Goal: Task Accomplishment & Management: Manage account settings

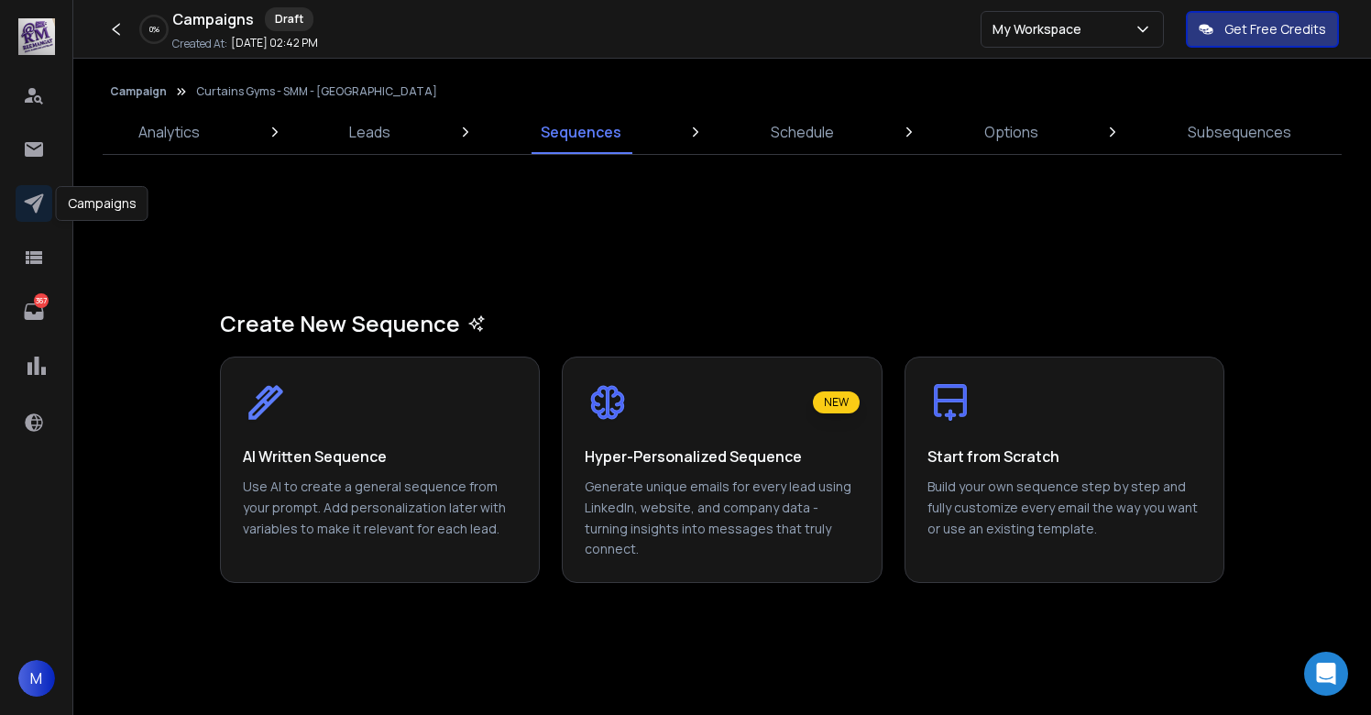
click at [37, 202] on icon at bounding box center [33, 203] width 19 height 19
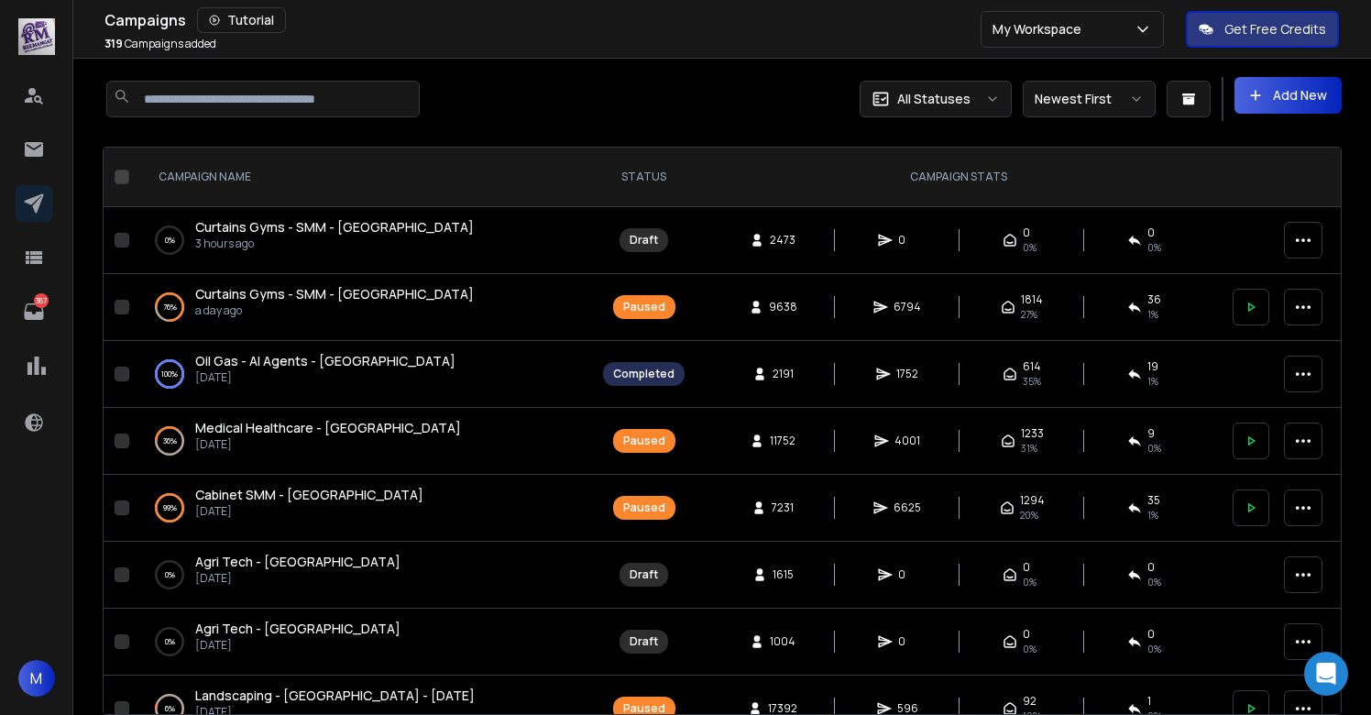
click at [1303, 100] on button "Add New" at bounding box center [1288, 95] width 107 height 37
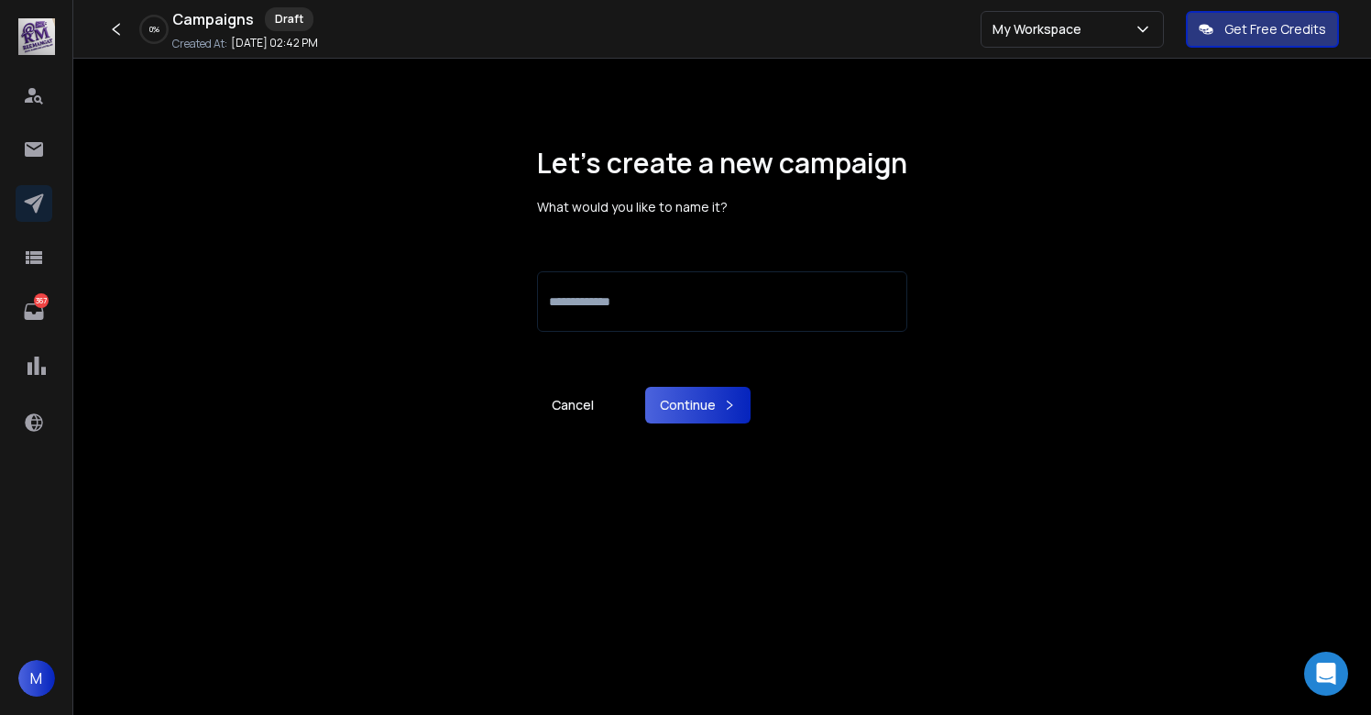
click at [695, 305] on input at bounding box center [722, 301] width 370 height 60
type input "**********"
click at [701, 411] on button "Continue" at bounding box center [697, 405] width 105 height 37
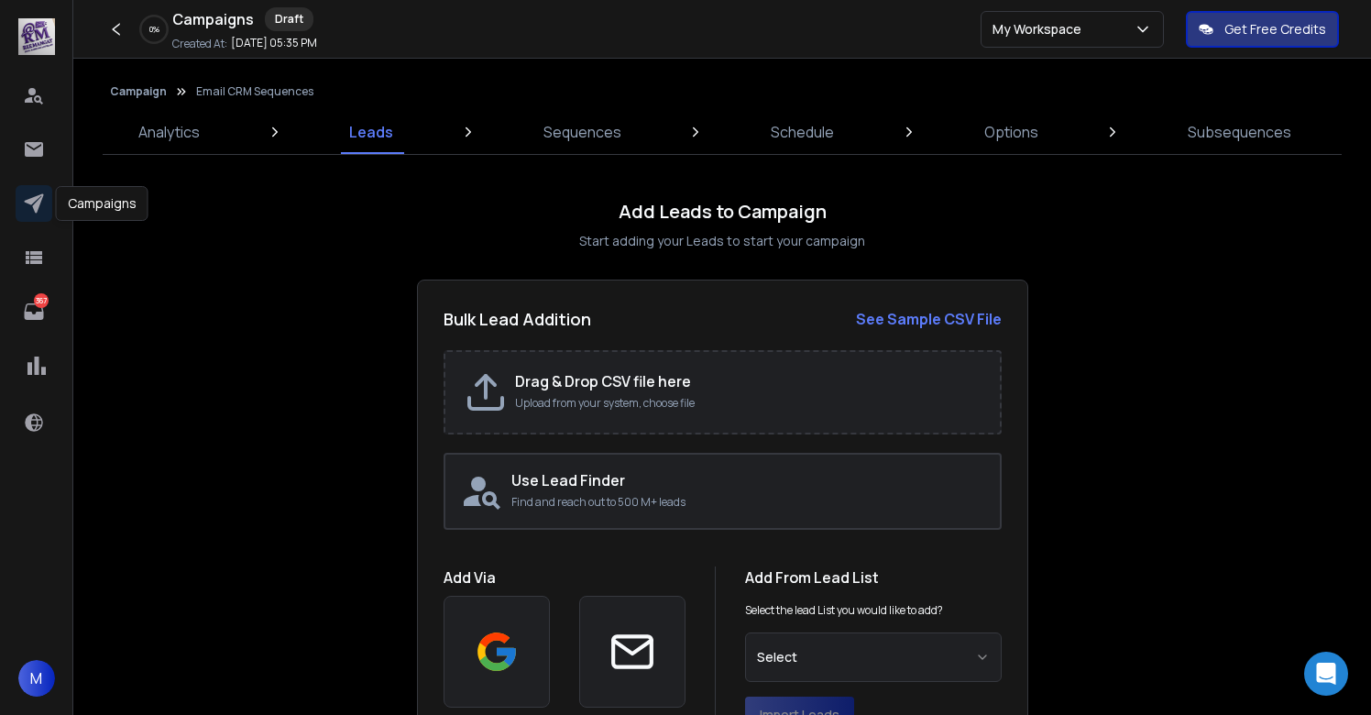
click at [27, 214] on icon at bounding box center [34, 203] width 22 height 22
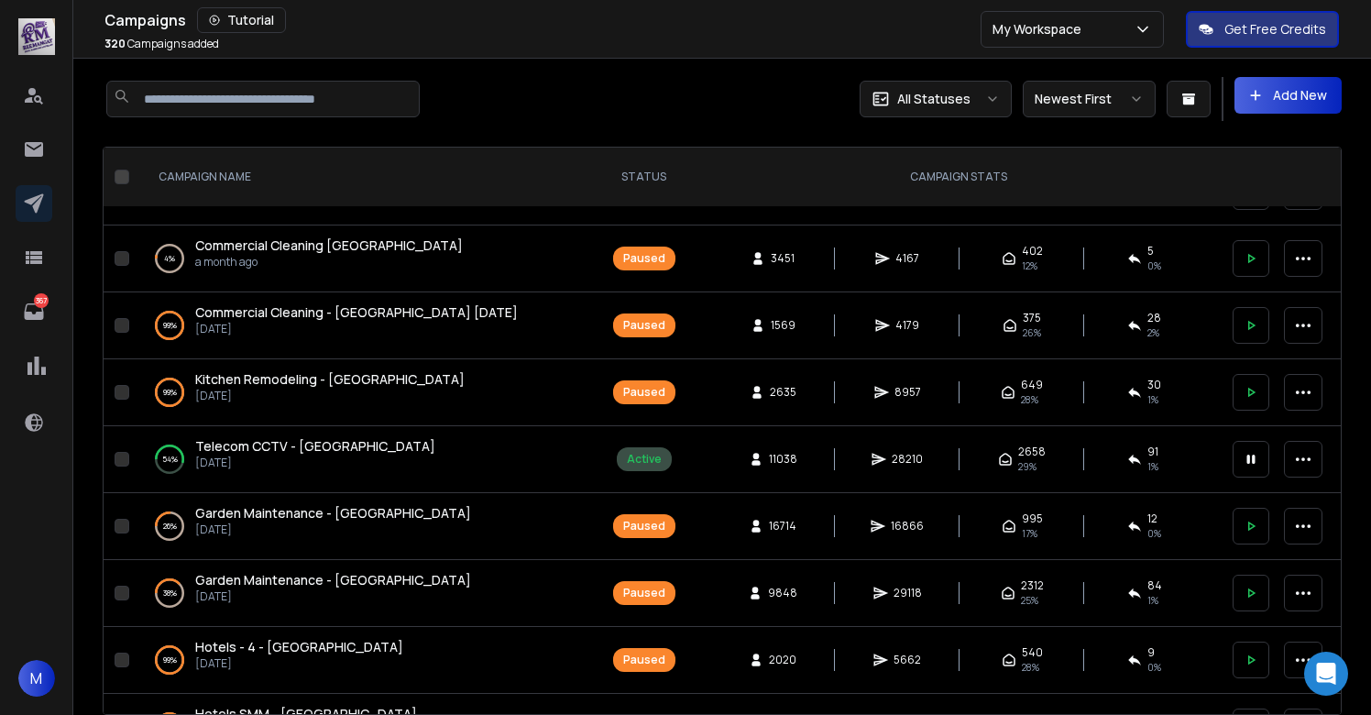
scroll to position [1114, 0]
click at [1239, 464] on button at bounding box center [1251, 458] width 37 height 37
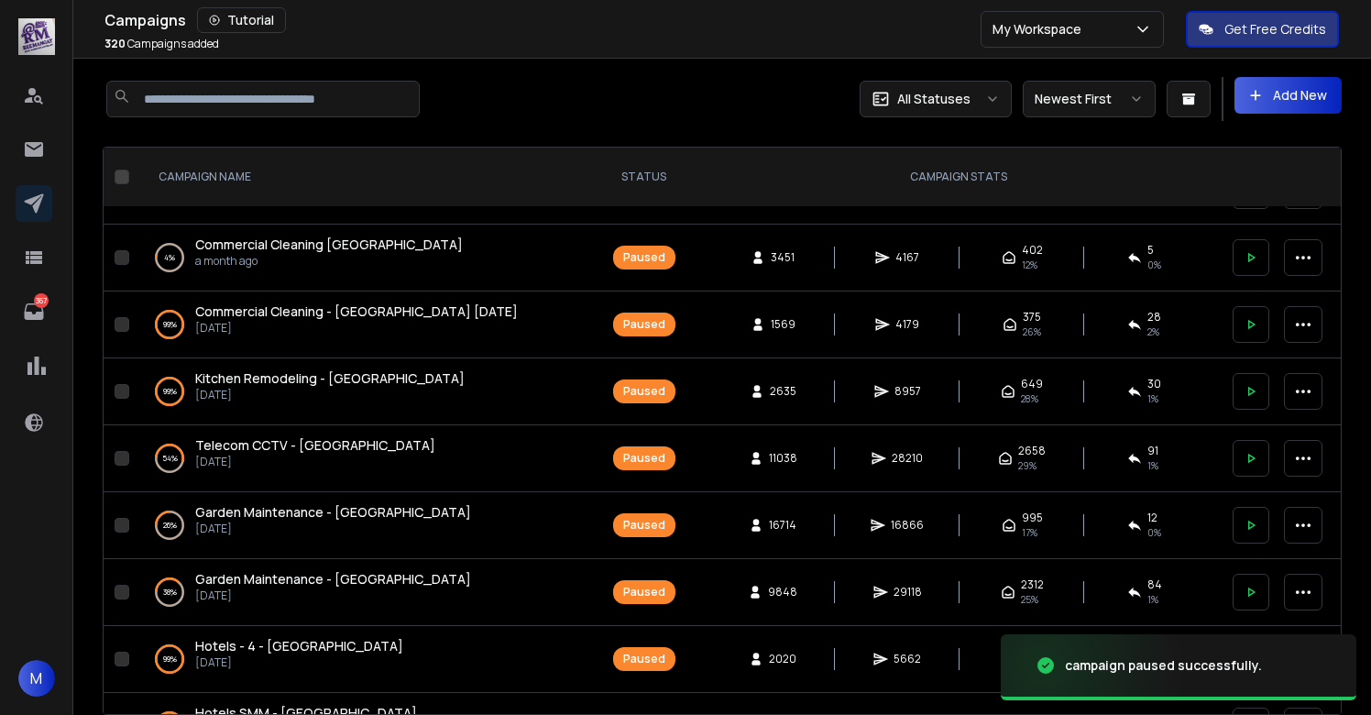
click at [290, 443] on span "Telecom CCTV - [GEOGRAPHIC_DATA]" at bounding box center [315, 444] width 240 height 17
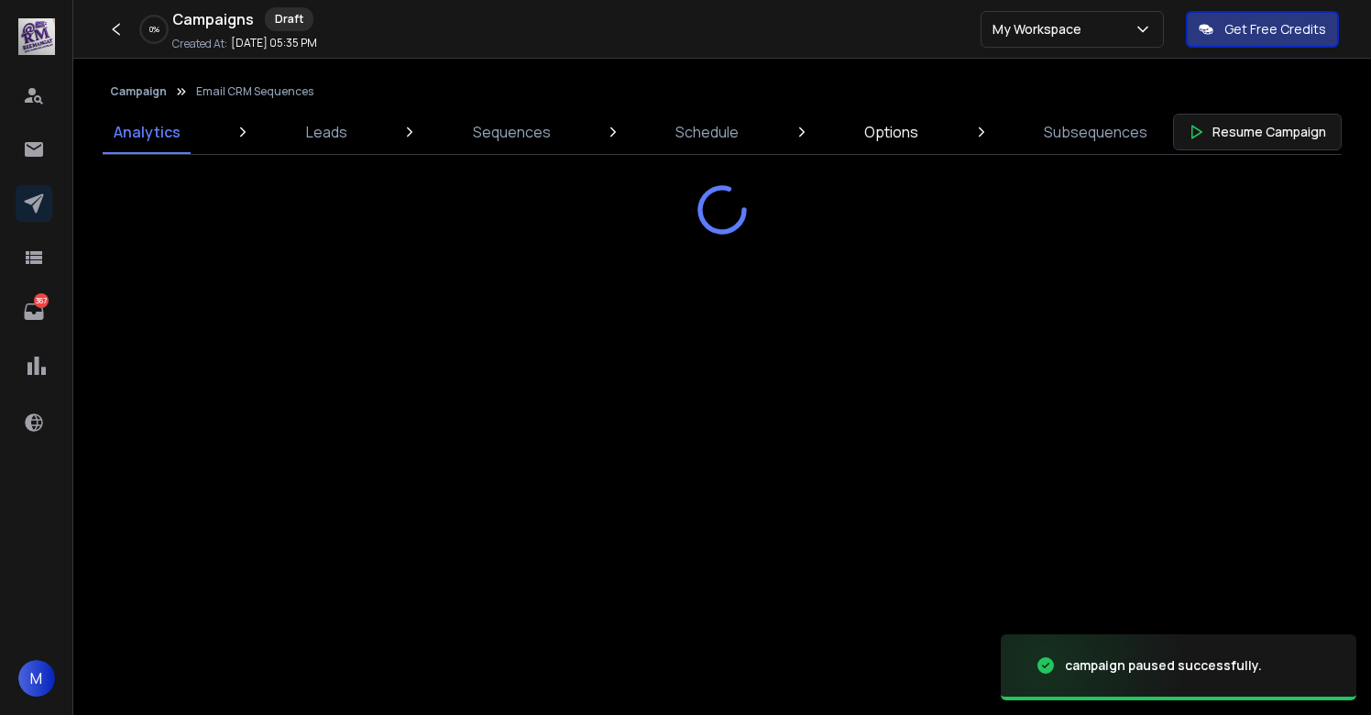
click at [893, 140] on p "Options" at bounding box center [891, 132] width 54 height 22
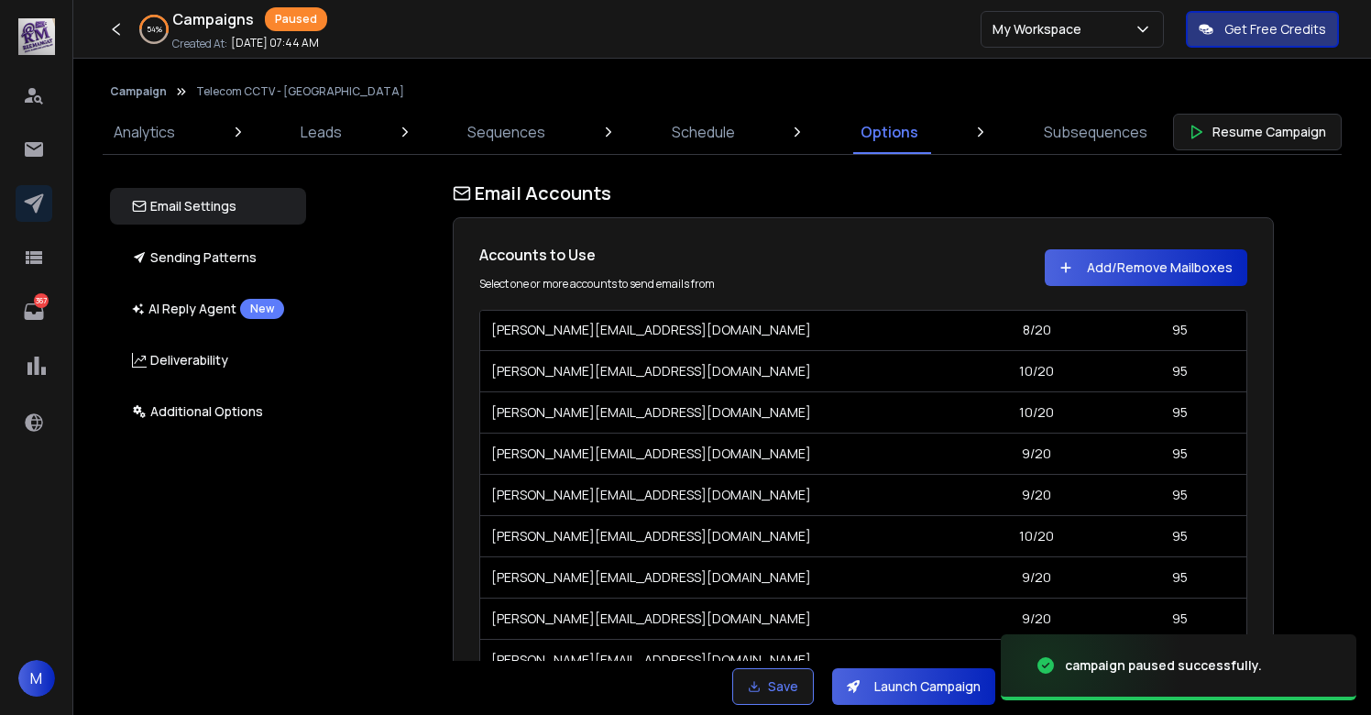
scroll to position [8024, 0]
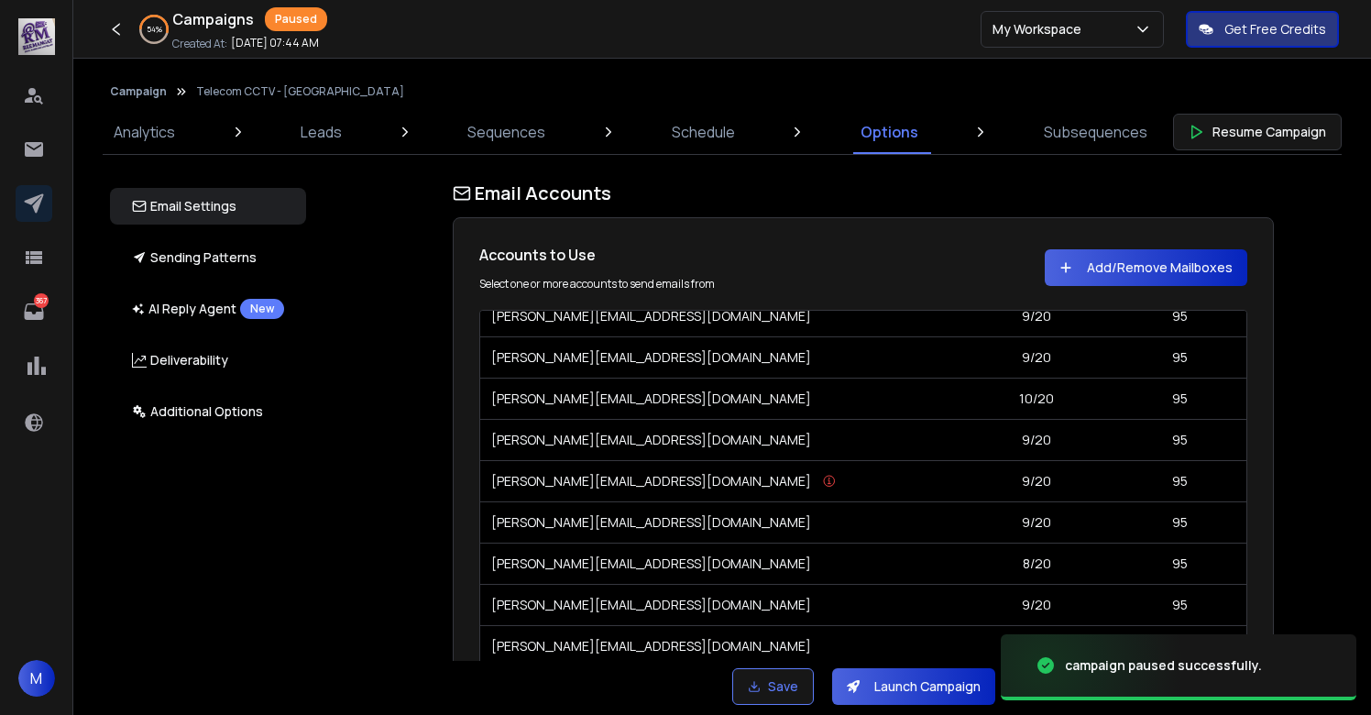
click at [1282, 423] on div "Email Accounts Accounts to Use Select one or more accounts to send emails from …" at bounding box center [873, 421] width 1077 height 480
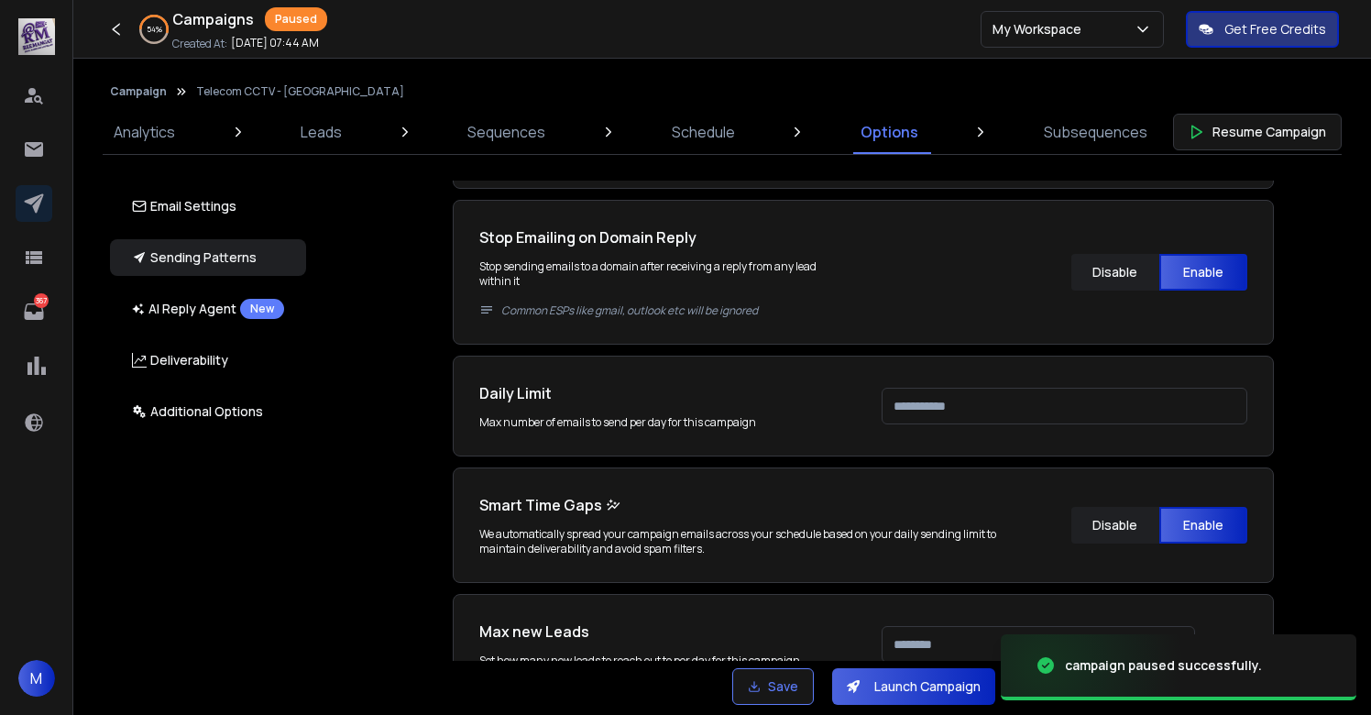
scroll to position [719, 0]
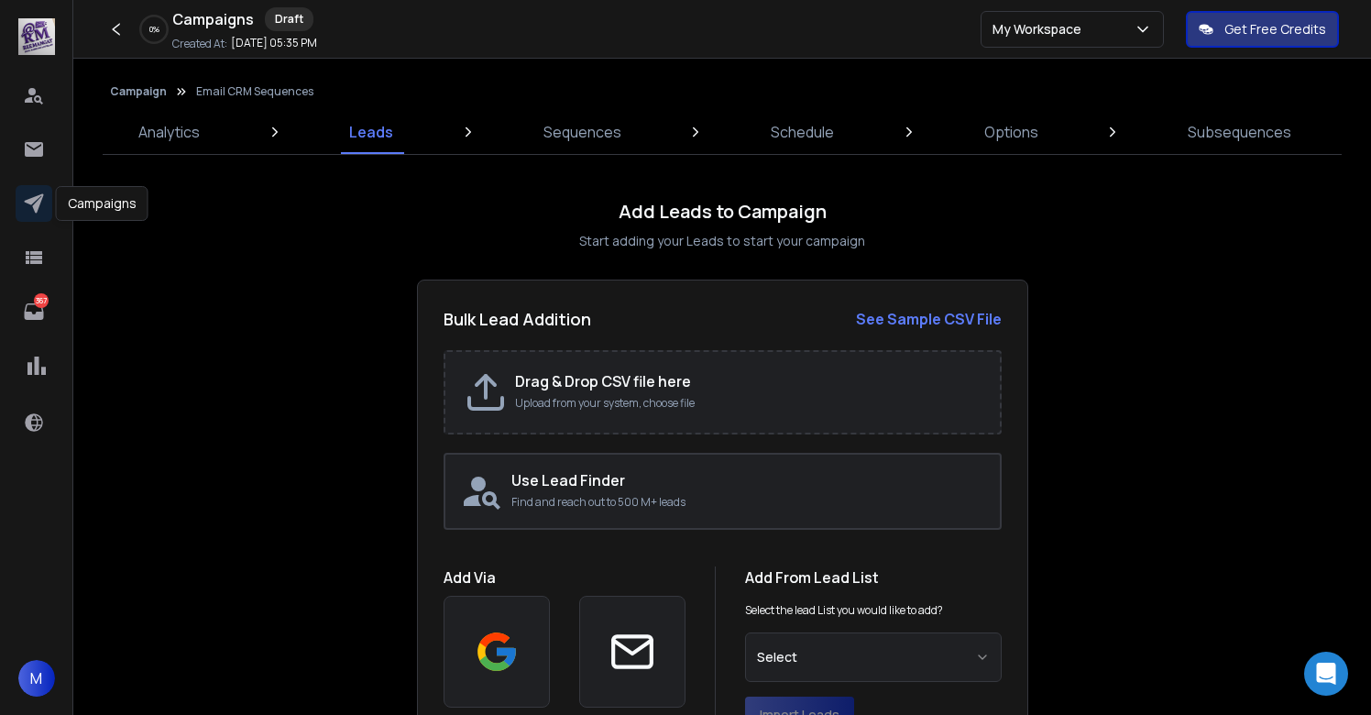
click at [29, 205] on icon at bounding box center [34, 203] width 22 height 22
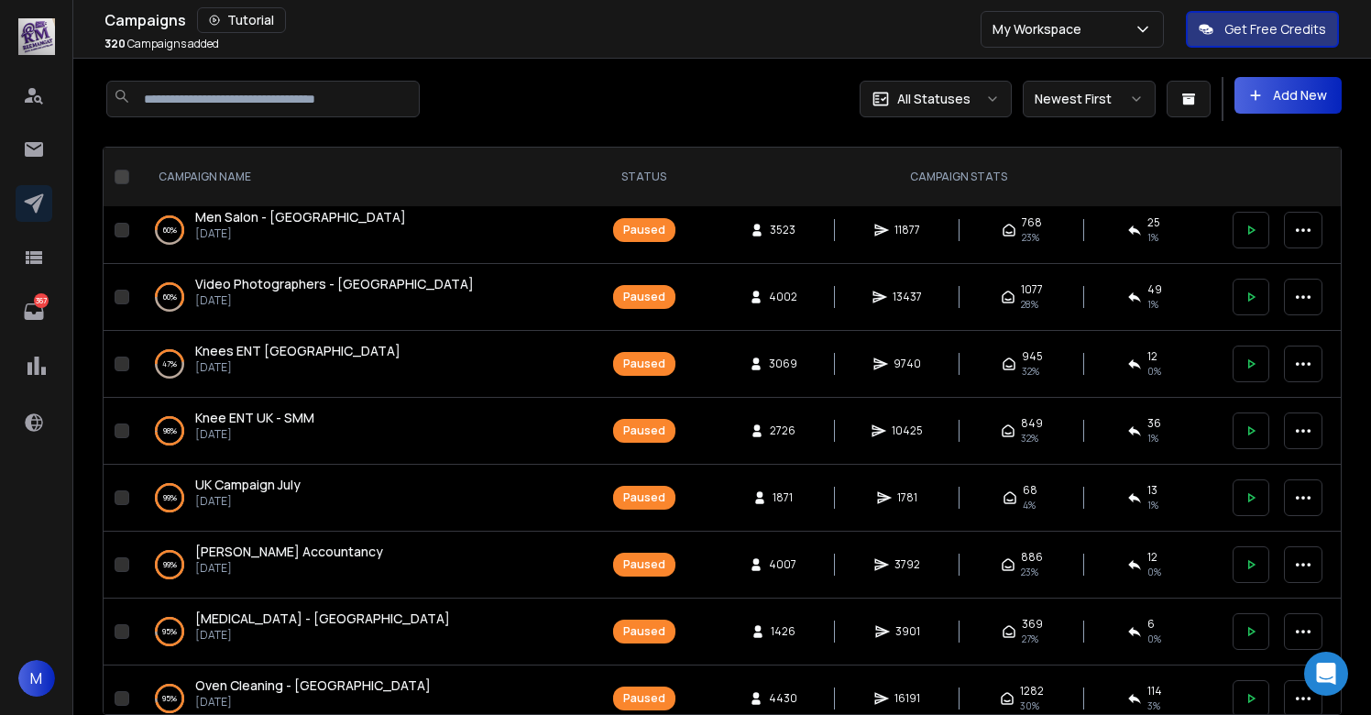
scroll to position [2621, 0]
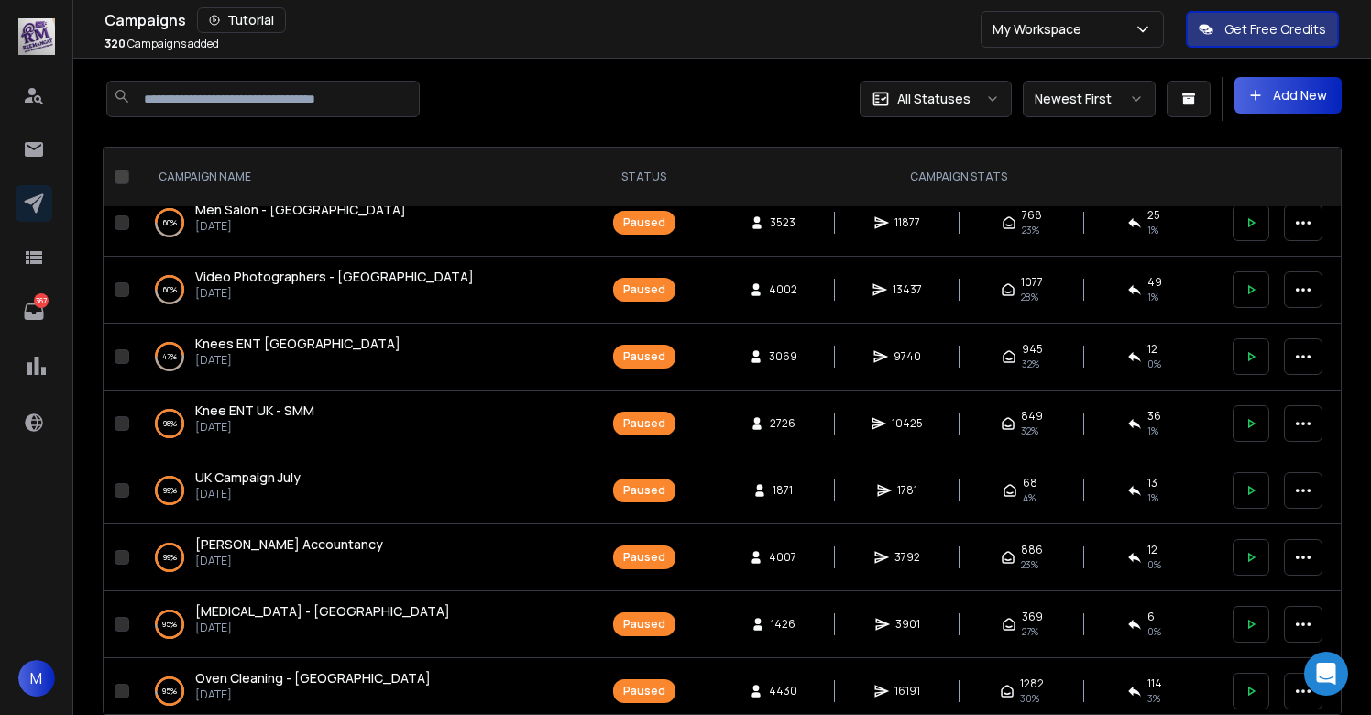
click at [303, 408] on span "Knee ENT UK - SMM" at bounding box center [254, 409] width 119 height 17
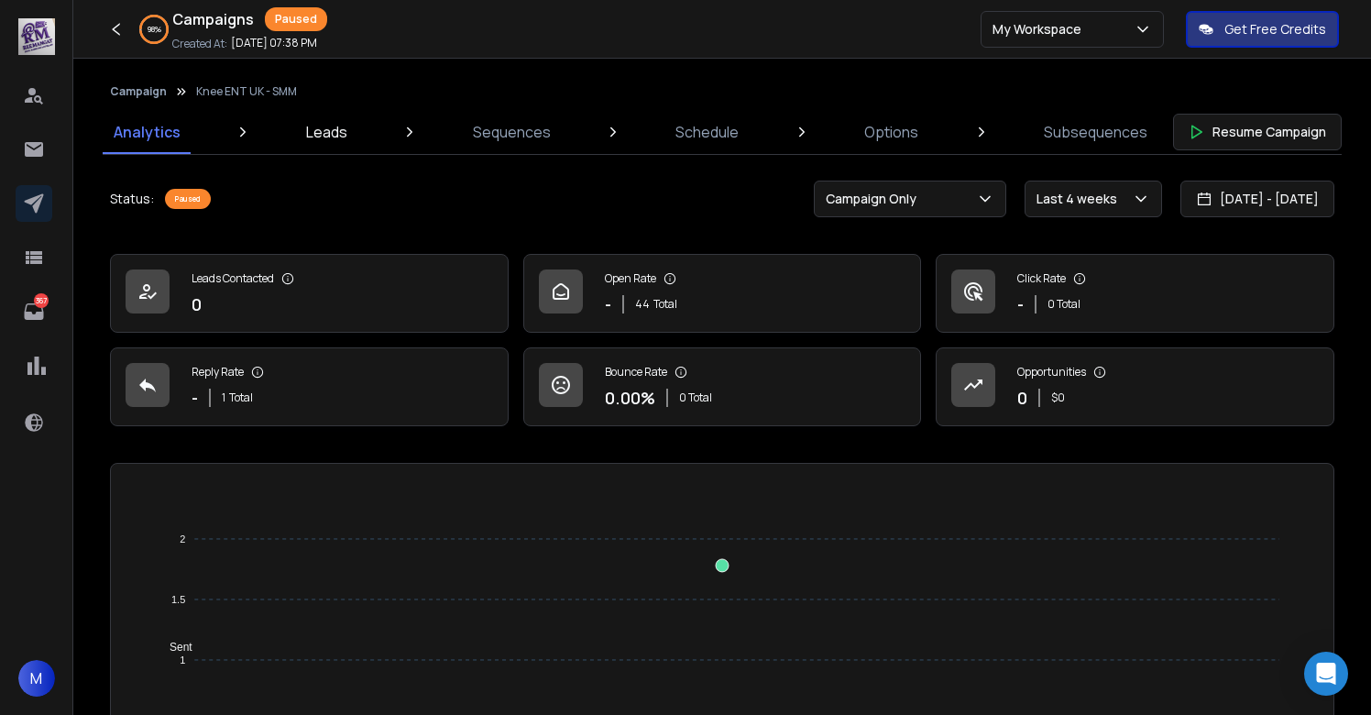
click at [313, 129] on p "Leads" at bounding box center [326, 132] width 41 height 22
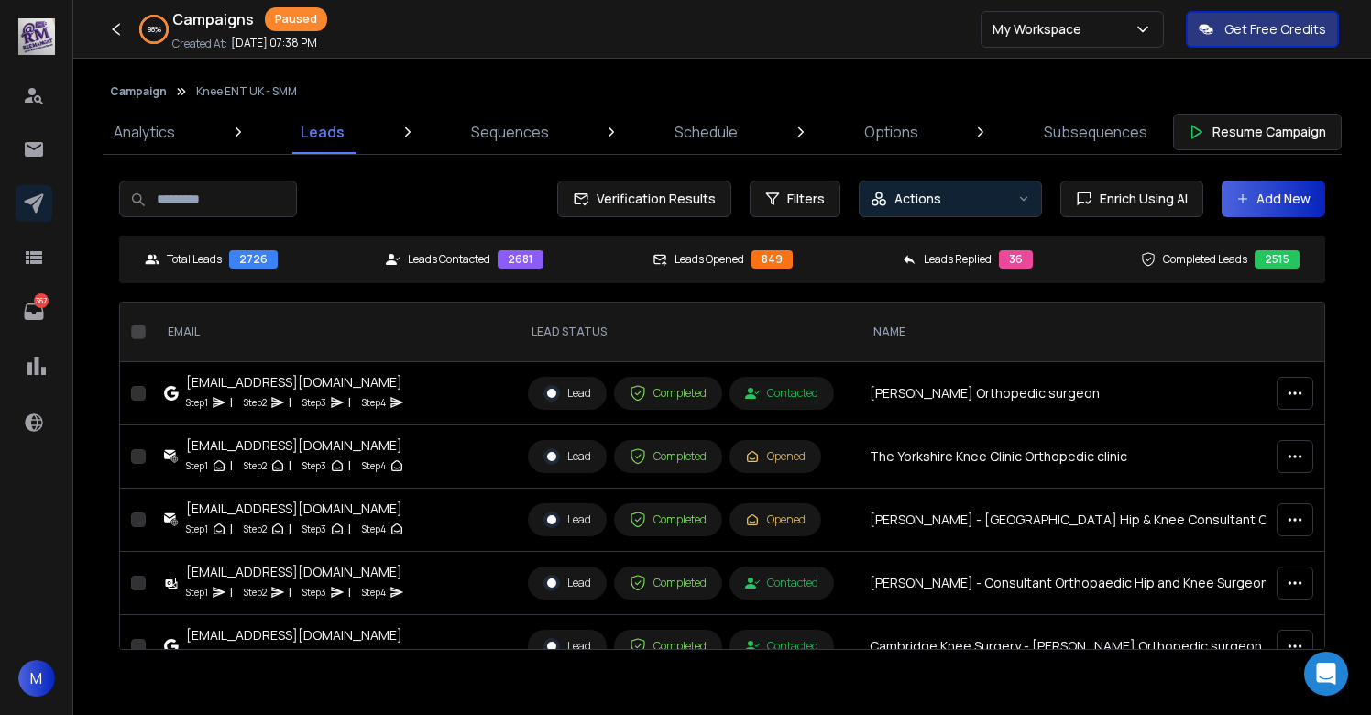
click at [897, 196] on p "Actions" at bounding box center [918, 199] width 47 height 18
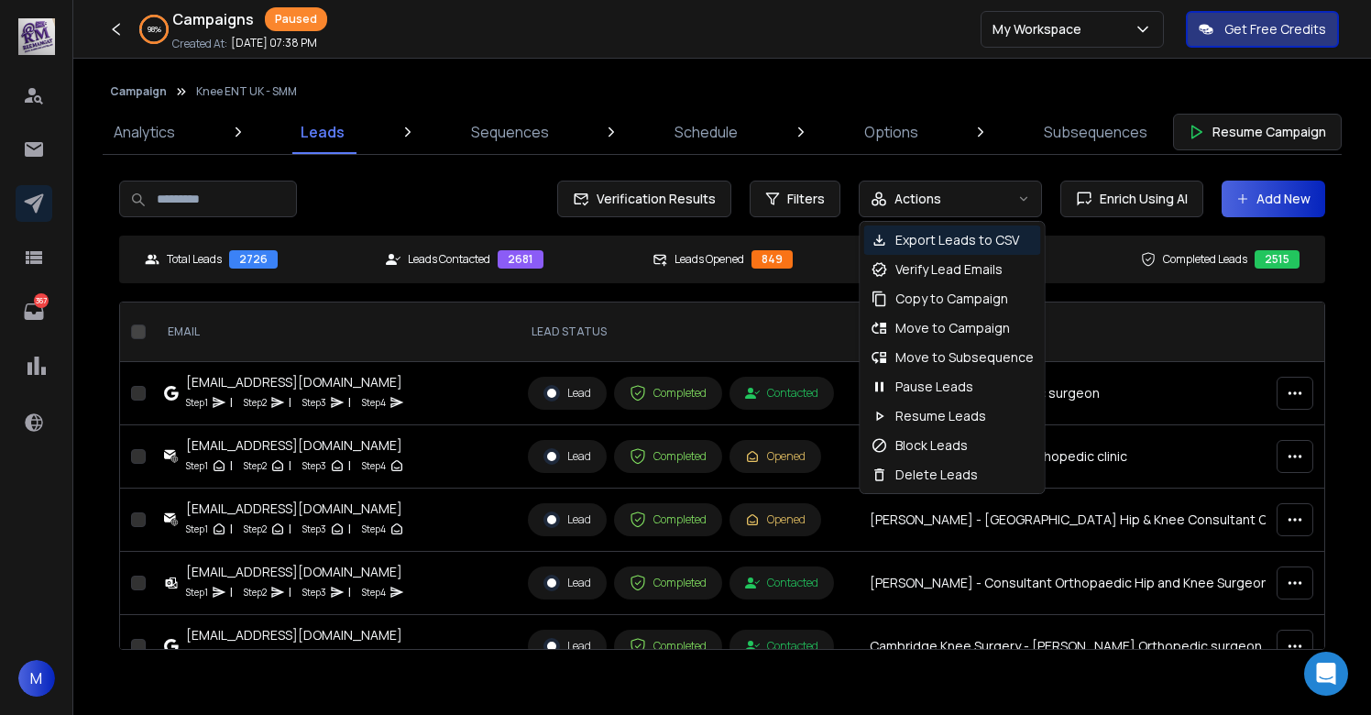
click at [671, 230] on div "Verification Results Filters Actions Enrich Using AI Add New Total Leads 2726 L…" at bounding box center [722, 406] width 1206 height 451
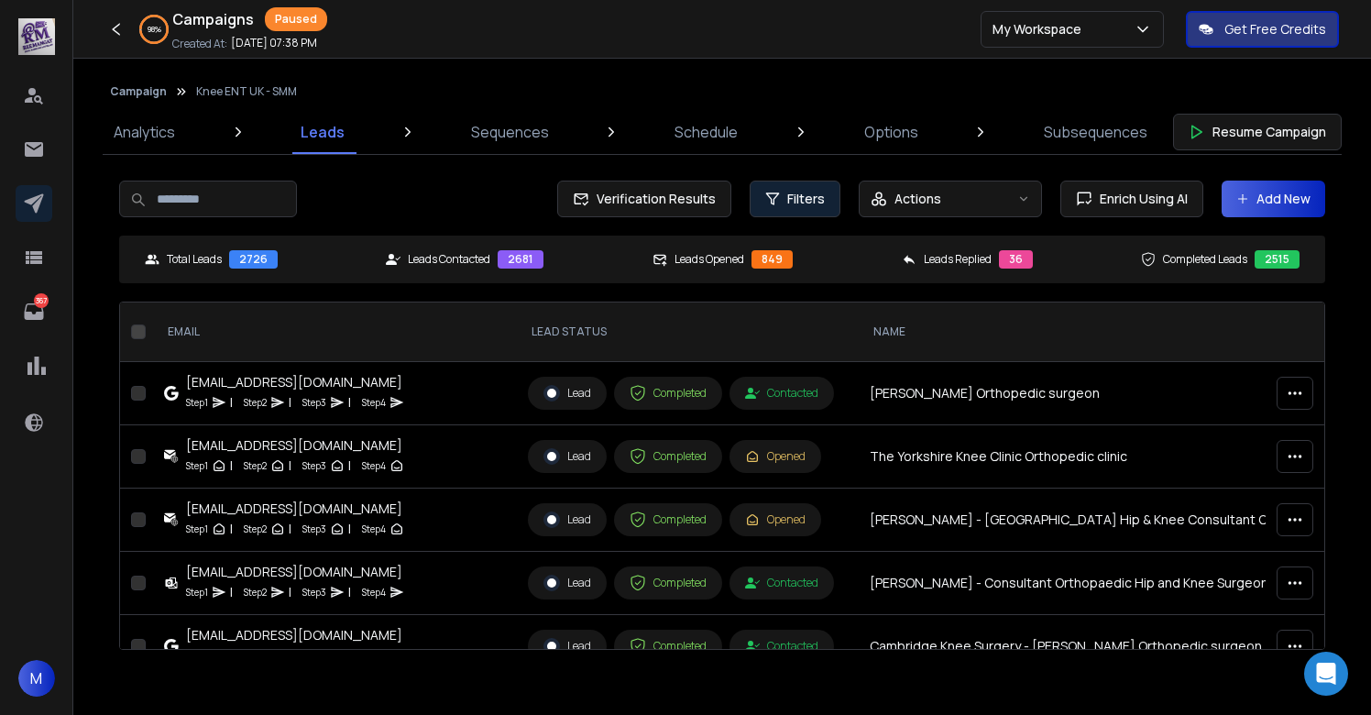
click at [825, 192] on button "Filters" at bounding box center [795, 199] width 91 height 37
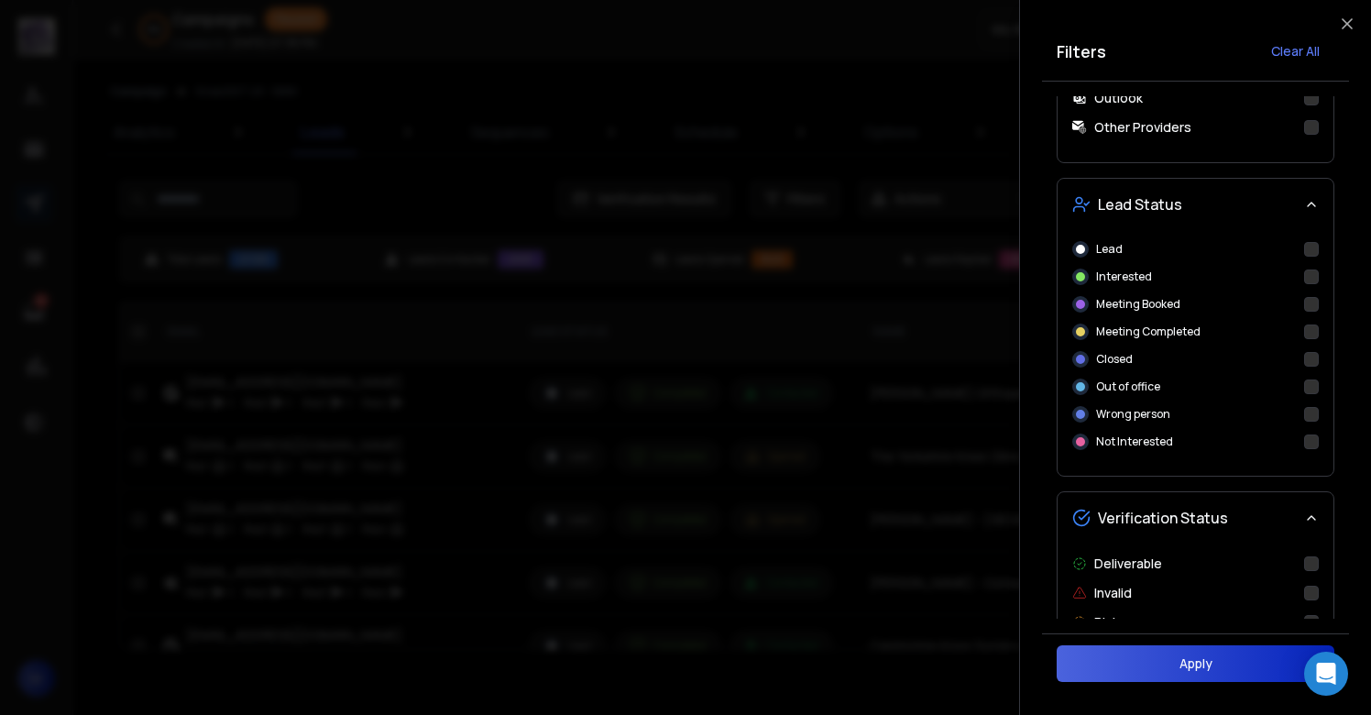
scroll to position [743, 0]
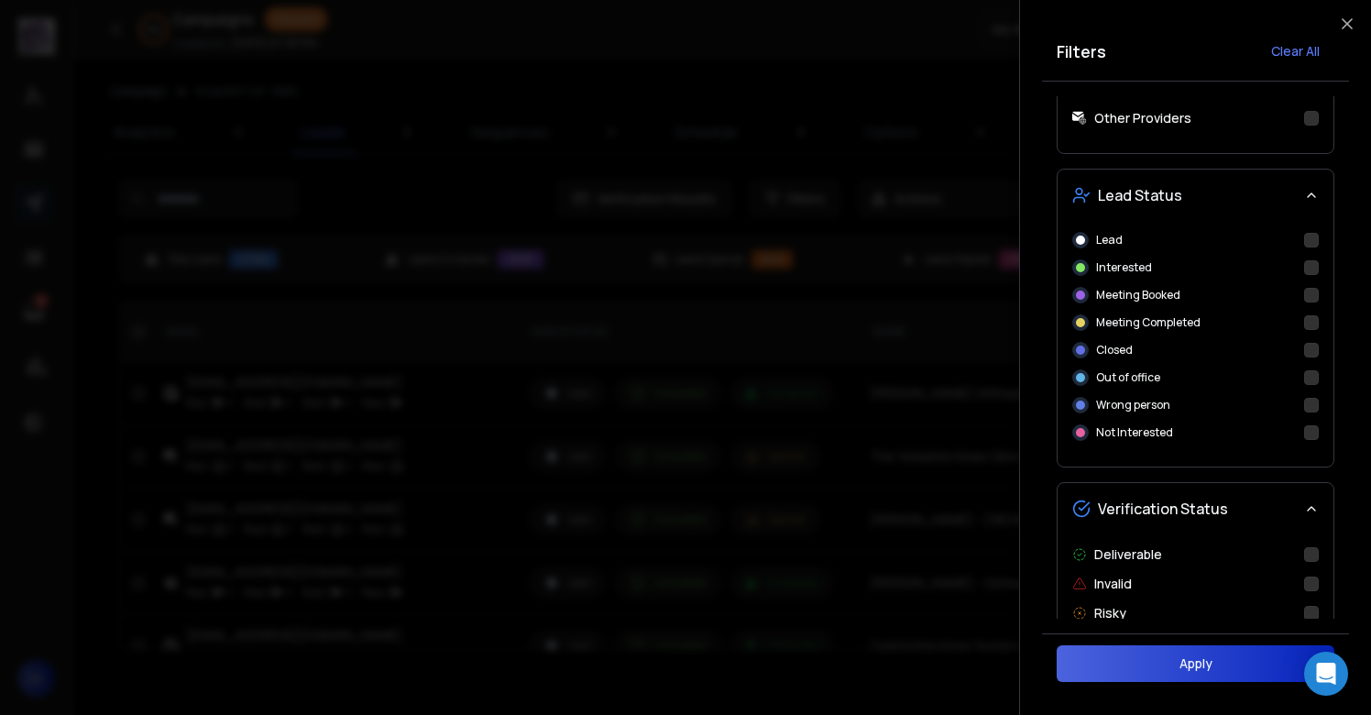
click at [1314, 235] on button "Lead" at bounding box center [1311, 240] width 15 height 15
click at [1313, 269] on button "Interested" at bounding box center [1311, 267] width 15 height 15
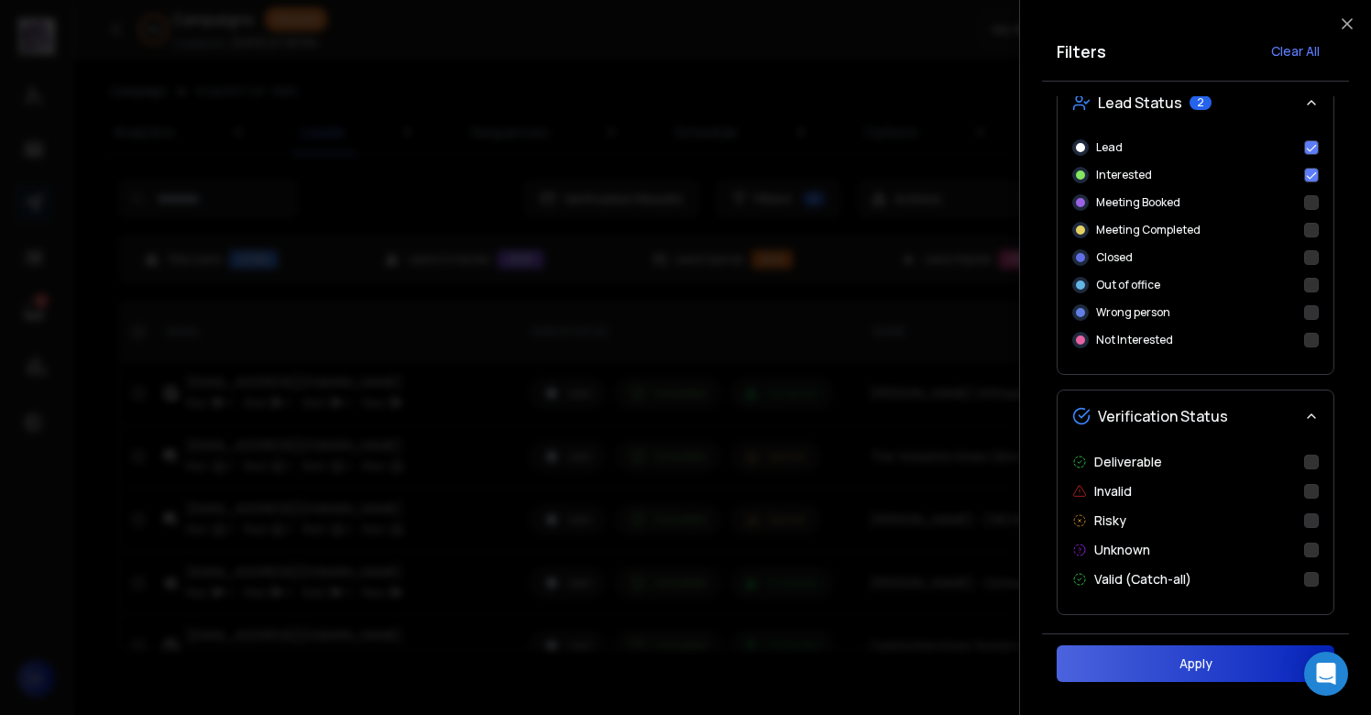
scroll to position [840, 0]
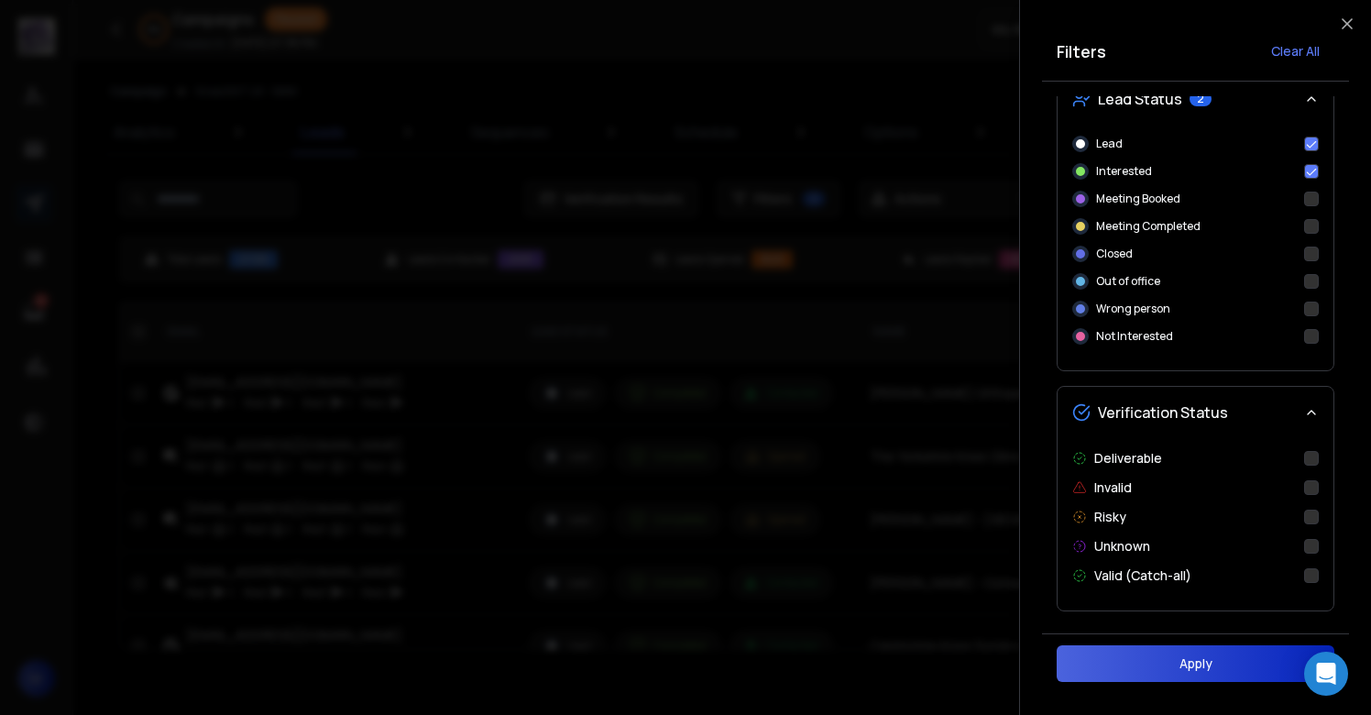
click at [1195, 671] on button "Apply" at bounding box center [1196, 663] width 278 height 37
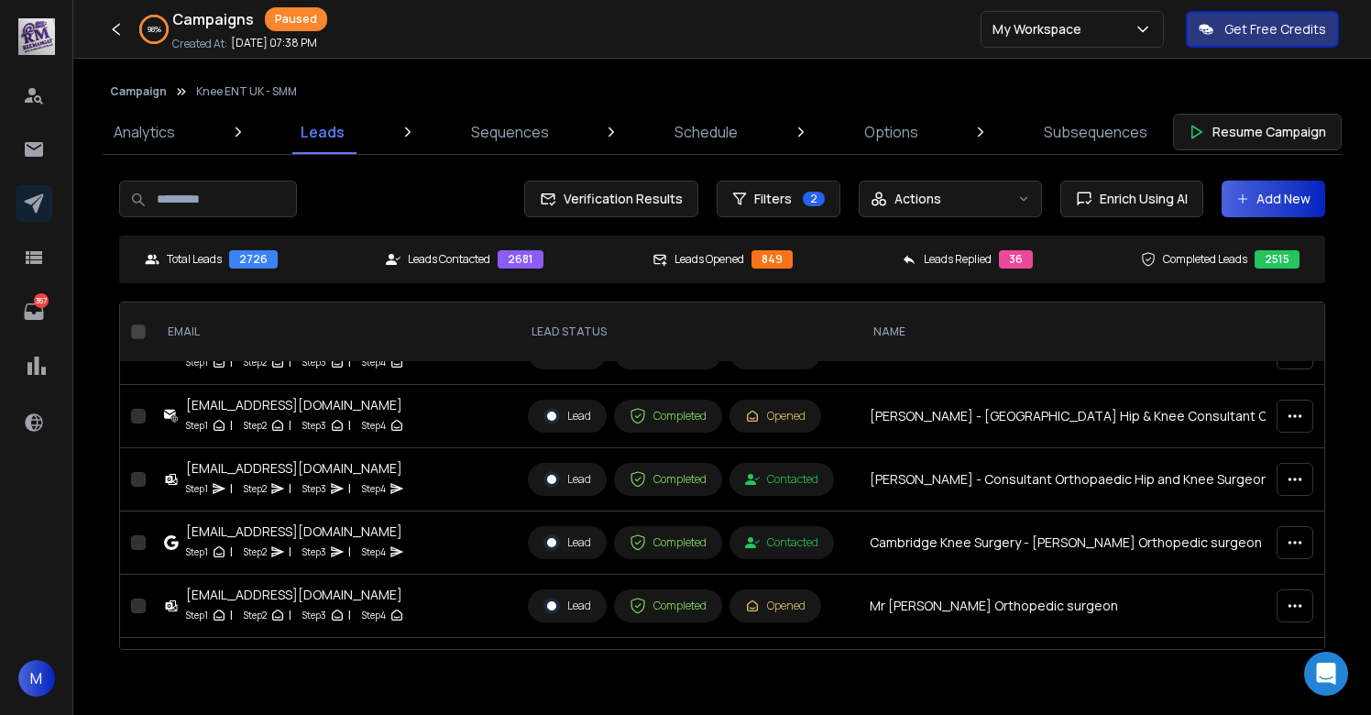
scroll to position [0, 0]
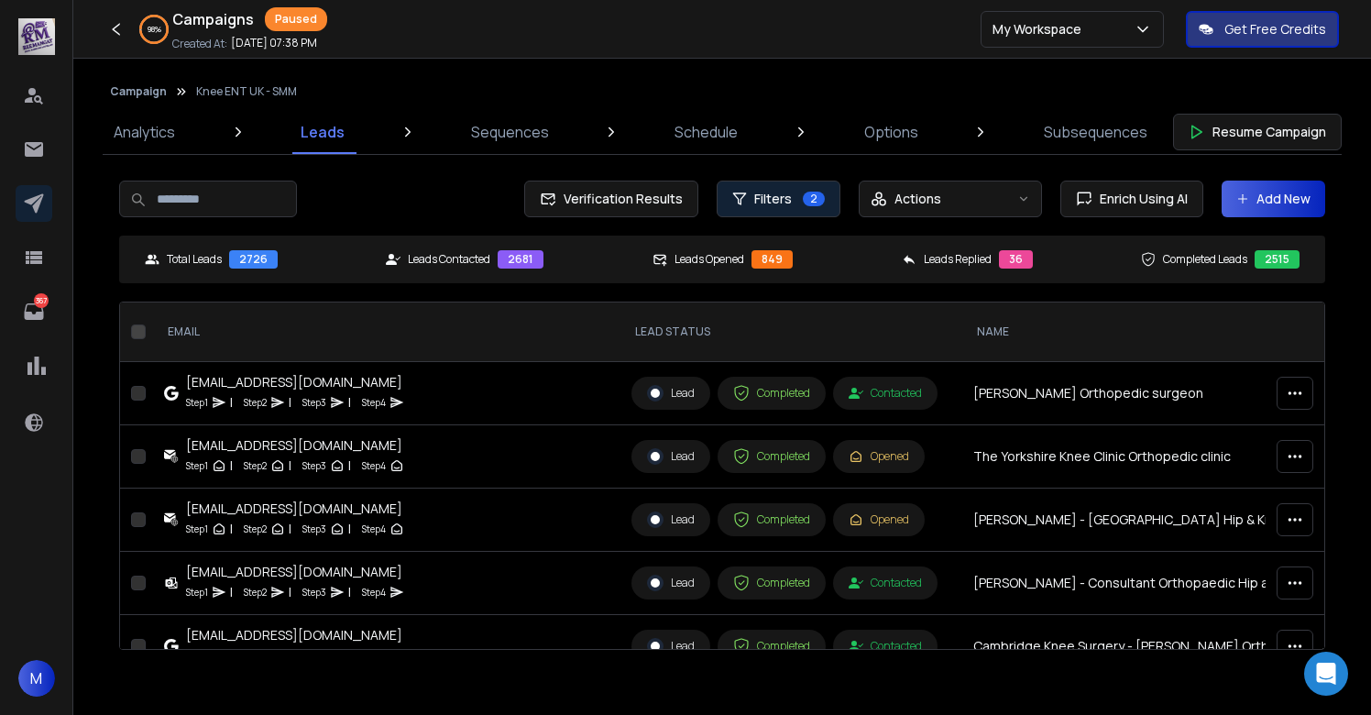
click at [808, 201] on span "2" at bounding box center [814, 199] width 22 height 15
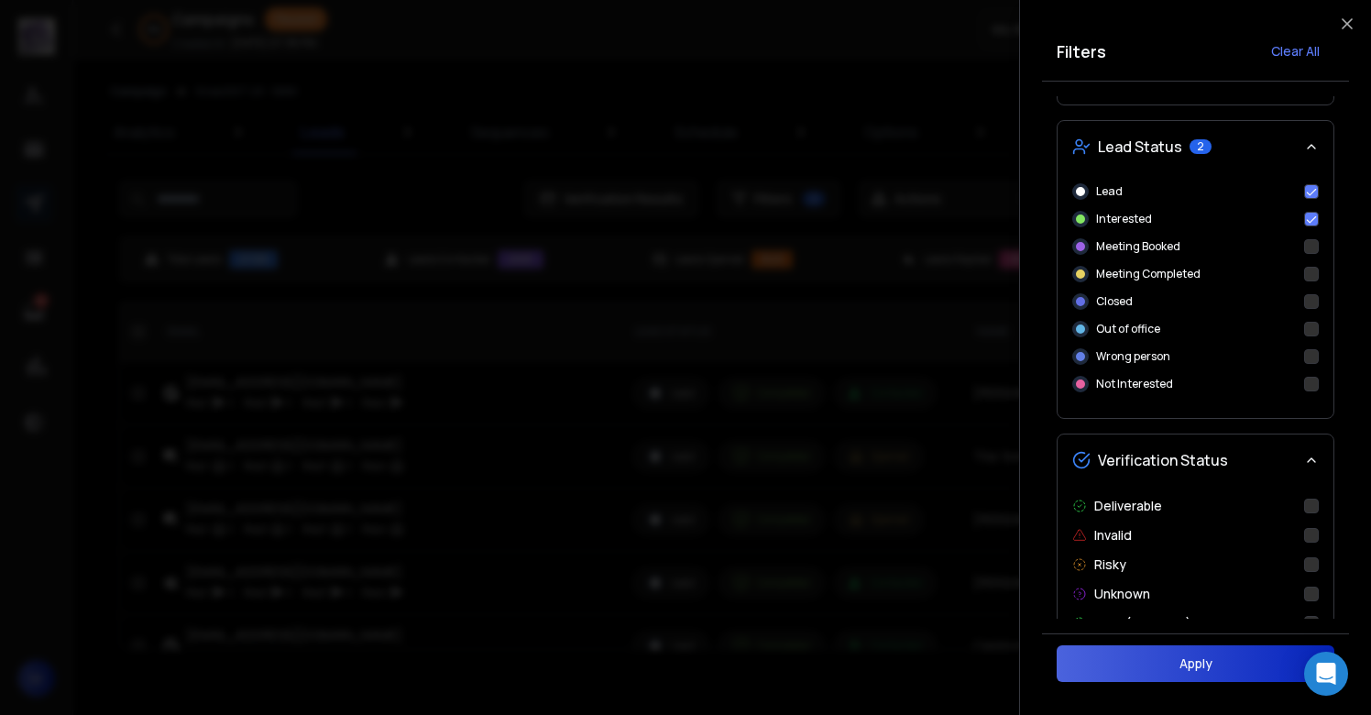
scroll to position [840, 0]
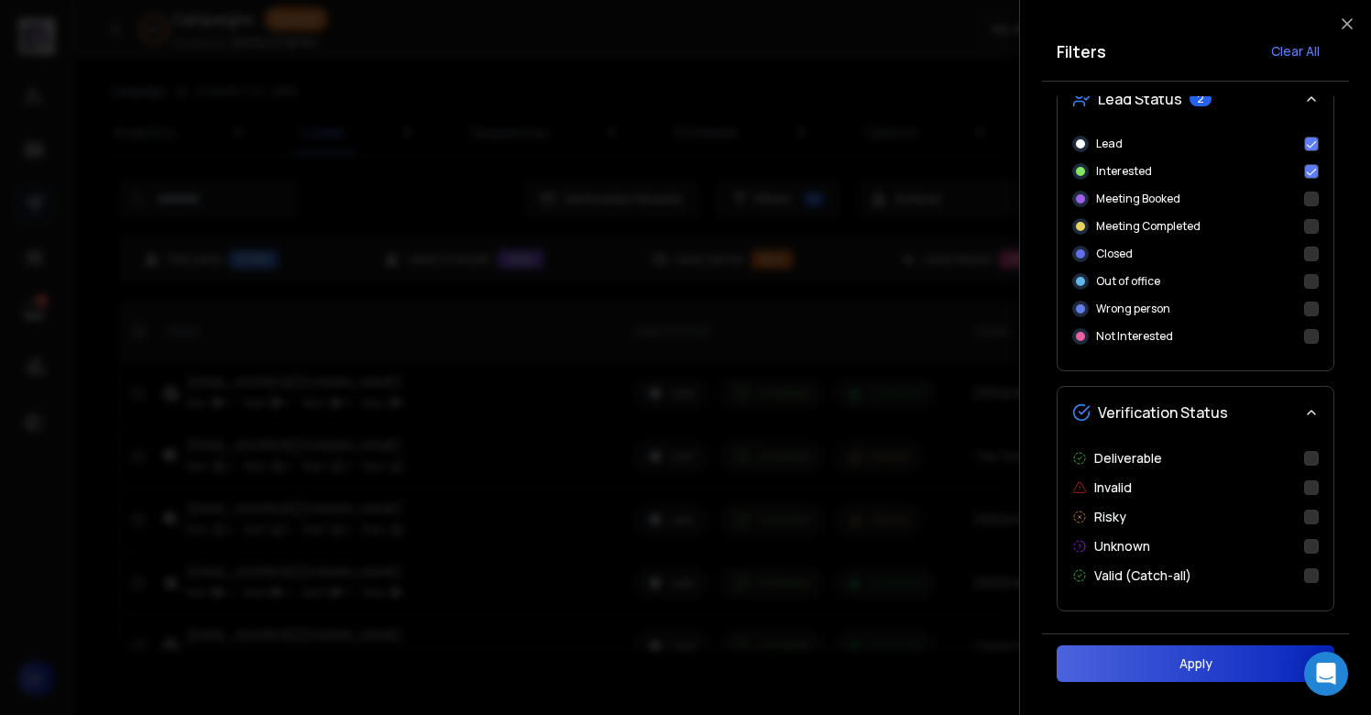
click at [911, 133] on div at bounding box center [685, 357] width 1371 height 715
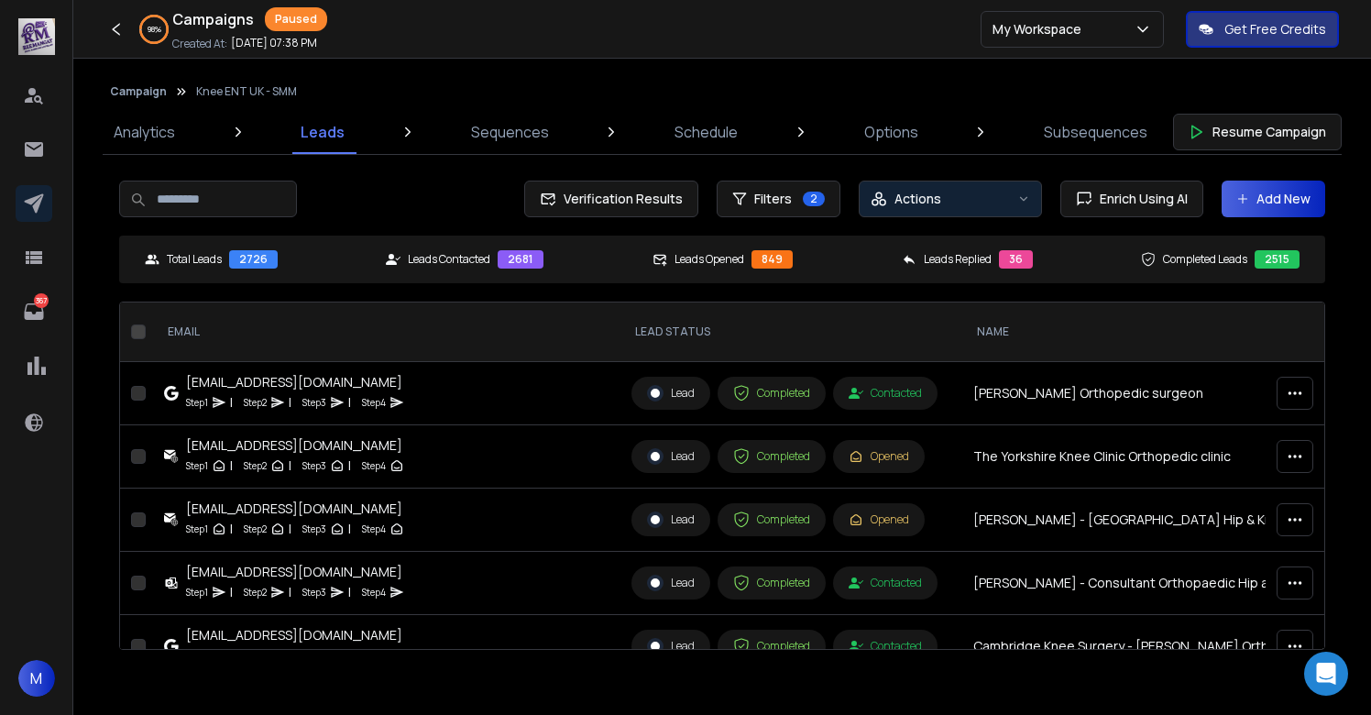
click at [1006, 201] on div "Actions" at bounding box center [940, 199] width 139 height 18
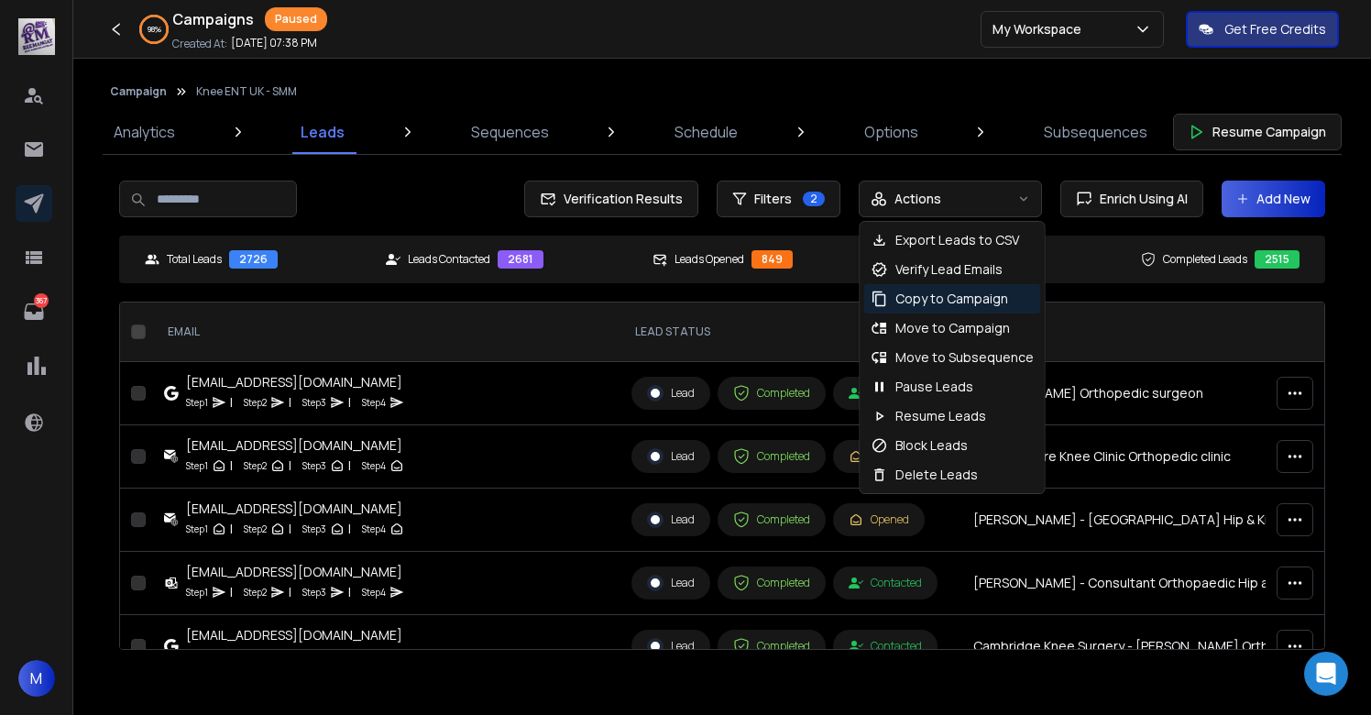
click at [956, 305] on p "Copy to Campaign" at bounding box center [952, 299] width 113 height 18
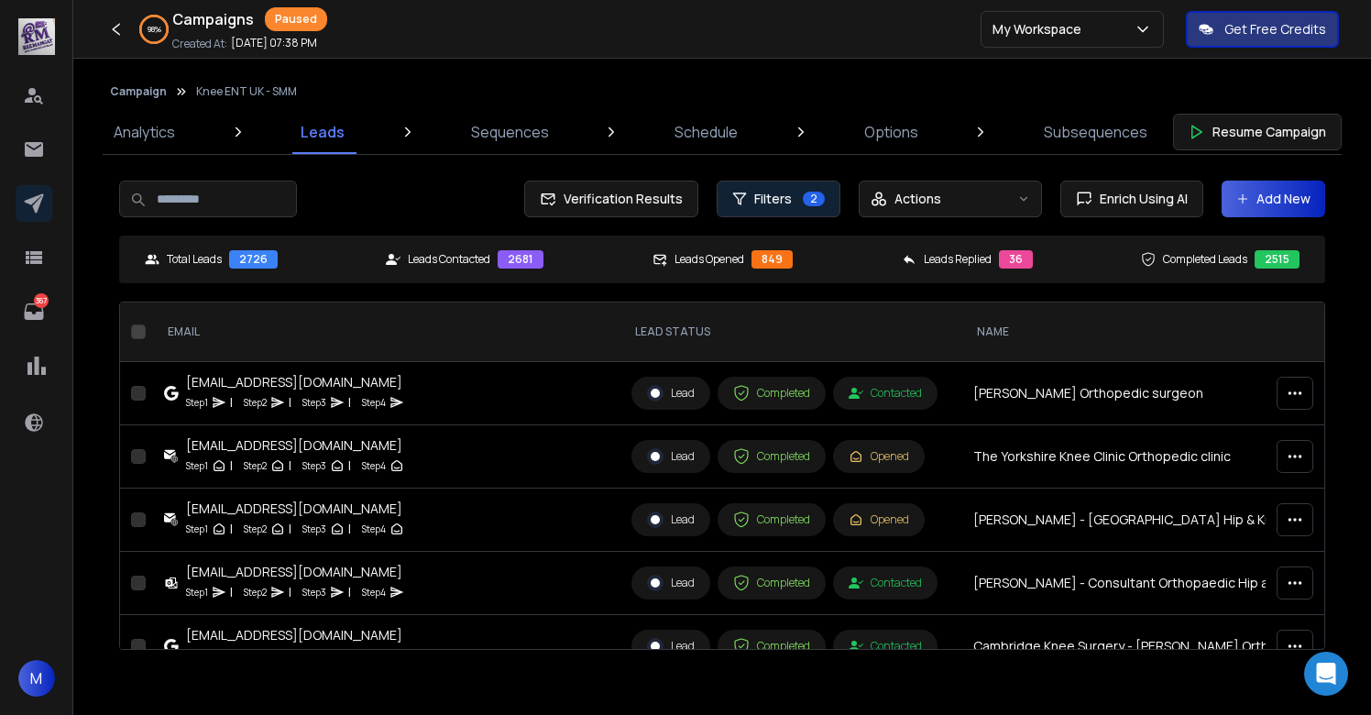
click at [795, 204] on button "Filters 2" at bounding box center [779, 199] width 124 height 37
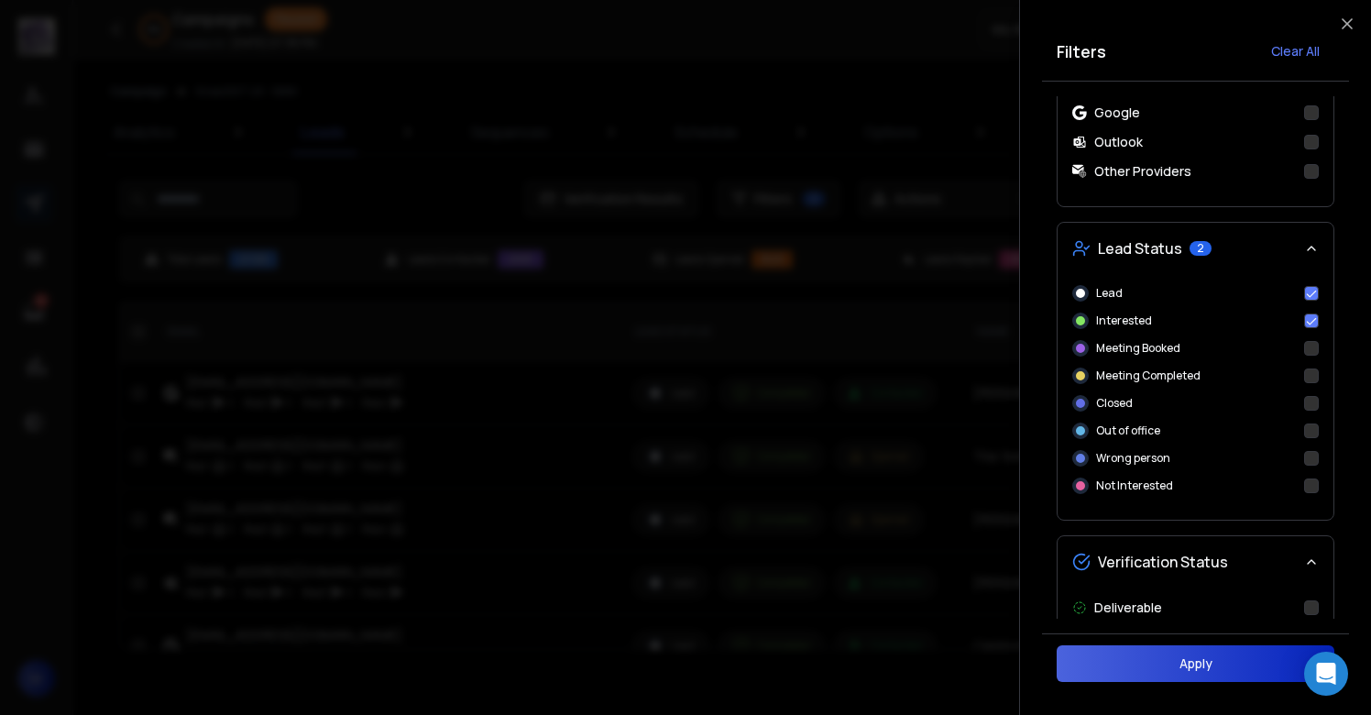
scroll to position [678, 0]
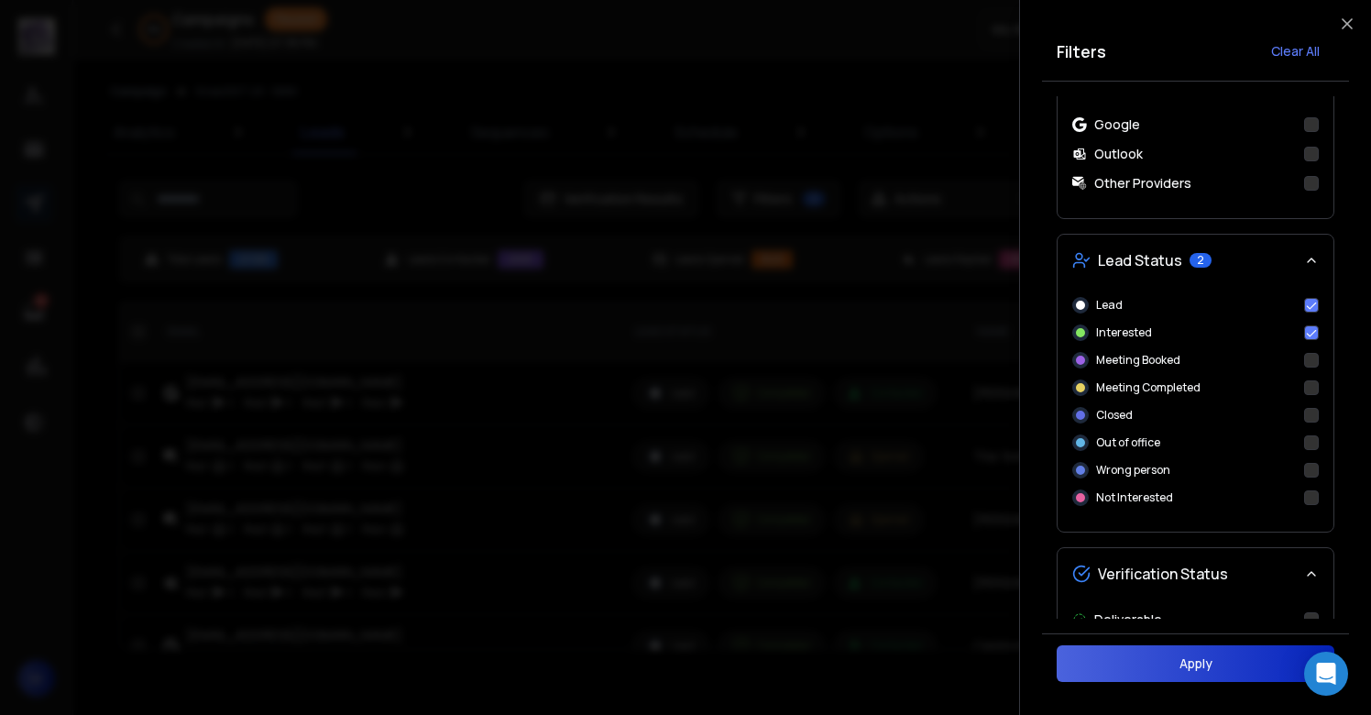
click at [1235, 667] on button "Apply" at bounding box center [1196, 663] width 278 height 37
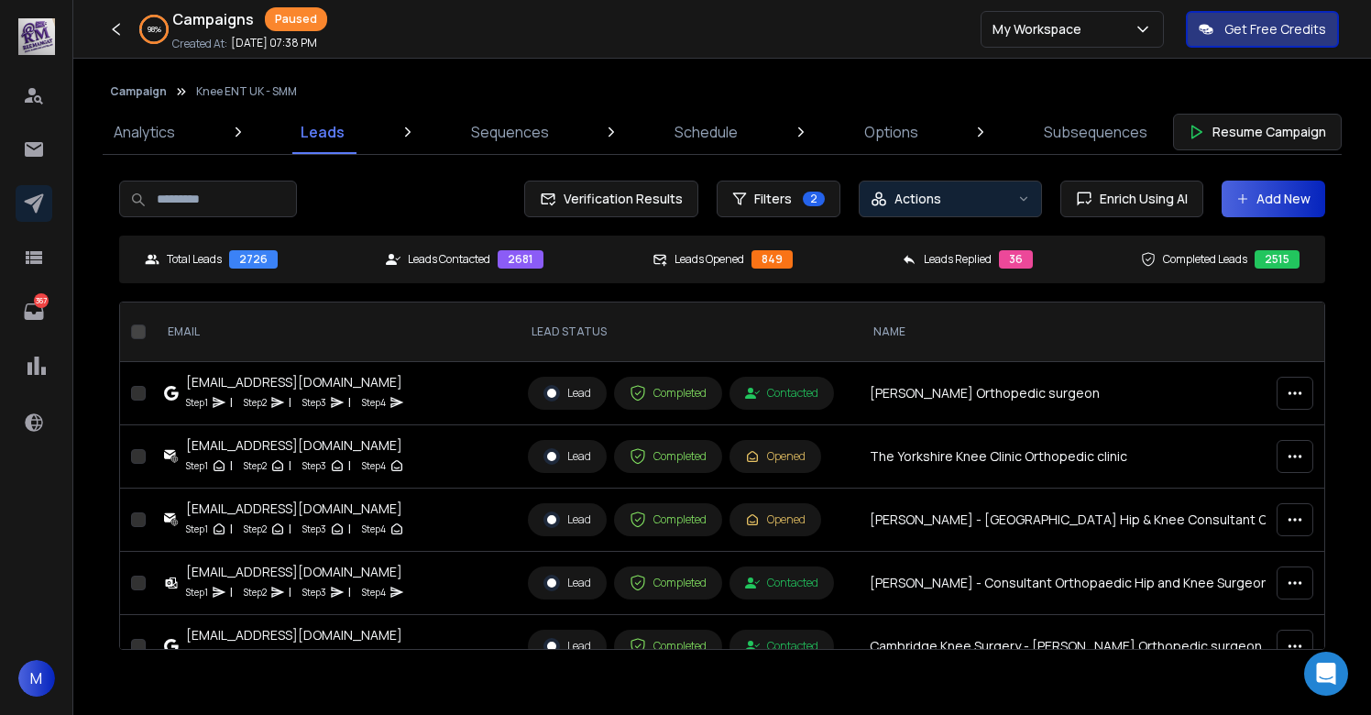
click at [931, 208] on button "Actions" at bounding box center [950, 199] width 183 height 37
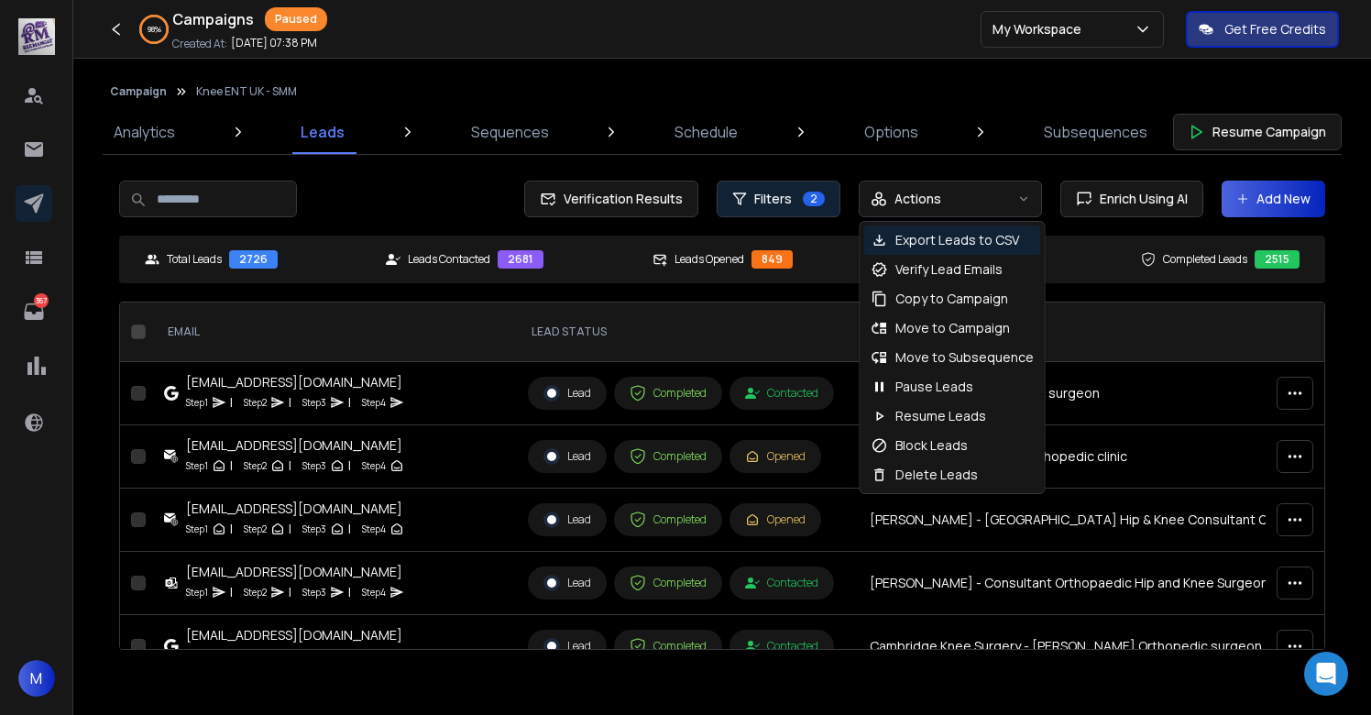
click at [809, 187] on button "Filters 2" at bounding box center [779, 199] width 124 height 37
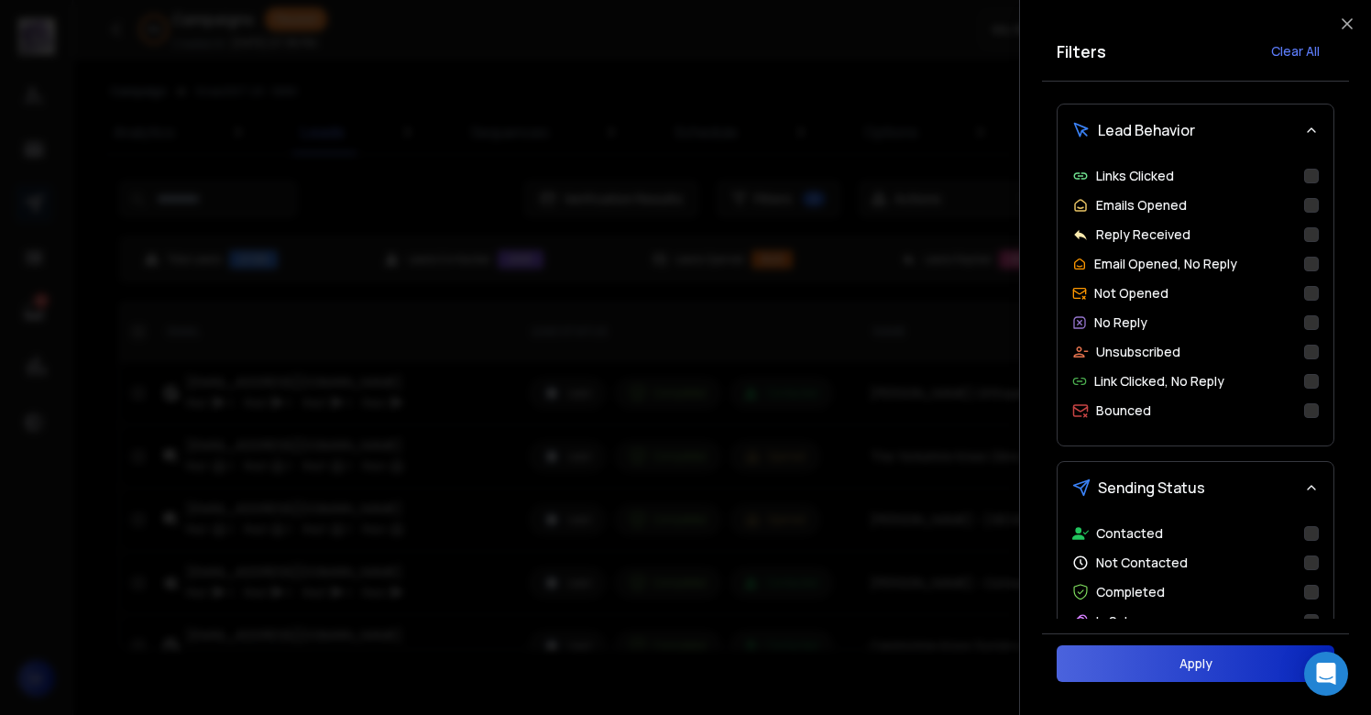
click at [1308, 240] on button "Reply Received" at bounding box center [1311, 234] width 15 height 15
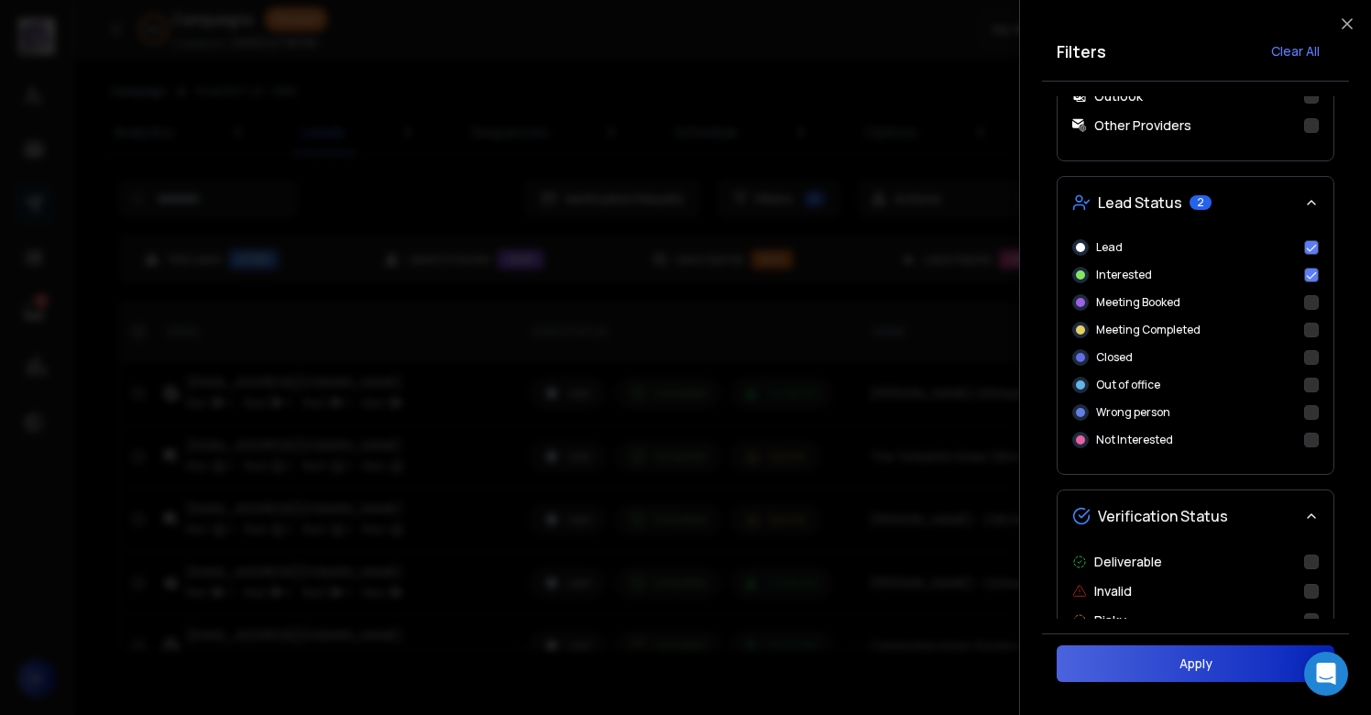
scroll to position [777, 0]
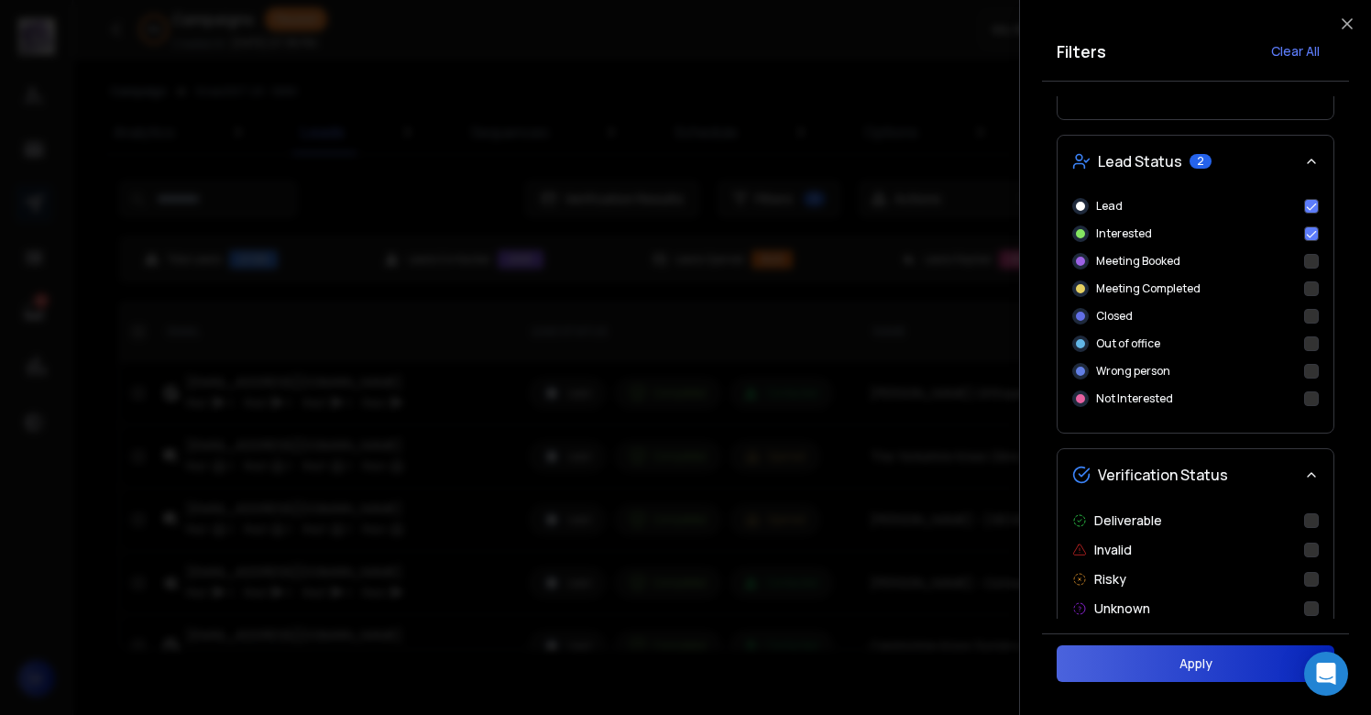
click at [1160, 663] on button "Apply" at bounding box center [1196, 663] width 278 height 37
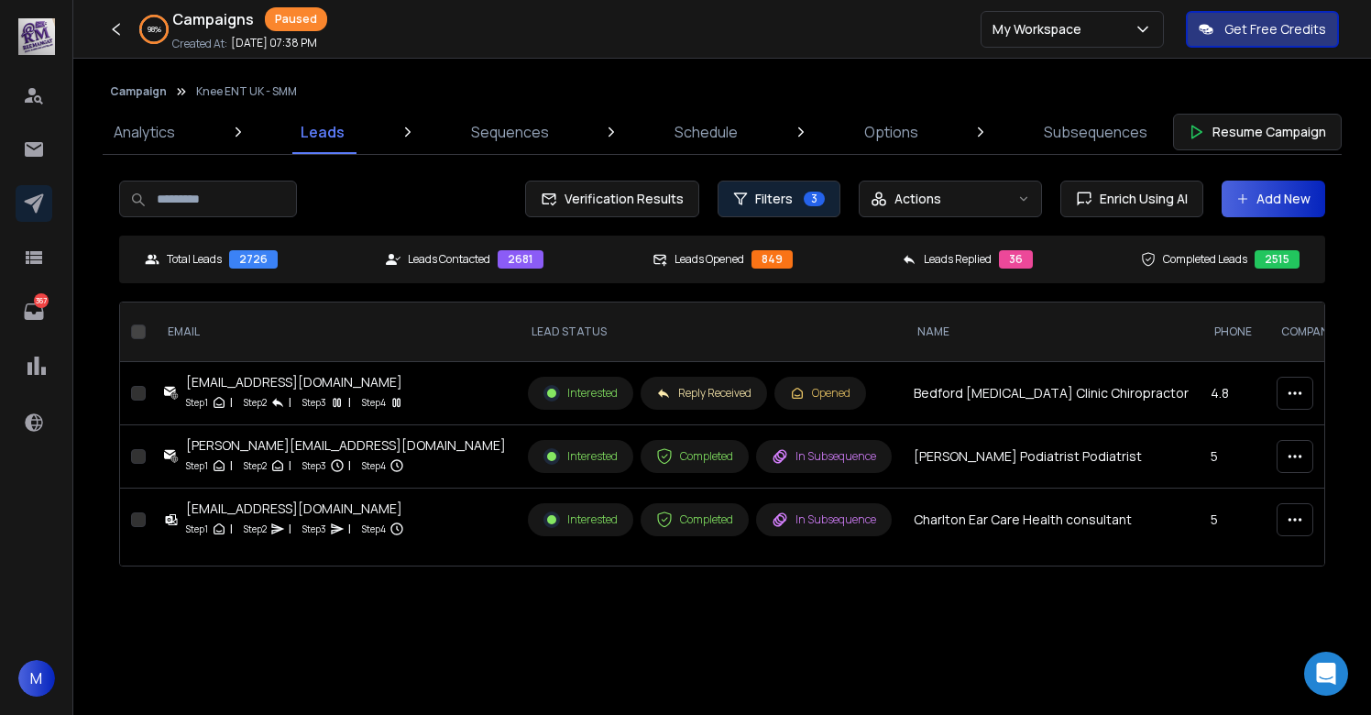
click at [765, 199] on span "Filters" at bounding box center [774, 199] width 38 height 18
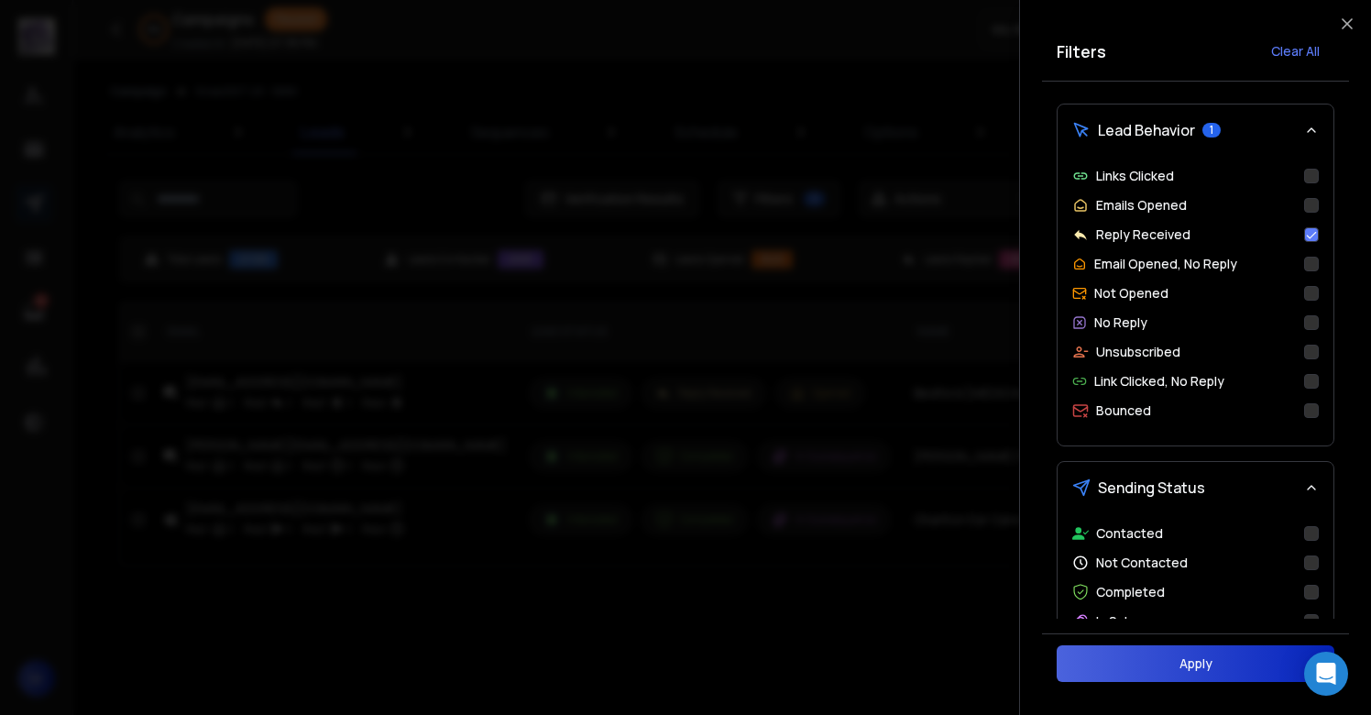
click at [1311, 236] on button "Reply Received" at bounding box center [1311, 234] width 15 height 15
click at [1135, 671] on button "Apply" at bounding box center [1196, 663] width 278 height 37
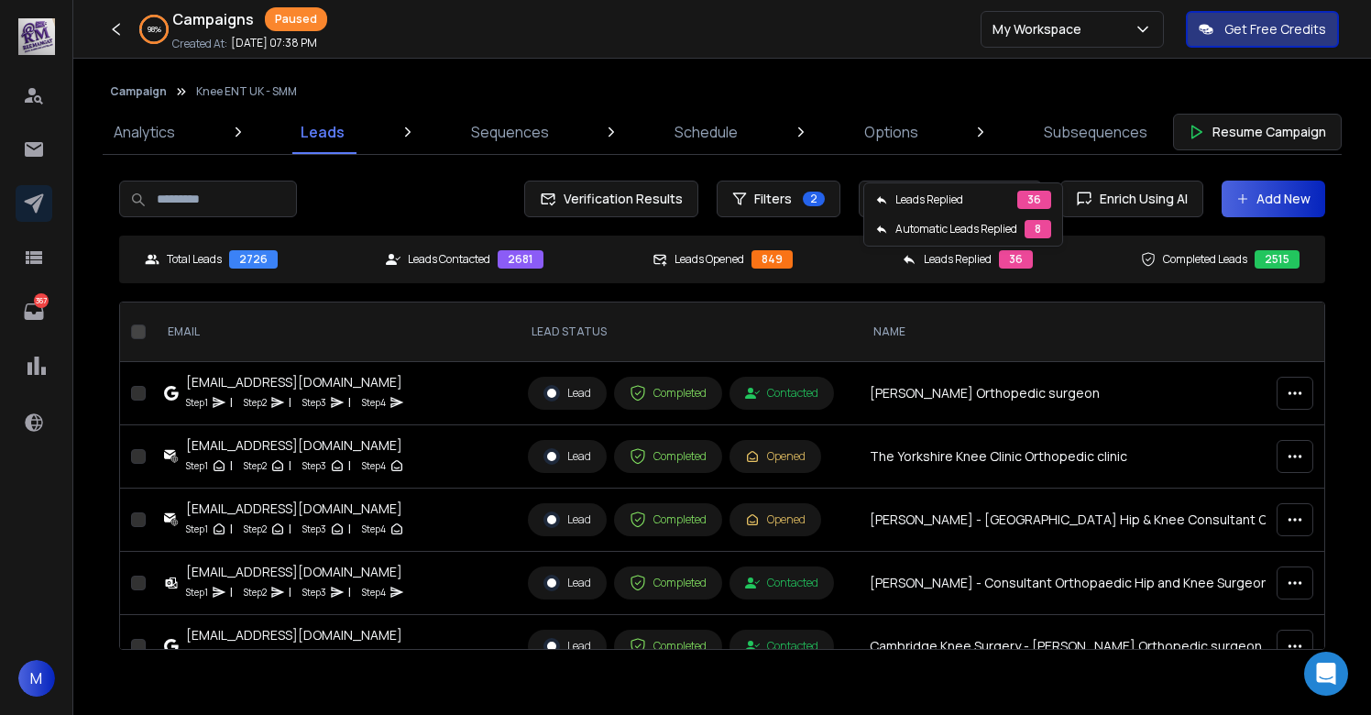
click at [1015, 258] on div "36" at bounding box center [1016, 259] width 34 height 18
click at [908, 256] on icon at bounding box center [909, 259] width 15 height 15
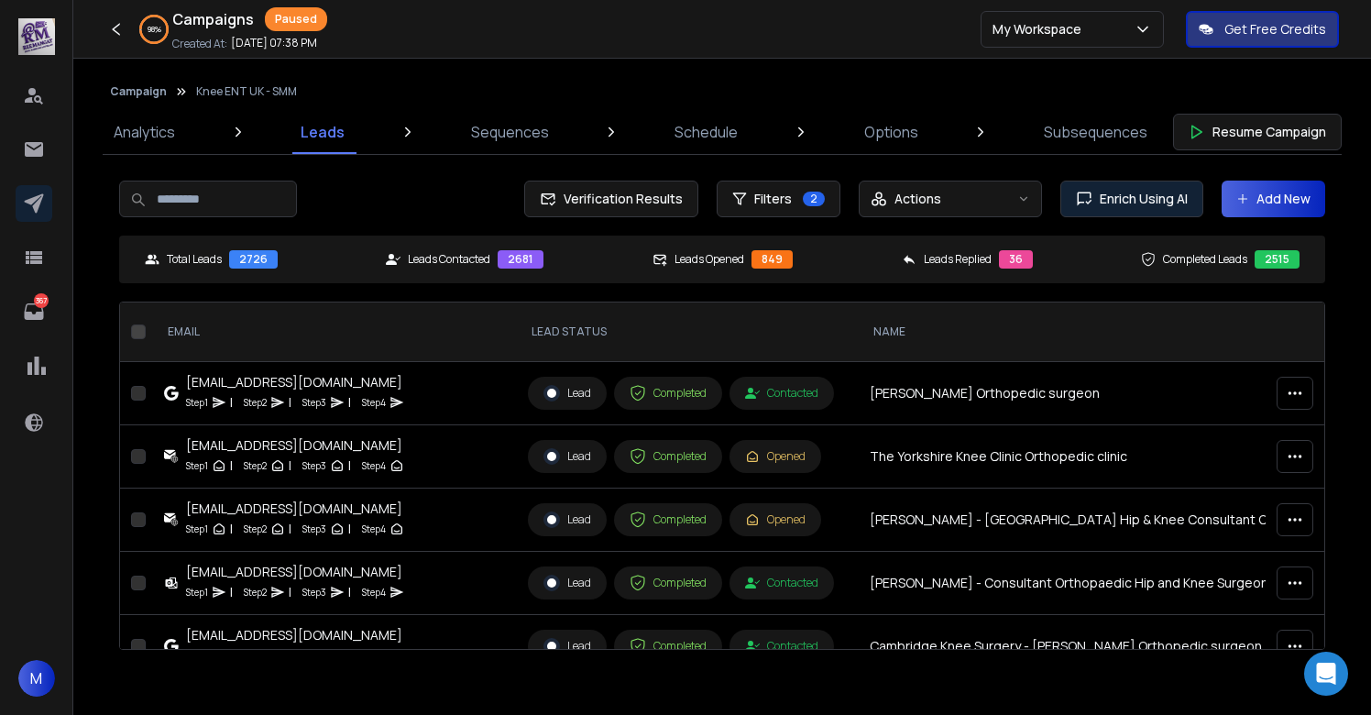
click at [1147, 188] on button "Enrich Using AI" at bounding box center [1132, 199] width 143 height 37
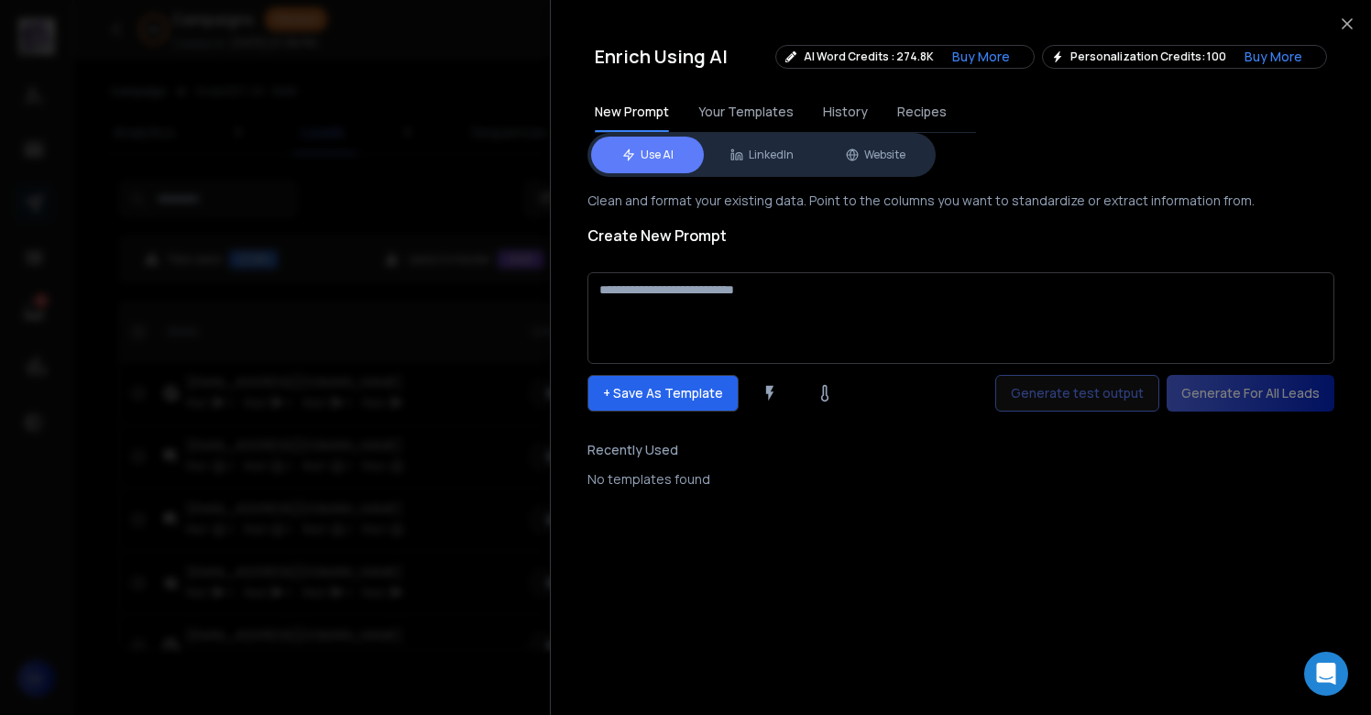
scroll to position [0, 0]
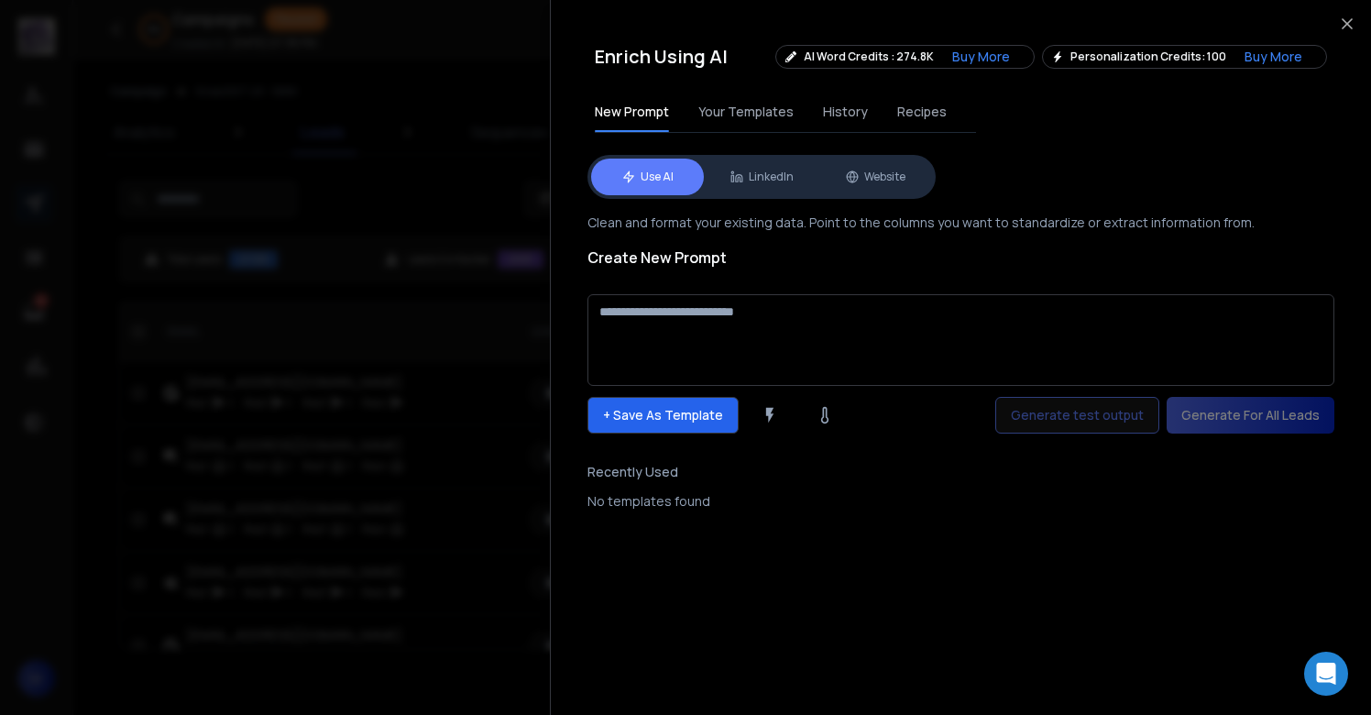
click at [760, 114] on button "Your Templates" at bounding box center [745, 112] width 95 height 40
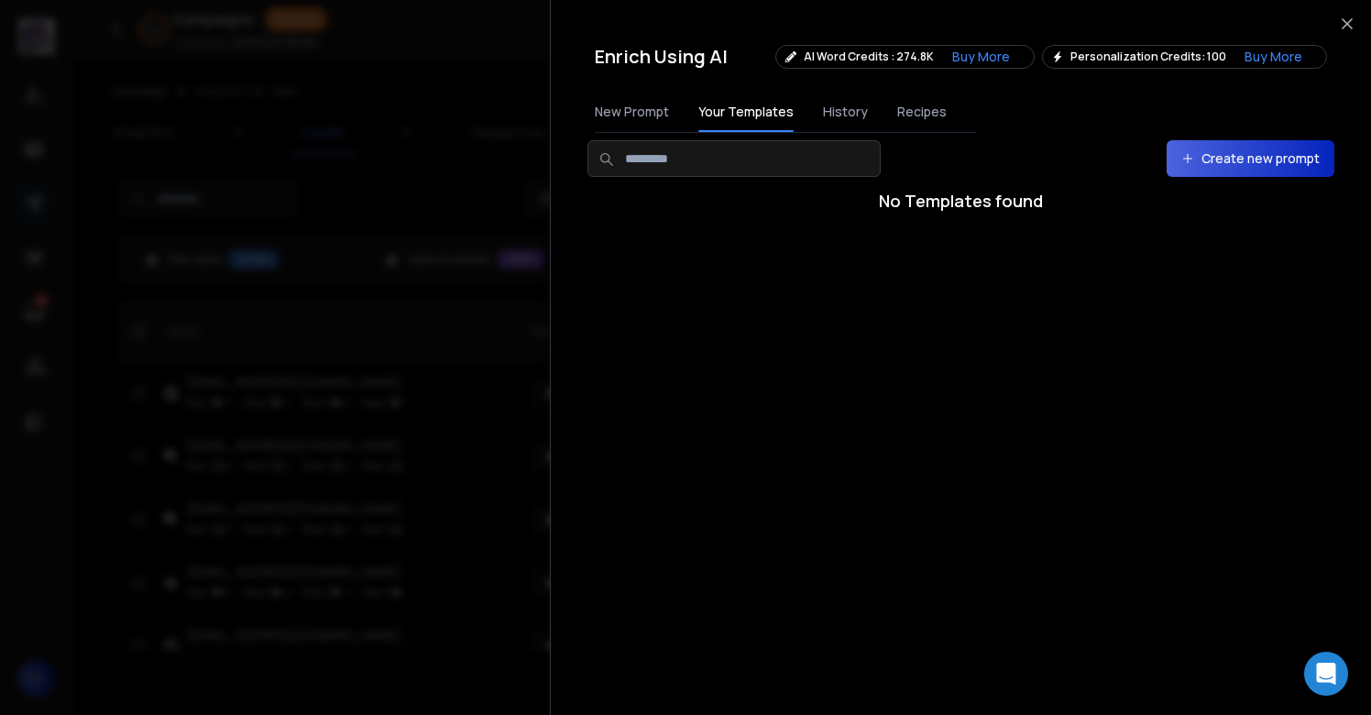
click at [823, 113] on button "History" at bounding box center [845, 112] width 45 height 40
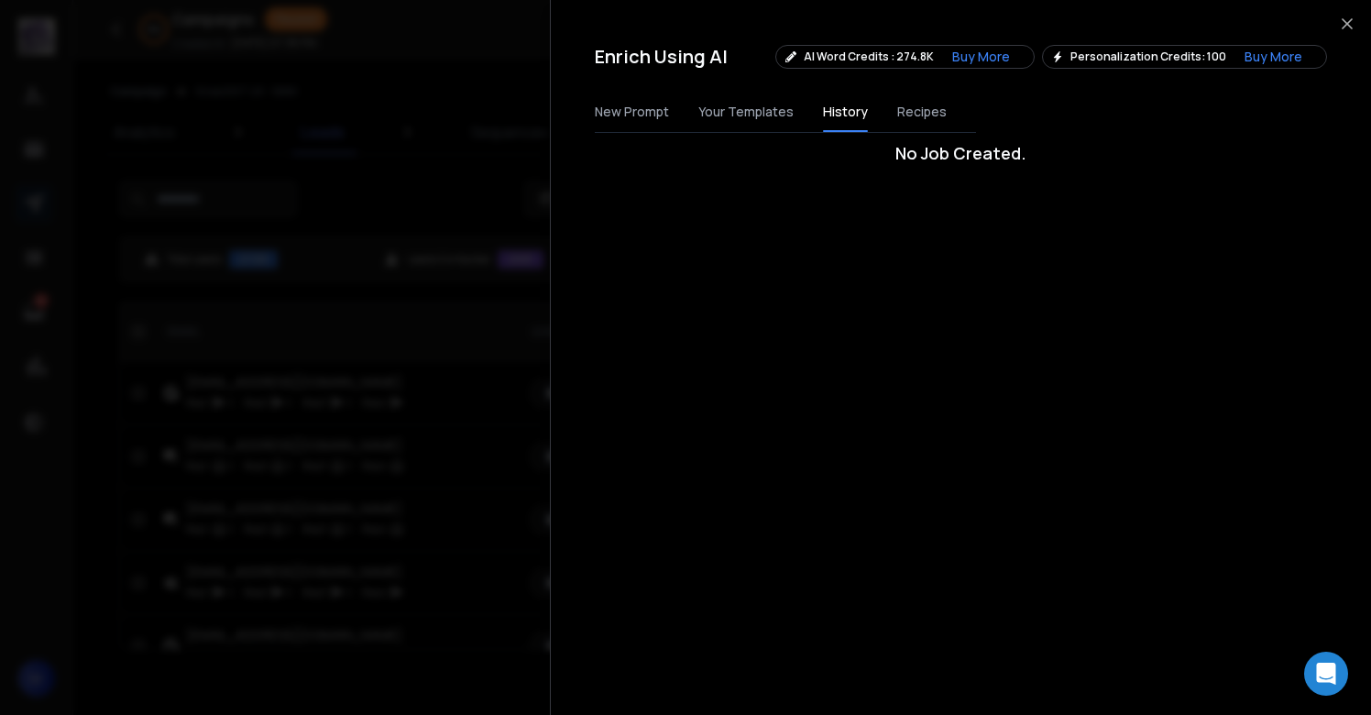
click at [884, 112] on div "New Prompt Your Templates History Recipes" at bounding box center [785, 112] width 381 height 41
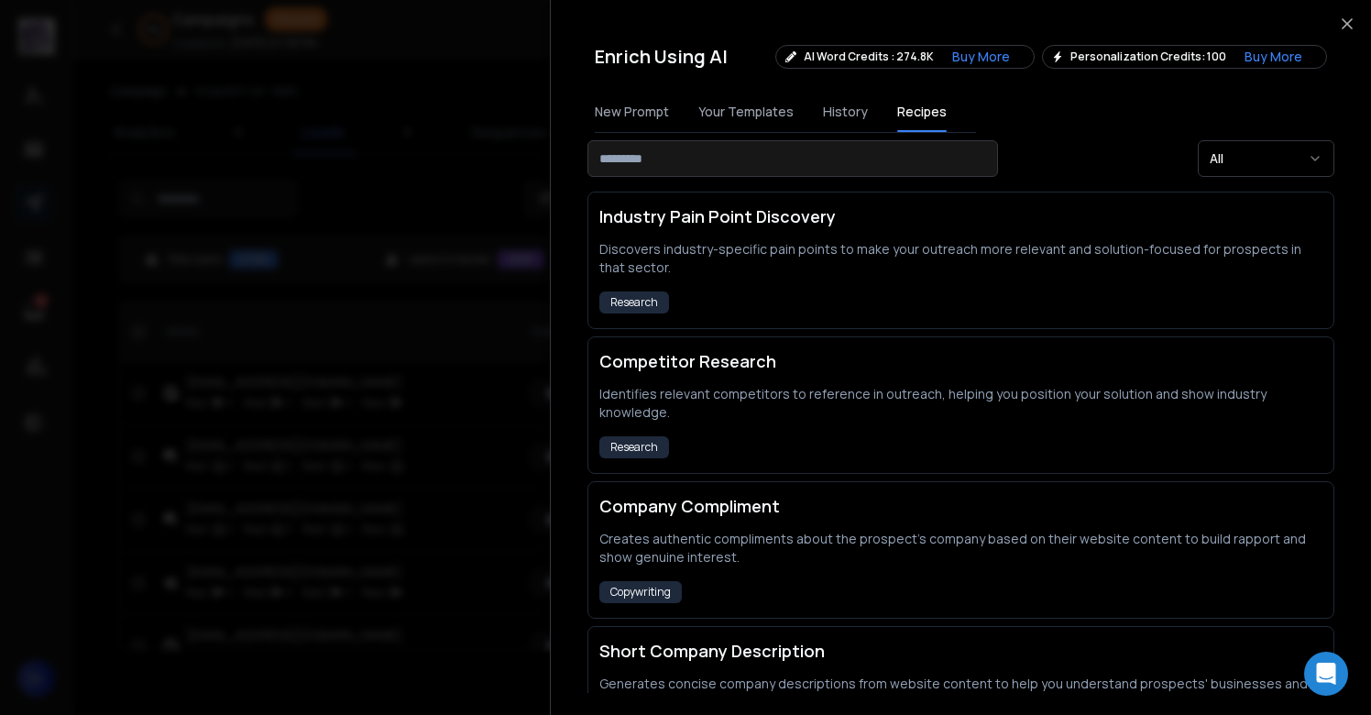
click at [901, 114] on span "Recipes" at bounding box center [921, 112] width 49 height 18
click at [398, 181] on div at bounding box center [685, 357] width 1371 height 715
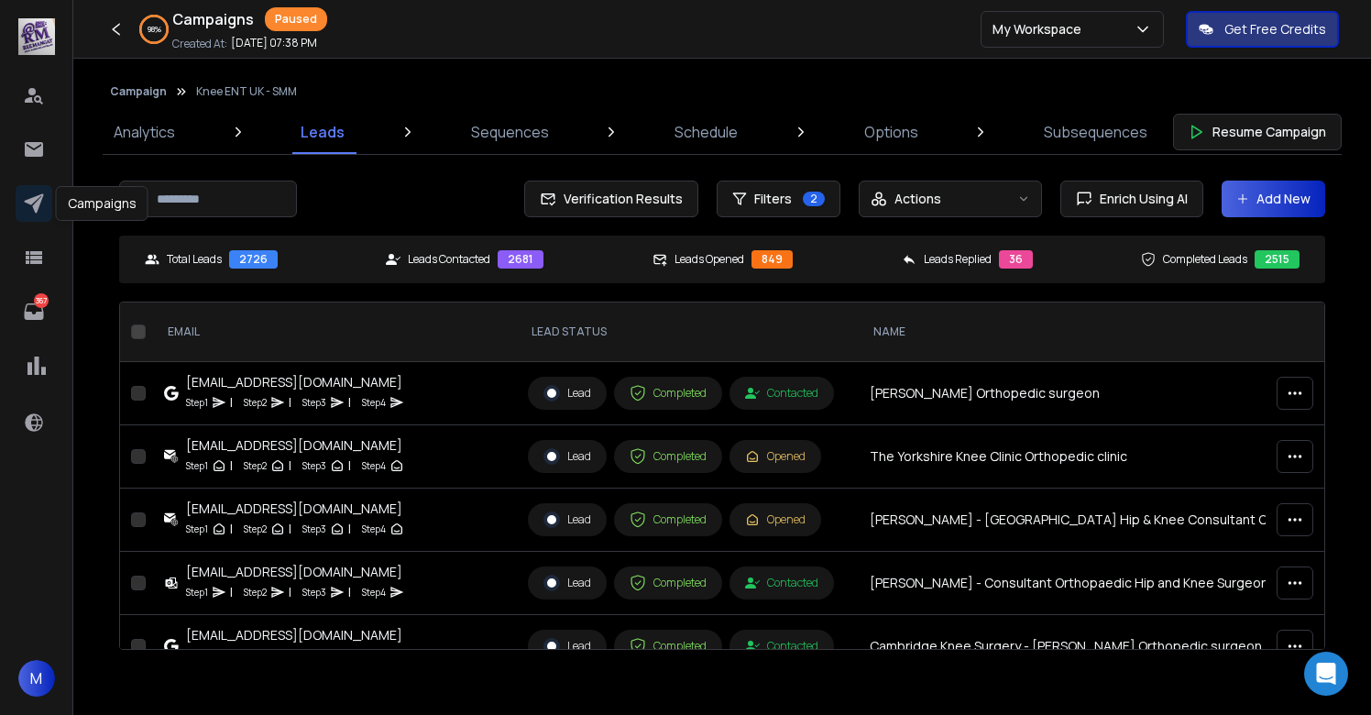
click at [33, 203] on icon at bounding box center [34, 203] width 22 height 22
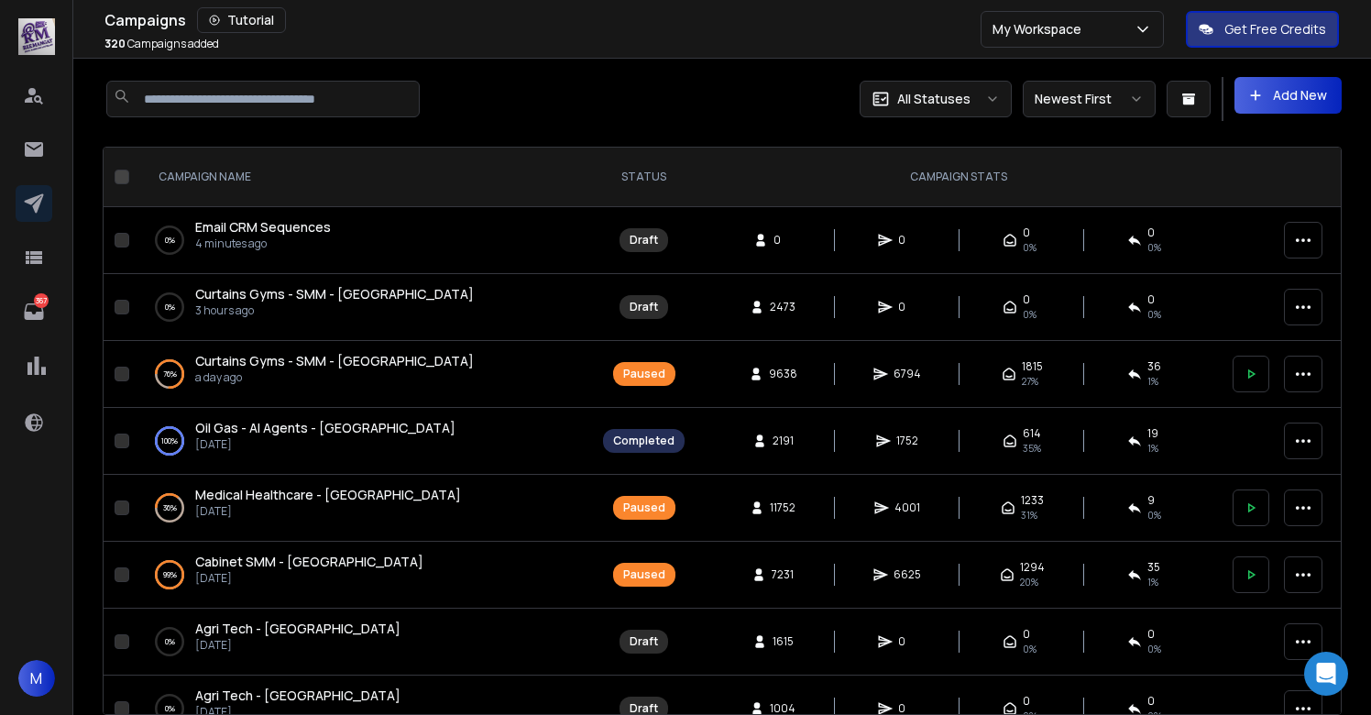
click at [269, 302] on span "Curtains Gyms - SMM - [GEOGRAPHIC_DATA]" at bounding box center [334, 293] width 279 height 17
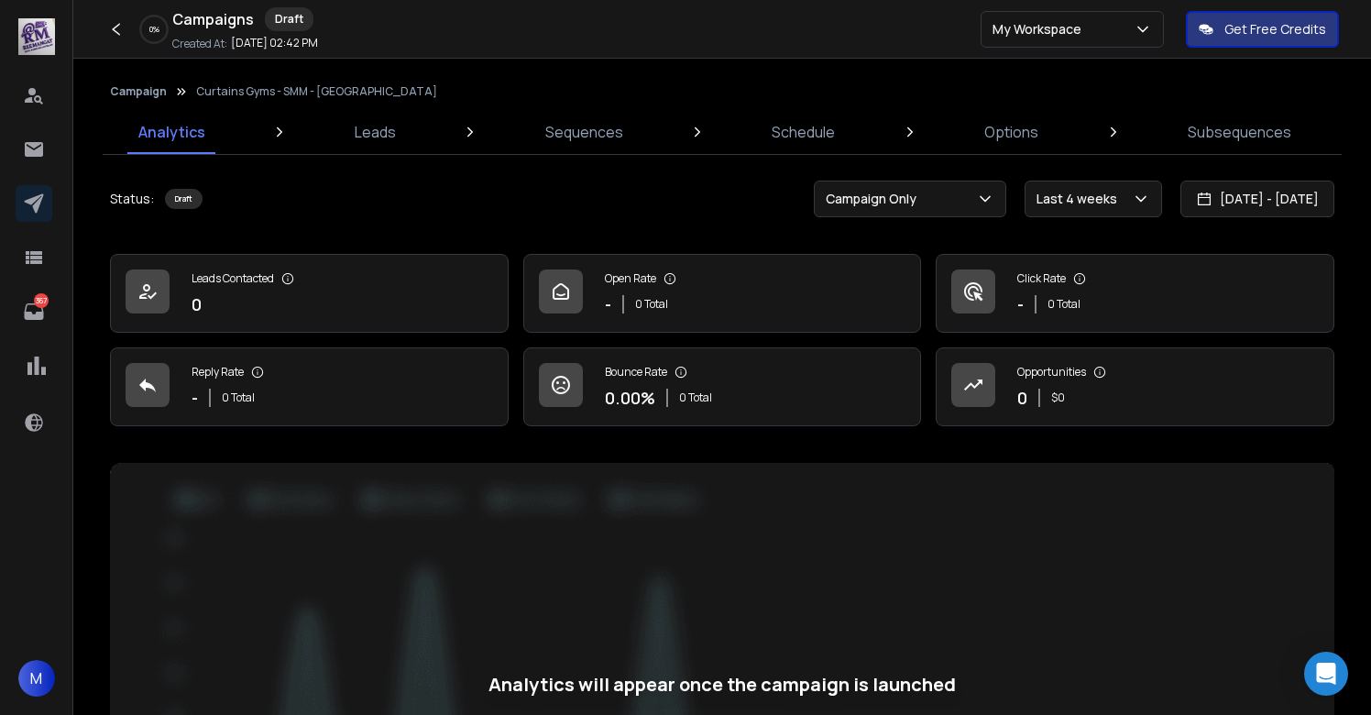
click at [136, 93] on button "Campaign" at bounding box center [138, 91] width 57 height 15
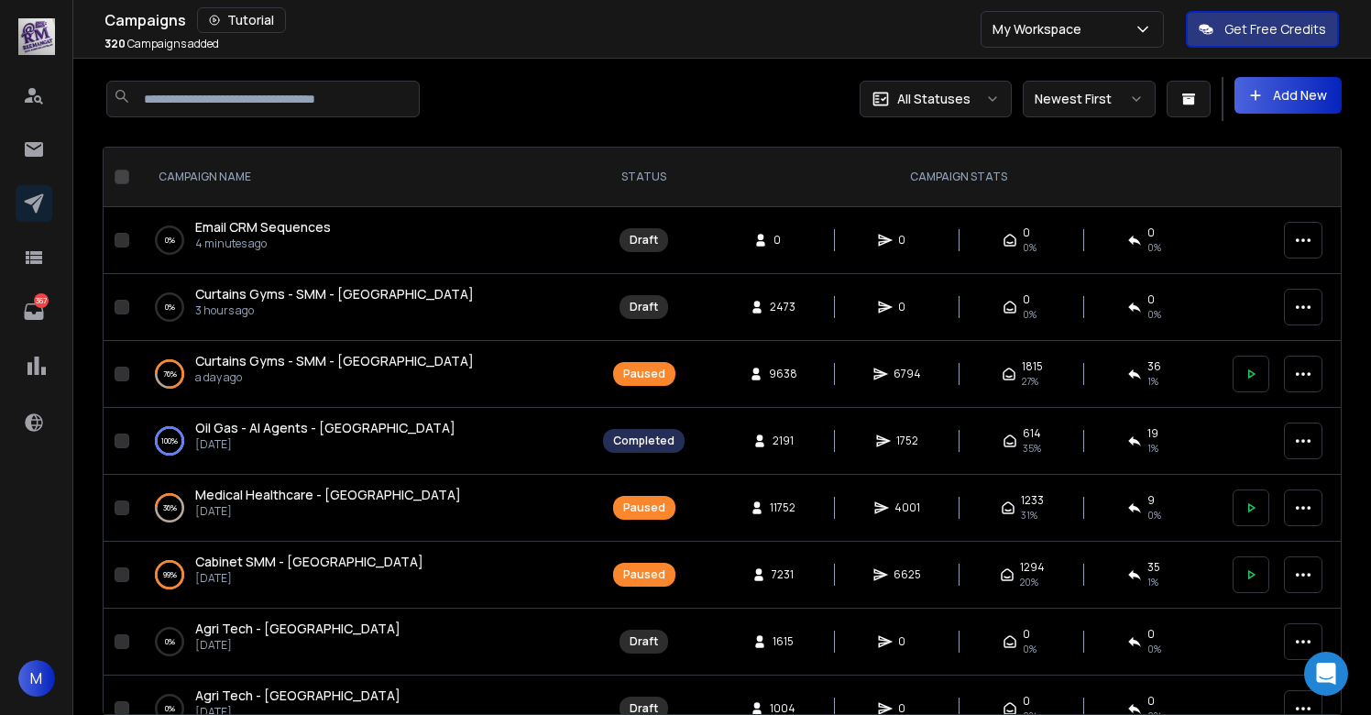
click at [321, 286] on span "Curtains Gyms - SMM - [GEOGRAPHIC_DATA]" at bounding box center [334, 293] width 279 height 17
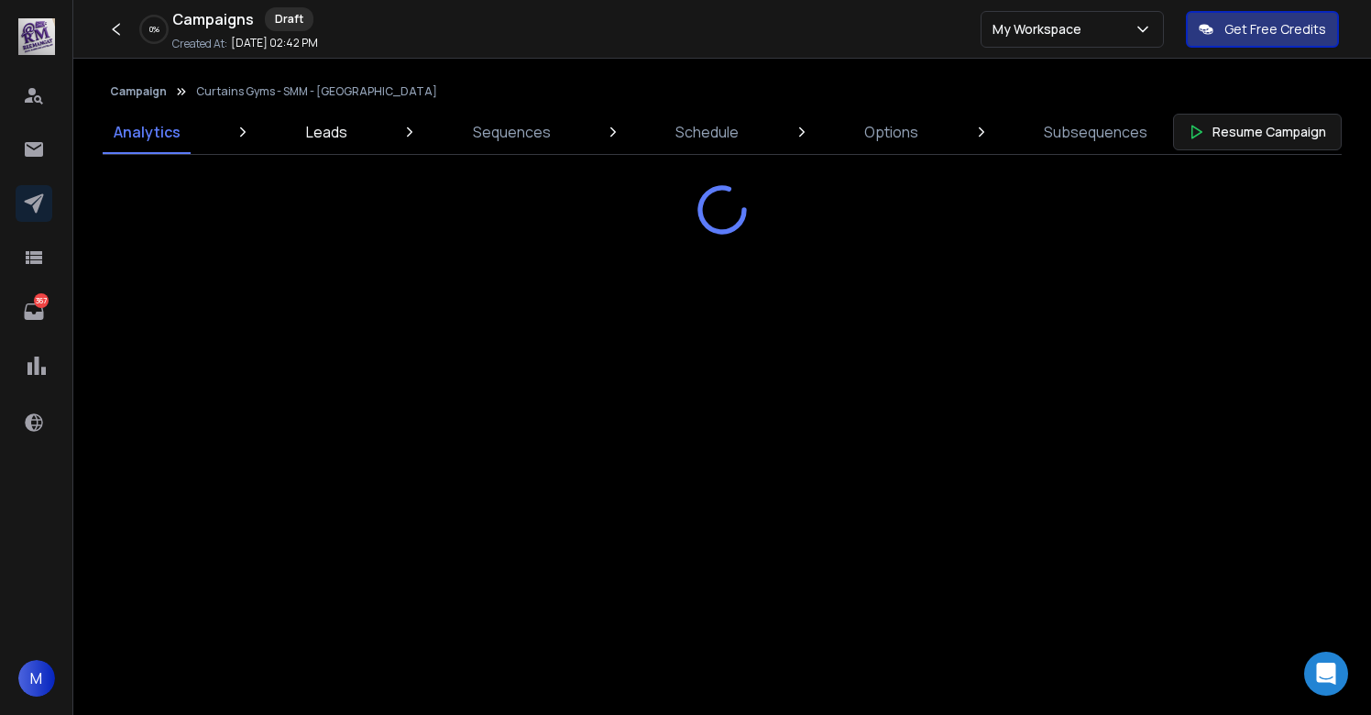
click at [324, 133] on p "Leads" at bounding box center [326, 132] width 41 height 22
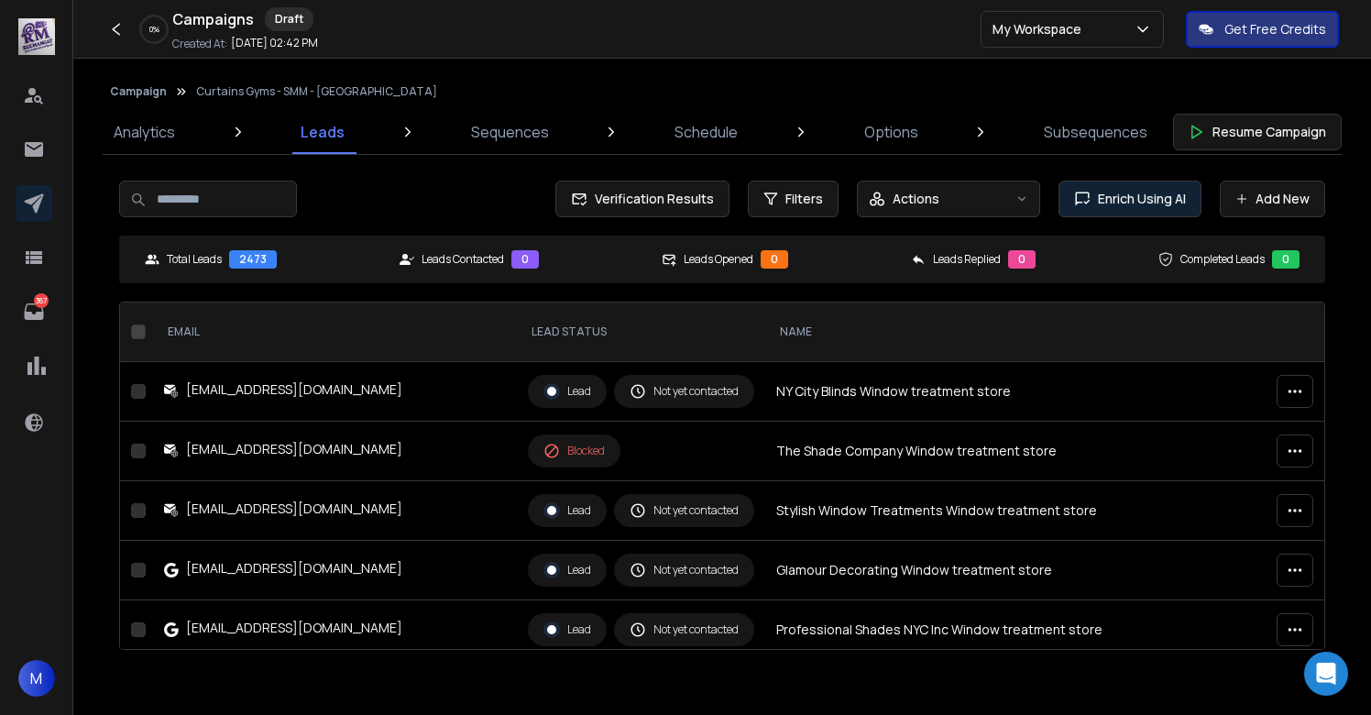
click at [1149, 192] on span "Enrich Using AI" at bounding box center [1138, 199] width 95 height 18
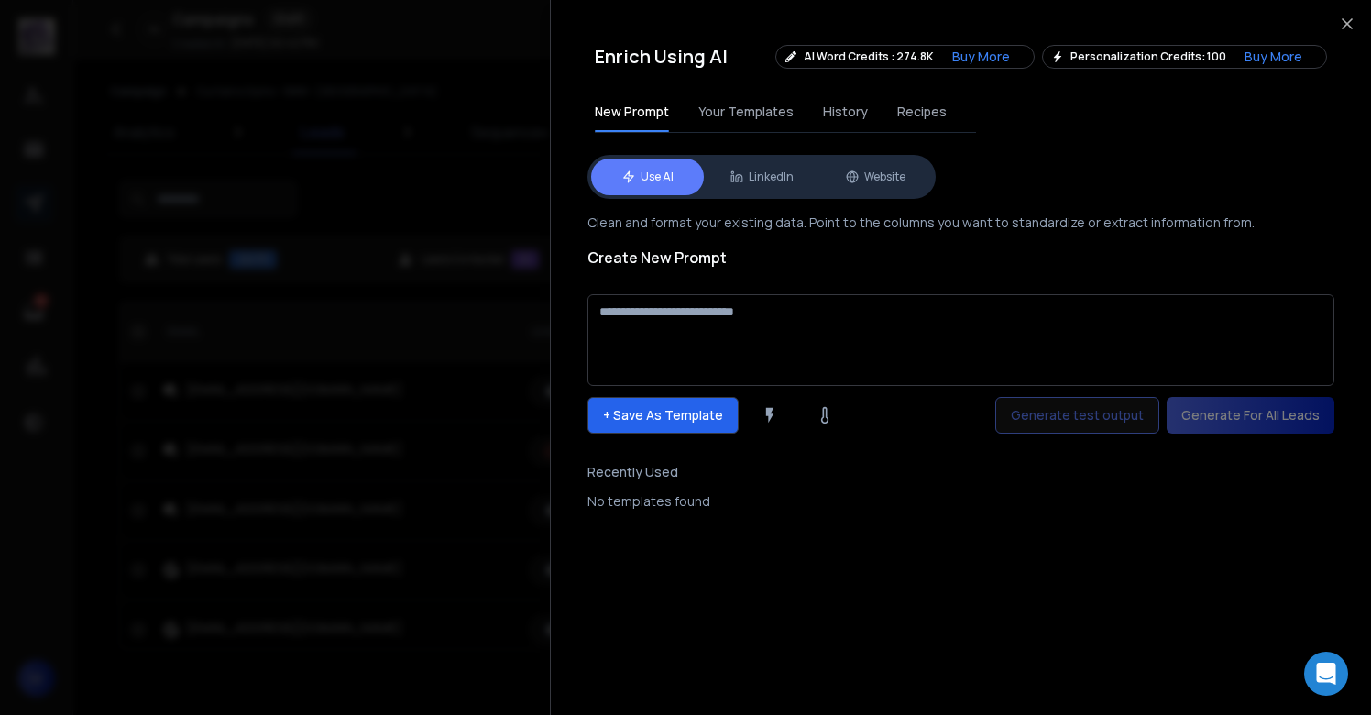
click at [897, 120] on span "Recipes" at bounding box center [921, 112] width 49 height 18
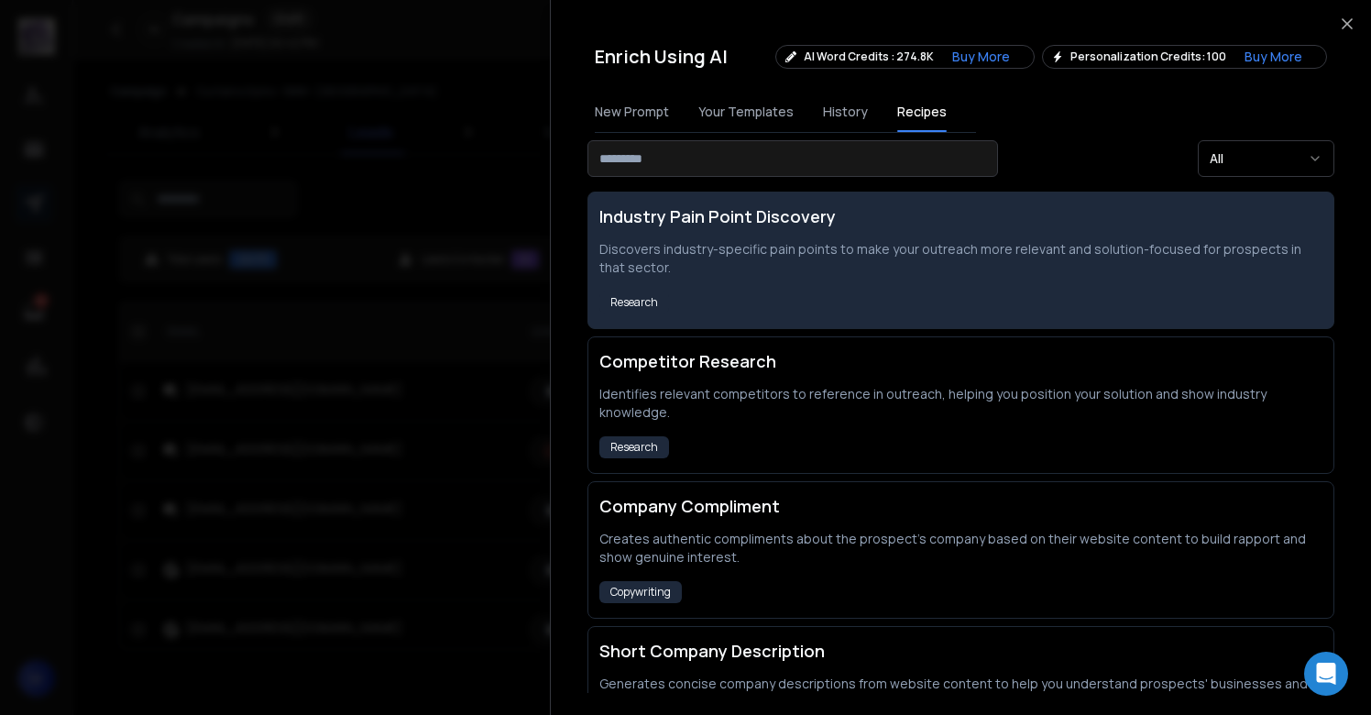
click at [874, 266] on p "Discovers industry-specific pain points to make your outreach more relevant and…" at bounding box center [960, 258] width 723 height 37
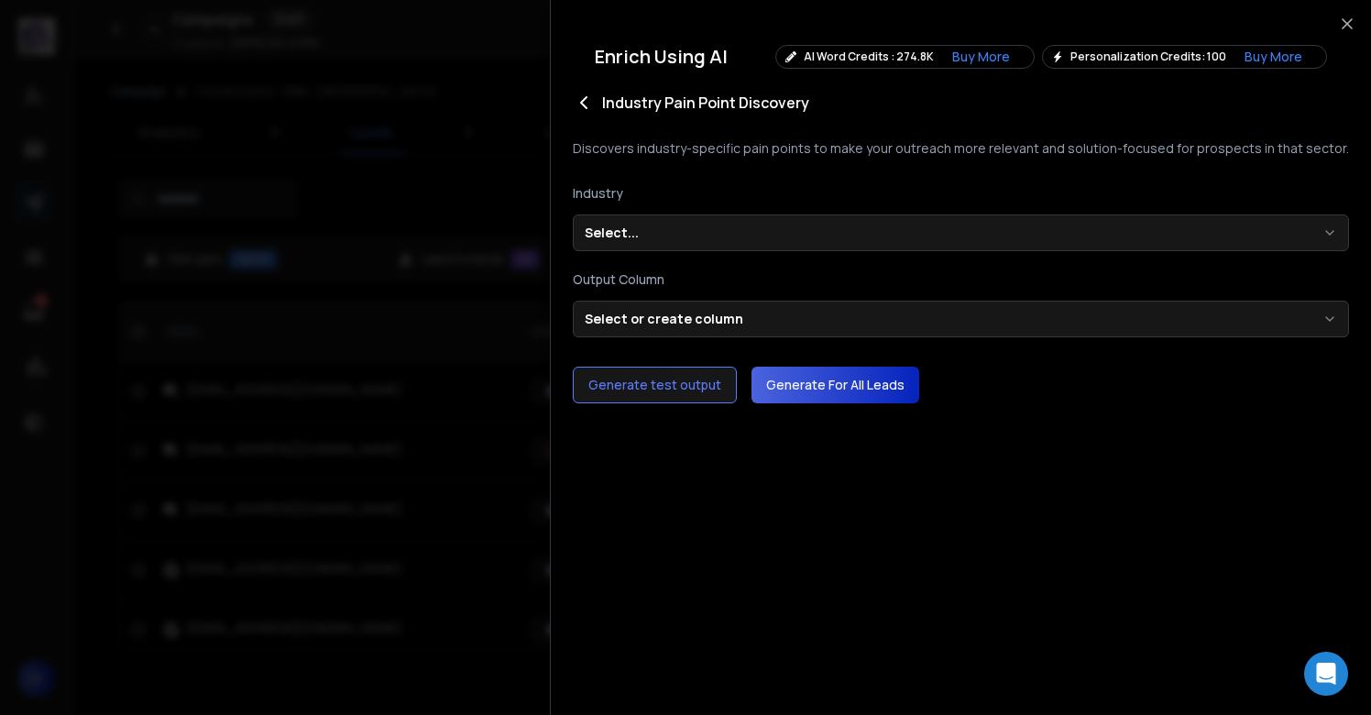
click at [711, 226] on body "ReferralStack Unlock AI-powered affiliate growth Lifetime Deals available! Clai…" at bounding box center [685, 357] width 1371 height 715
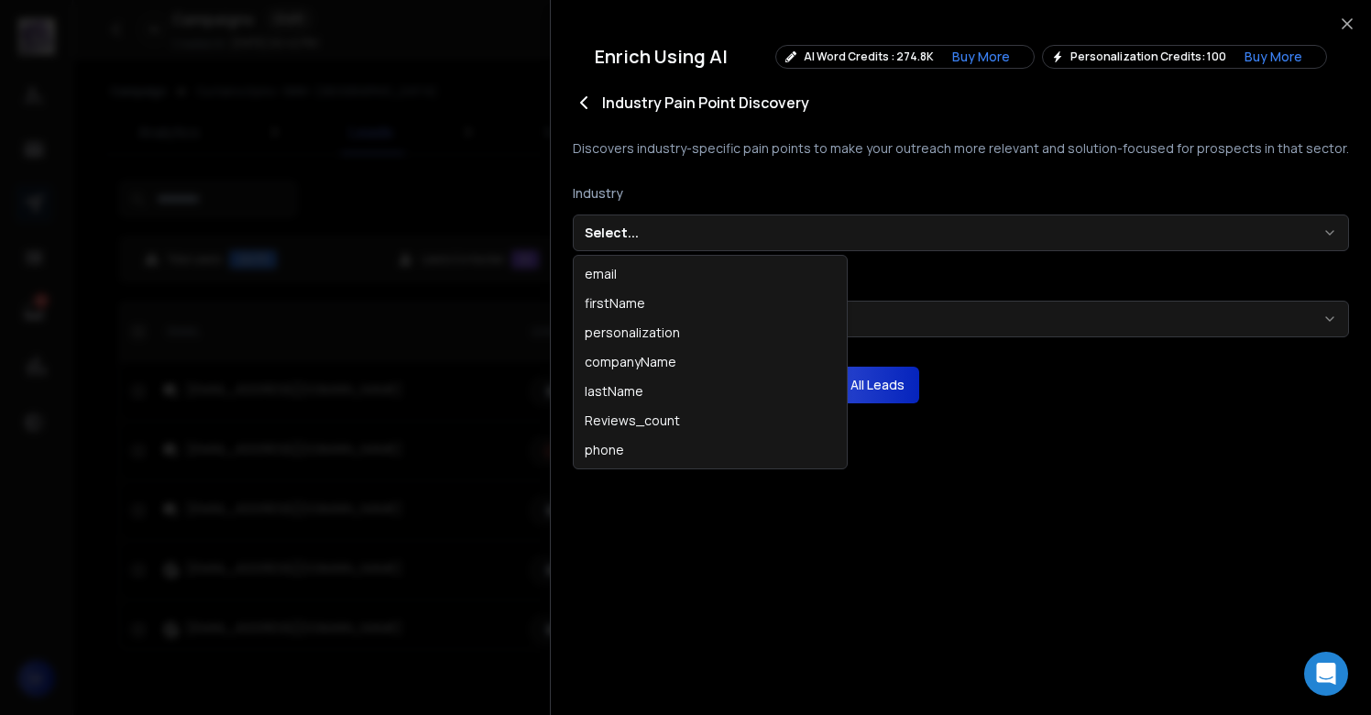
scroll to position [0, 4]
select select "********"
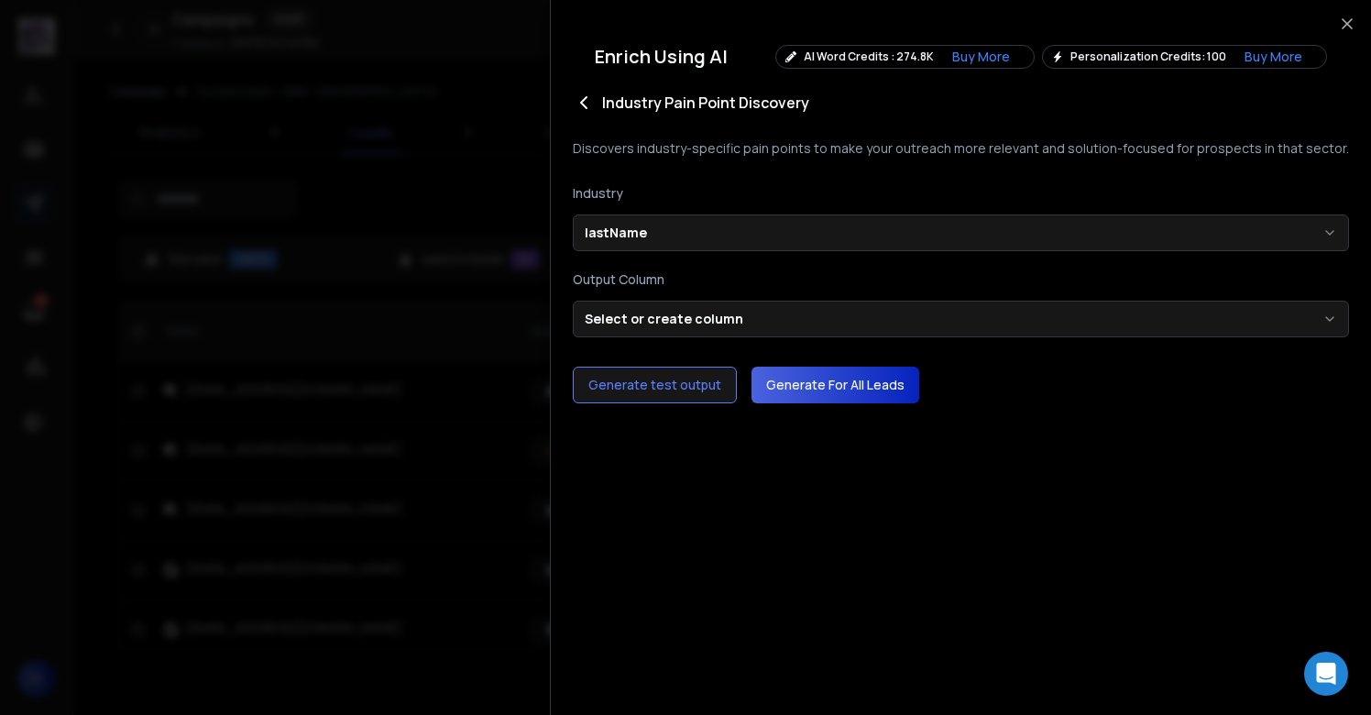
click at [673, 323] on body "ReferralStack Unlock AI-powered affiliate growth Lifetime Deals available! Clai…" at bounding box center [685, 357] width 1371 height 715
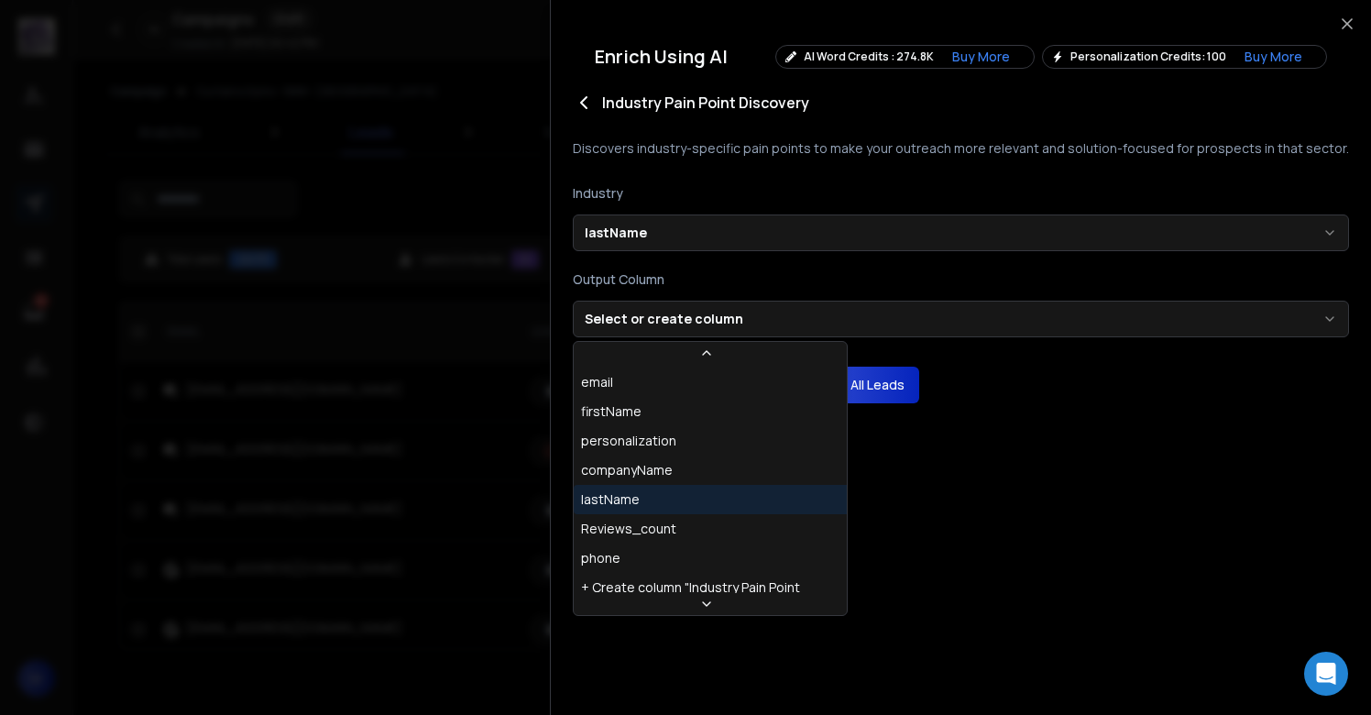
scroll to position [38, 0]
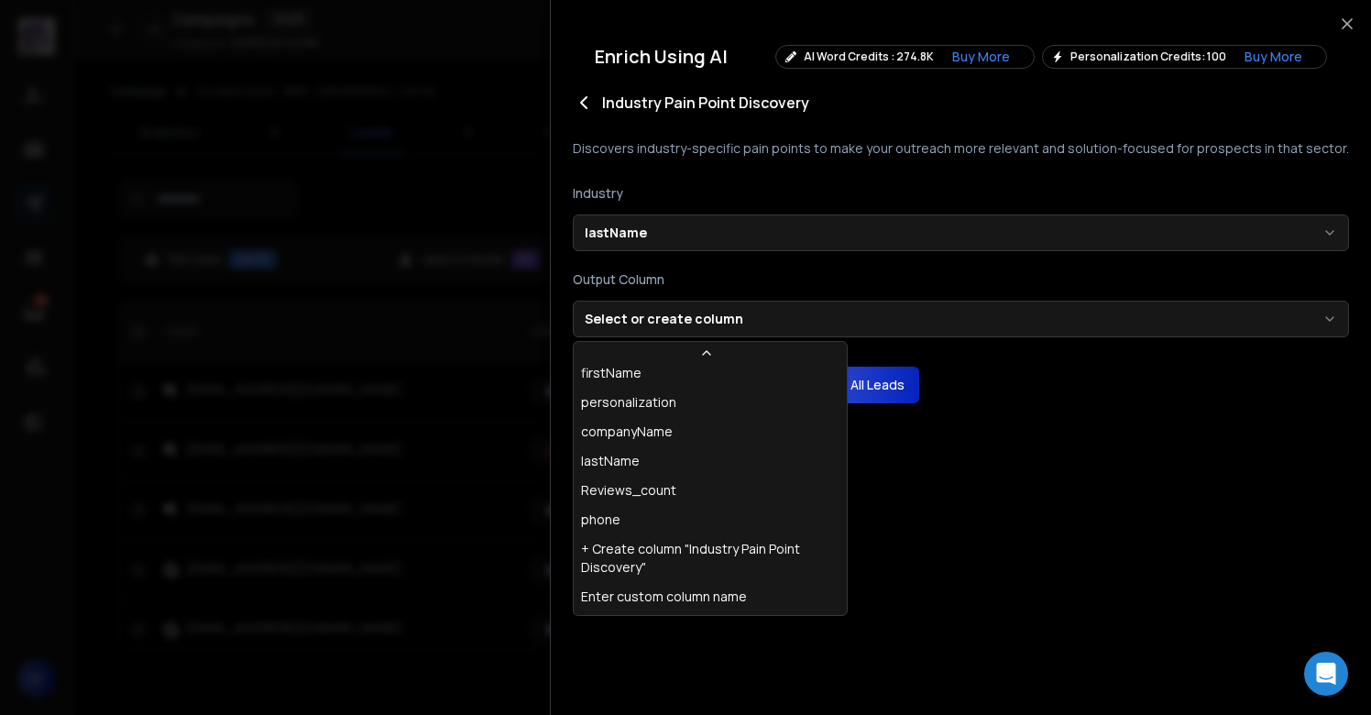
select select "*******"
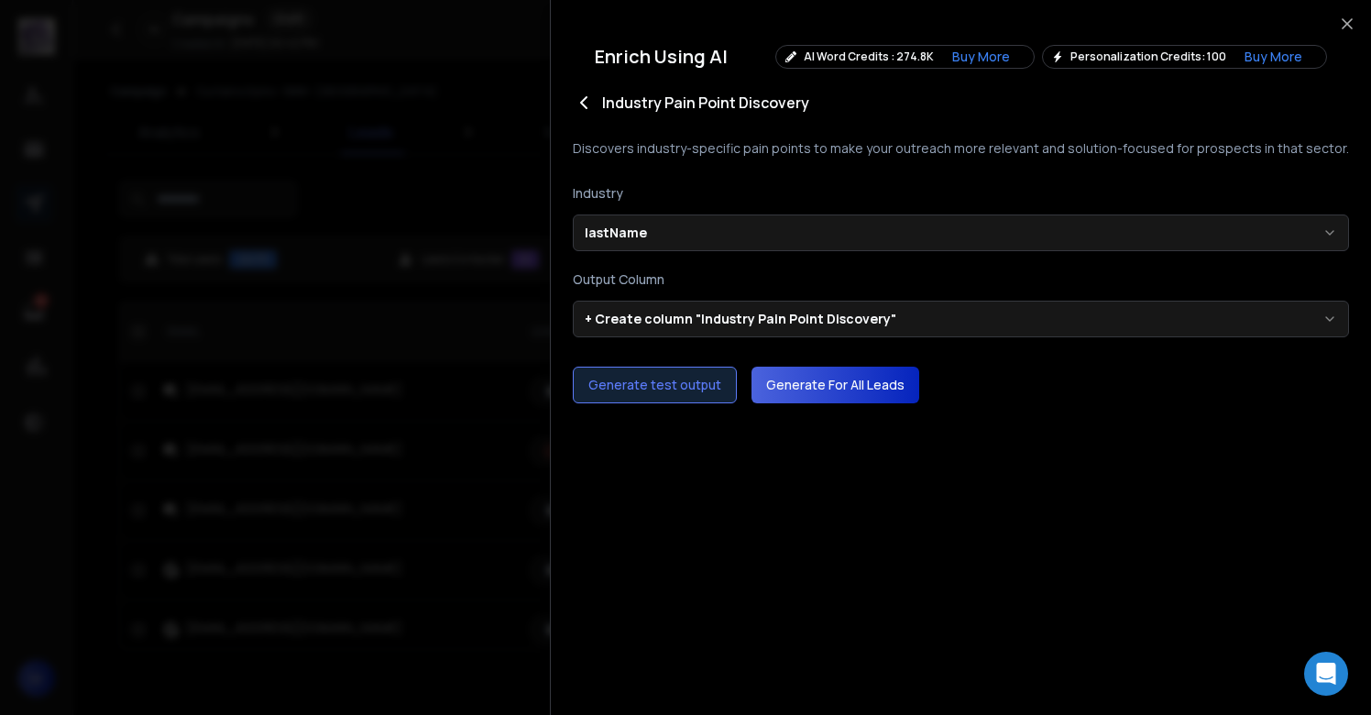
click at [652, 383] on button "G enerate test output" at bounding box center [655, 385] width 164 height 37
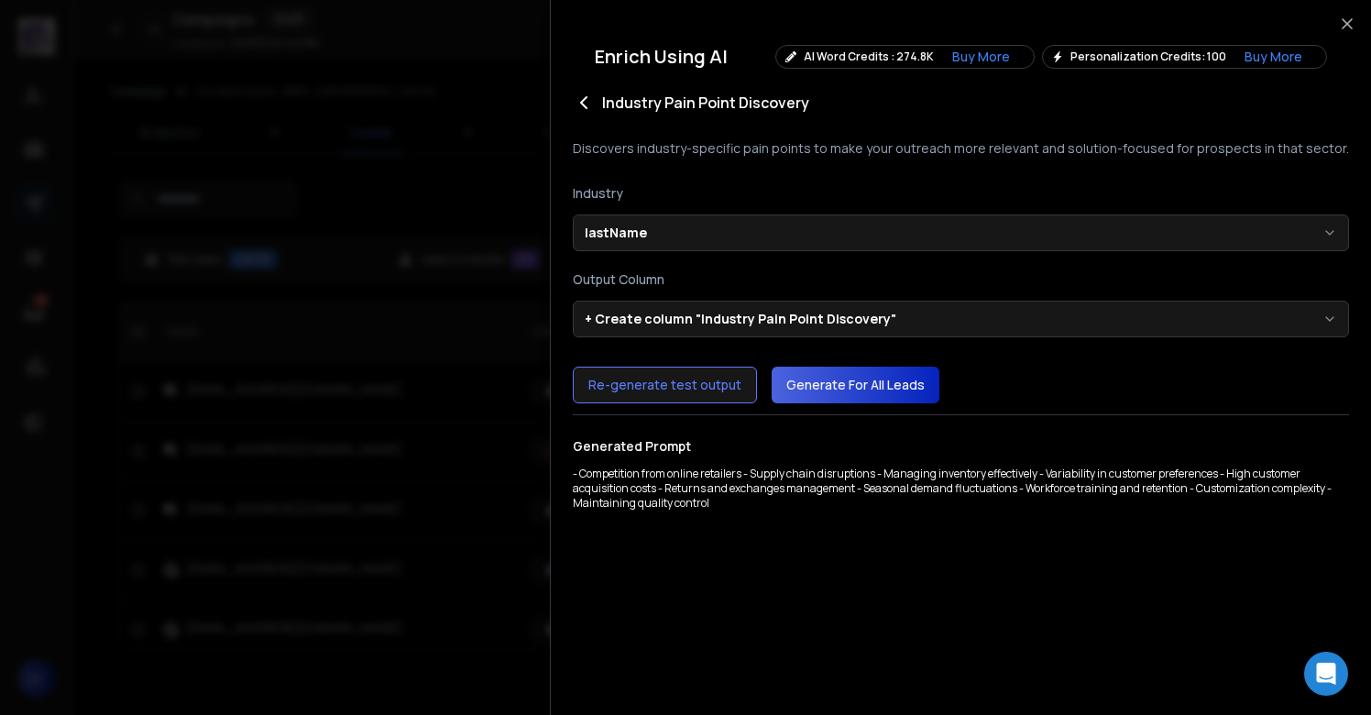
click at [579, 106] on icon at bounding box center [584, 103] width 22 height 22
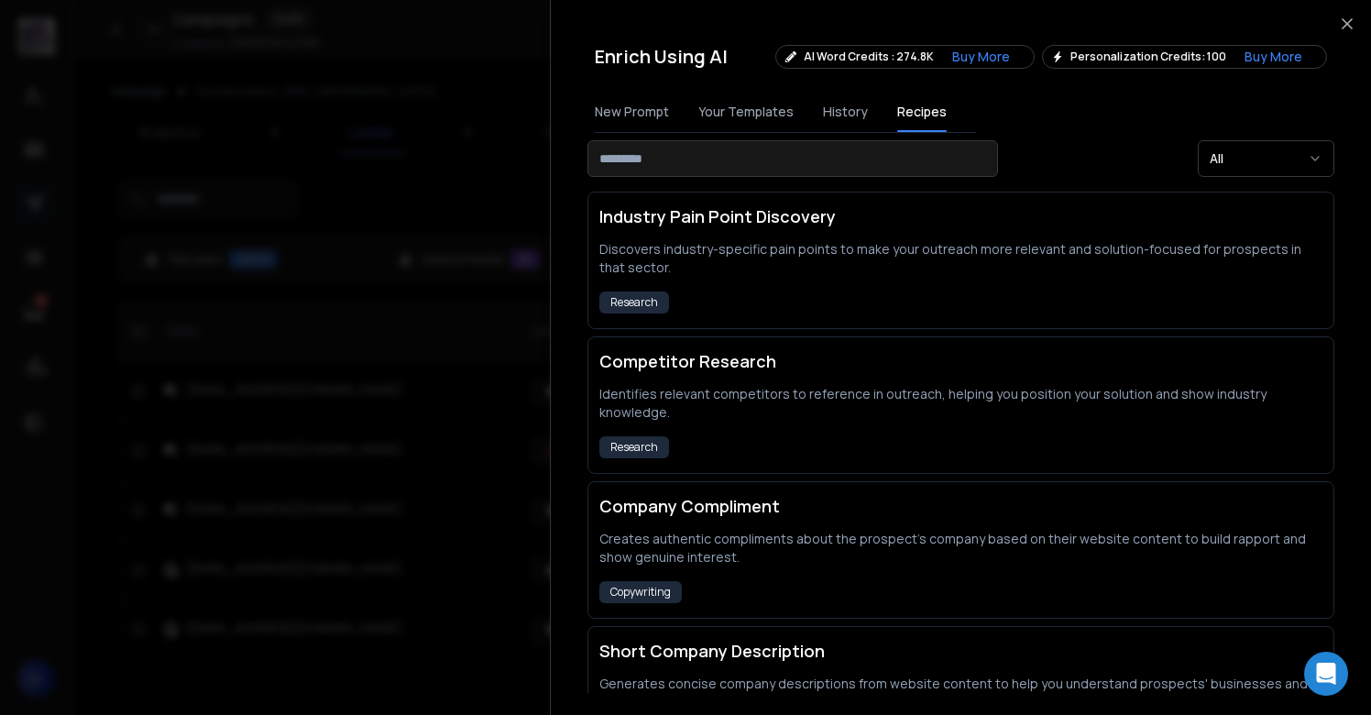
click at [447, 226] on div at bounding box center [685, 357] width 1371 height 715
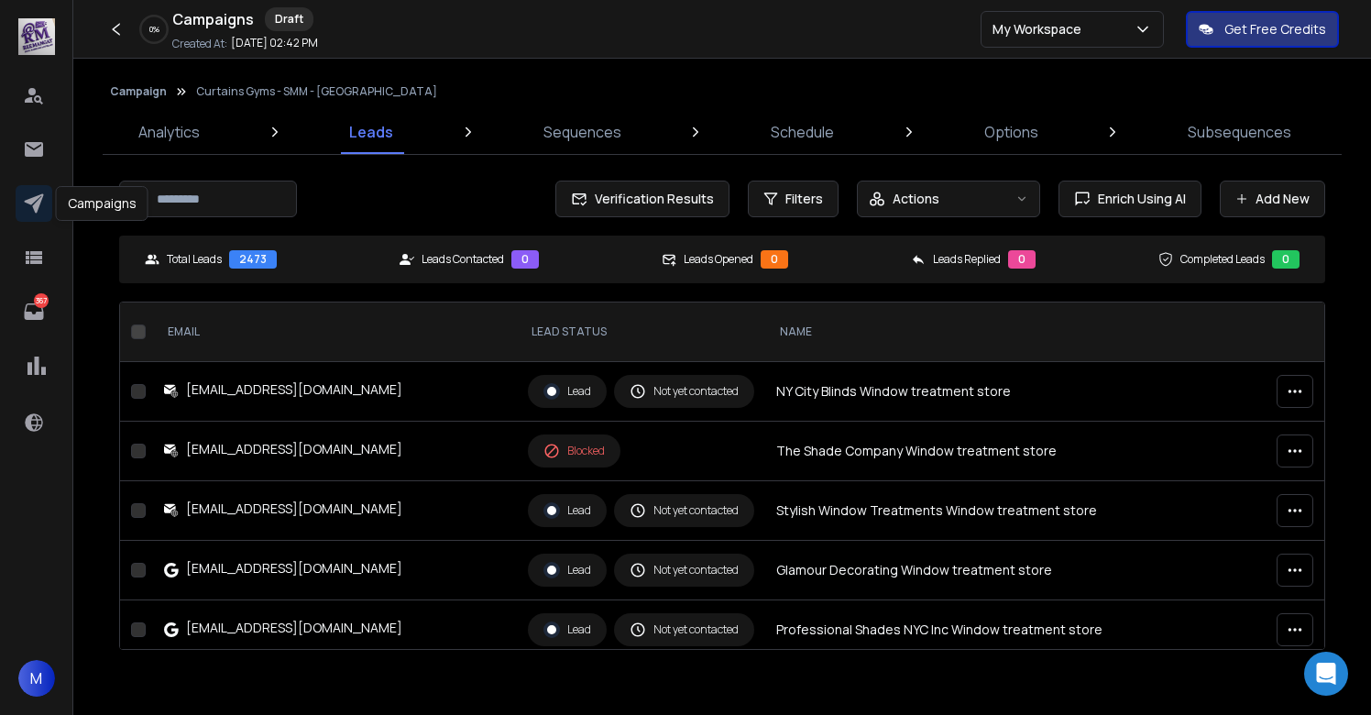
click at [26, 210] on icon at bounding box center [34, 203] width 22 height 22
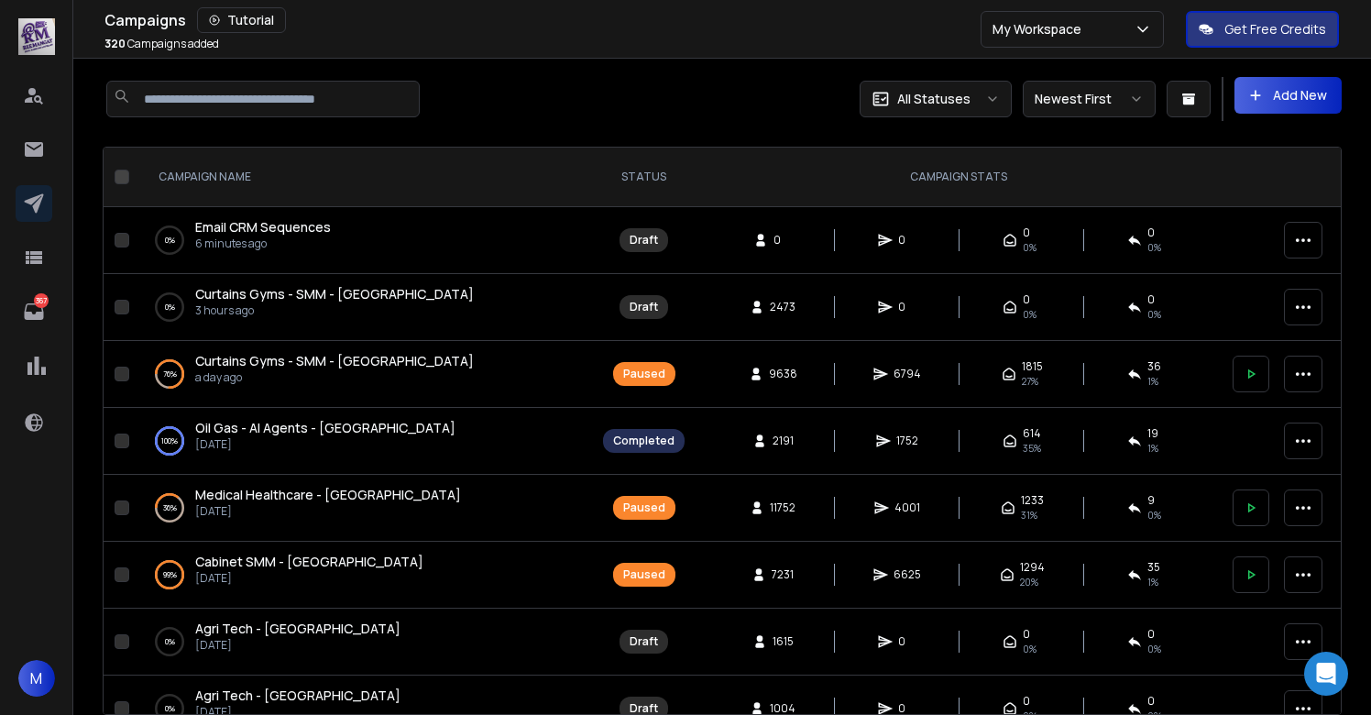
click at [264, 357] on span "Curtains Gyms - SMM - [GEOGRAPHIC_DATA]" at bounding box center [334, 360] width 279 height 17
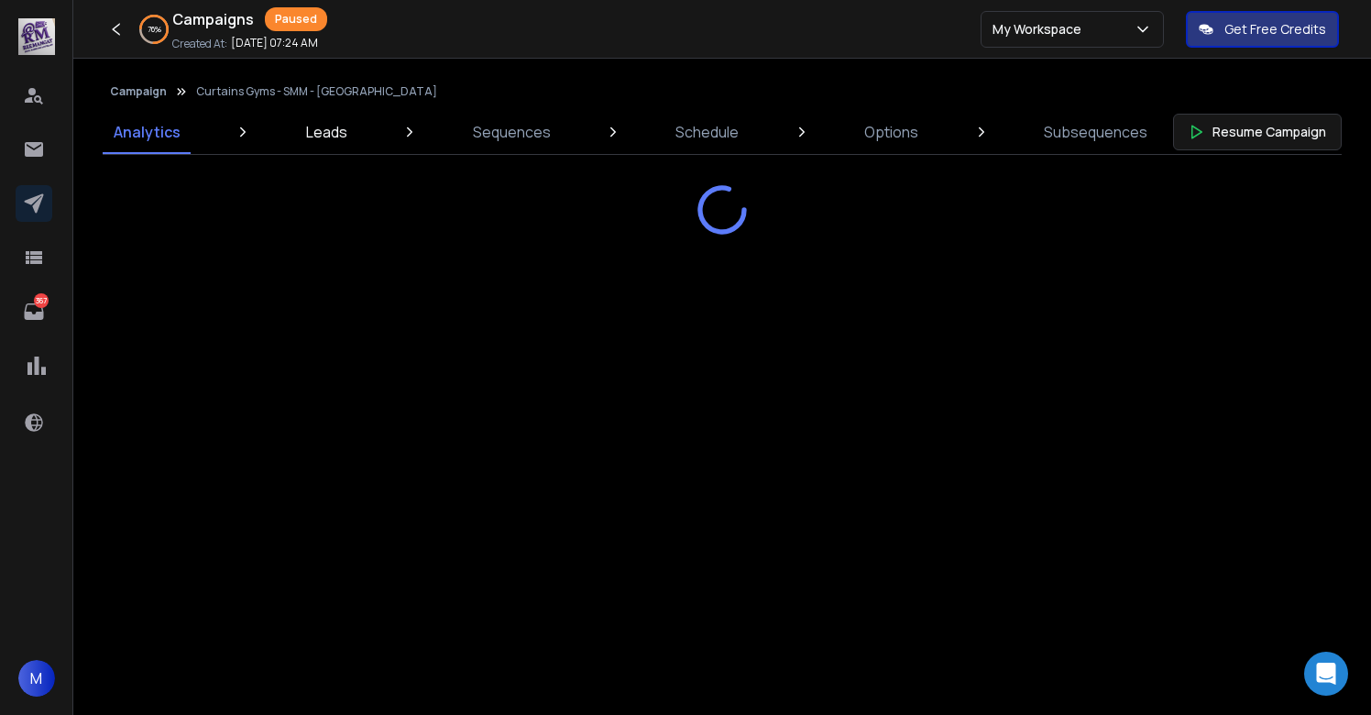
click at [326, 133] on p "Leads" at bounding box center [326, 132] width 41 height 22
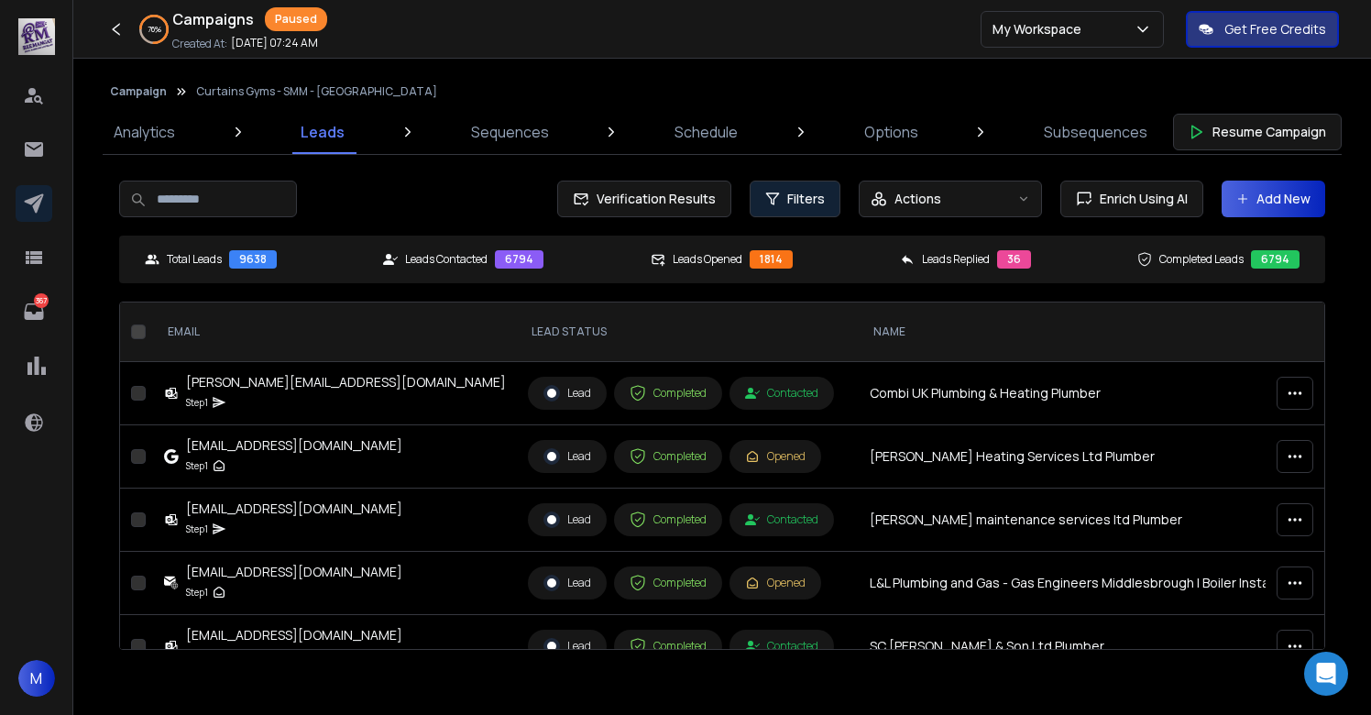
click at [797, 203] on span "Filters" at bounding box center [806, 199] width 38 height 18
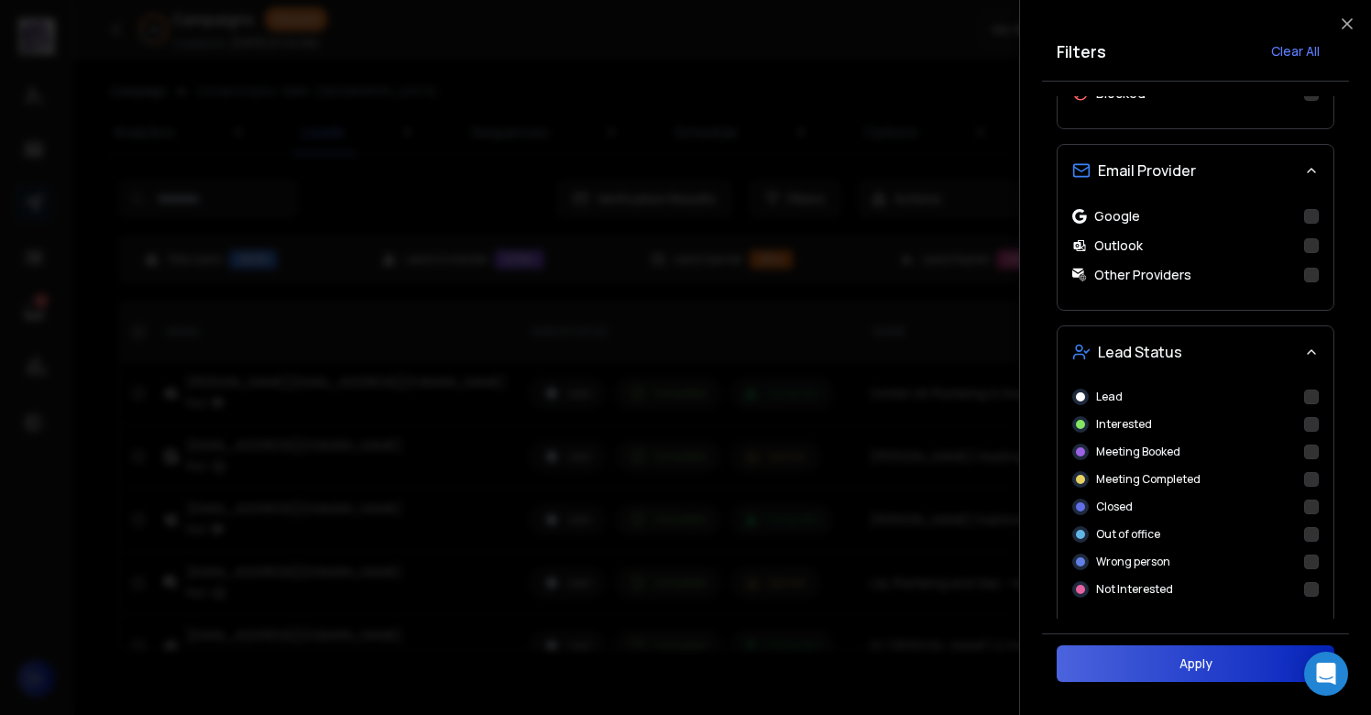
scroll to position [592, 0]
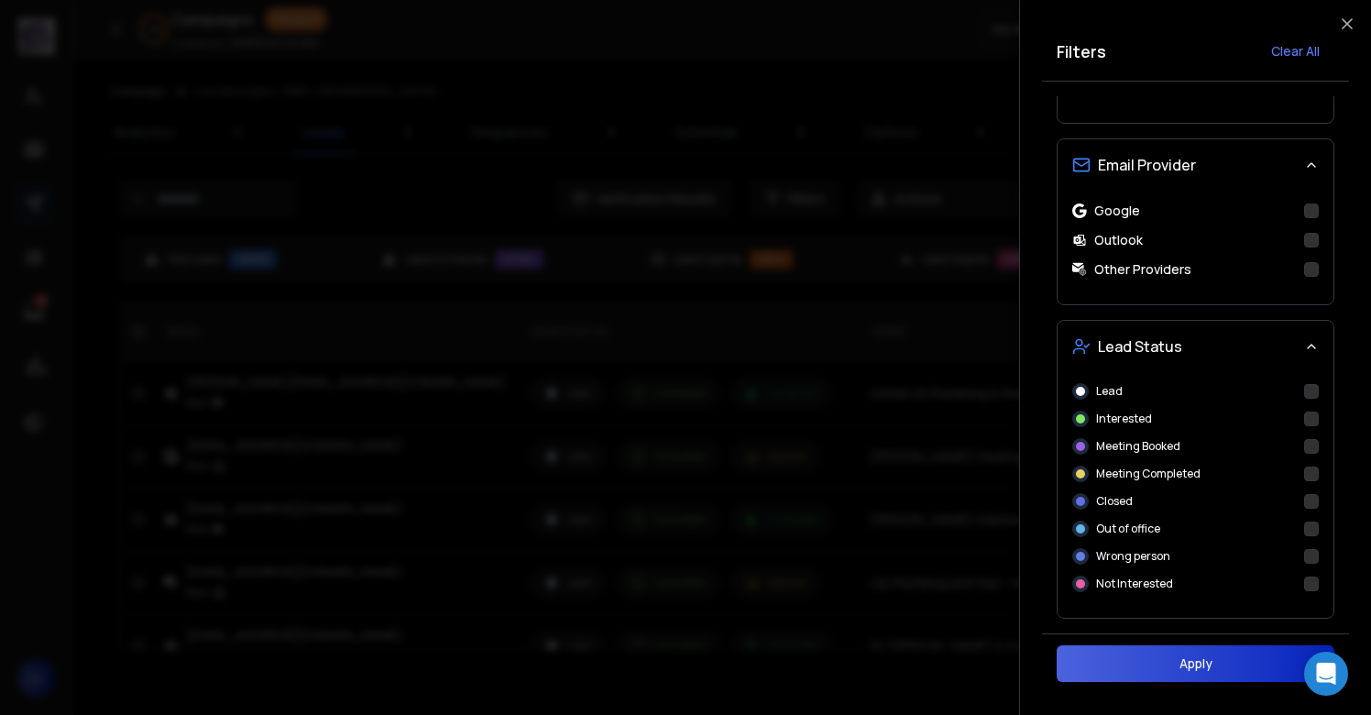
click at [1304, 422] on button "Interested" at bounding box center [1311, 419] width 15 height 15
click at [1198, 659] on button "Apply" at bounding box center [1196, 663] width 278 height 37
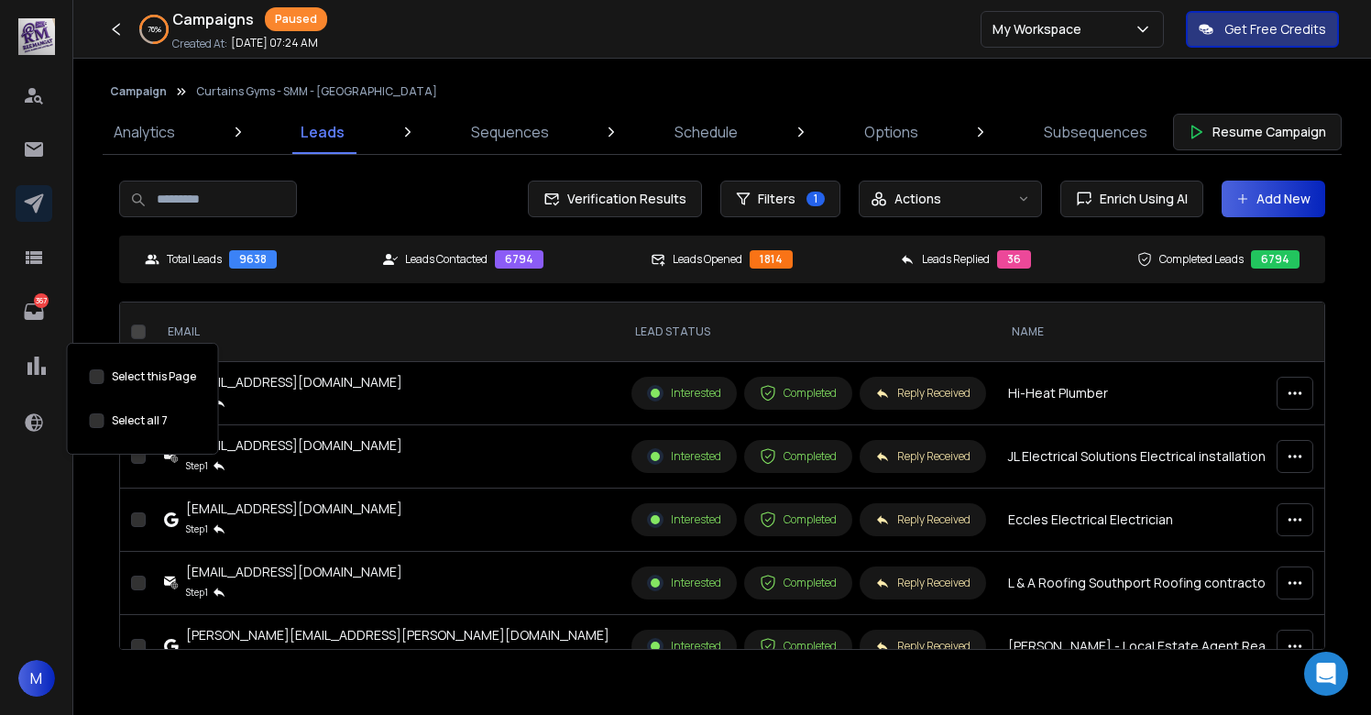
click at [95, 416] on button "Select this Page" at bounding box center [97, 420] width 15 height 15
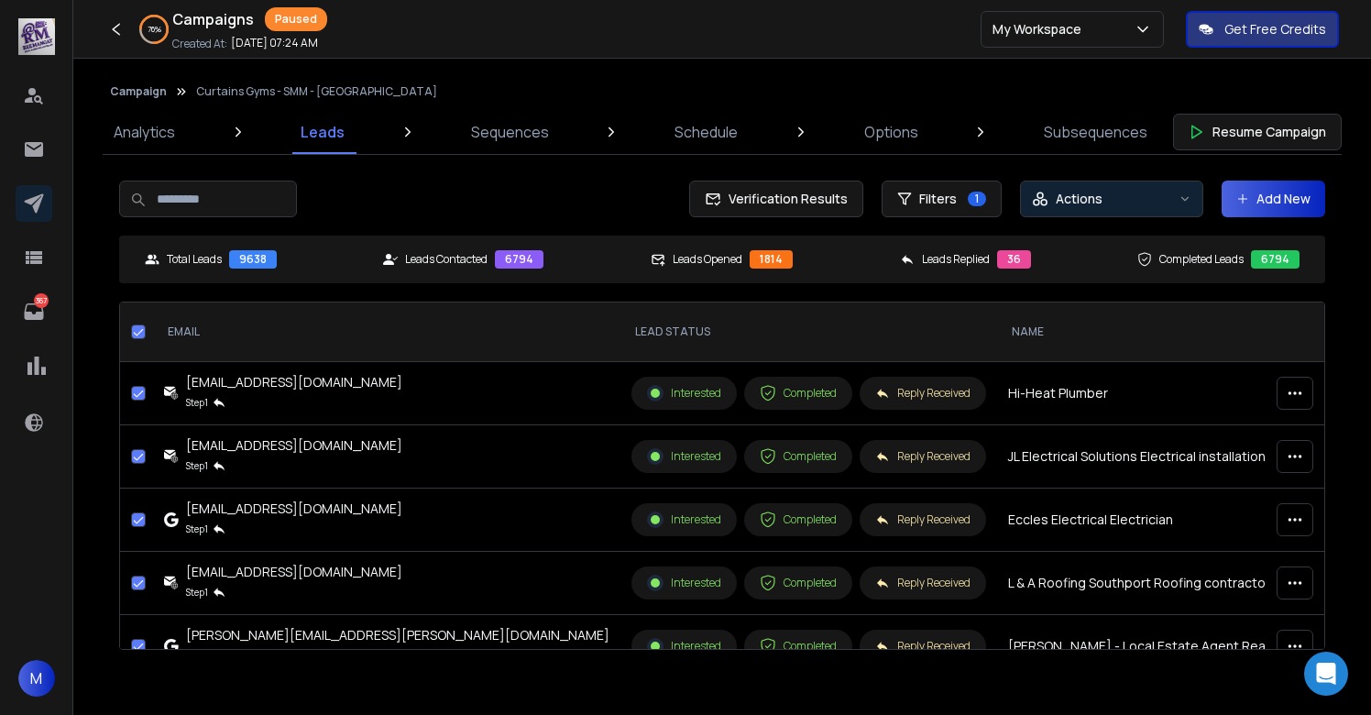
click at [1104, 208] on button "Actions" at bounding box center [1111, 199] width 183 height 37
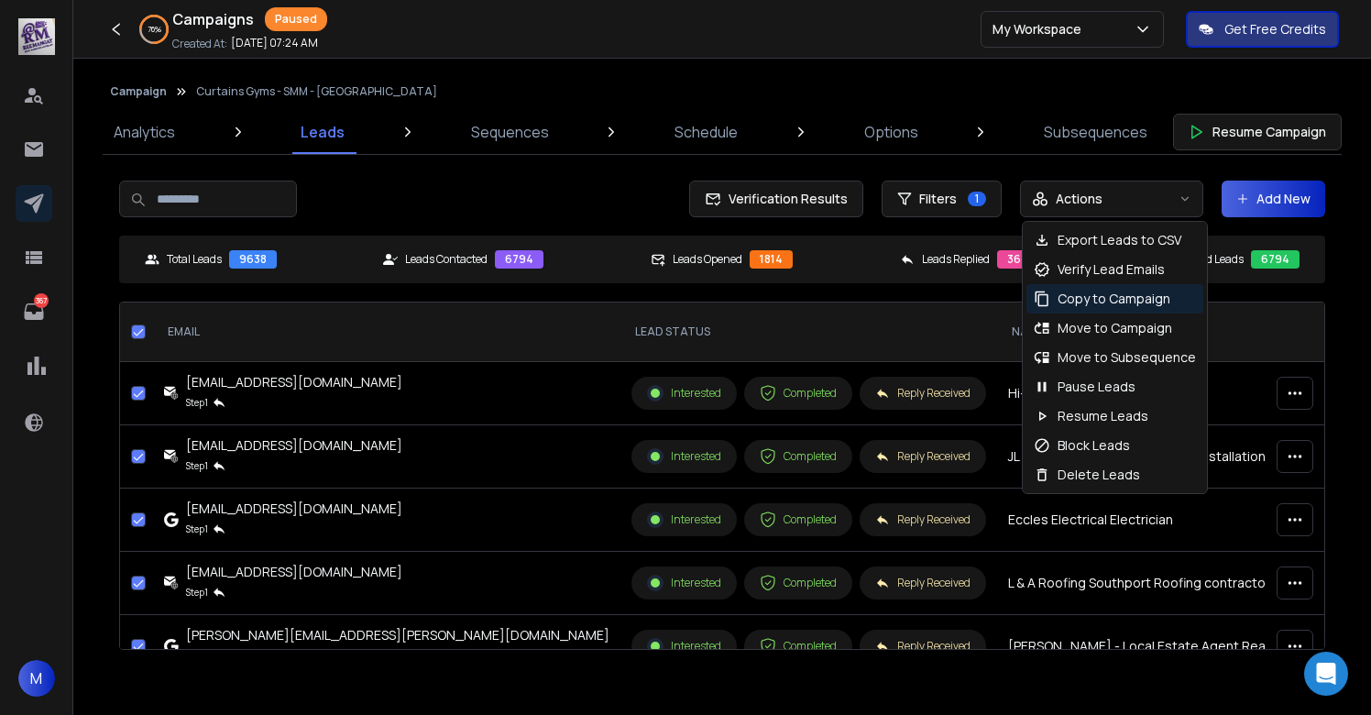
click at [1099, 304] on p "Copy to Campaign" at bounding box center [1114, 299] width 113 height 18
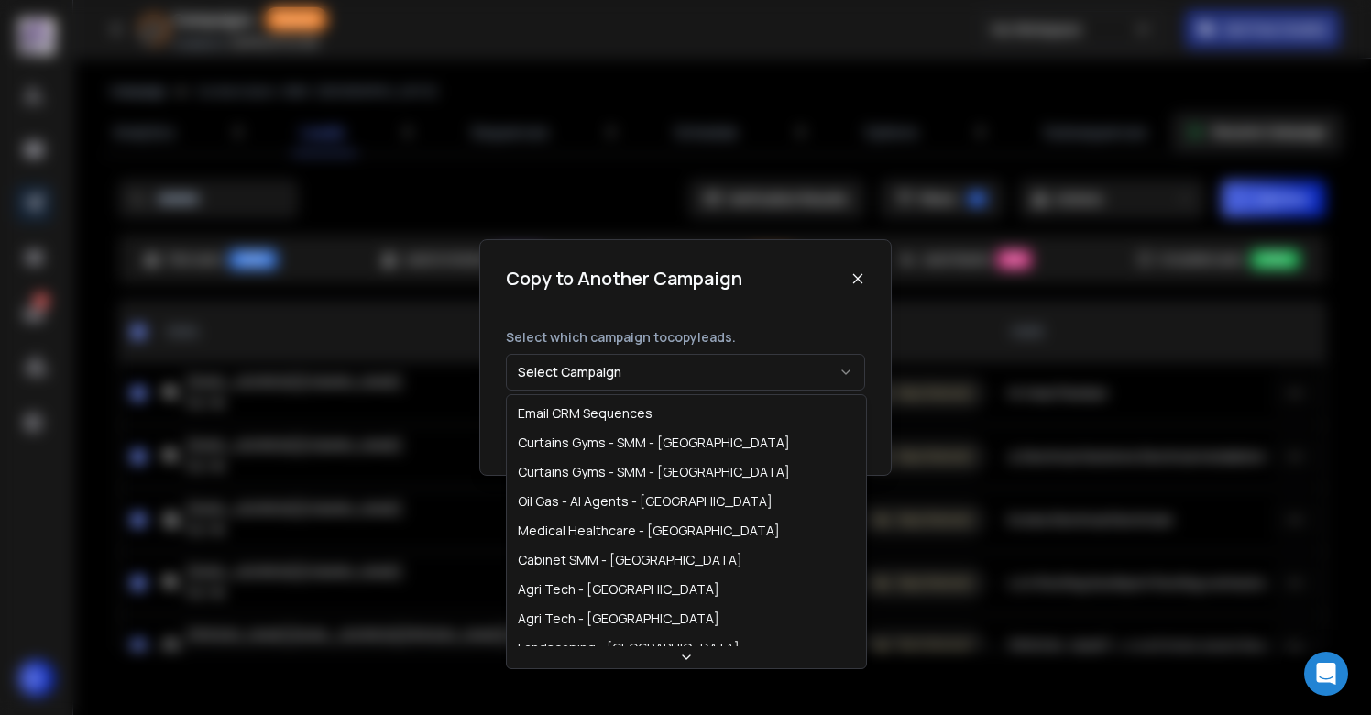
click at [675, 363] on button "Select Campaign" at bounding box center [685, 372] width 359 height 37
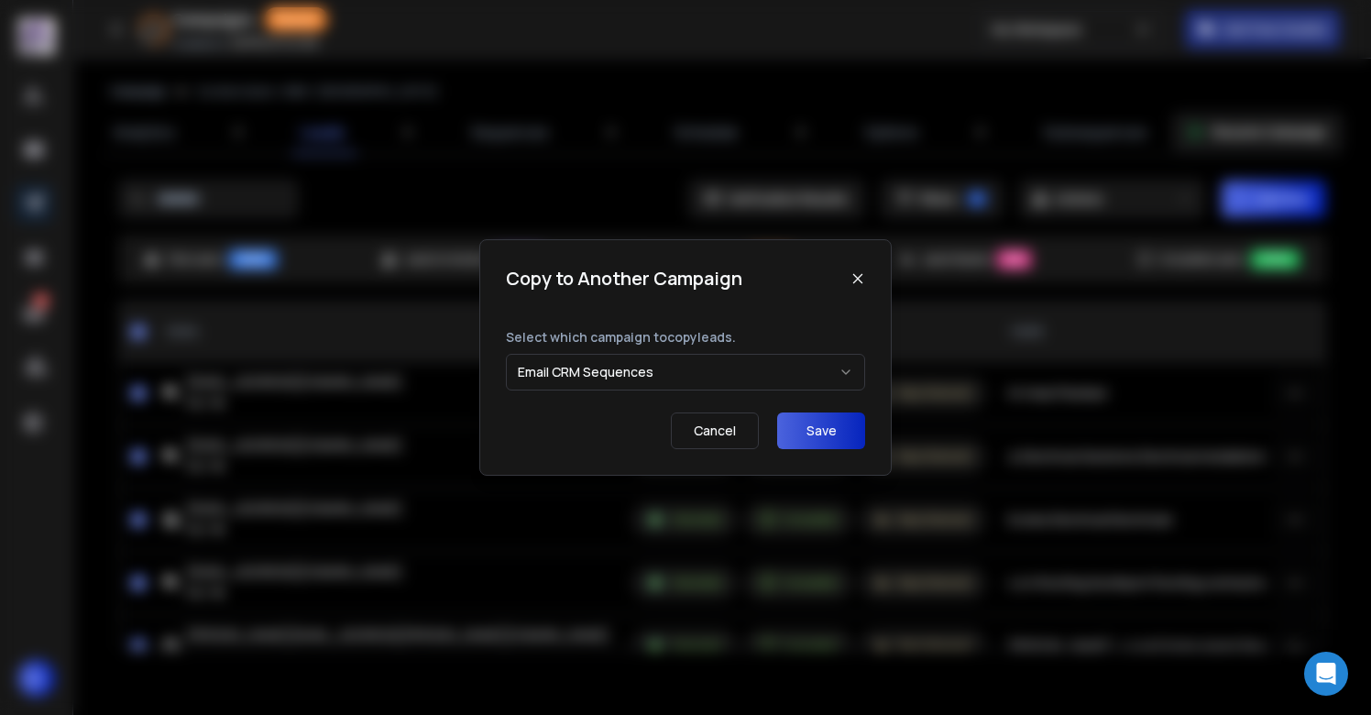
click at [819, 437] on button "Save" at bounding box center [821, 430] width 88 height 37
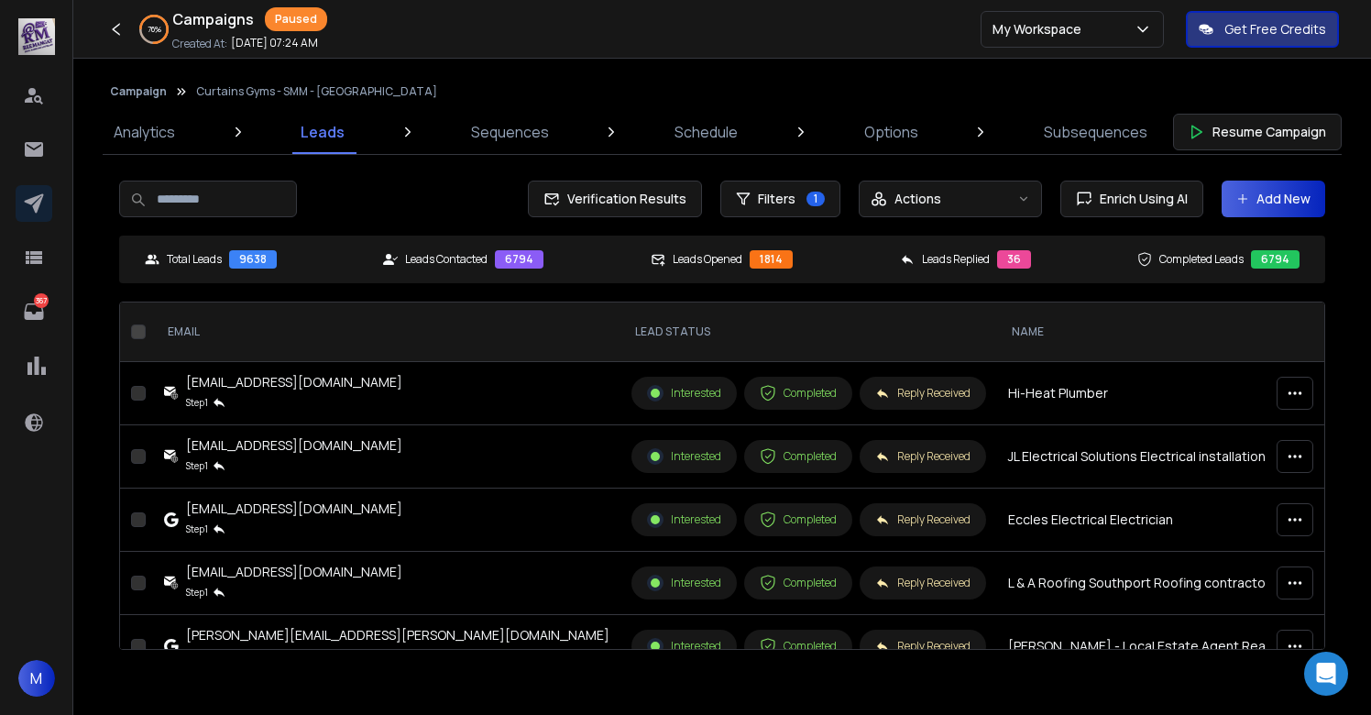
click at [133, 92] on button "Campaign" at bounding box center [138, 91] width 57 height 15
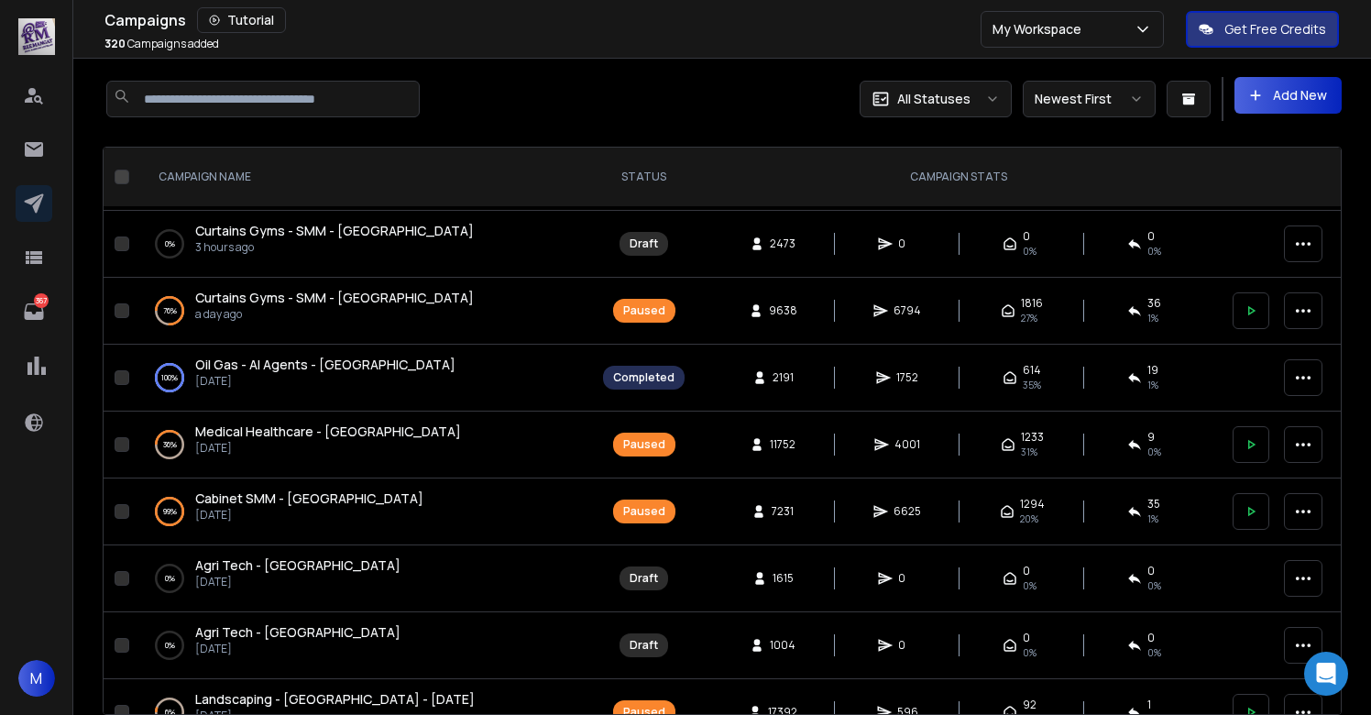
scroll to position [66, 0]
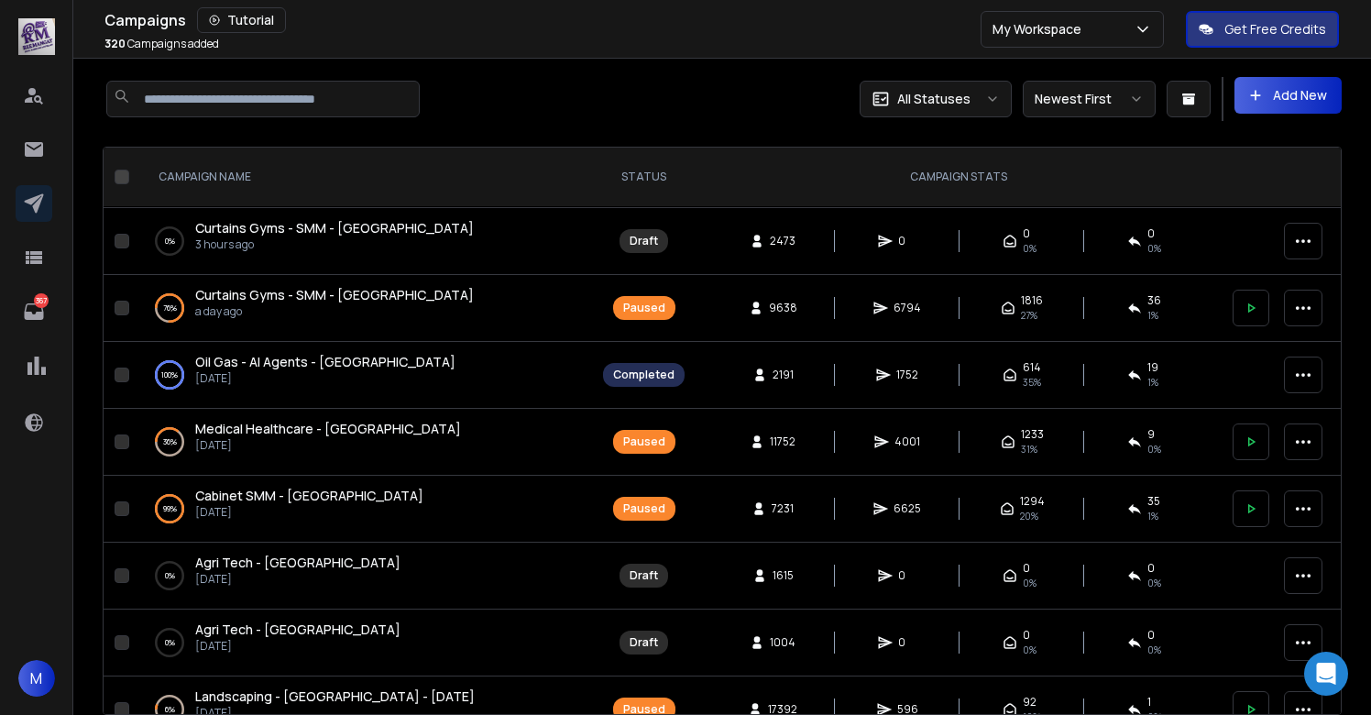
click at [266, 434] on span "Medical Healthcare - [GEOGRAPHIC_DATA]" at bounding box center [328, 428] width 266 height 17
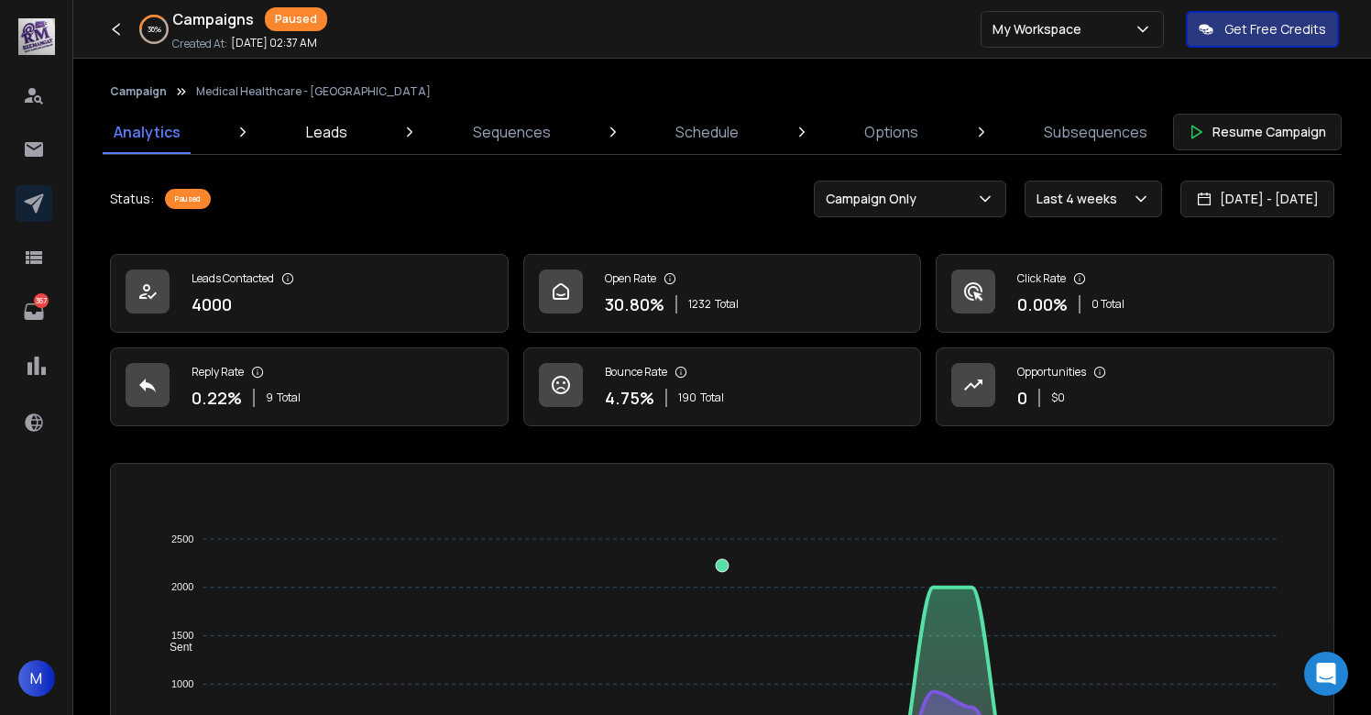
click at [325, 132] on p "Leads" at bounding box center [326, 132] width 41 height 22
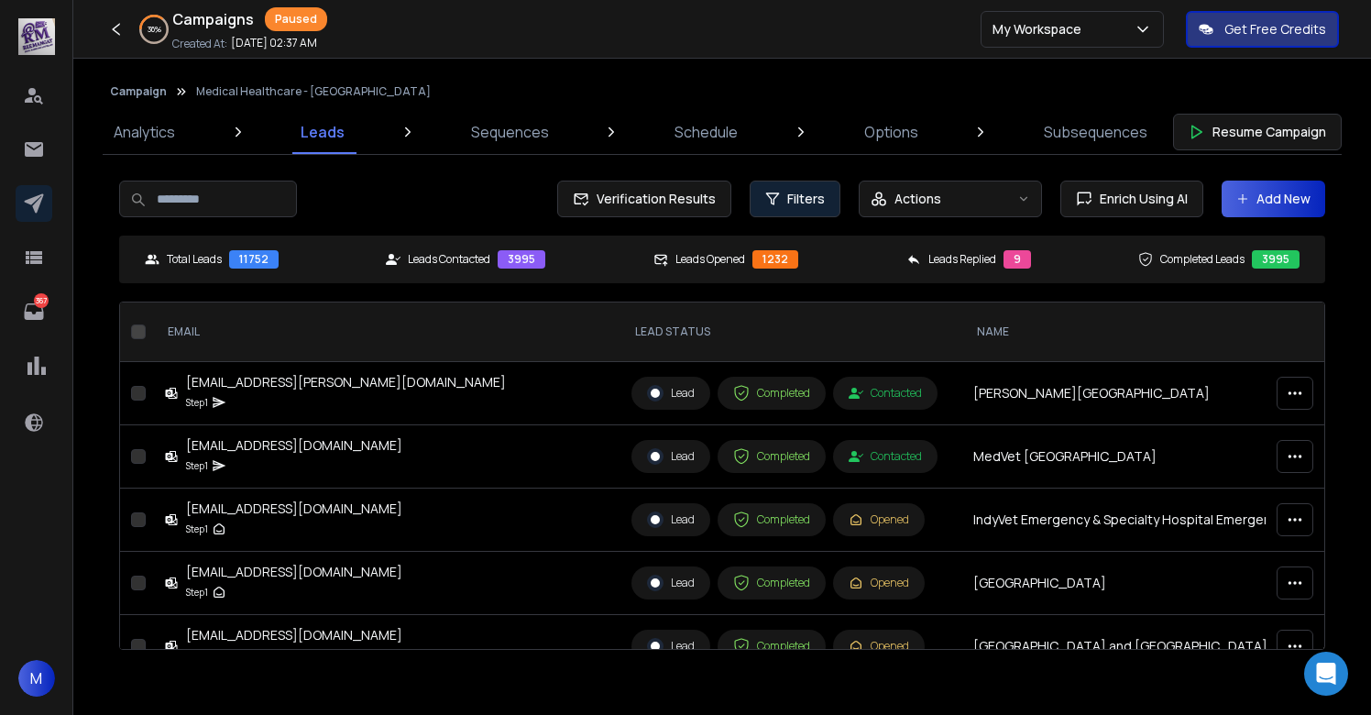
click at [793, 198] on span "Filters" at bounding box center [806, 199] width 38 height 18
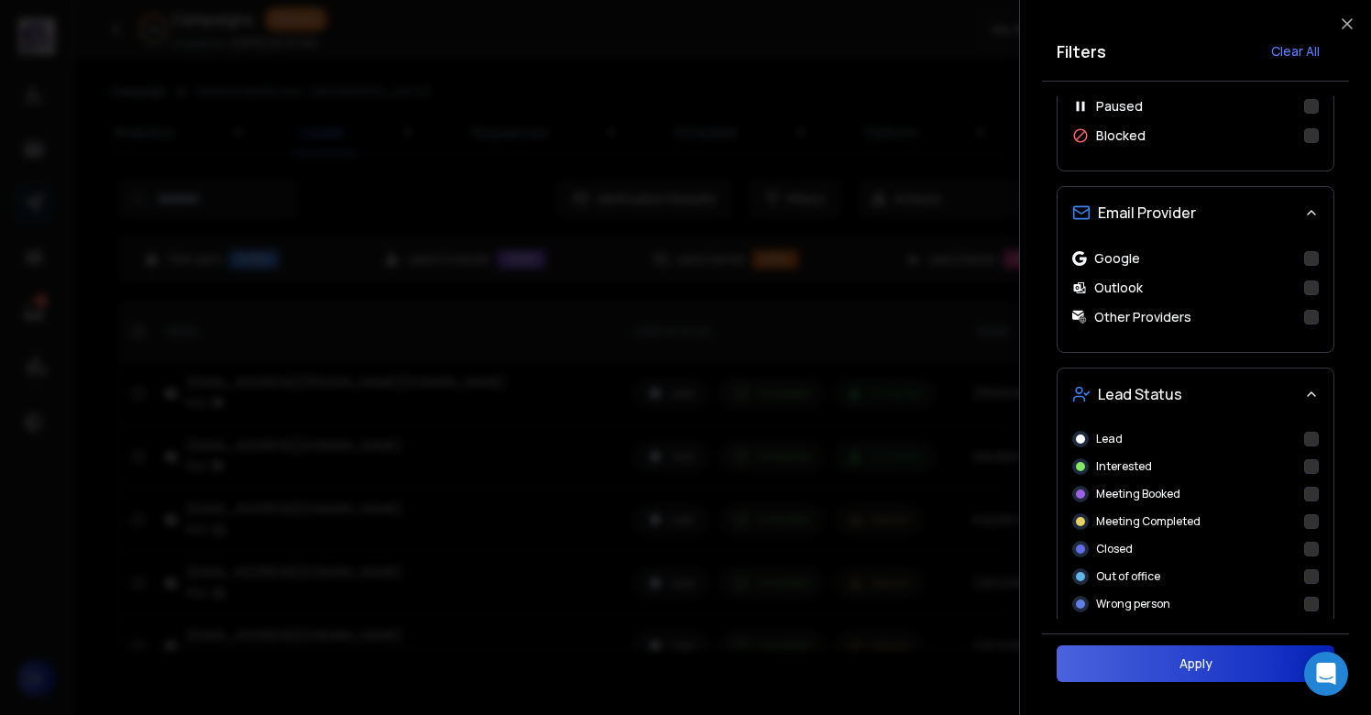
scroll to position [546, 0]
click at [1310, 467] on button "Interested" at bounding box center [1311, 464] width 15 height 15
click at [1194, 657] on button "Apply" at bounding box center [1196, 663] width 278 height 37
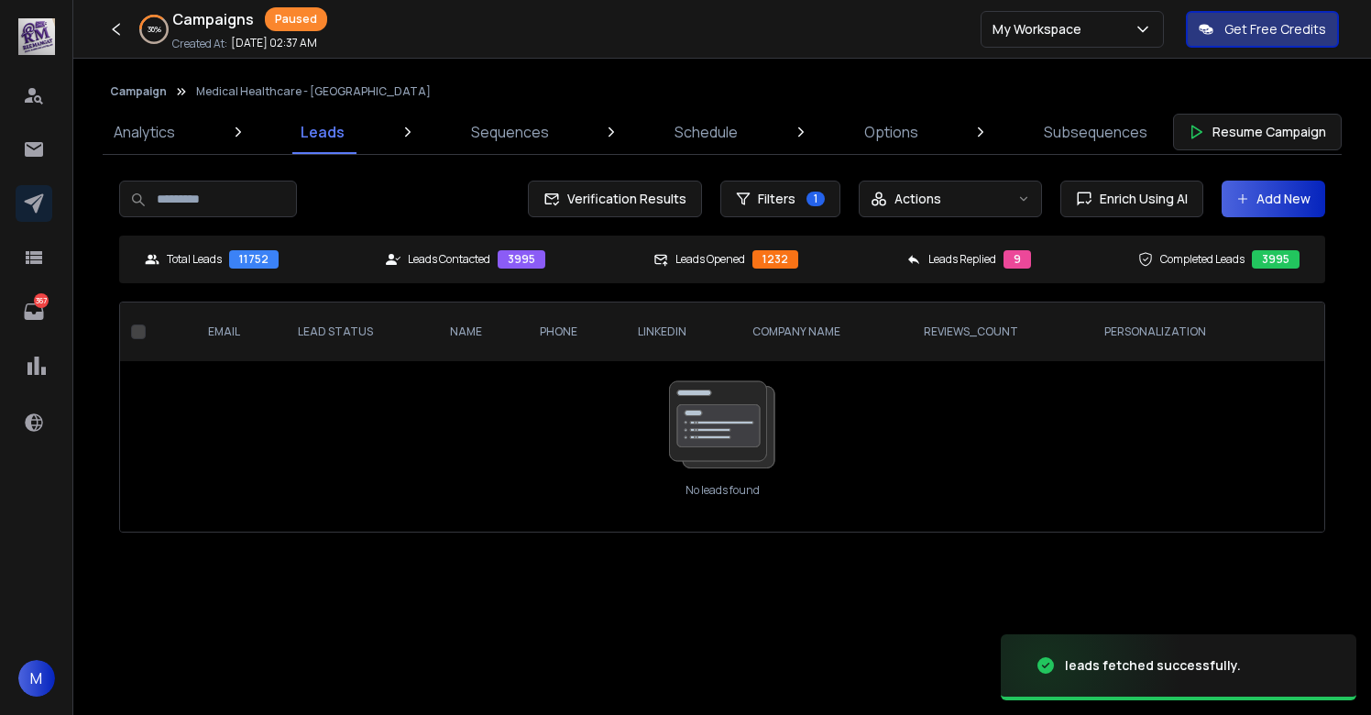
click at [131, 91] on button "Campaign" at bounding box center [138, 91] width 57 height 15
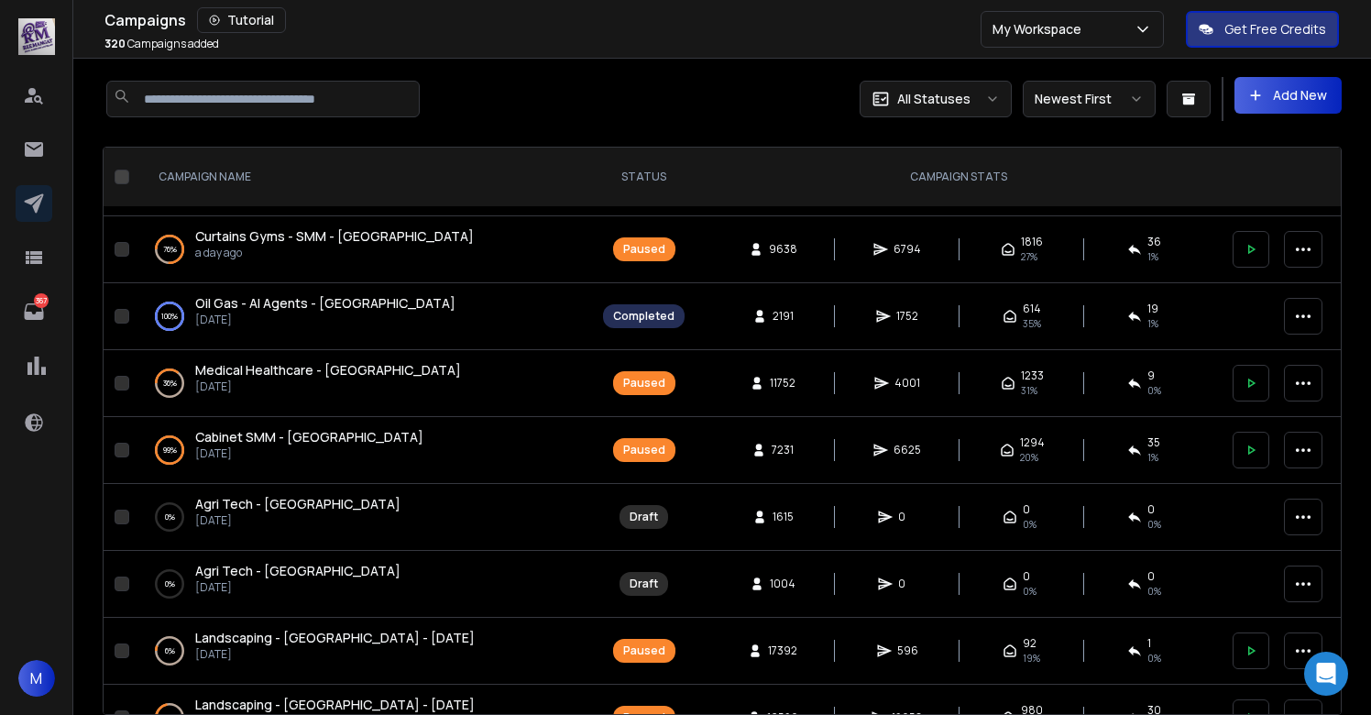
scroll to position [126, 0]
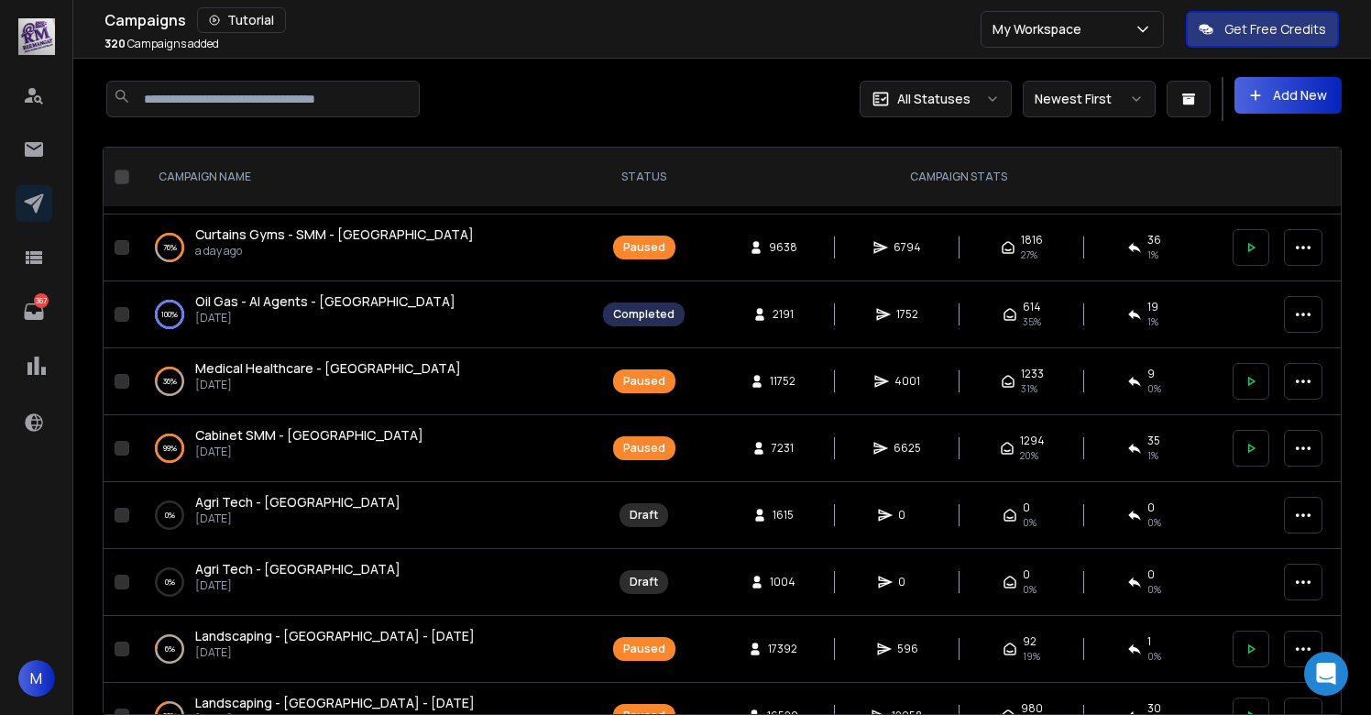
click at [282, 434] on span "Cabinet SMM - [GEOGRAPHIC_DATA]" at bounding box center [309, 434] width 228 height 17
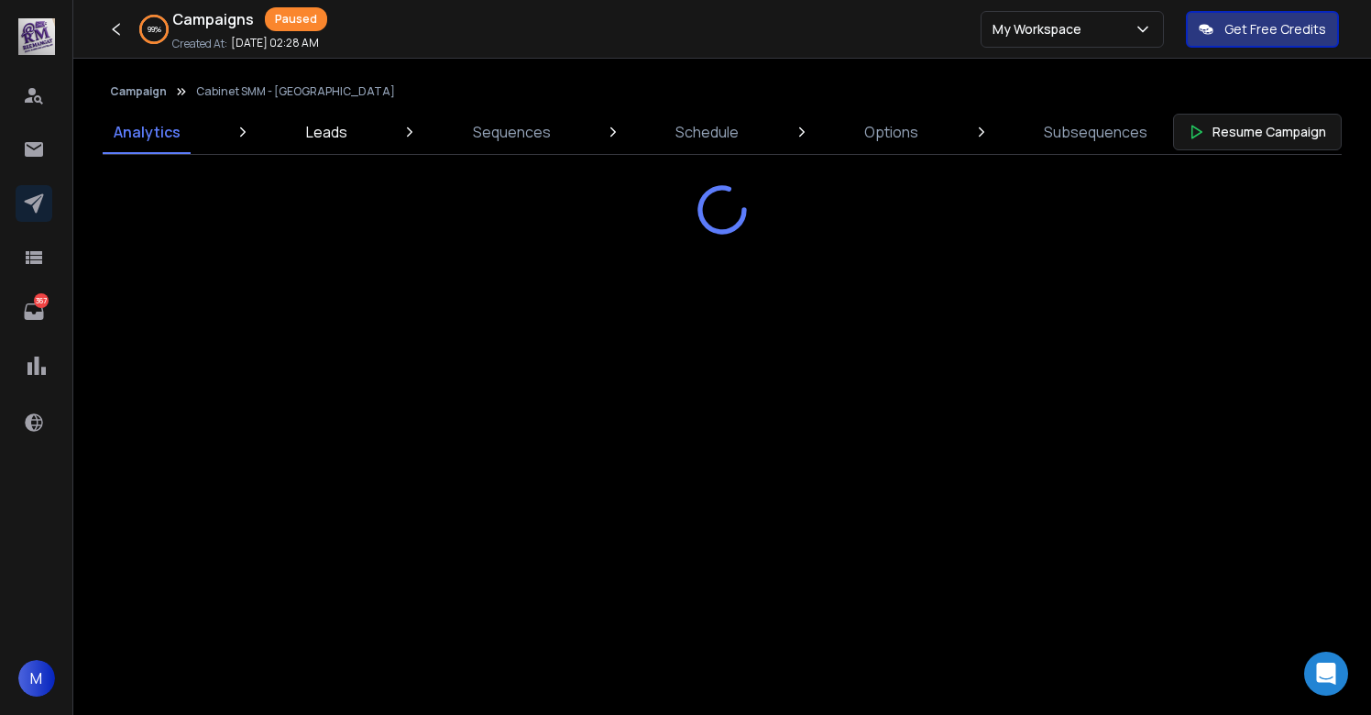
click at [330, 129] on p "Leads" at bounding box center [326, 132] width 41 height 22
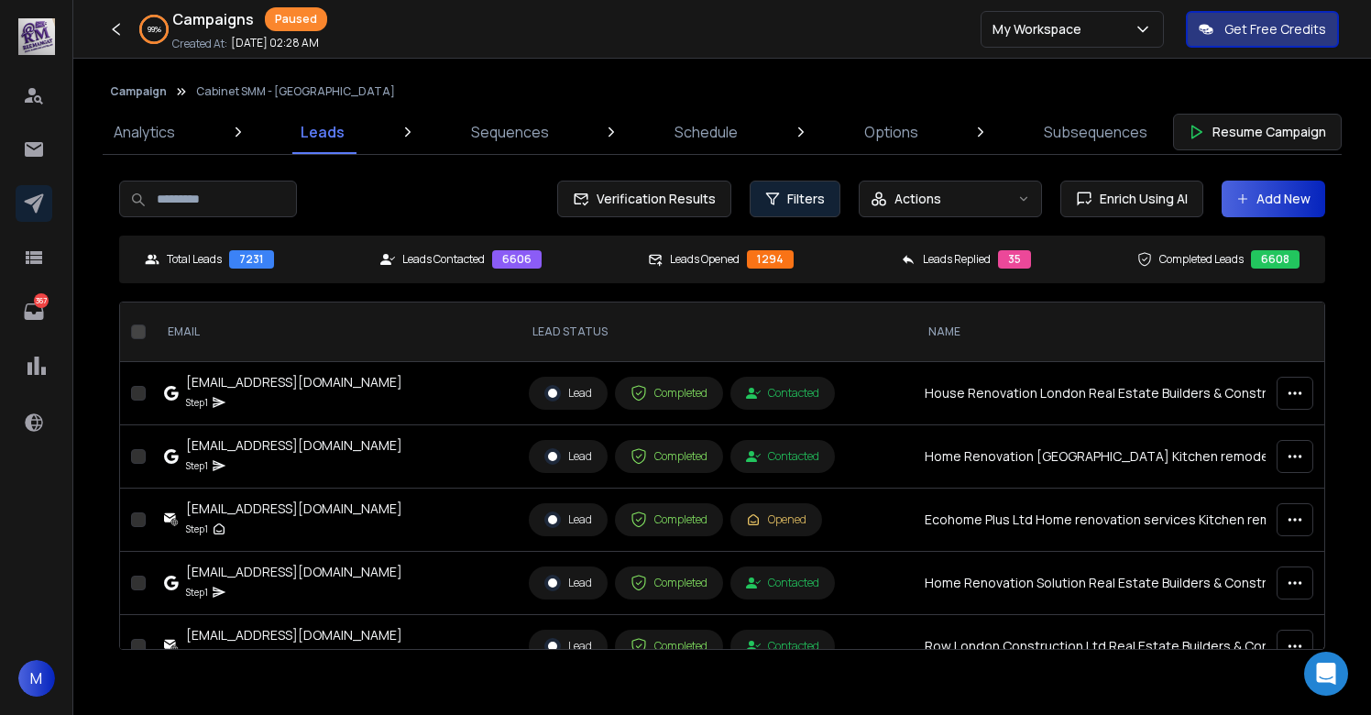
click at [787, 193] on button "Filters" at bounding box center [795, 199] width 91 height 37
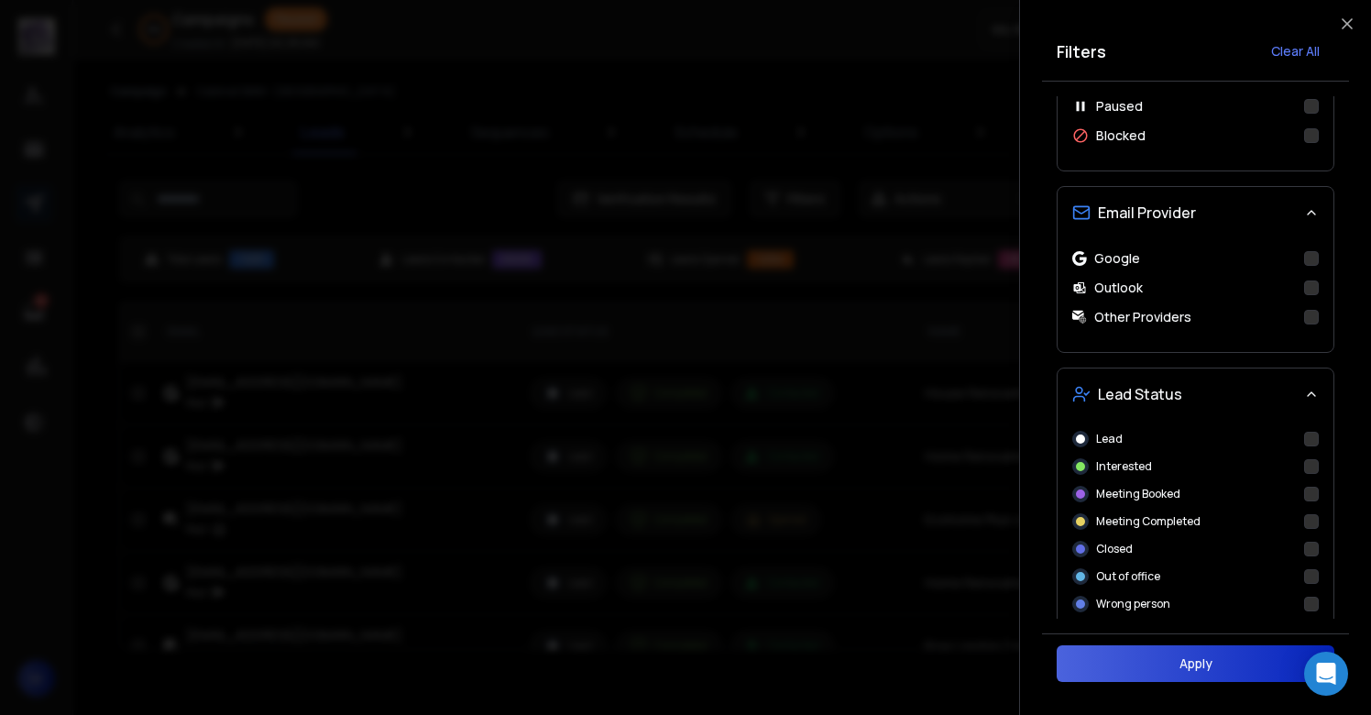
scroll to position [552, 0]
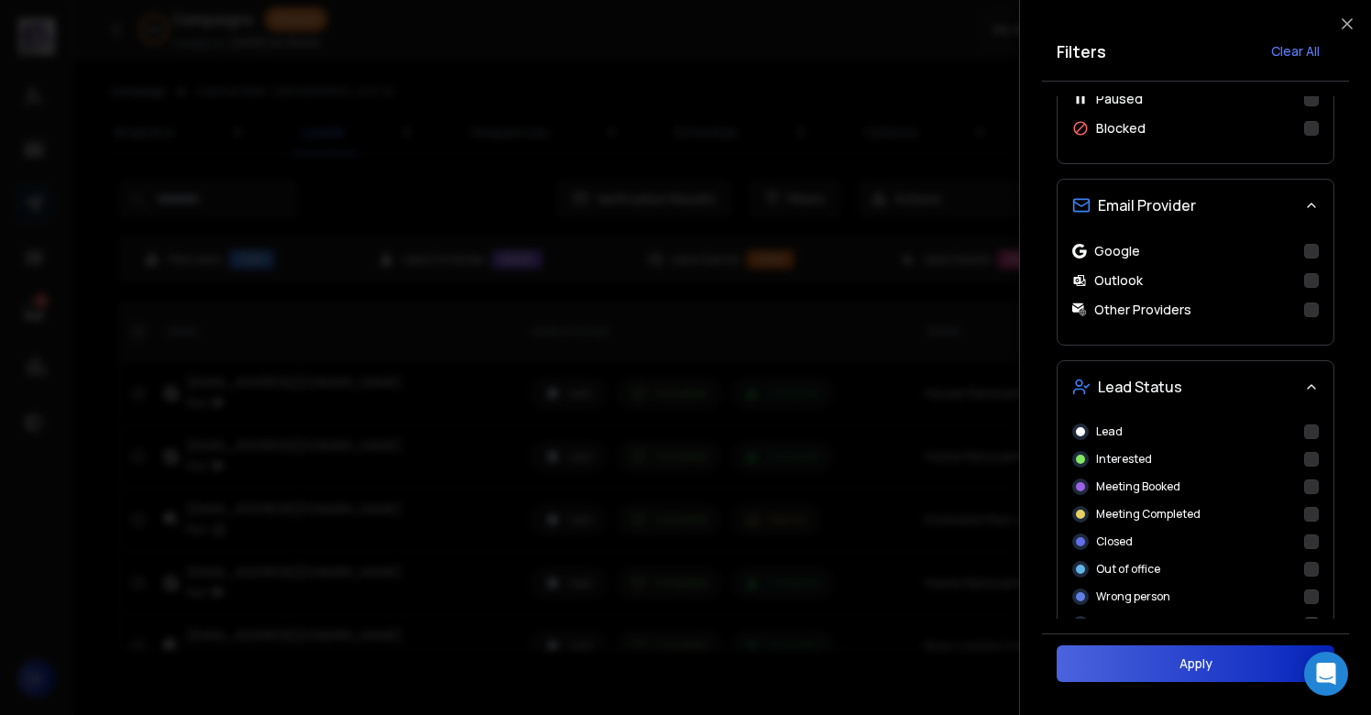
click at [1311, 462] on button "Interested" at bounding box center [1311, 459] width 15 height 15
click at [1182, 676] on button "Apply" at bounding box center [1196, 663] width 278 height 37
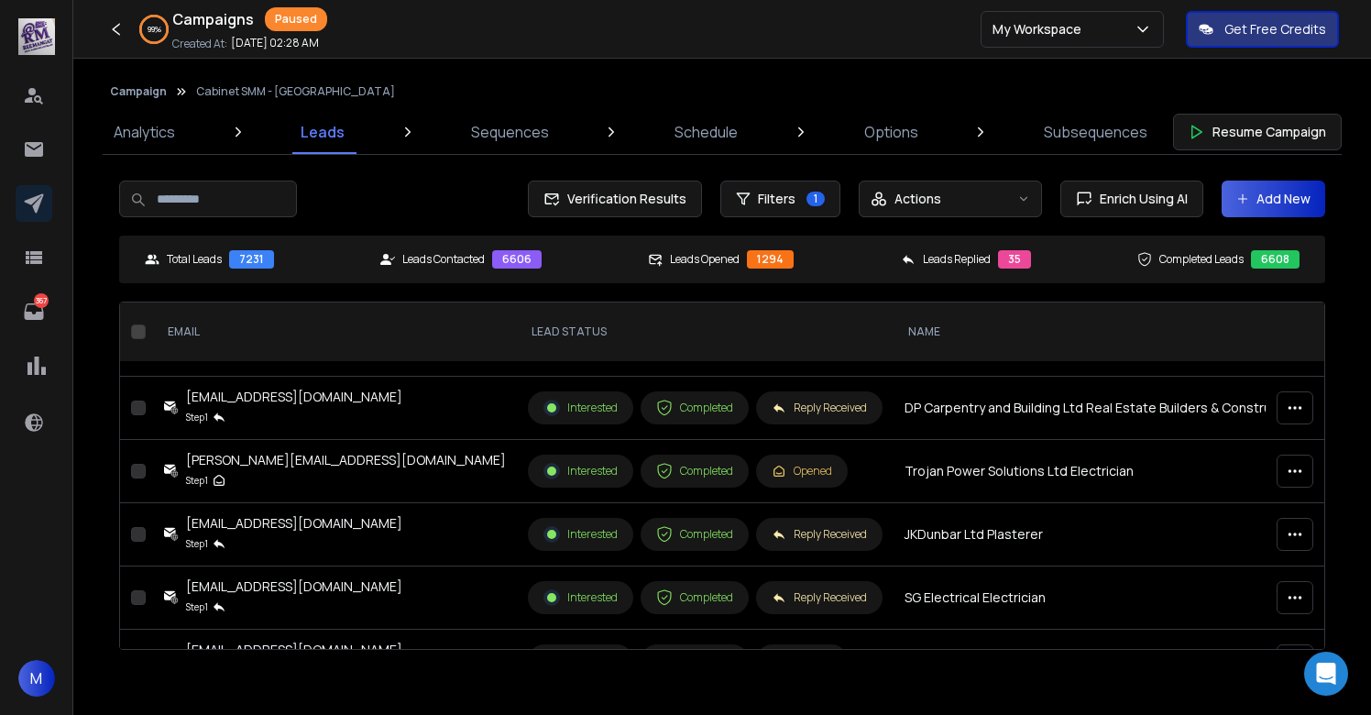
scroll to position [0, 0]
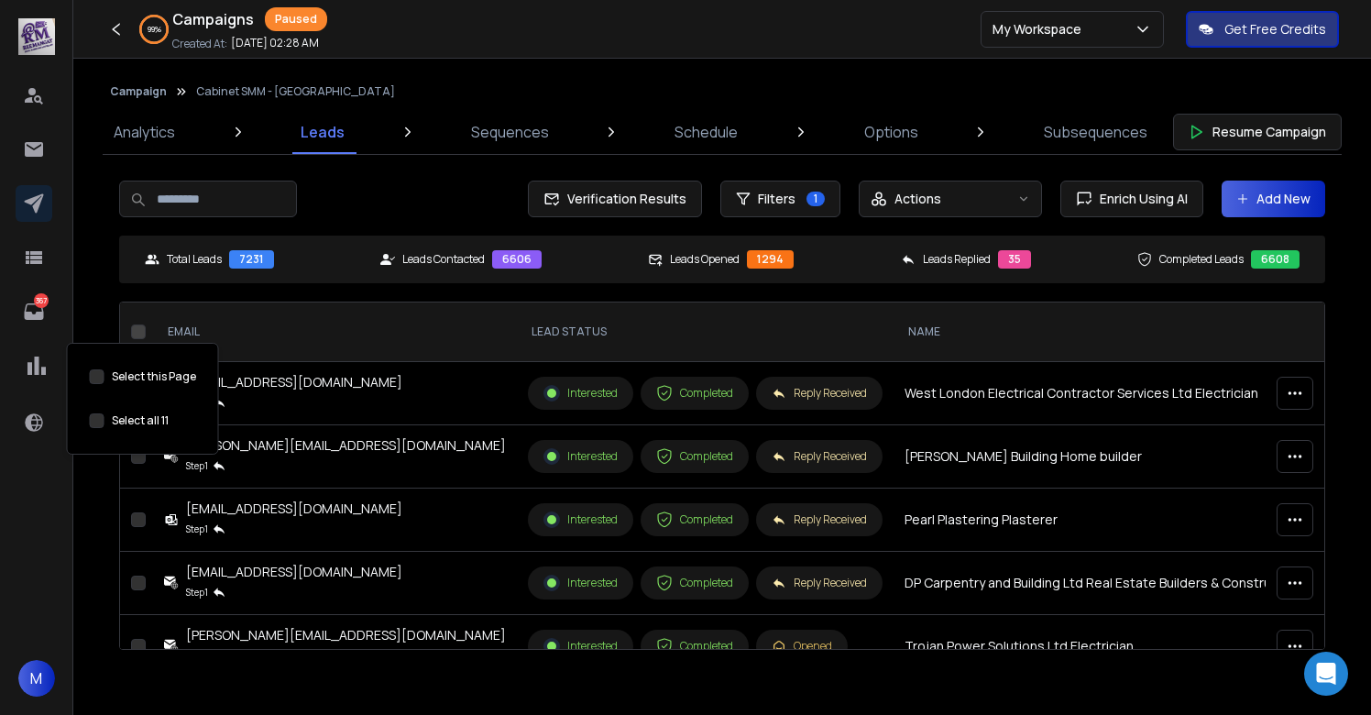
click at [94, 418] on button "Select this Page" at bounding box center [97, 420] width 15 height 15
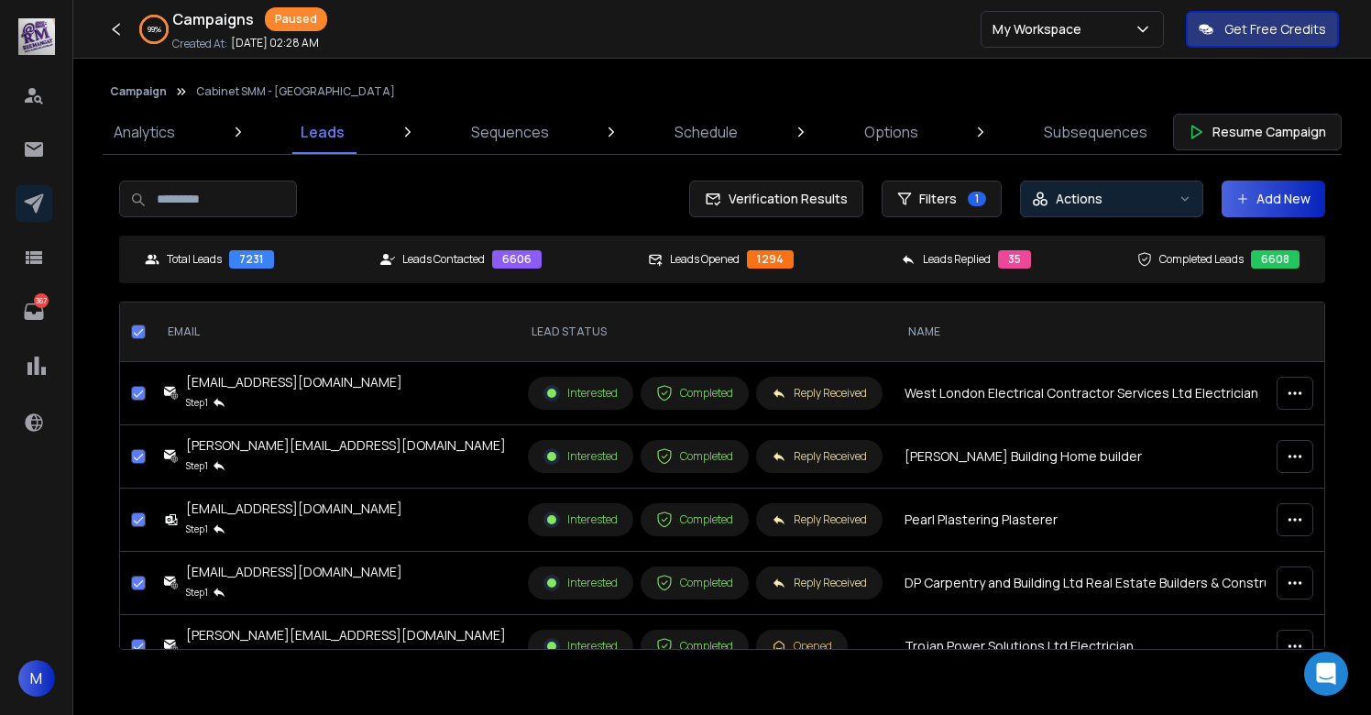
click at [1083, 207] on p "Actions" at bounding box center [1079, 199] width 47 height 18
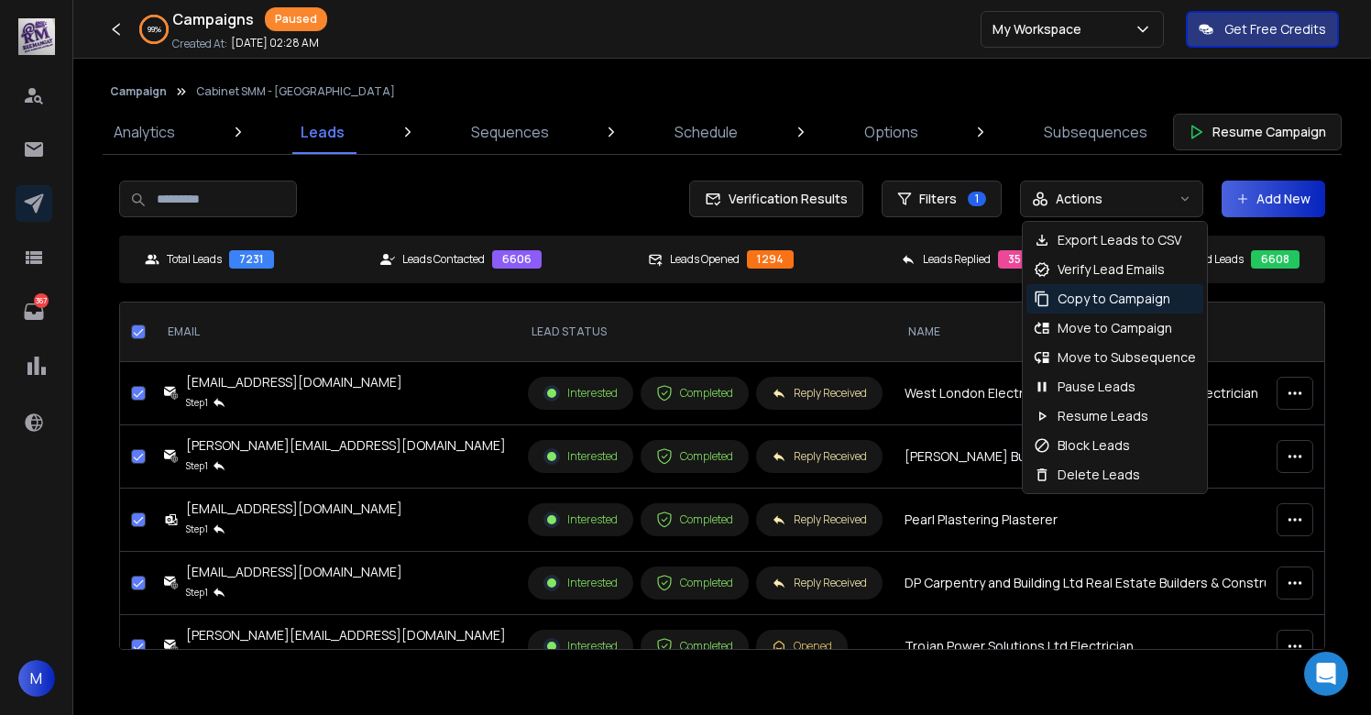
click at [1086, 304] on p "Copy to Campaign" at bounding box center [1114, 299] width 113 height 18
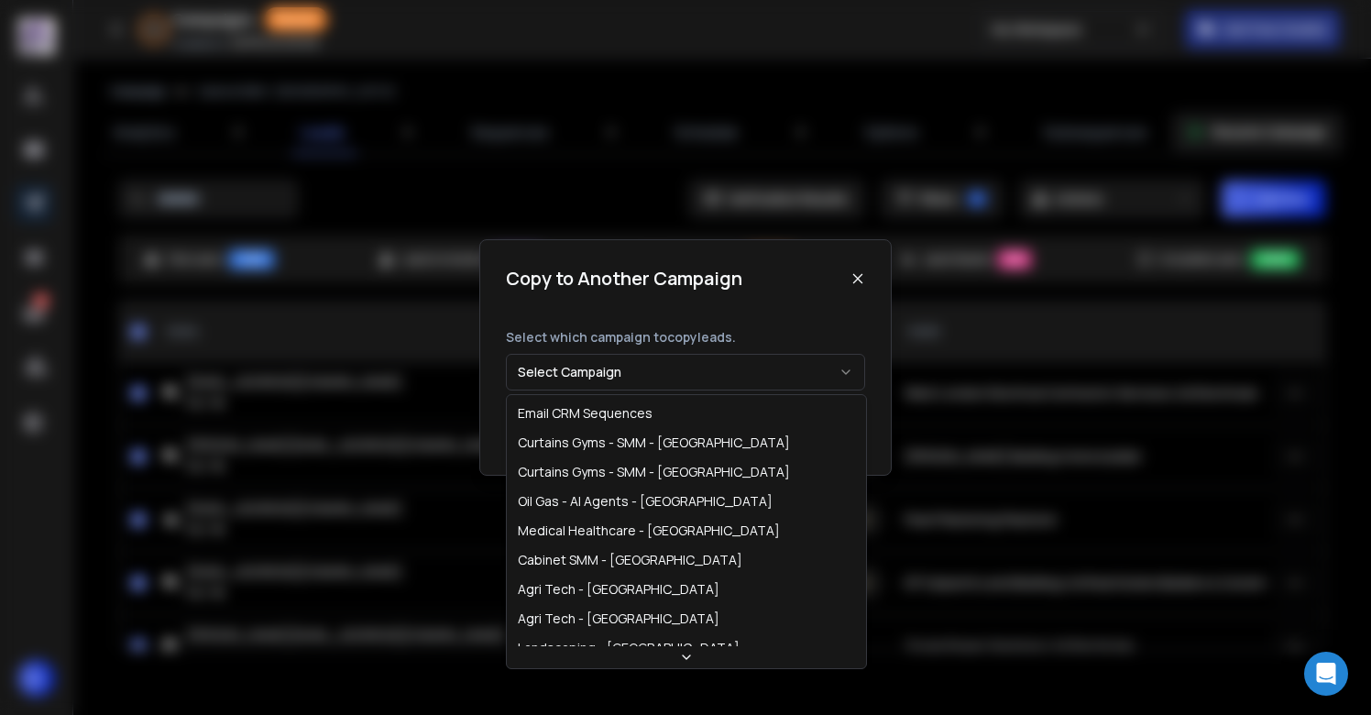
click at [688, 362] on button "Select Campaign" at bounding box center [685, 372] width 359 height 37
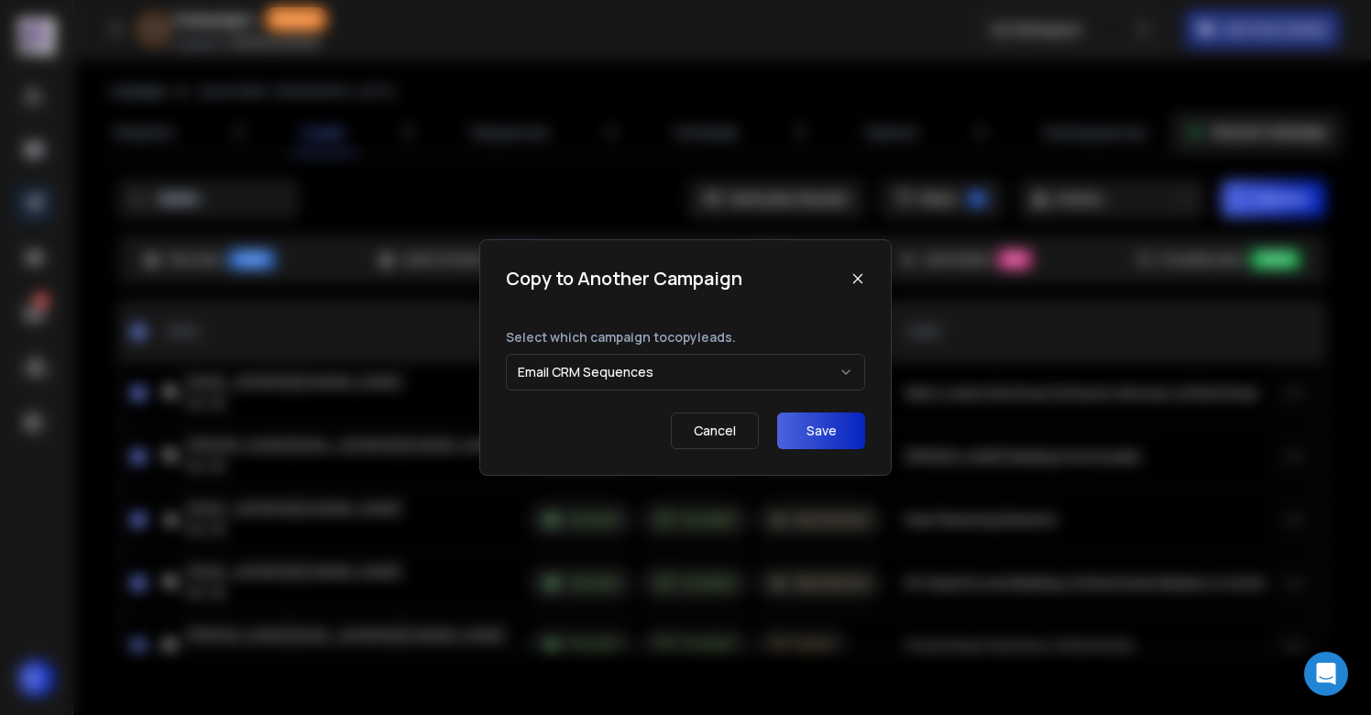
click at [830, 424] on button "Save" at bounding box center [821, 430] width 88 height 37
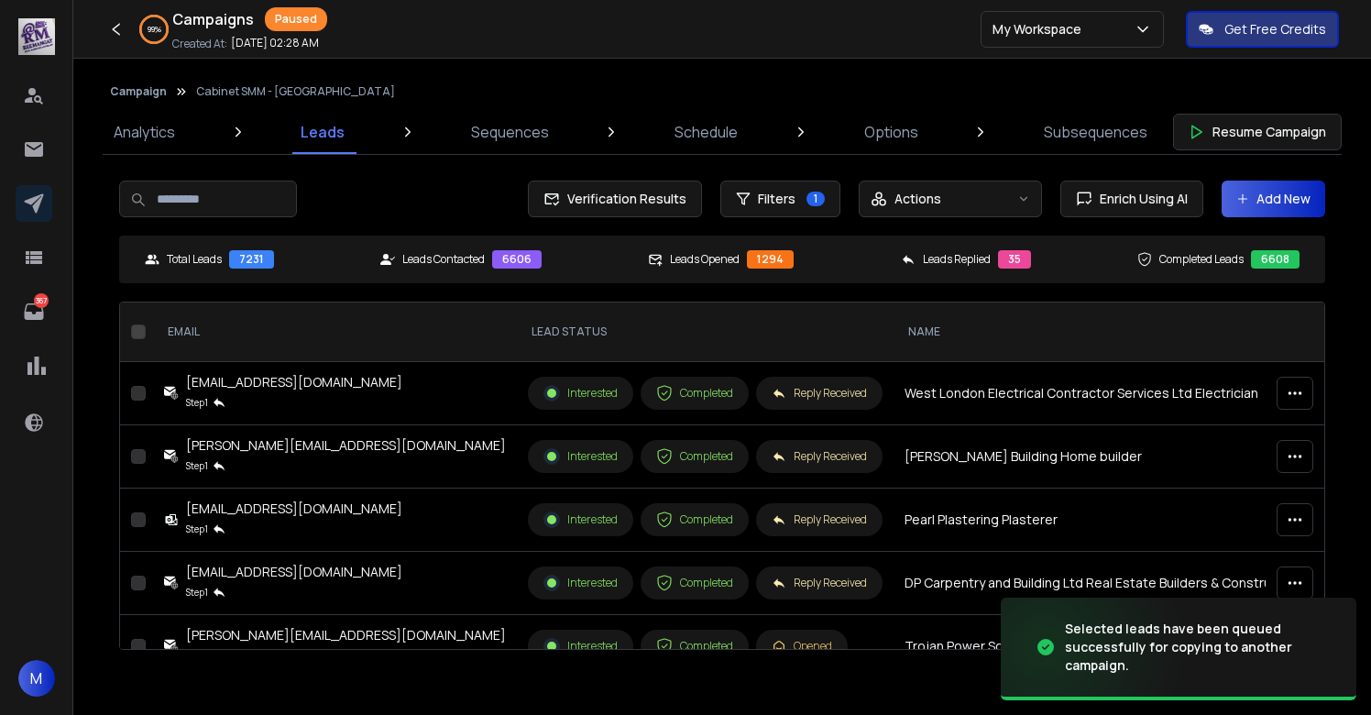
click at [137, 93] on button "Campaign" at bounding box center [138, 91] width 57 height 15
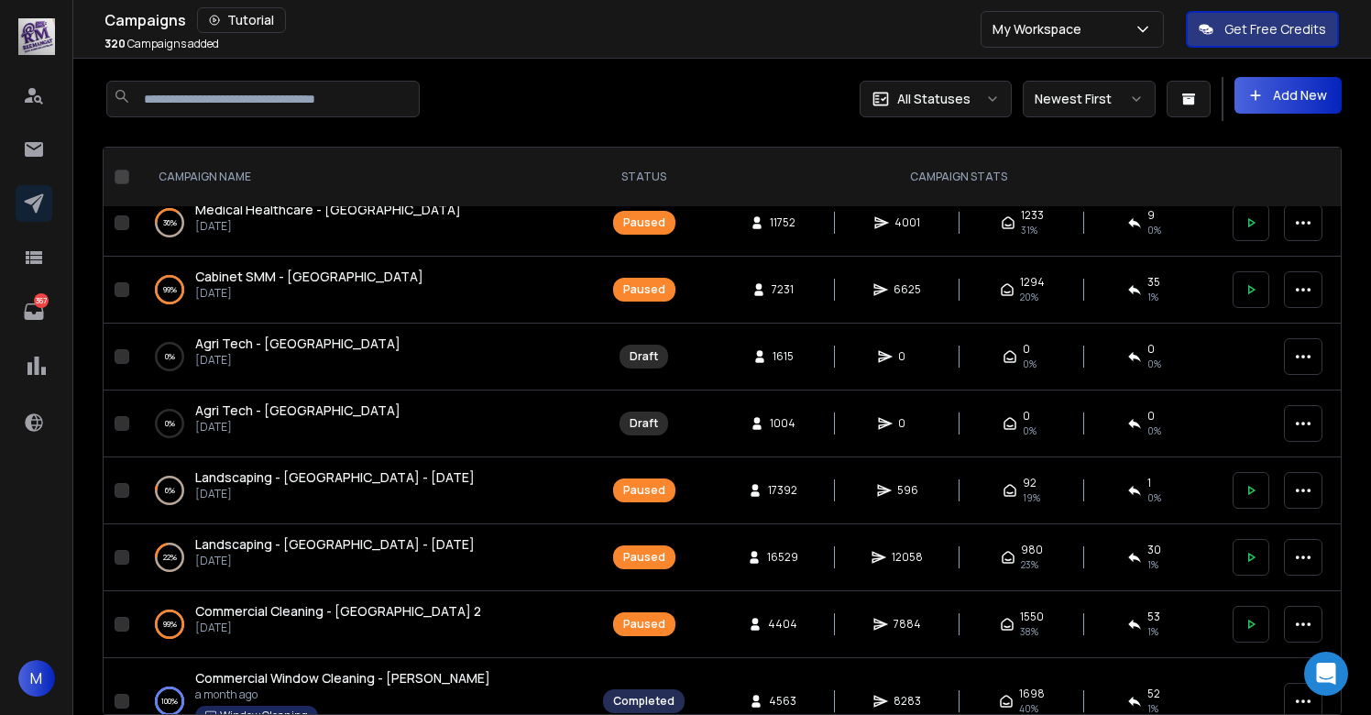
scroll to position [296, 0]
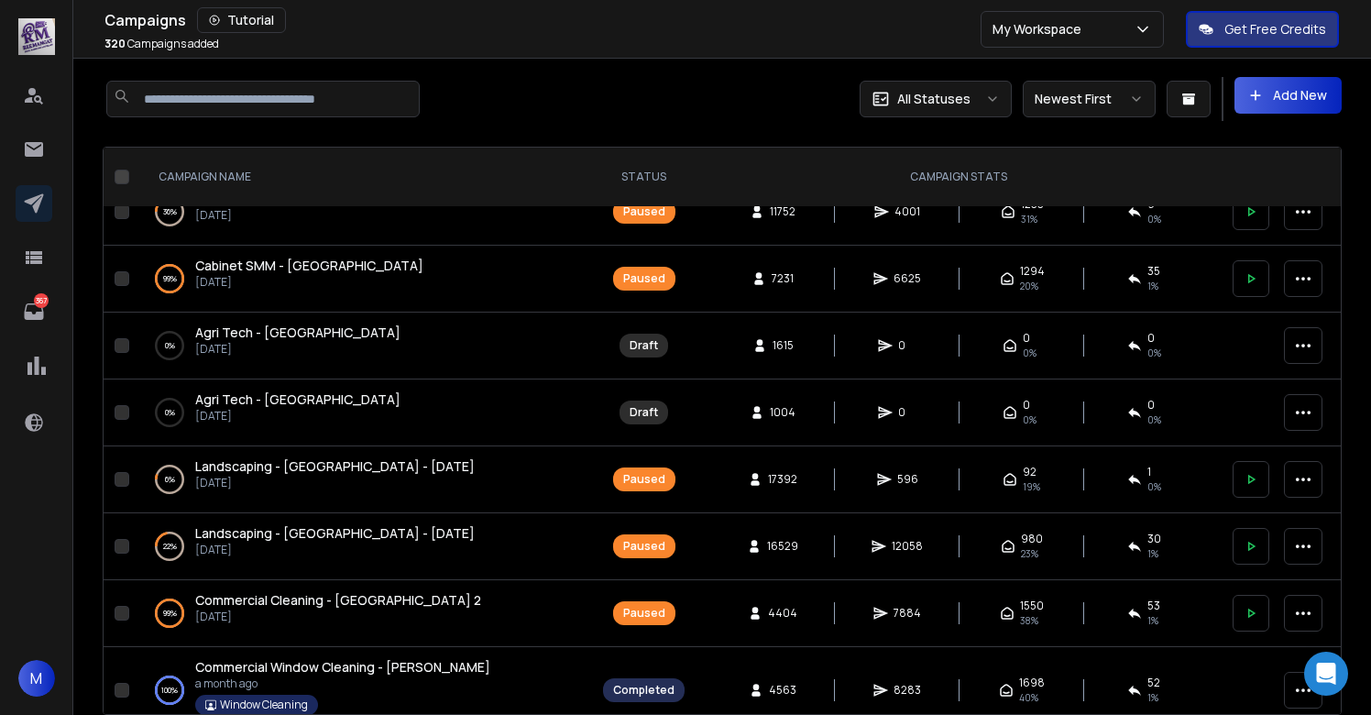
click at [279, 471] on span "Landscaping - [GEOGRAPHIC_DATA] - [DATE]" at bounding box center [335, 465] width 280 height 17
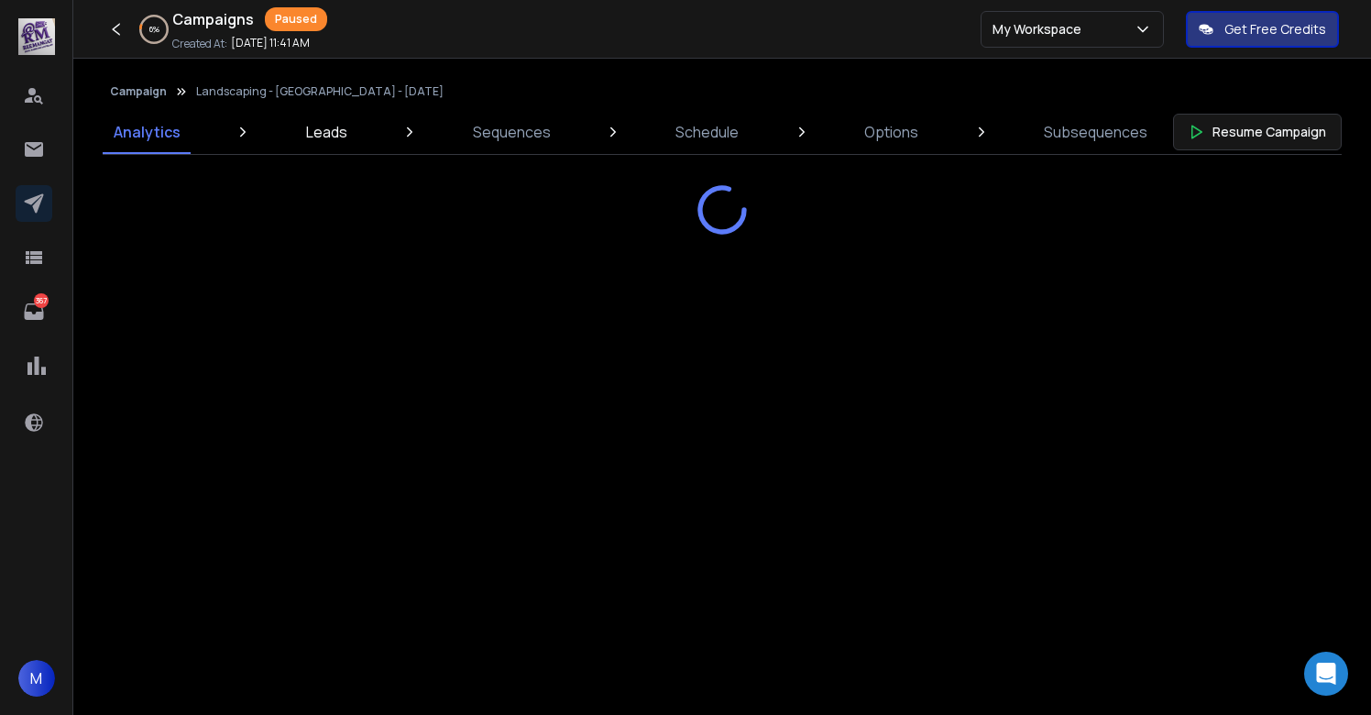
click at [328, 130] on p "Leads" at bounding box center [326, 132] width 41 height 22
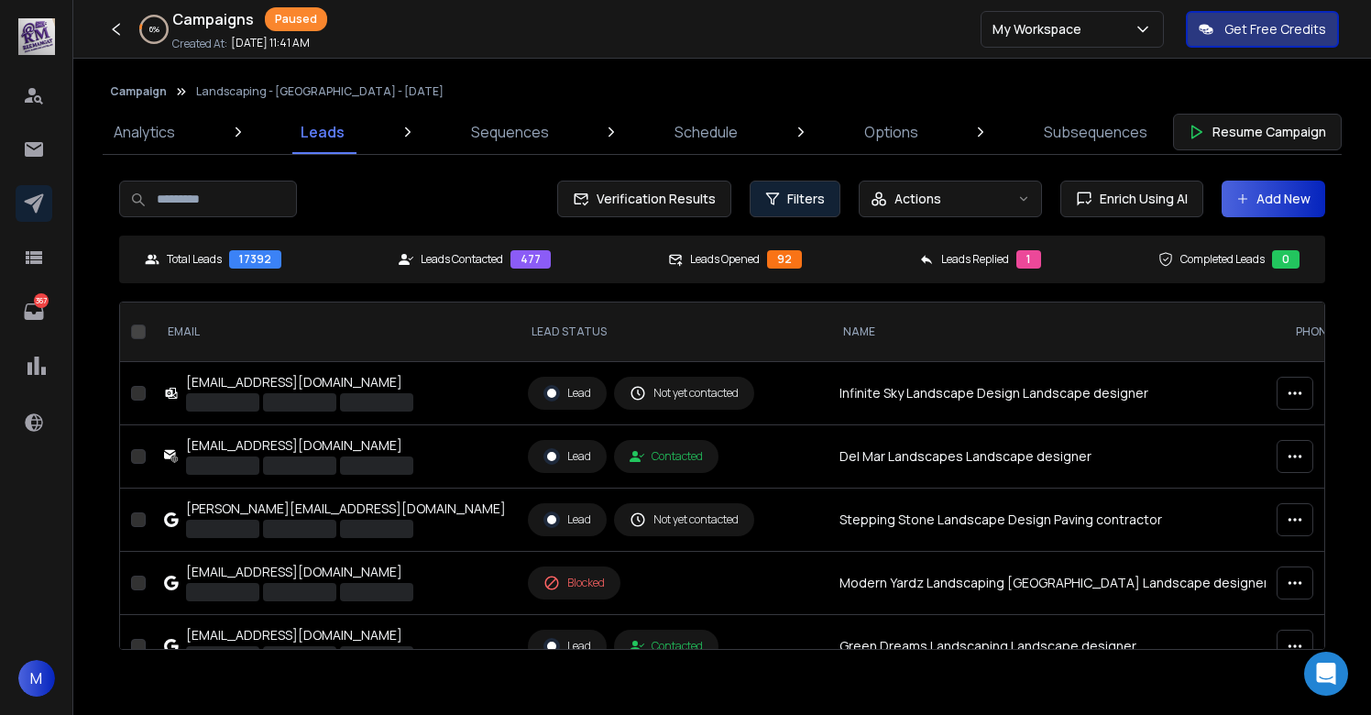
click at [786, 203] on button "Filters" at bounding box center [795, 199] width 91 height 37
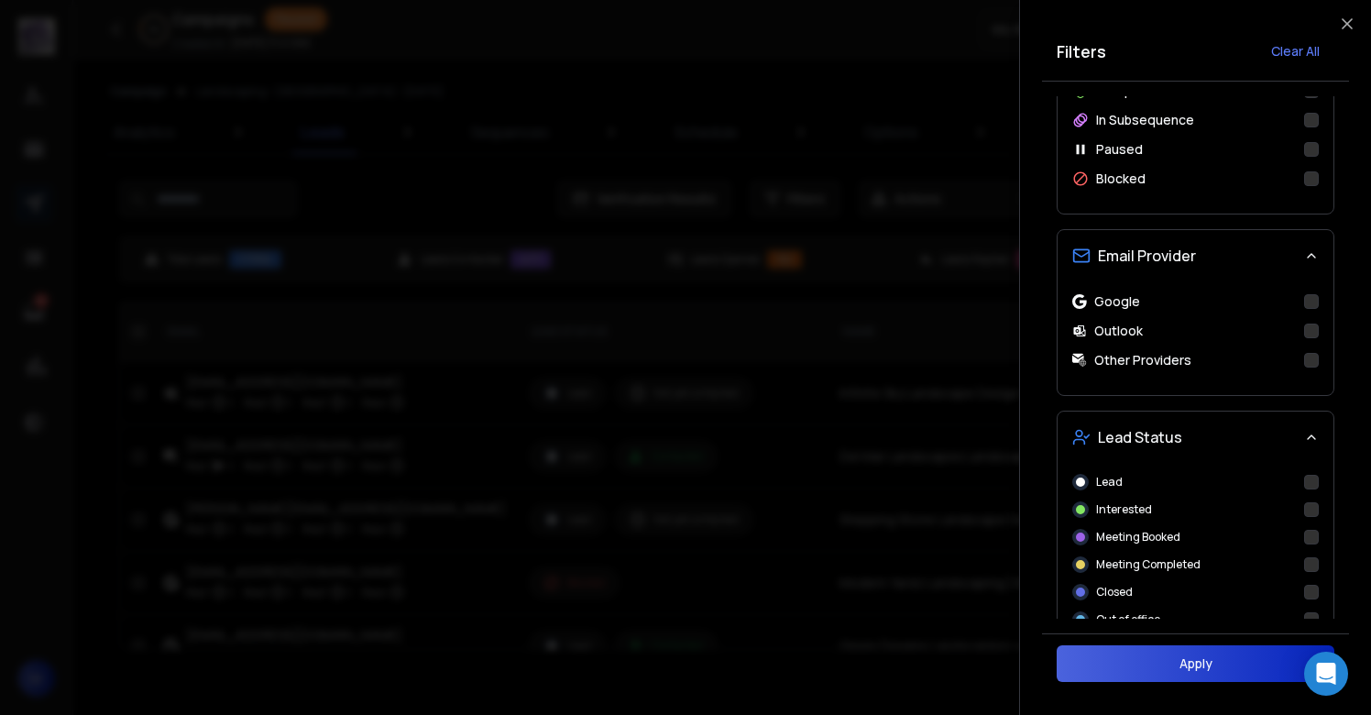
scroll to position [502, 0]
click at [1314, 503] on button "Interested" at bounding box center [1311, 508] width 15 height 15
click at [1195, 662] on button "Apply" at bounding box center [1196, 663] width 278 height 37
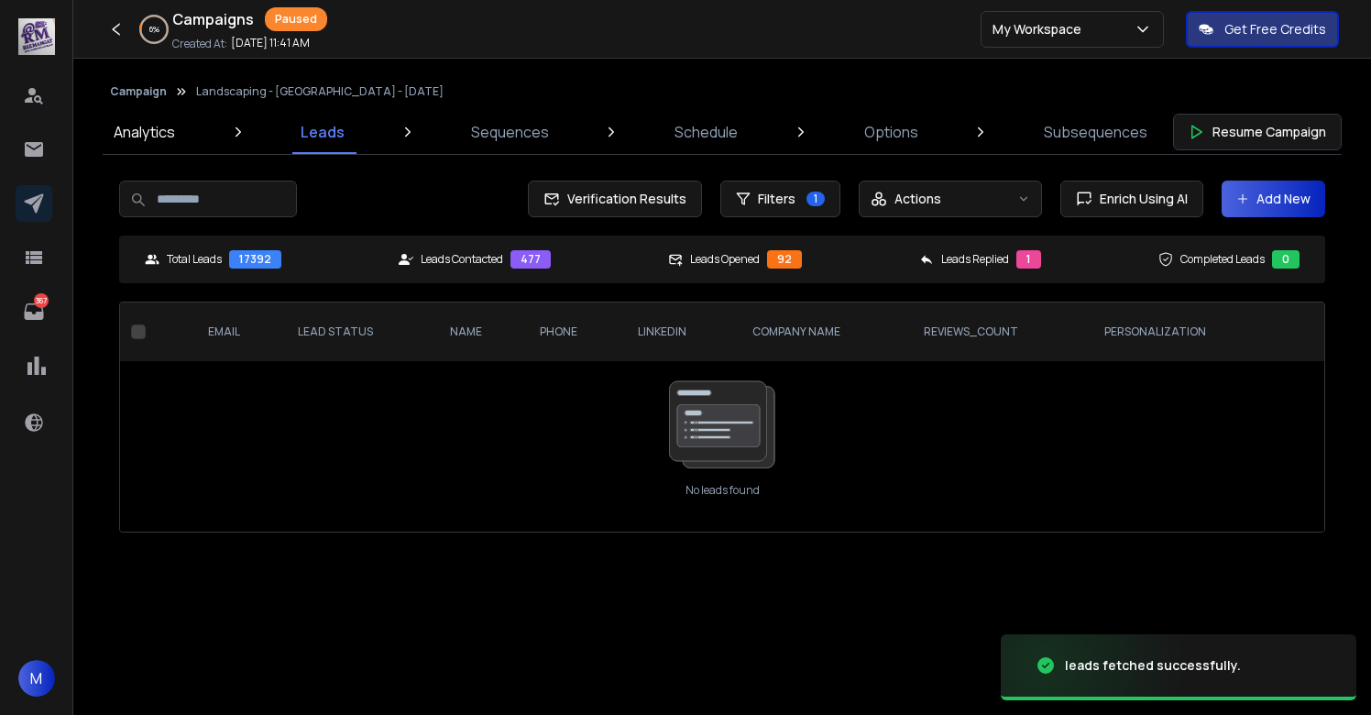
click at [157, 137] on p "Analytics" at bounding box center [144, 132] width 61 height 22
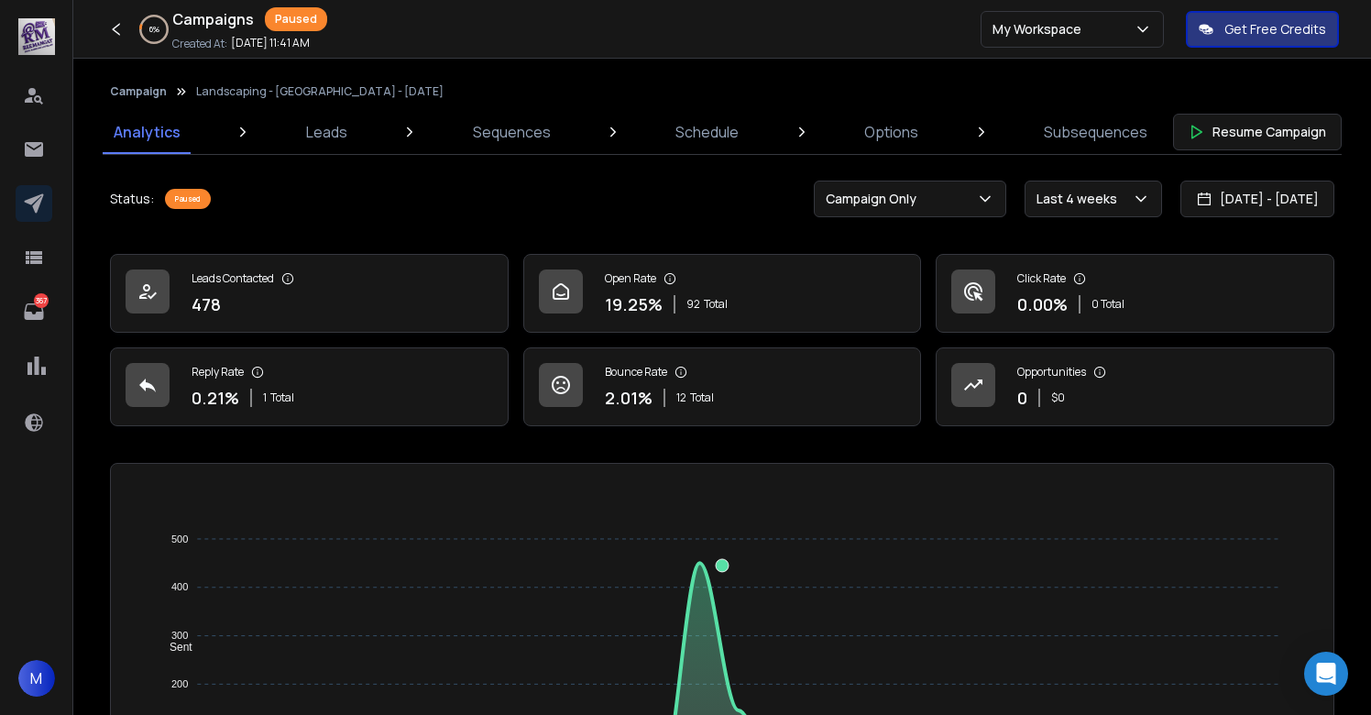
click at [141, 96] on button "Campaign" at bounding box center [138, 91] width 57 height 15
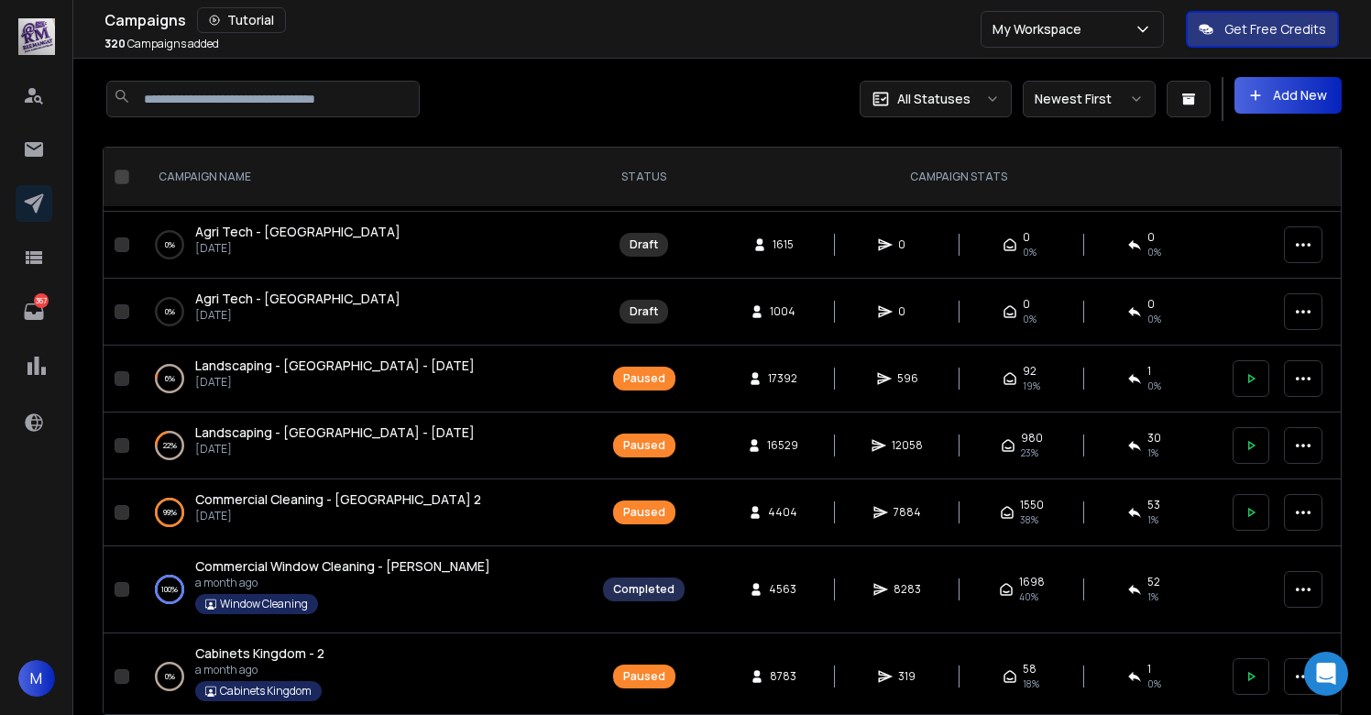
scroll to position [413, 0]
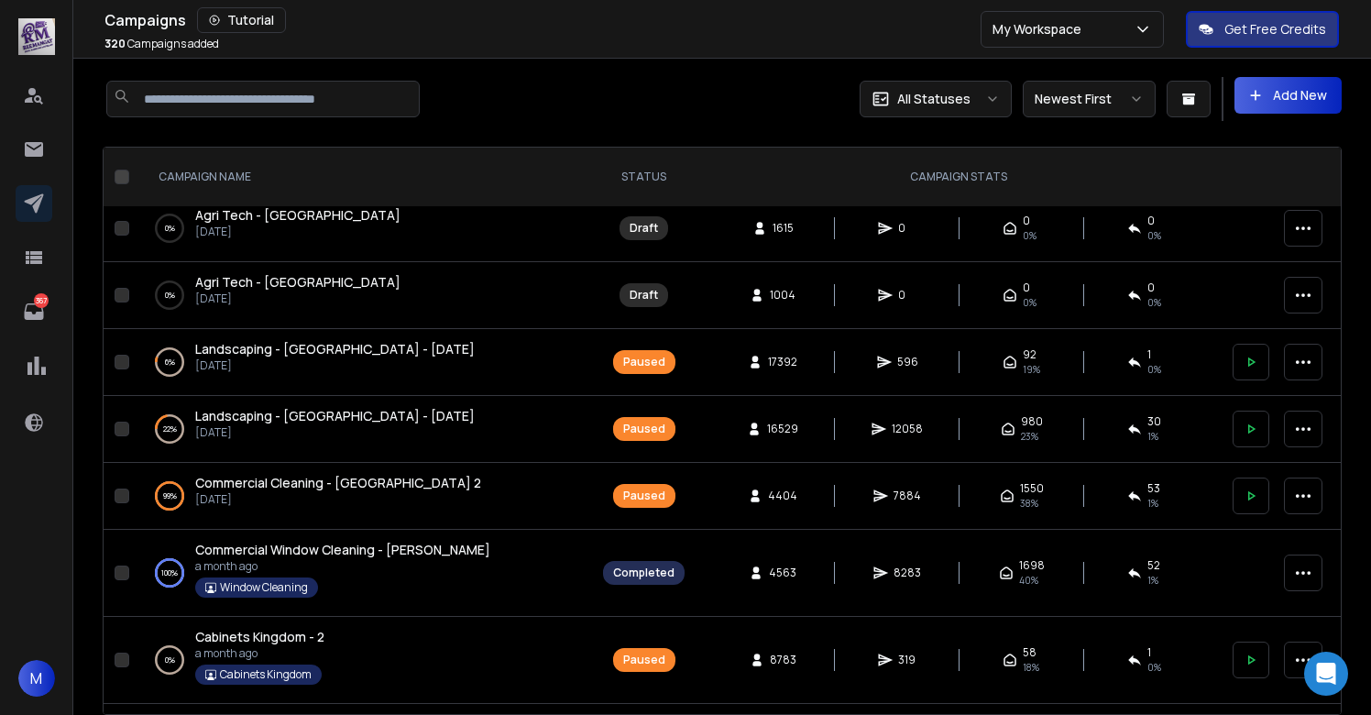
click at [304, 424] on span "Landscaping - [GEOGRAPHIC_DATA] - [DATE]" at bounding box center [335, 415] width 280 height 17
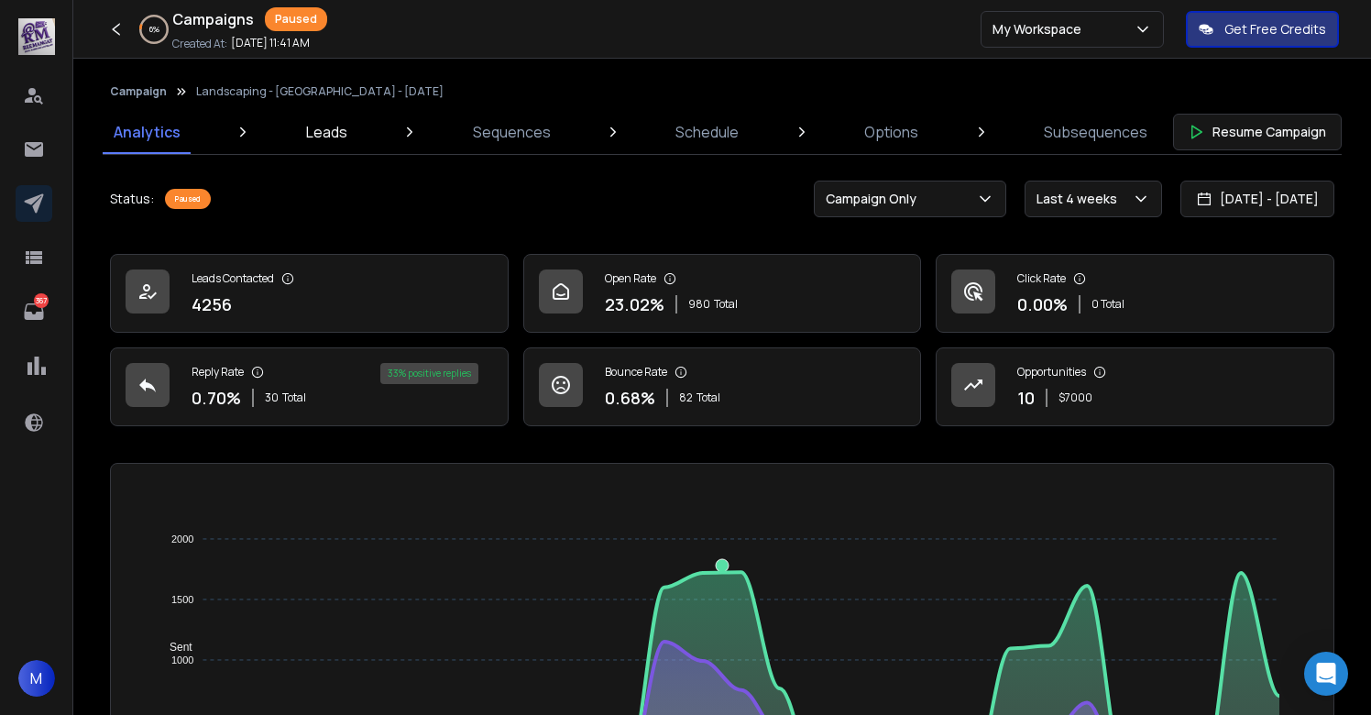
click at [341, 135] on p "Leads" at bounding box center [326, 132] width 41 height 22
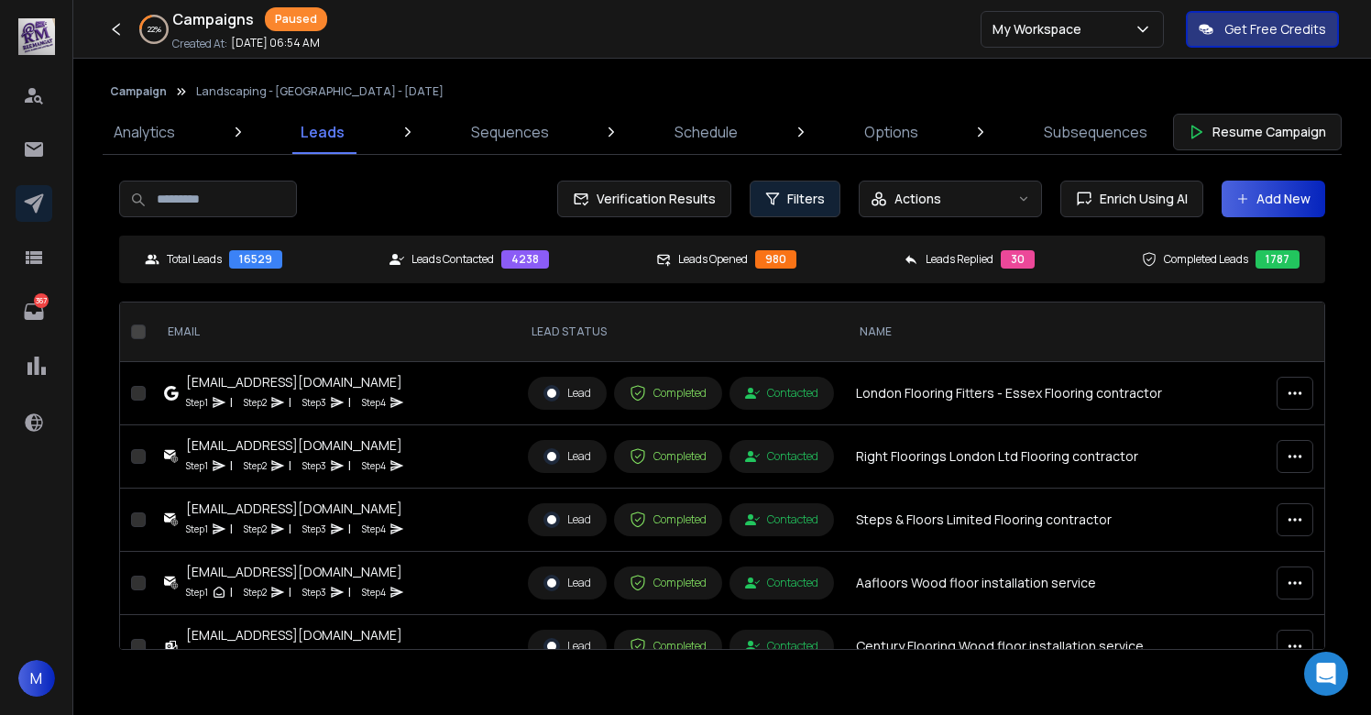
click at [807, 202] on span "Filters" at bounding box center [806, 199] width 38 height 18
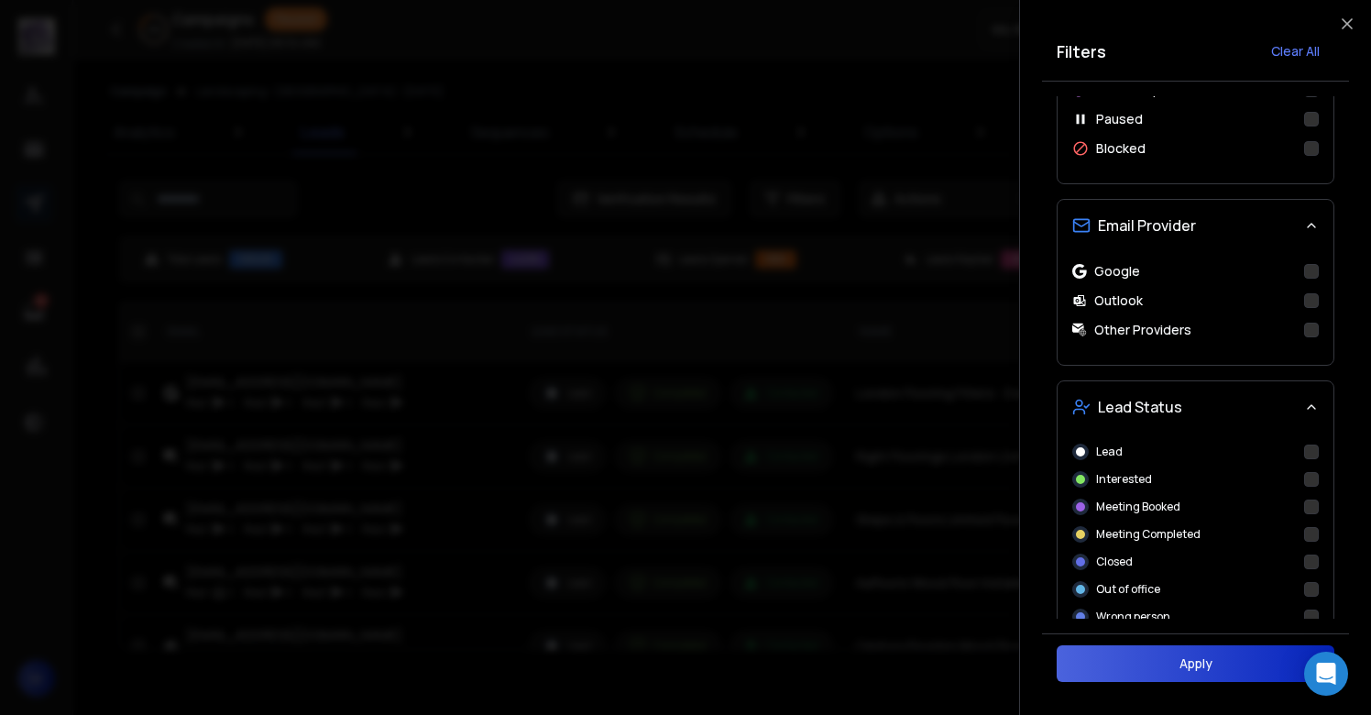
scroll to position [549, 0]
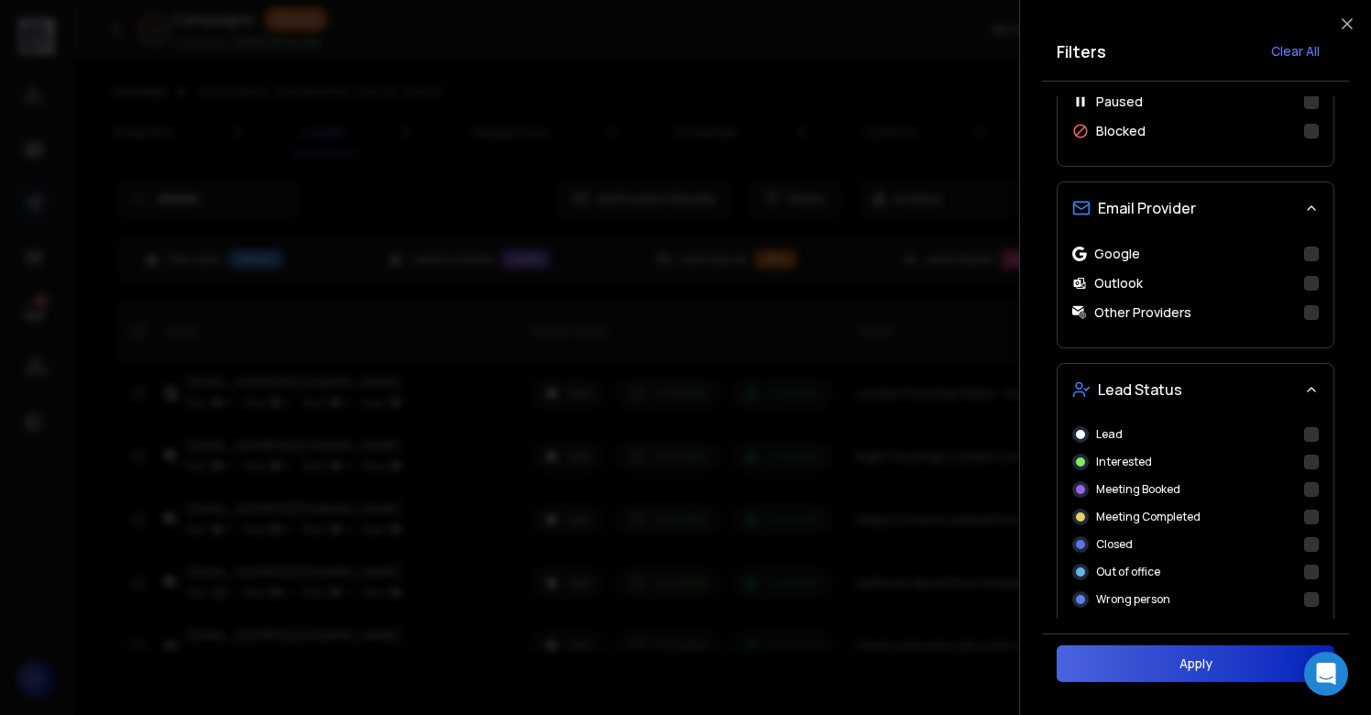
click at [1316, 464] on button "Interested" at bounding box center [1311, 462] width 15 height 15
click at [1179, 664] on button "Apply" at bounding box center [1196, 663] width 278 height 37
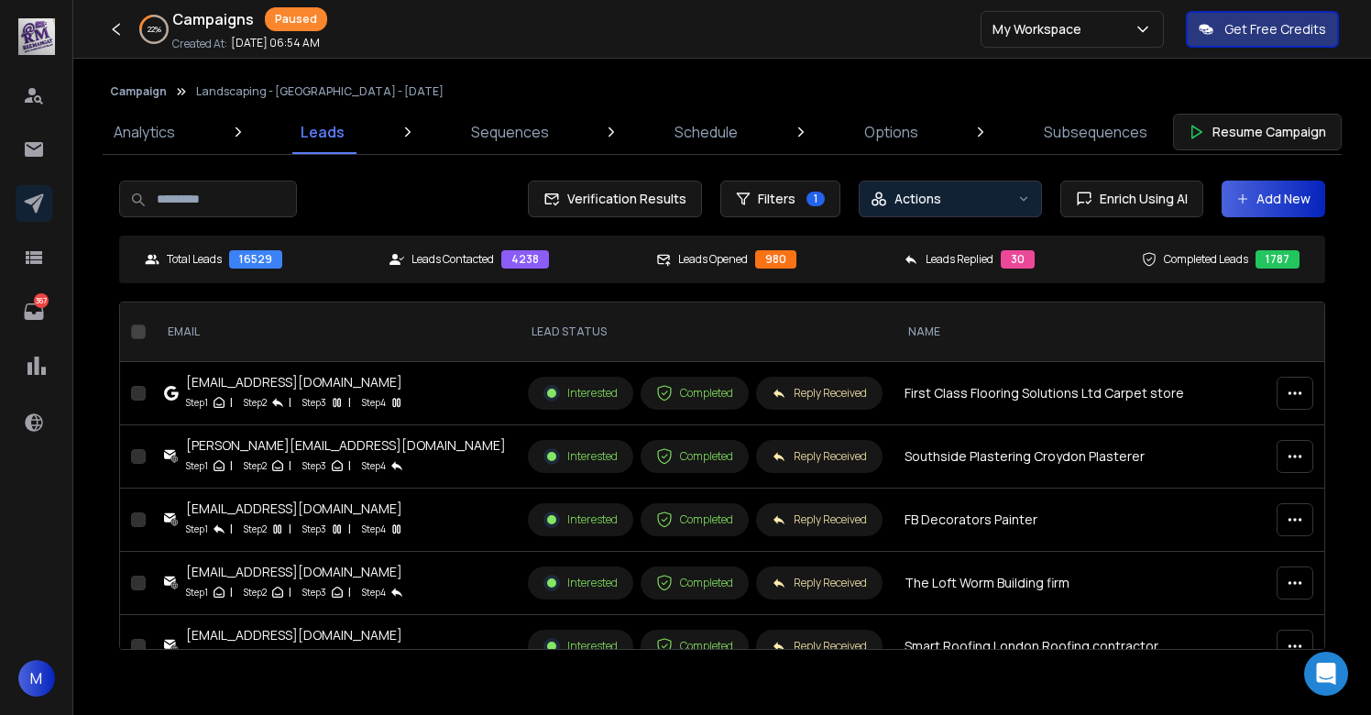
click at [947, 203] on div "Actions" at bounding box center [940, 199] width 139 height 18
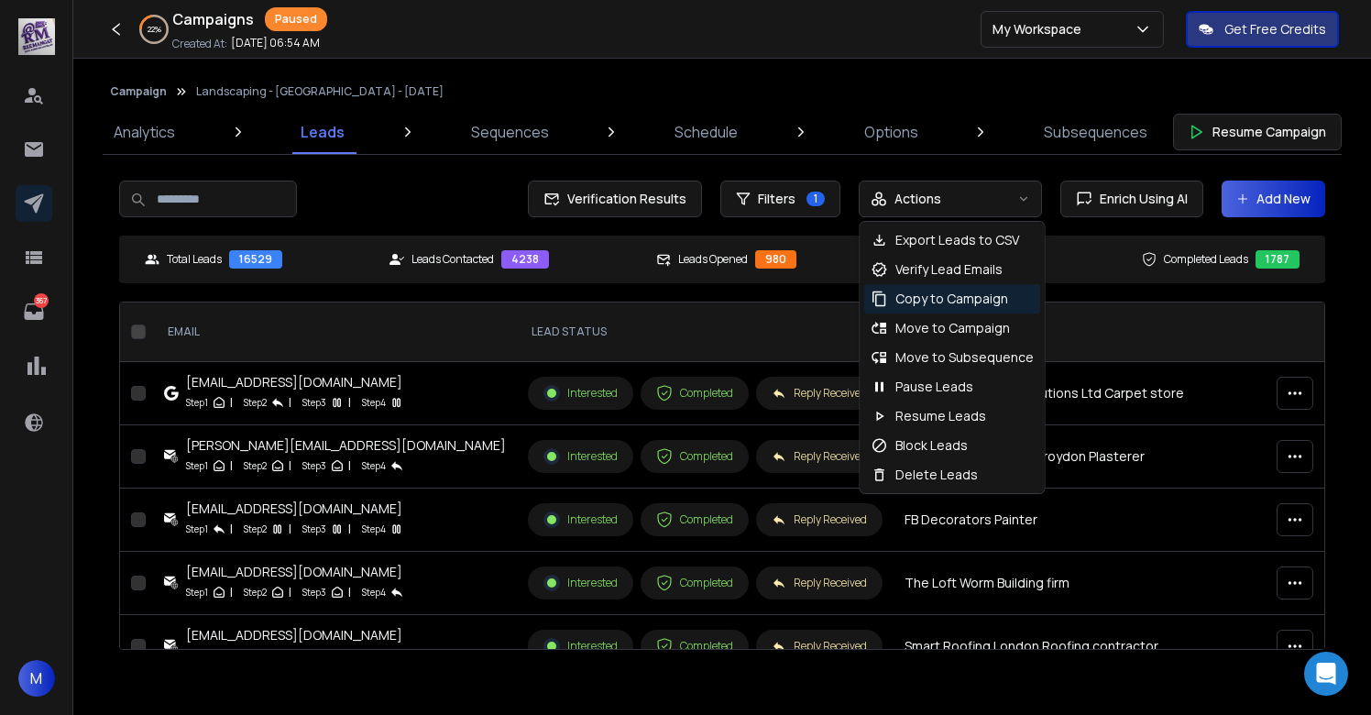
click at [934, 300] on p "Copy to Campaign" at bounding box center [952, 299] width 113 height 18
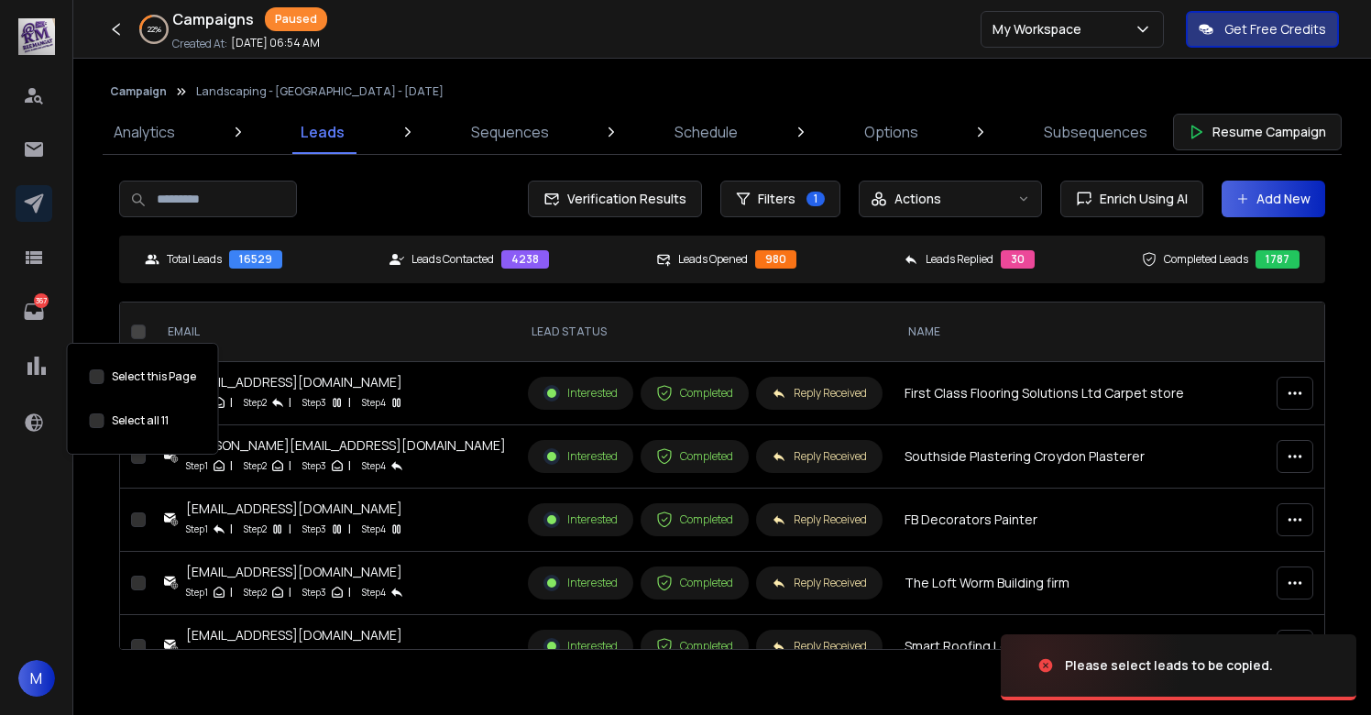
click at [93, 423] on button "Select this Page" at bounding box center [97, 420] width 15 height 15
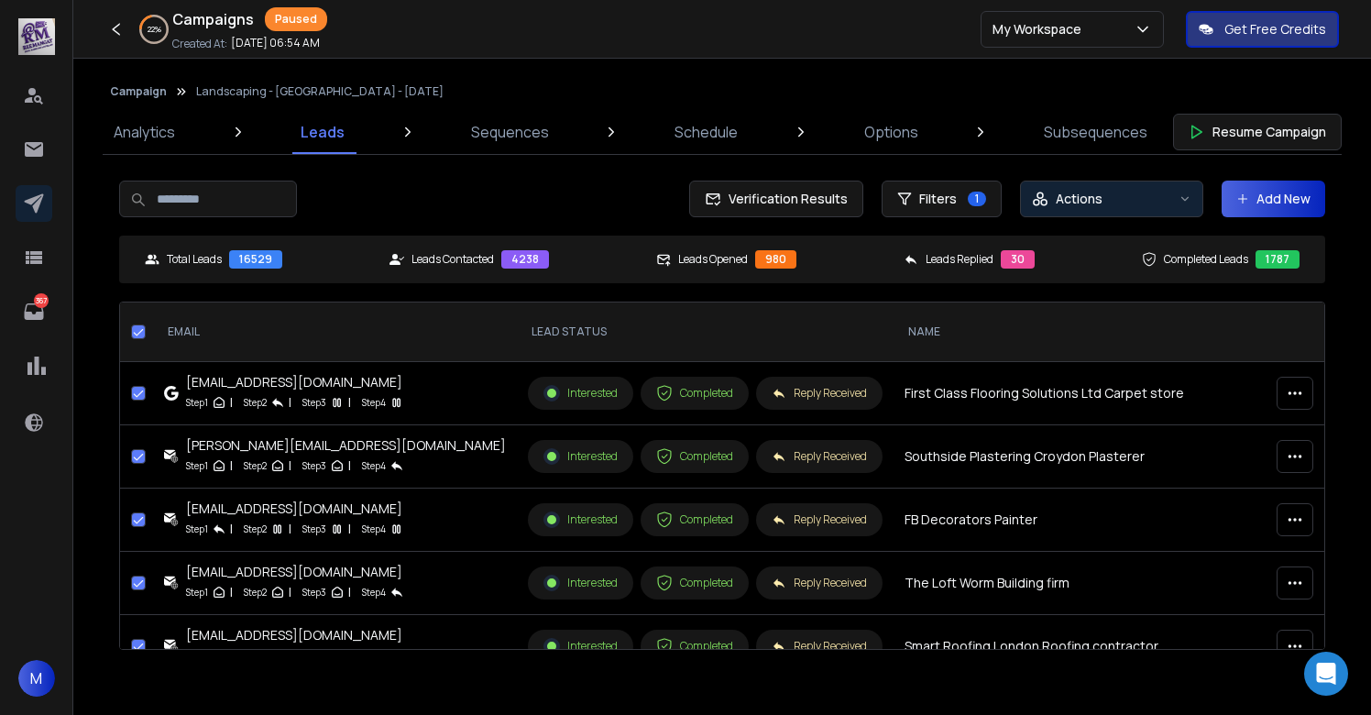
click at [1120, 203] on div "Actions" at bounding box center [1101, 199] width 139 height 18
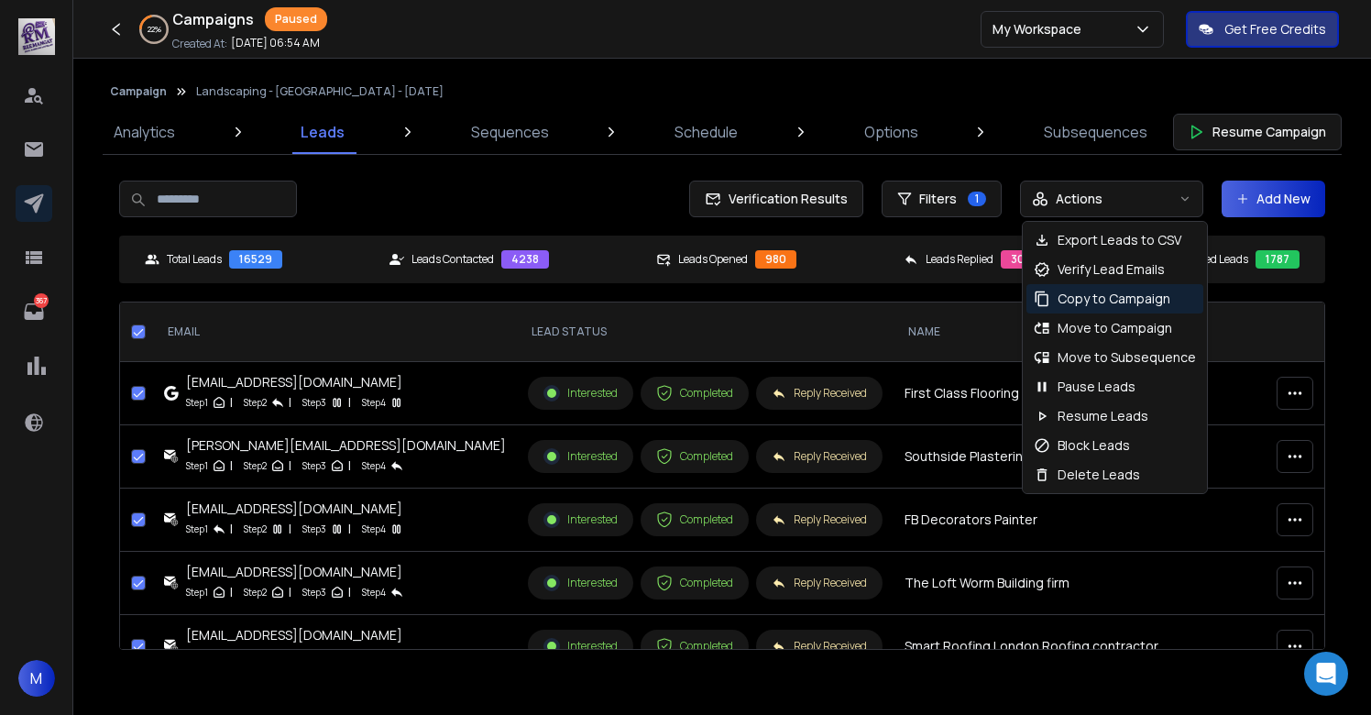
click at [1116, 298] on p "Copy to Campaign" at bounding box center [1114, 299] width 113 height 18
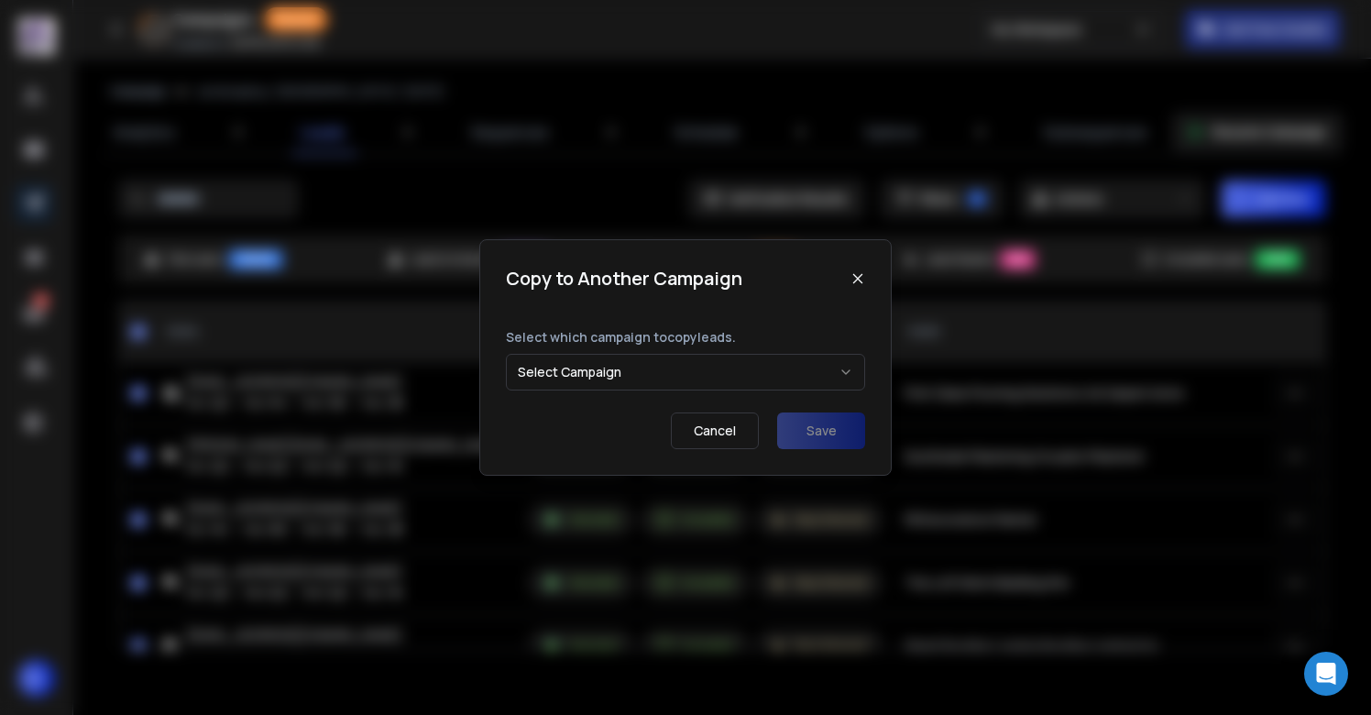
click at [612, 379] on button "Select Campaign" at bounding box center [685, 372] width 359 height 37
click at [838, 432] on button "Save" at bounding box center [821, 430] width 88 height 37
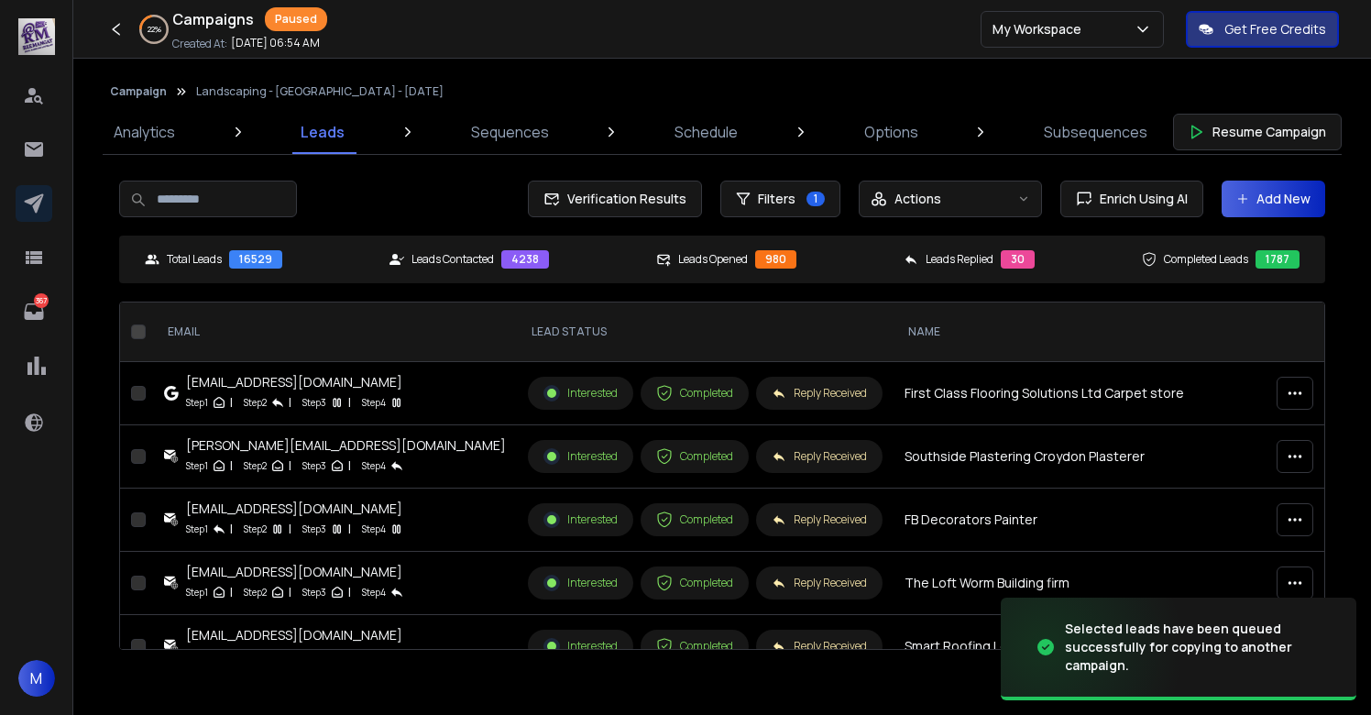
click at [142, 95] on button "Campaign" at bounding box center [138, 91] width 57 height 15
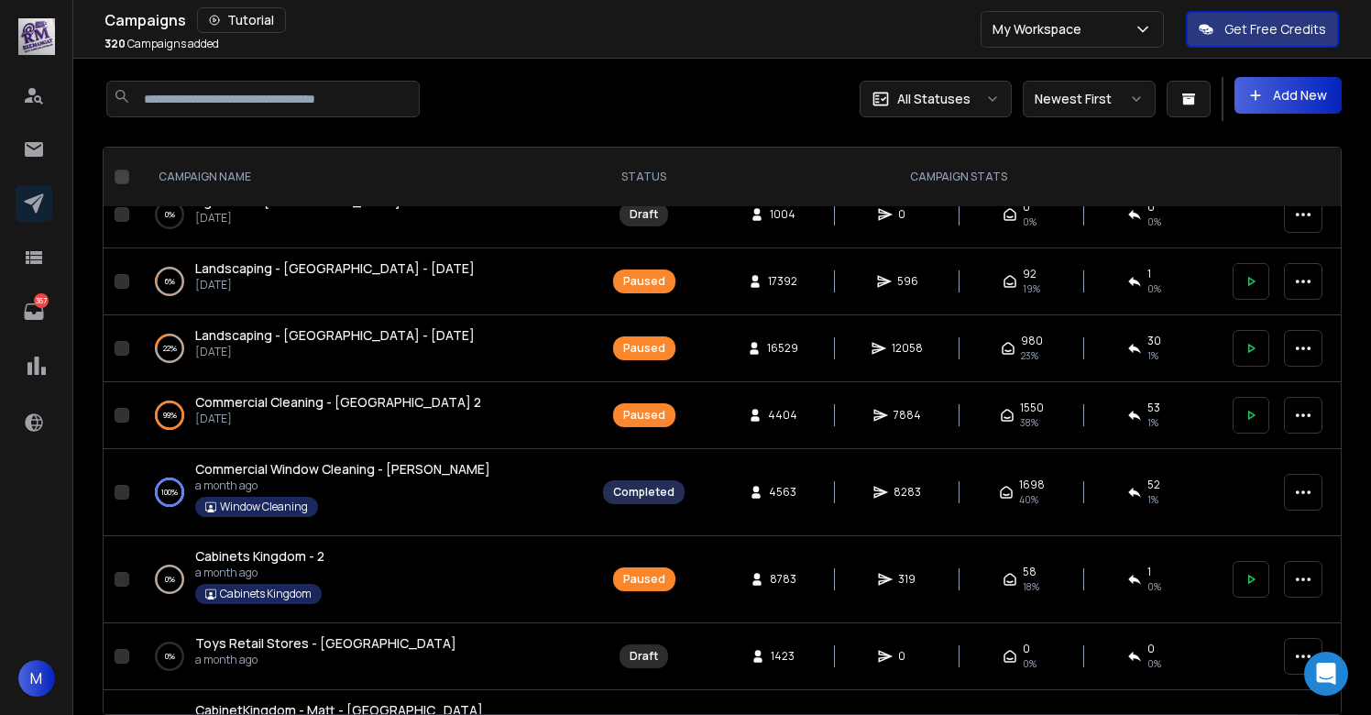
scroll to position [496, 0]
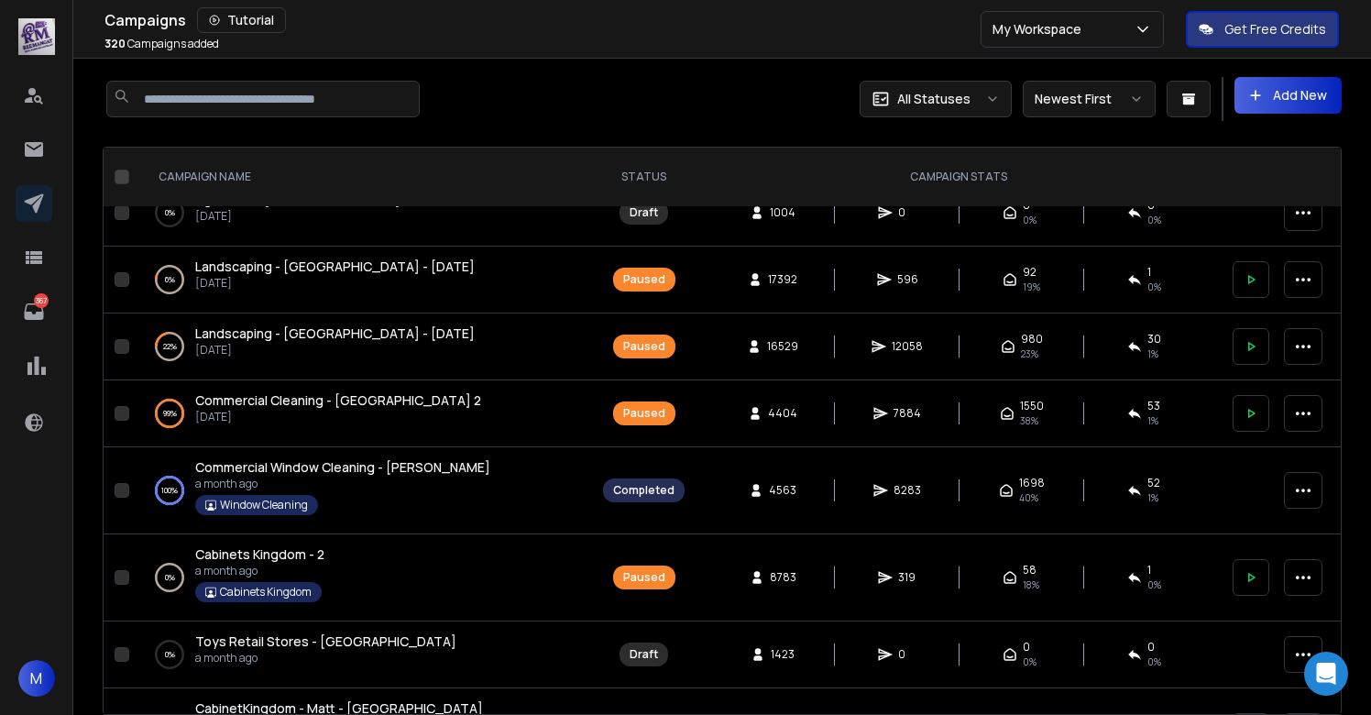
click at [306, 407] on span "Commercial Cleaning - [GEOGRAPHIC_DATA] 2" at bounding box center [338, 399] width 286 height 17
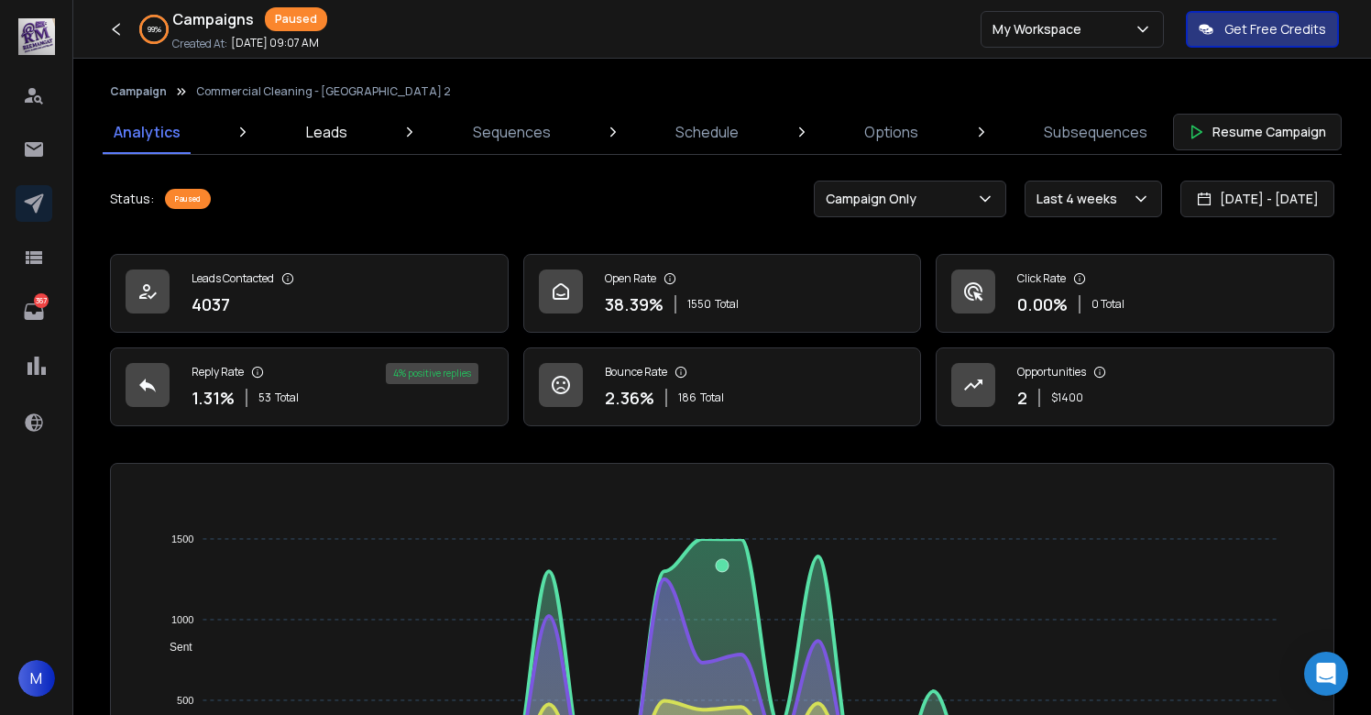
click at [333, 145] on link "Leads" at bounding box center [326, 132] width 63 height 44
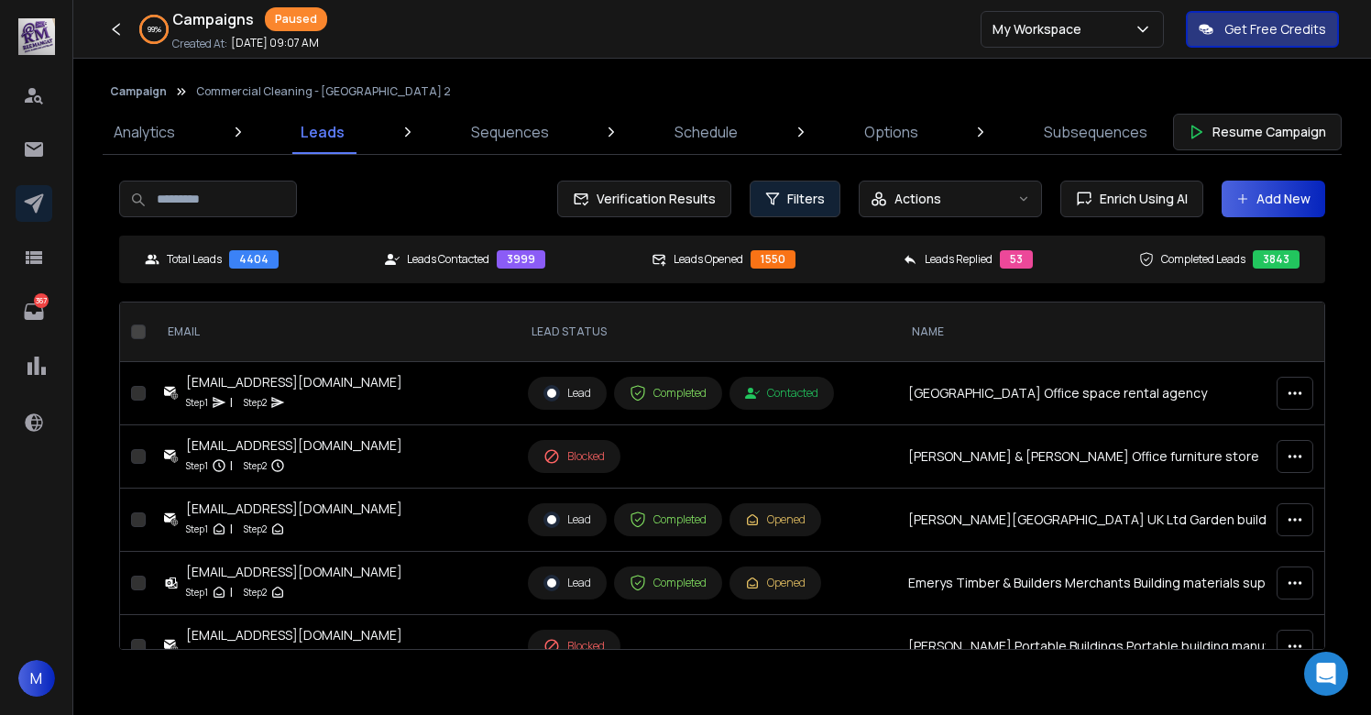
click at [773, 209] on button "Filters" at bounding box center [795, 199] width 91 height 37
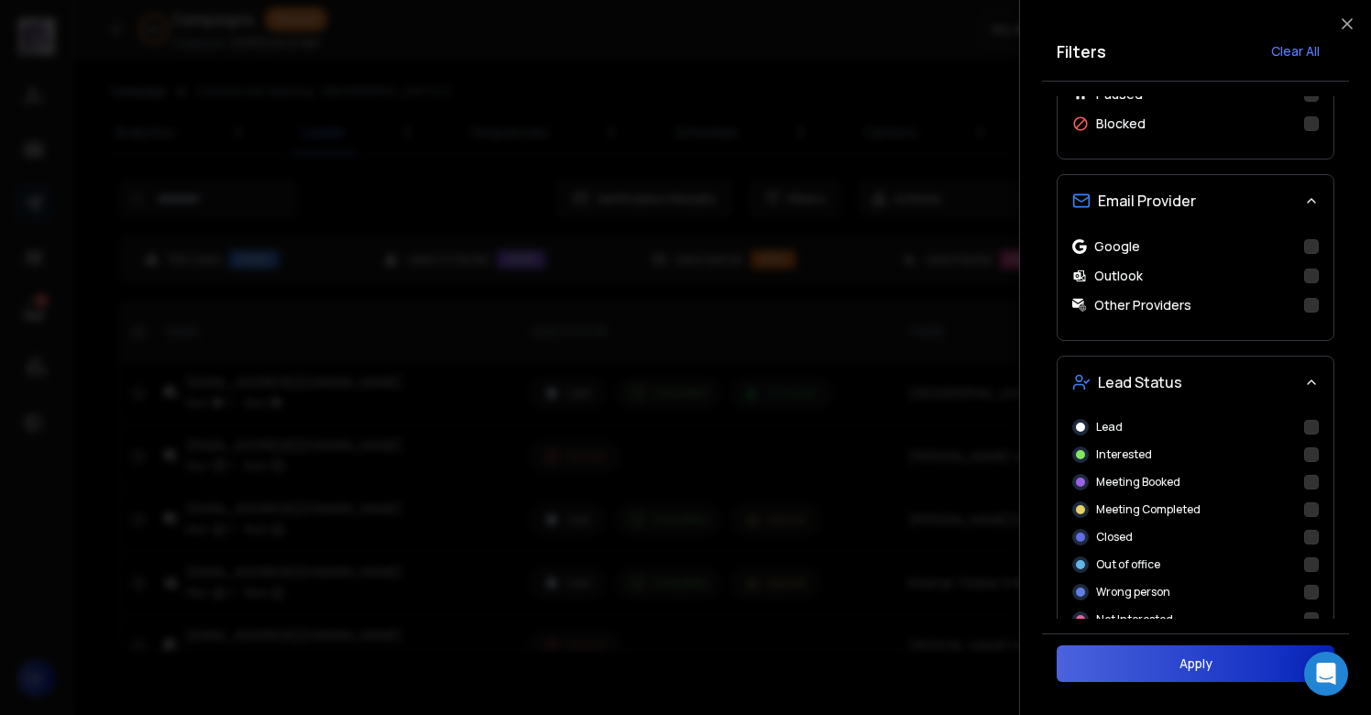
scroll to position [558, 0]
click at [1314, 453] on button "Interested" at bounding box center [1311, 452] width 15 height 15
click at [1205, 667] on button "Apply" at bounding box center [1196, 663] width 278 height 37
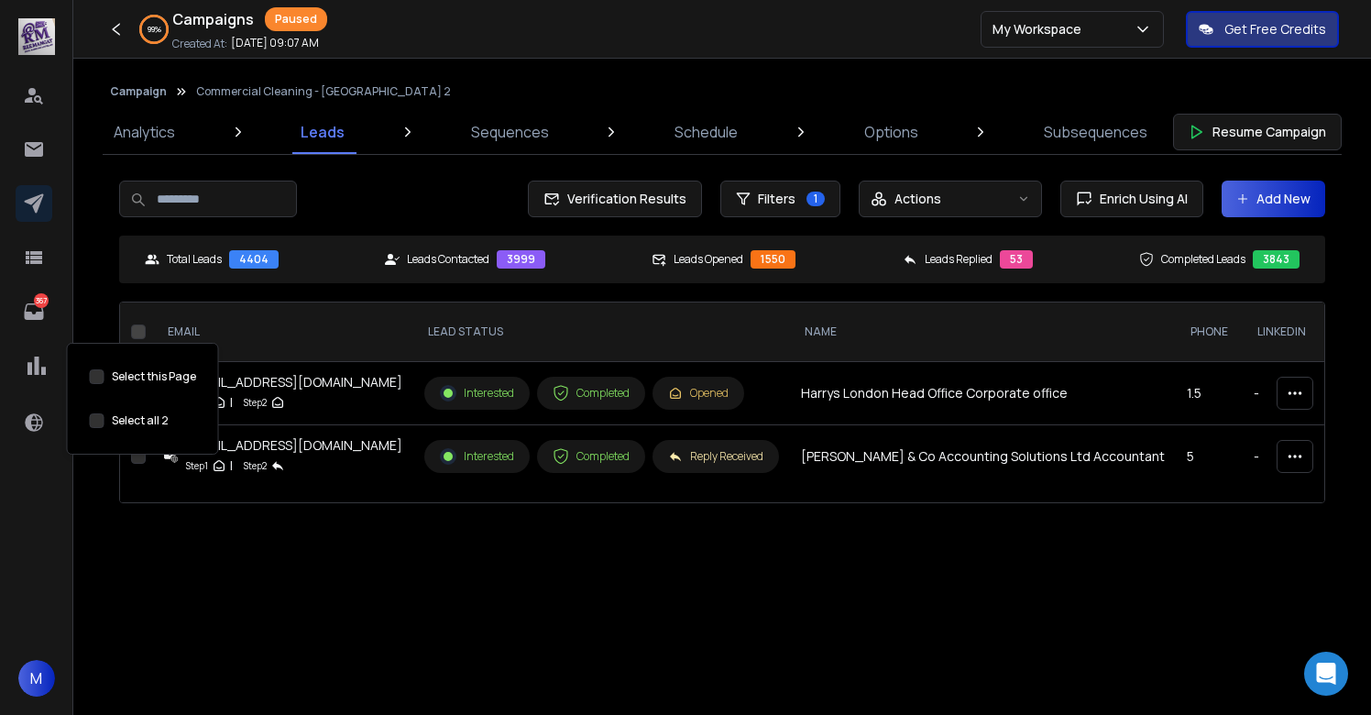
click at [93, 422] on button "Select this Page" at bounding box center [97, 420] width 15 height 15
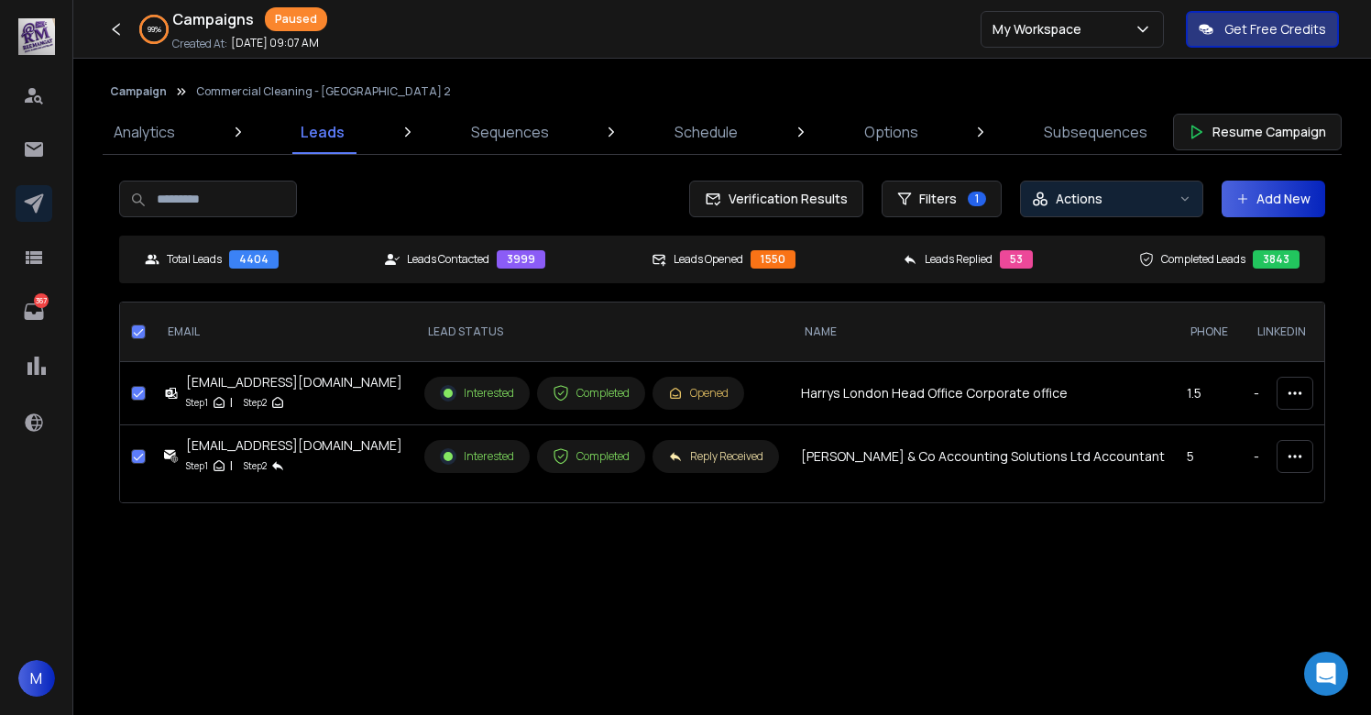
click at [1085, 200] on p "Actions" at bounding box center [1079, 199] width 47 height 18
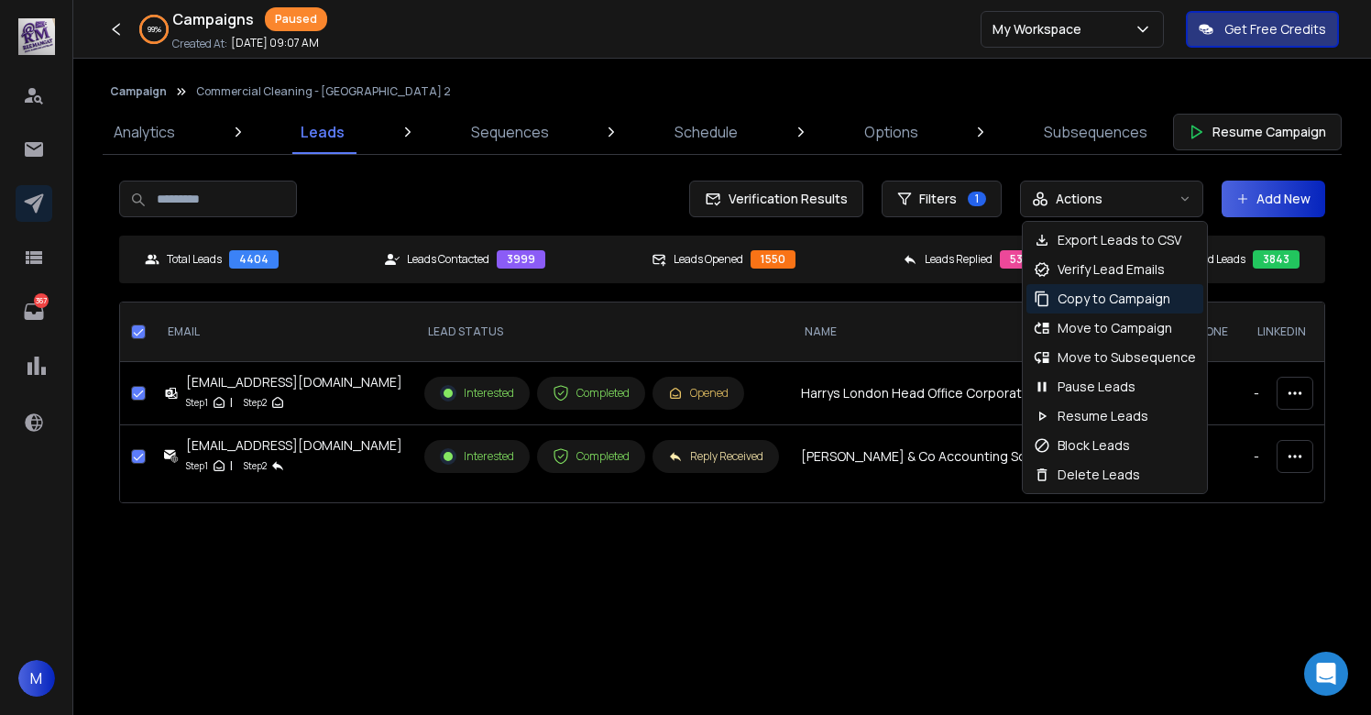
click at [1094, 295] on p "Copy to Campaign" at bounding box center [1114, 299] width 113 height 18
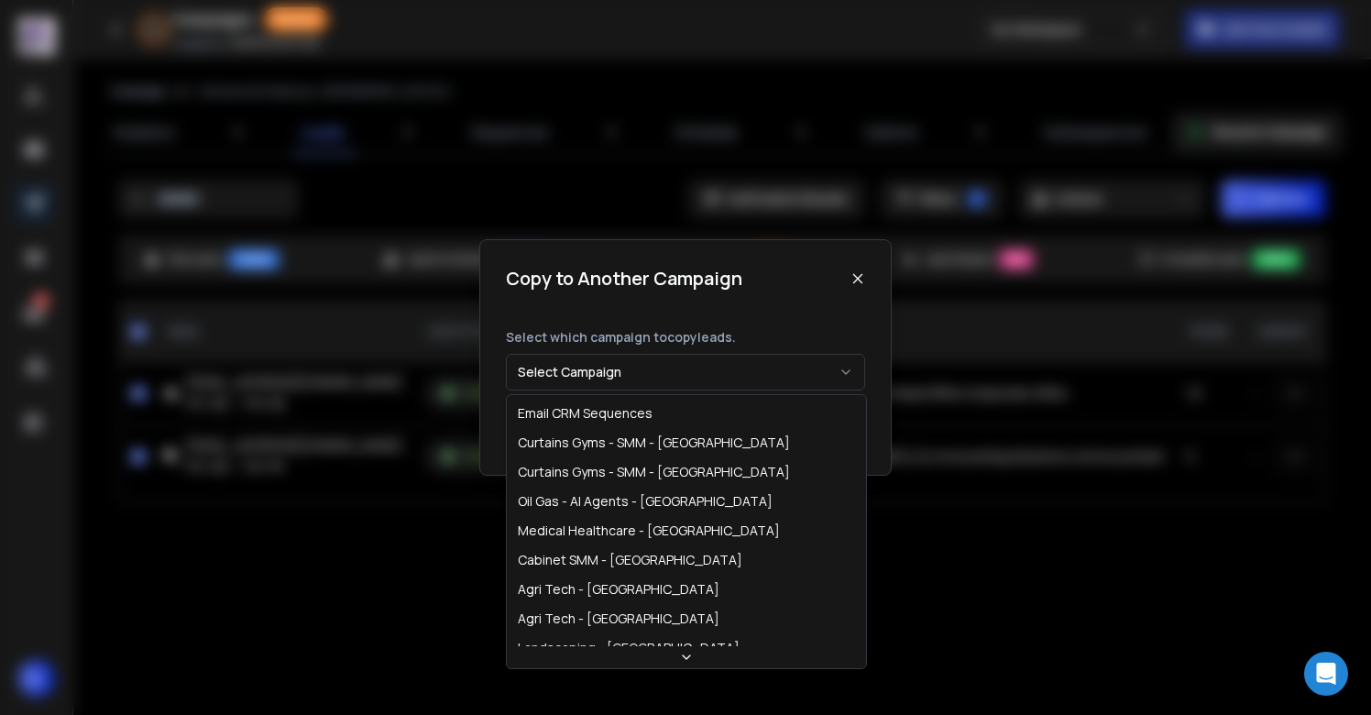
click at [619, 385] on button "Select Campaign" at bounding box center [685, 372] width 359 height 37
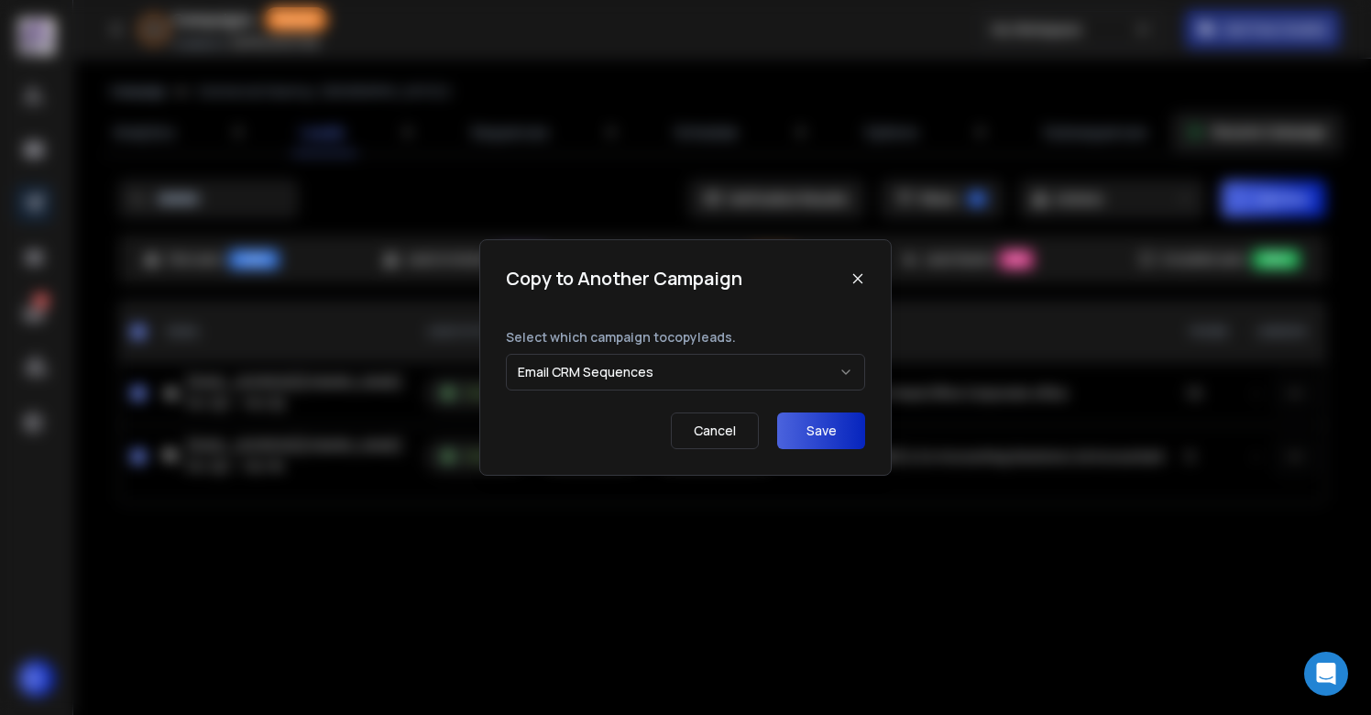
click at [851, 438] on button "Save" at bounding box center [821, 430] width 88 height 37
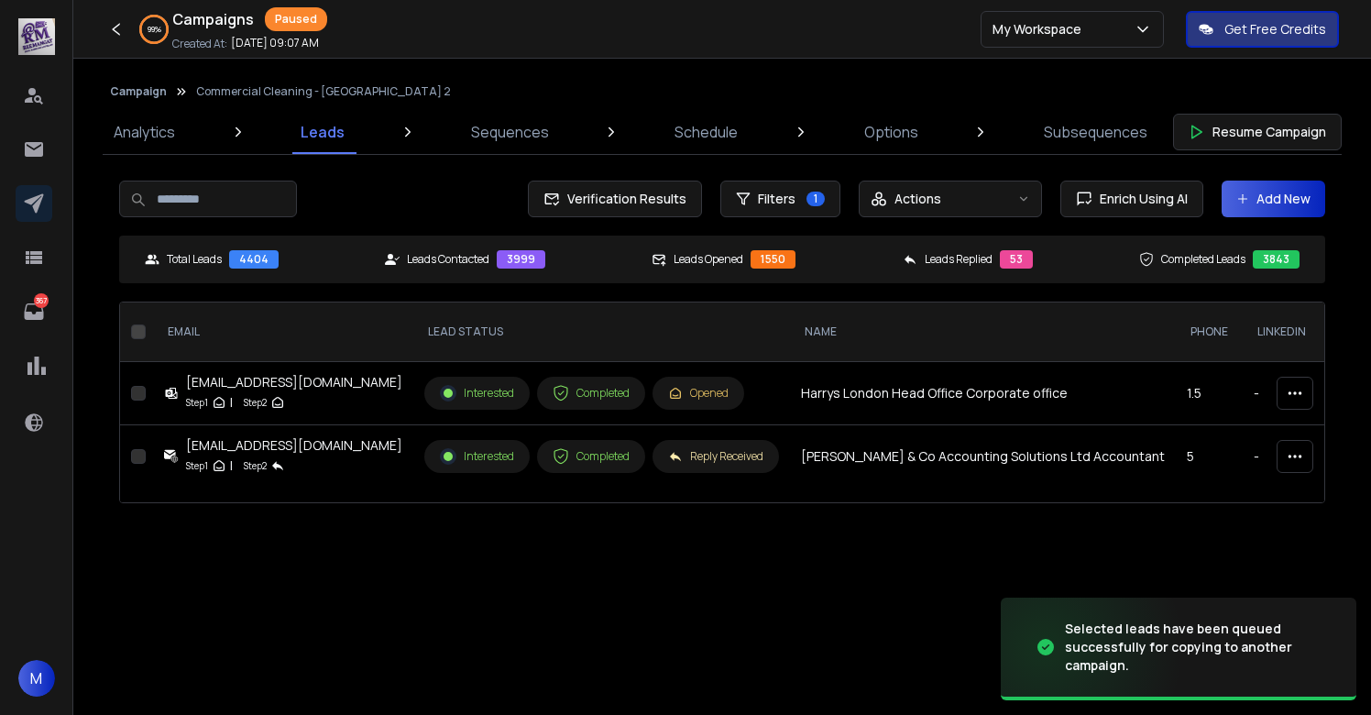
click at [128, 93] on button "Campaign" at bounding box center [138, 91] width 57 height 15
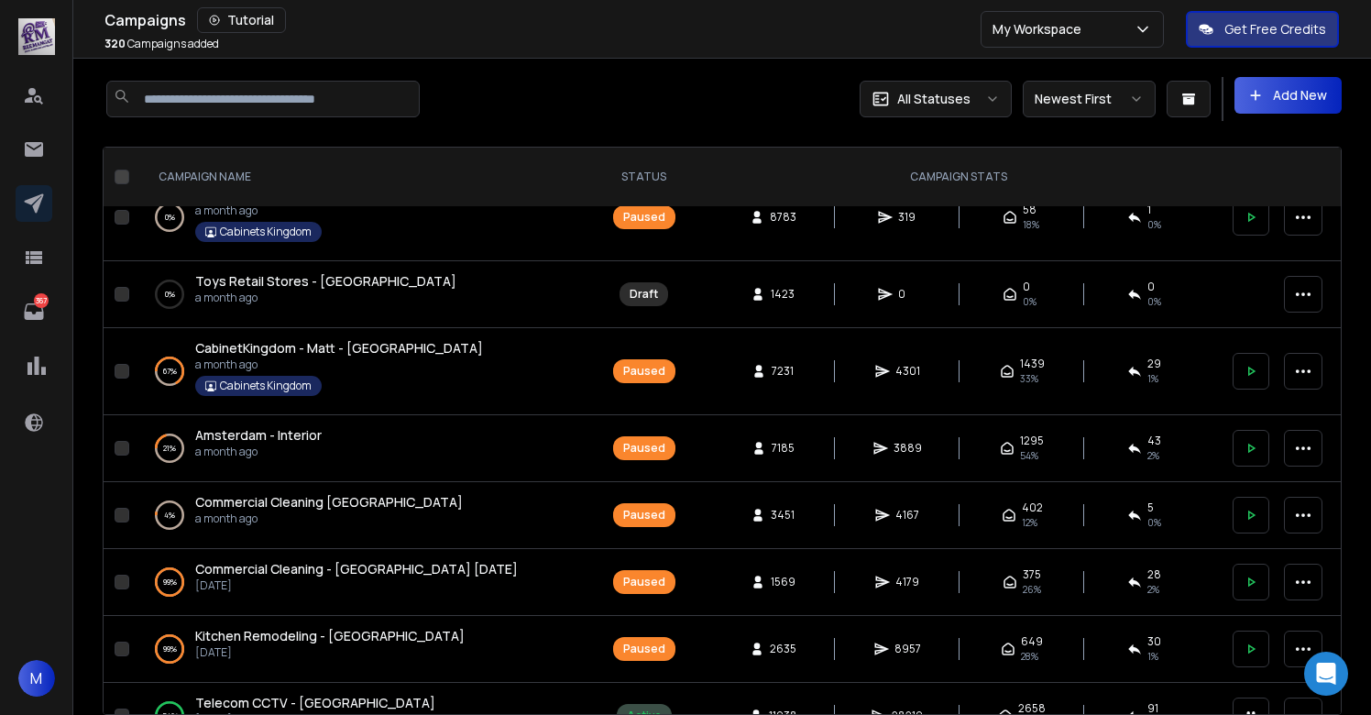
scroll to position [888, 0]
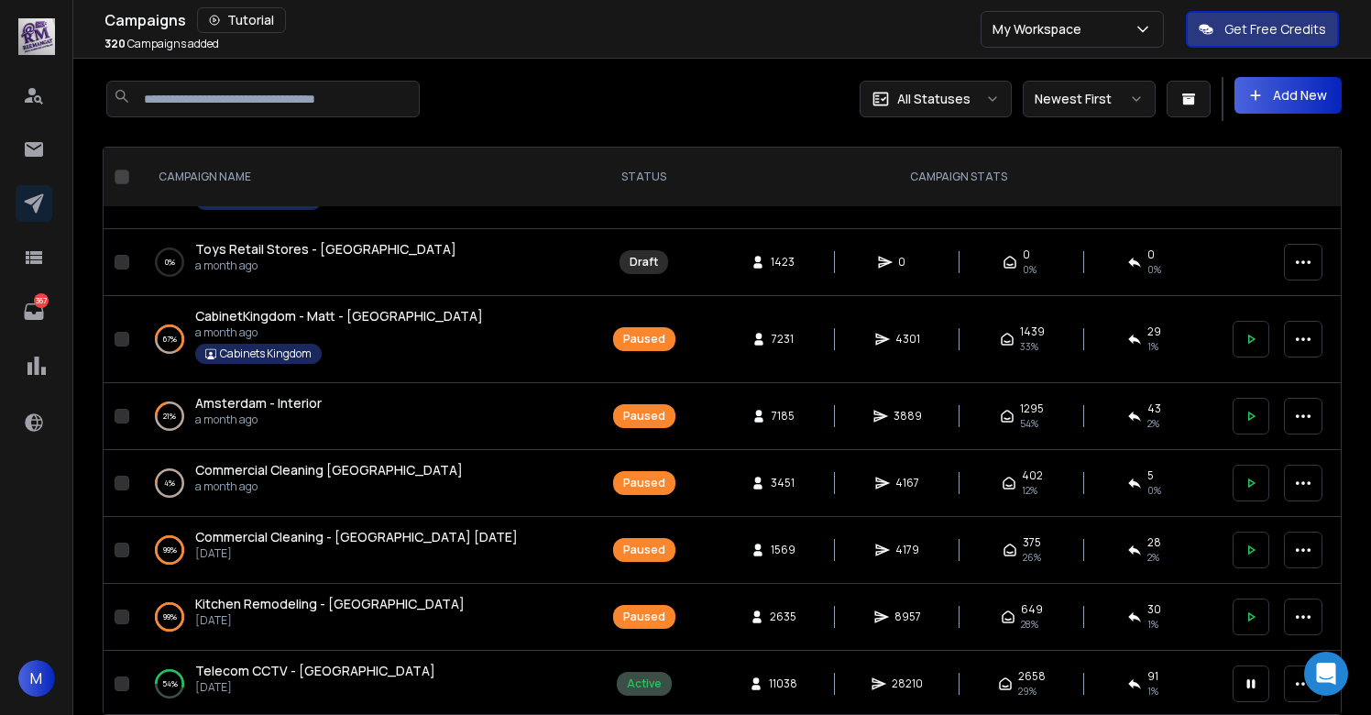
click at [278, 401] on span "Amsterdam - Interior" at bounding box center [258, 402] width 126 height 17
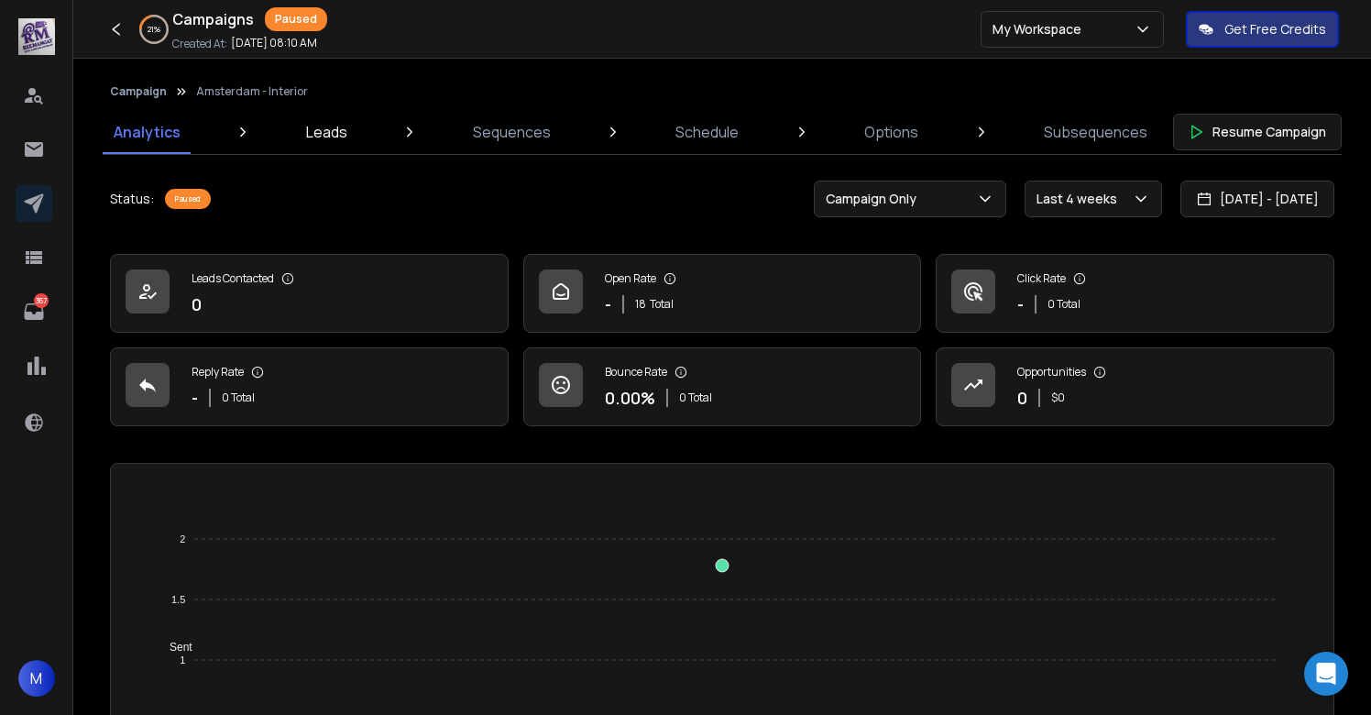
click at [324, 135] on p "Leads" at bounding box center [326, 132] width 41 height 22
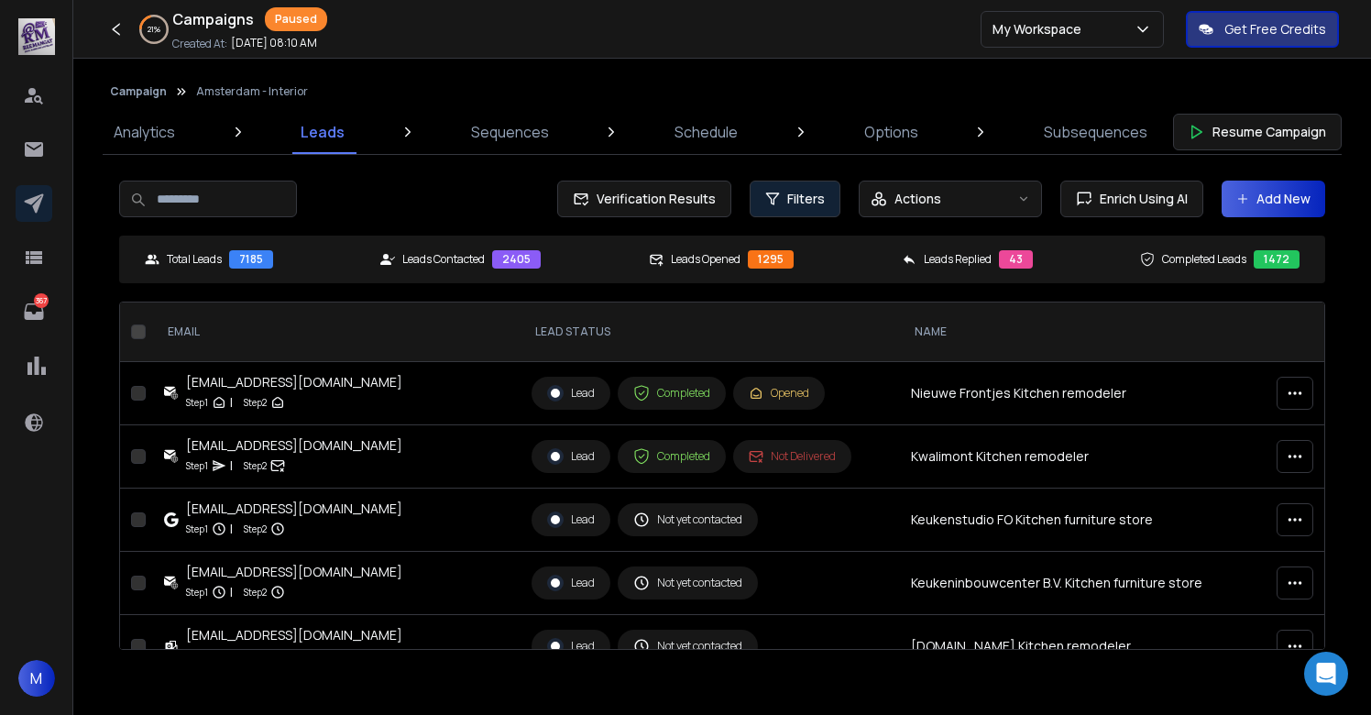
click at [812, 199] on span "Filters" at bounding box center [806, 199] width 38 height 18
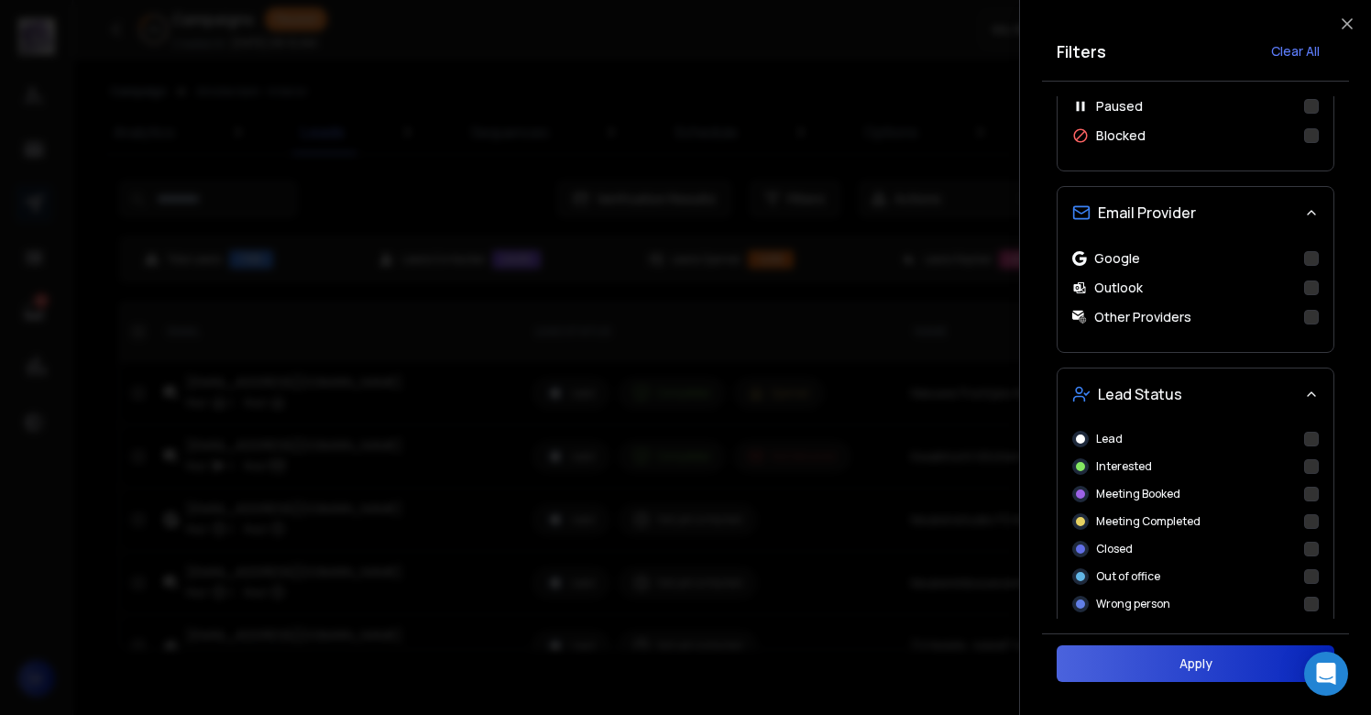
scroll to position [546, 0]
click at [1317, 465] on button "Interested" at bounding box center [1311, 464] width 15 height 15
click at [1213, 660] on button "Apply" at bounding box center [1196, 663] width 278 height 37
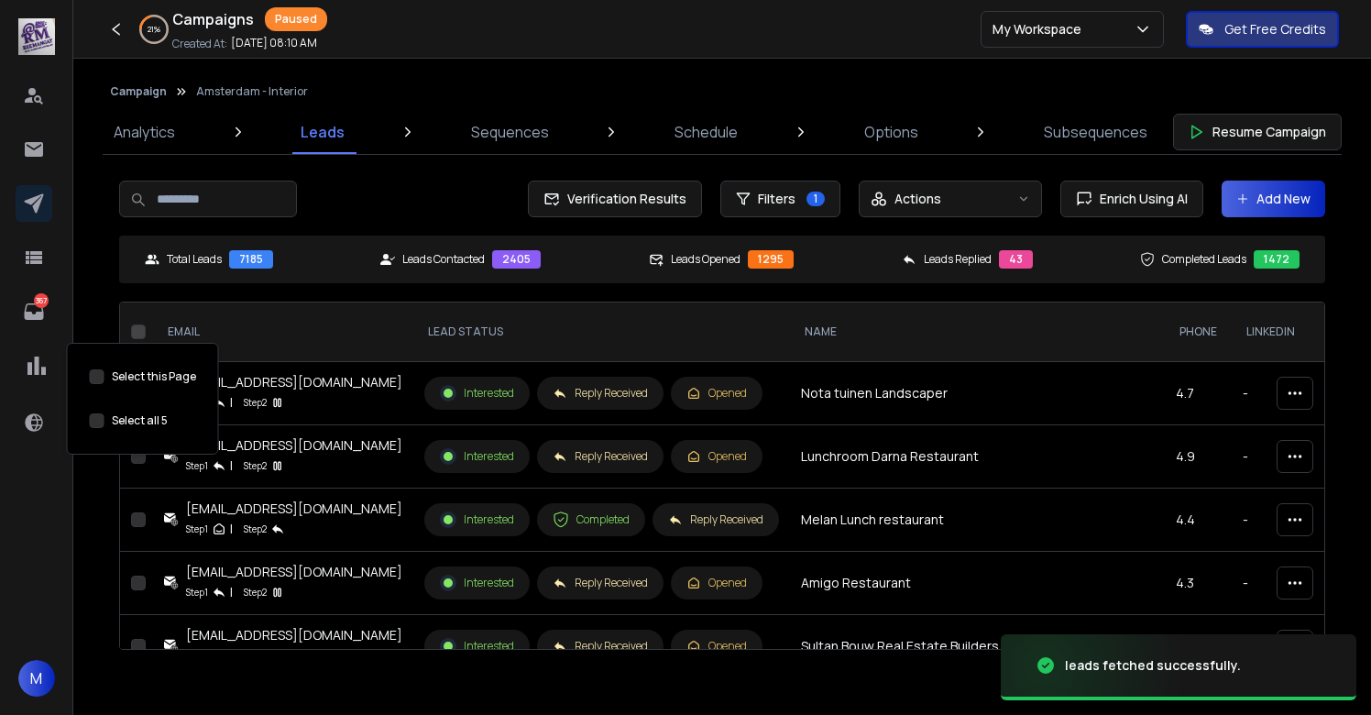
click at [92, 423] on button "Select this Page" at bounding box center [97, 420] width 15 height 15
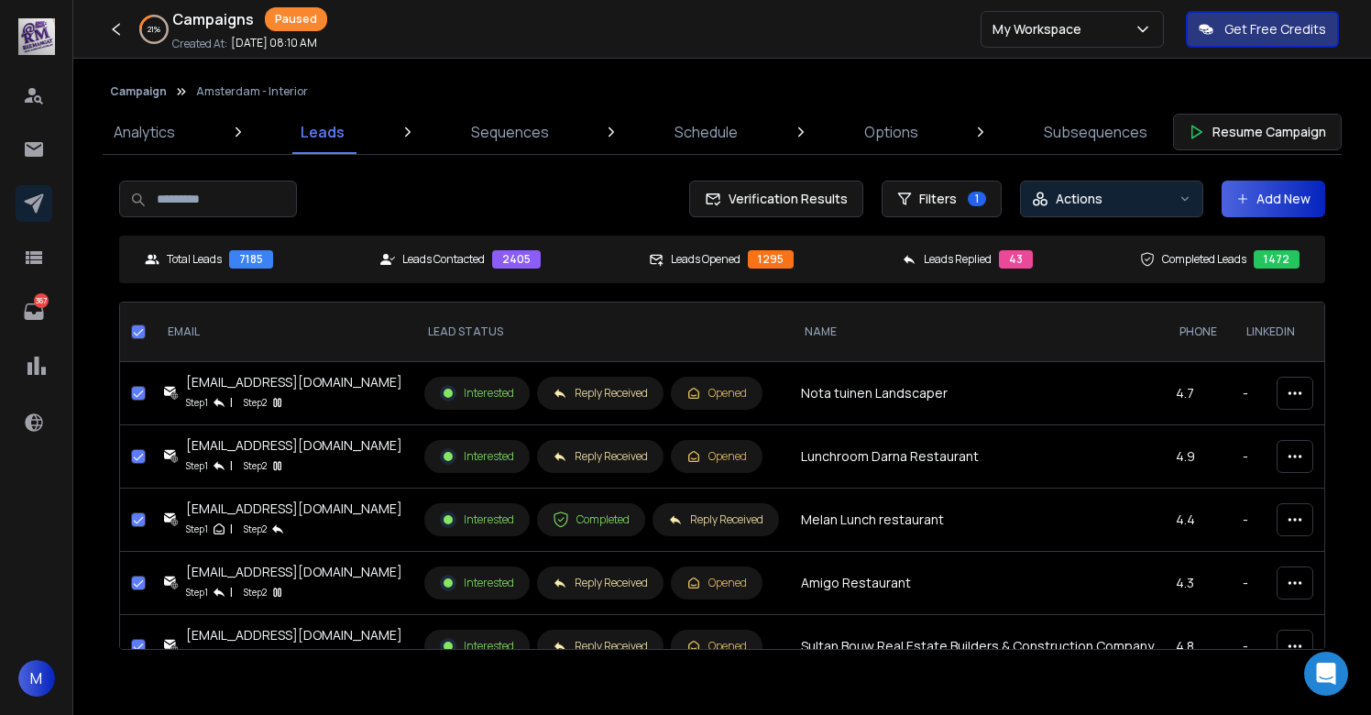
click at [1115, 202] on div "Actions" at bounding box center [1101, 199] width 139 height 18
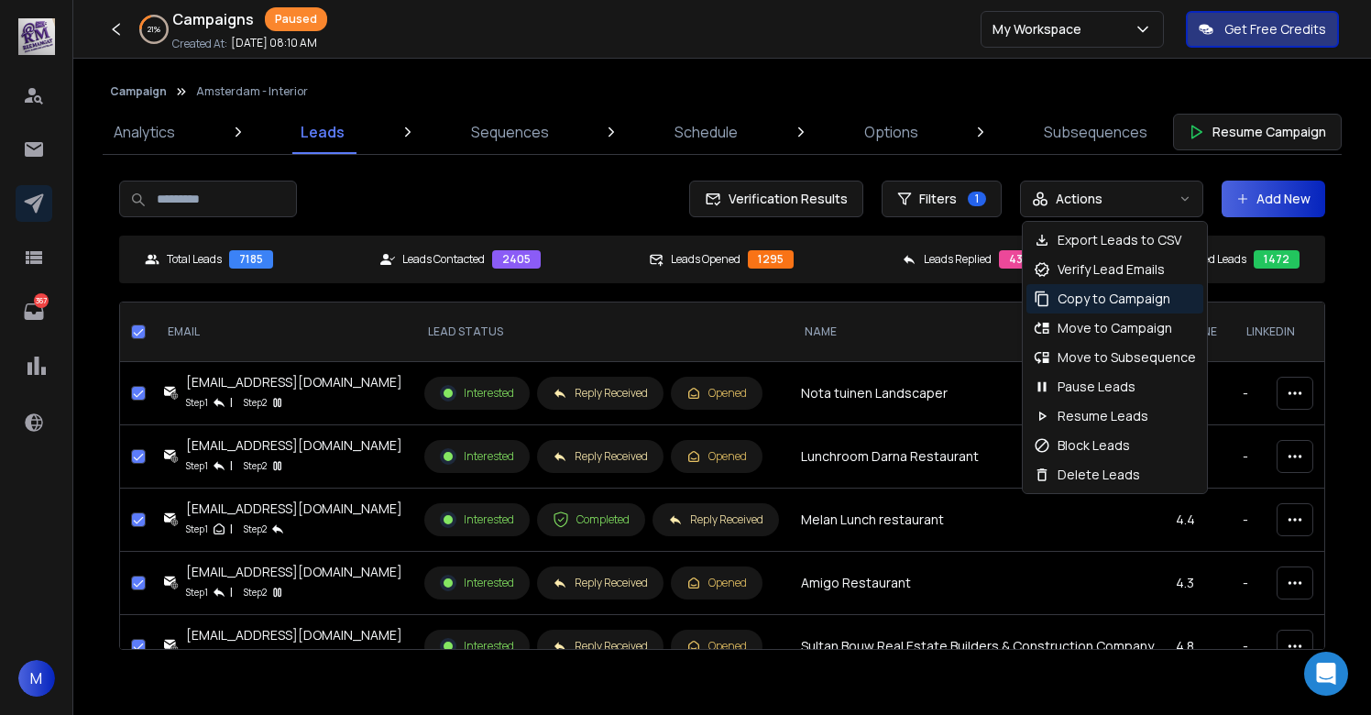
click at [1097, 301] on p "Copy to Campaign" at bounding box center [1114, 299] width 113 height 18
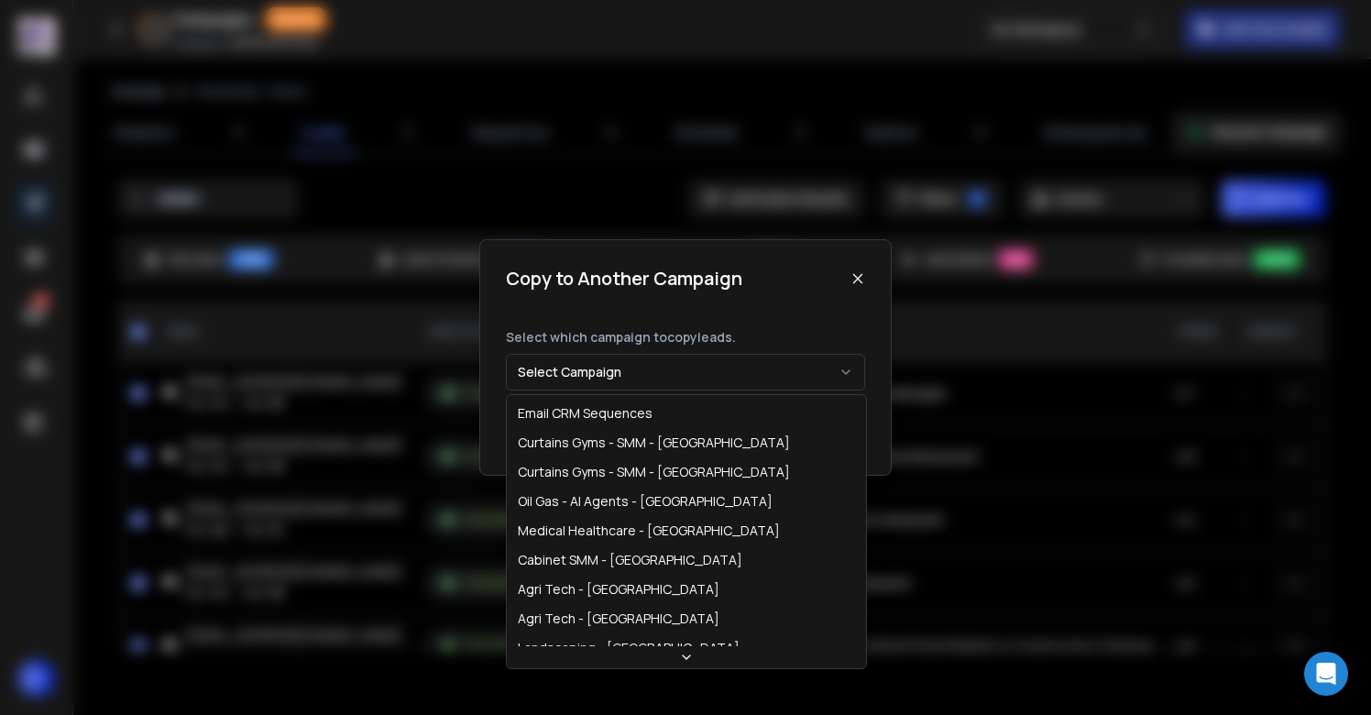
click at [714, 362] on button "Select Campaign" at bounding box center [685, 372] width 359 height 37
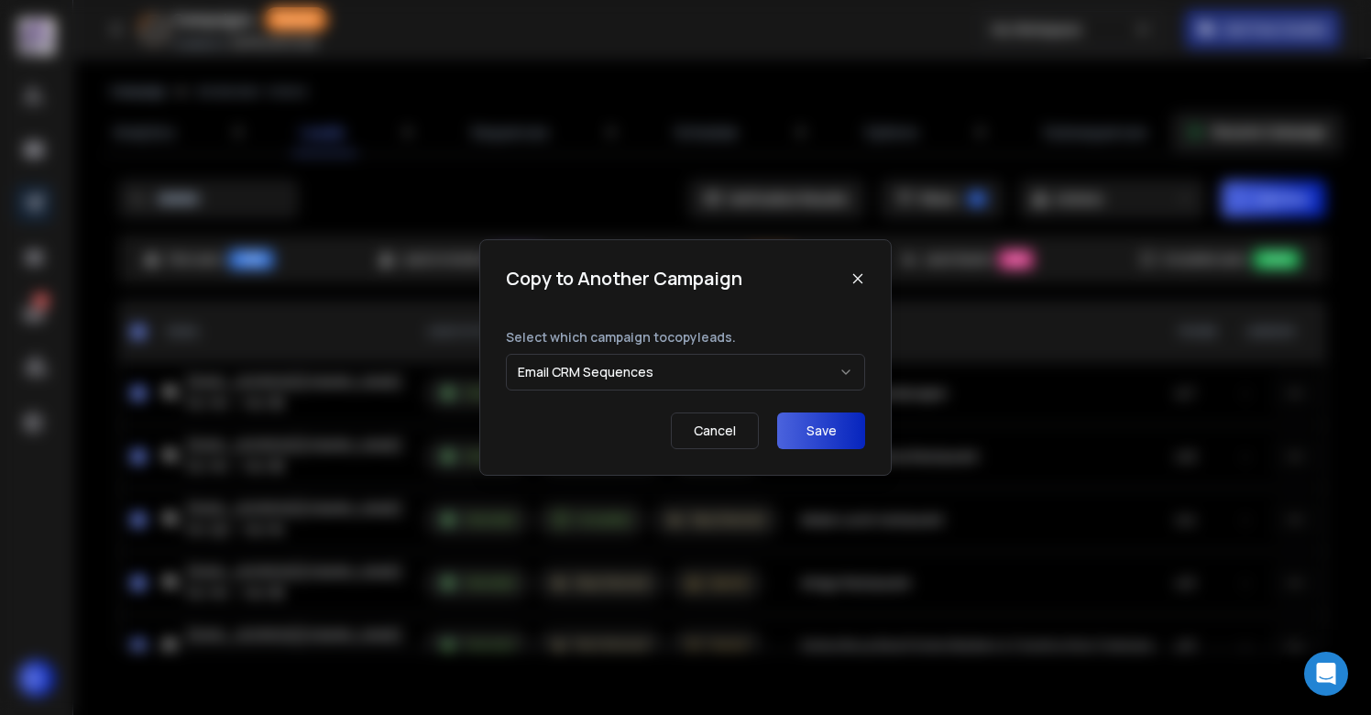
click at [789, 424] on button "Save" at bounding box center [821, 430] width 88 height 37
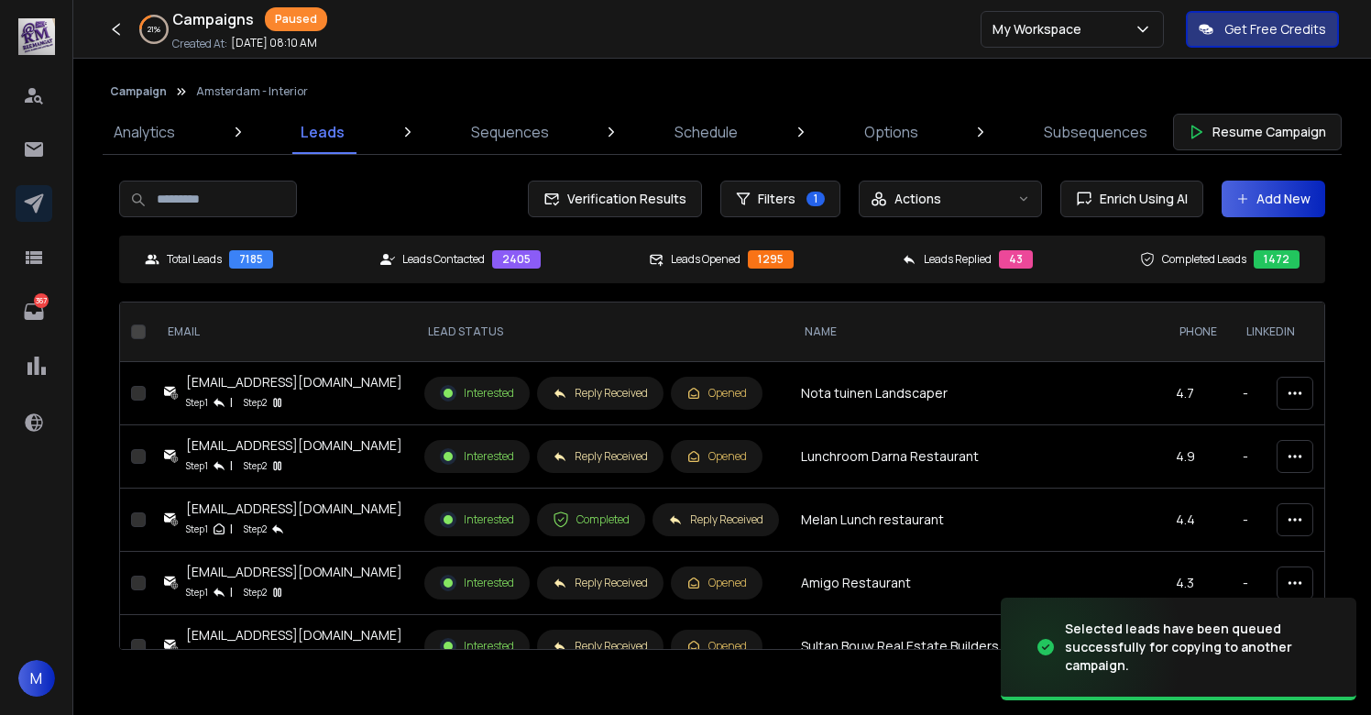
click at [146, 92] on button "Campaign" at bounding box center [138, 91] width 57 height 15
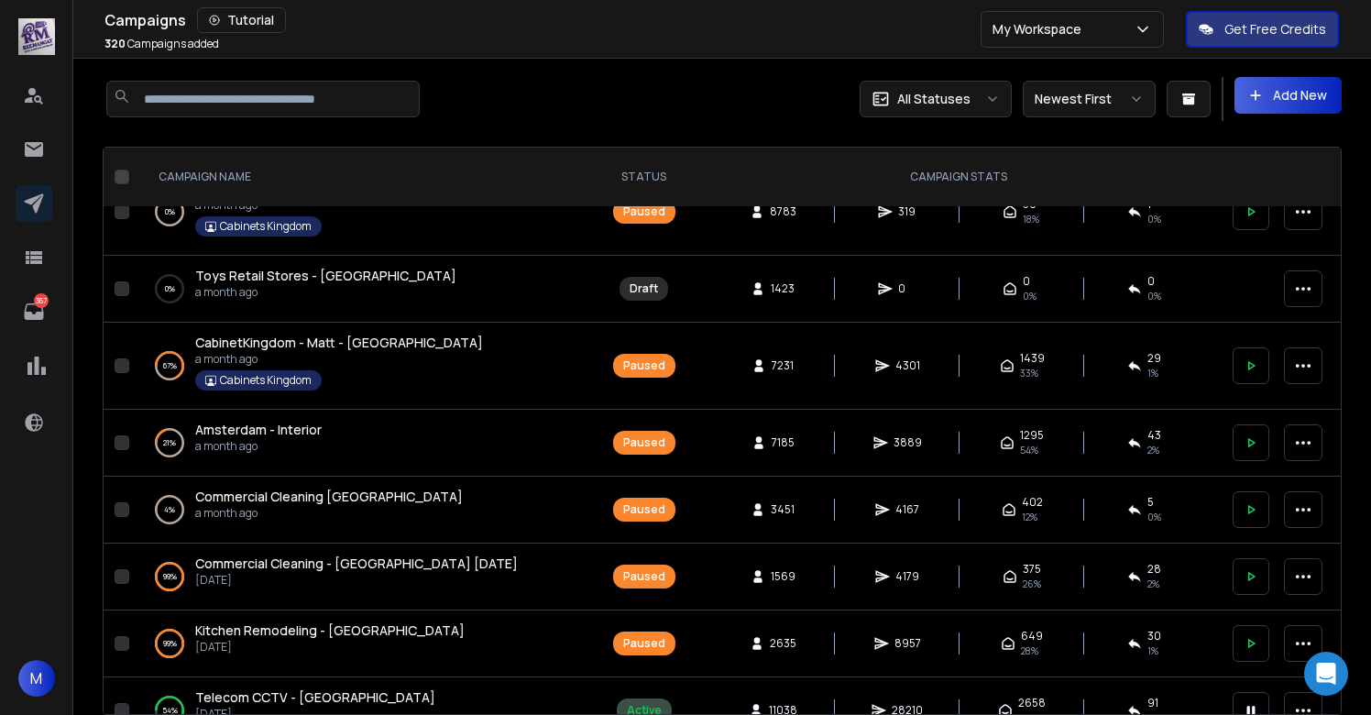
scroll to position [877, 0]
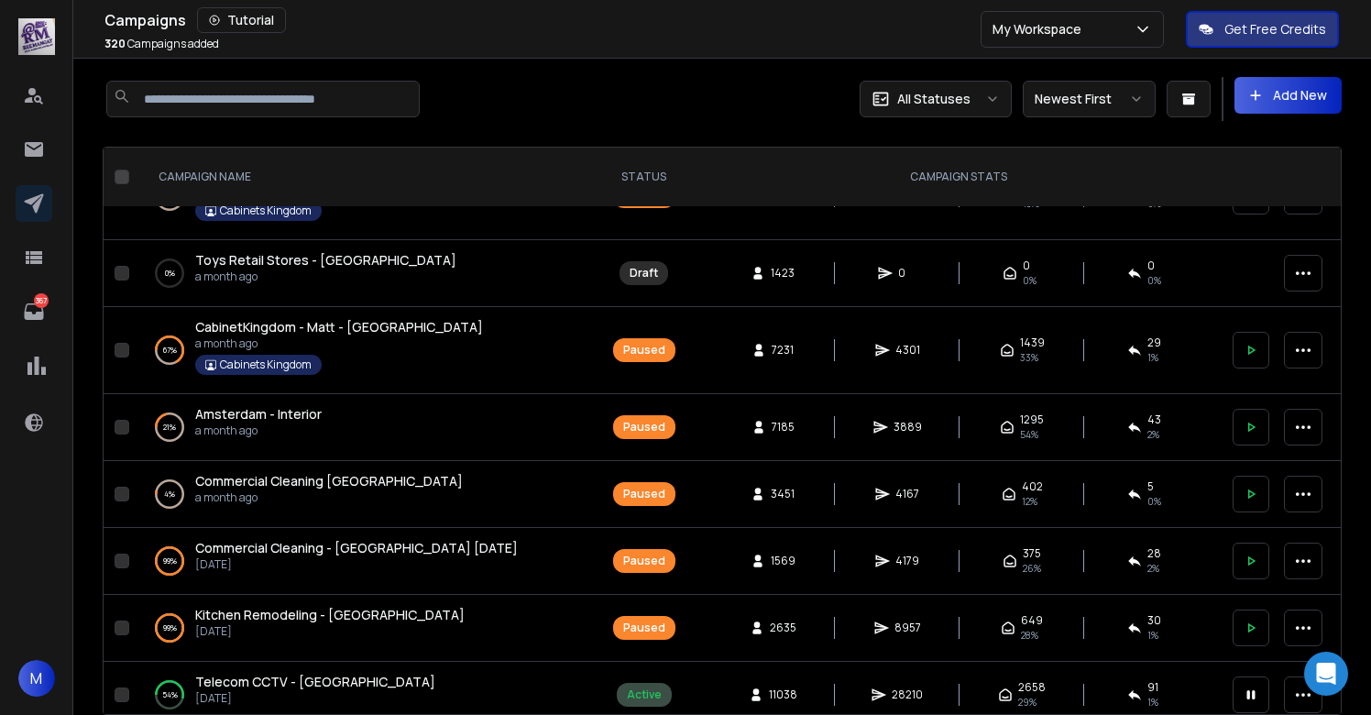
click at [323, 478] on span "Commercial Cleaning [GEOGRAPHIC_DATA]" at bounding box center [329, 480] width 268 height 17
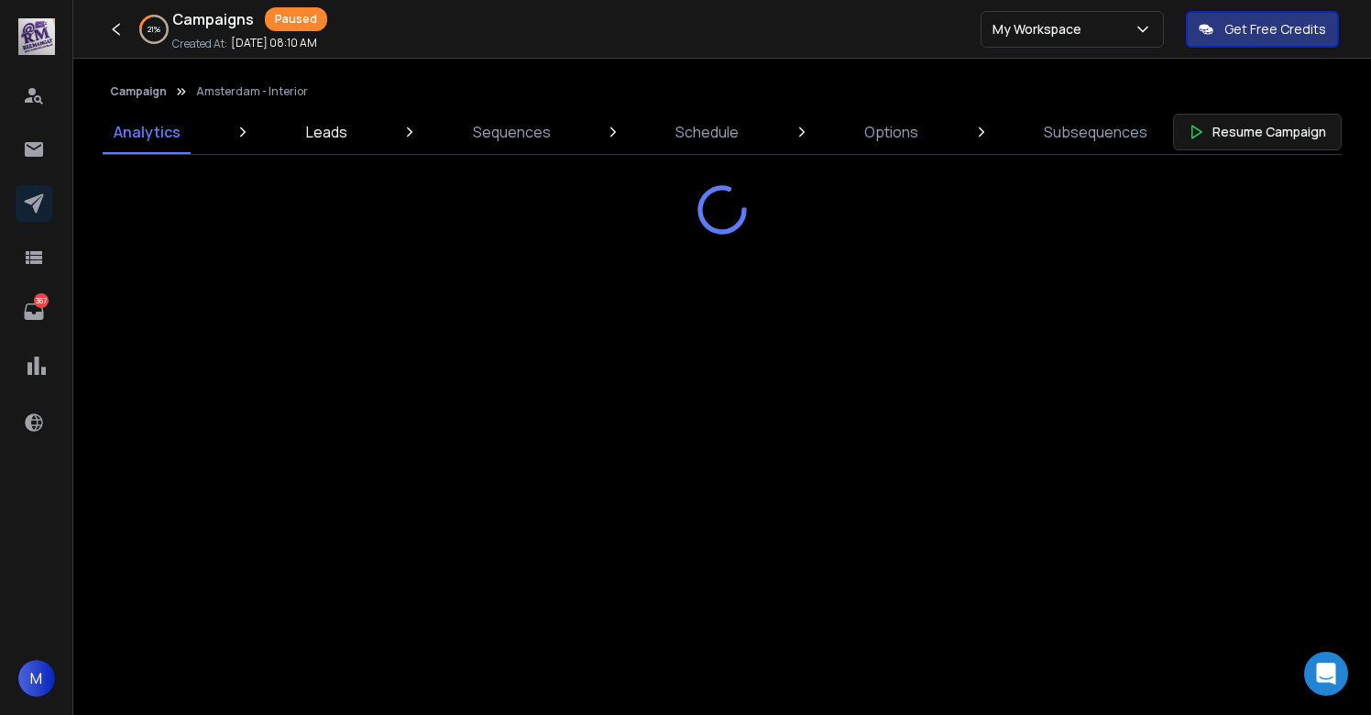
click at [326, 143] on link "Leads" at bounding box center [326, 132] width 63 height 44
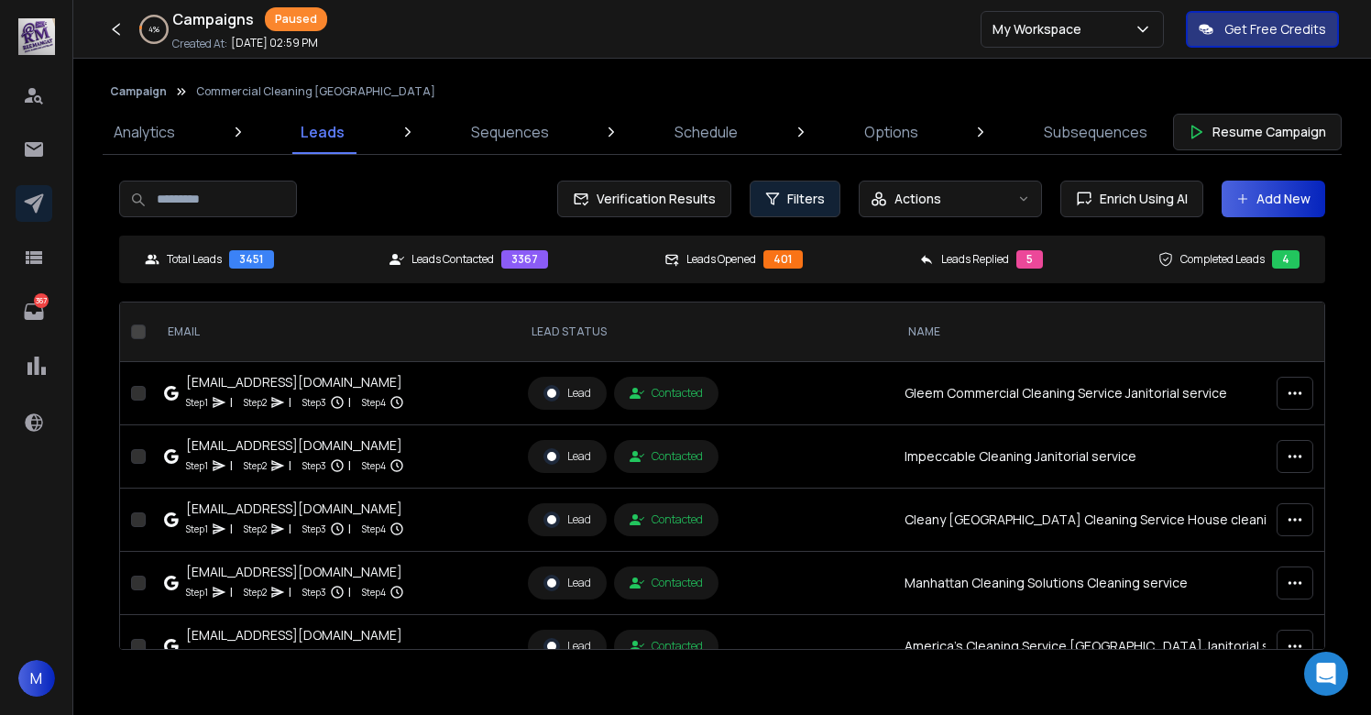
click at [803, 192] on span "Filters" at bounding box center [806, 199] width 38 height 18
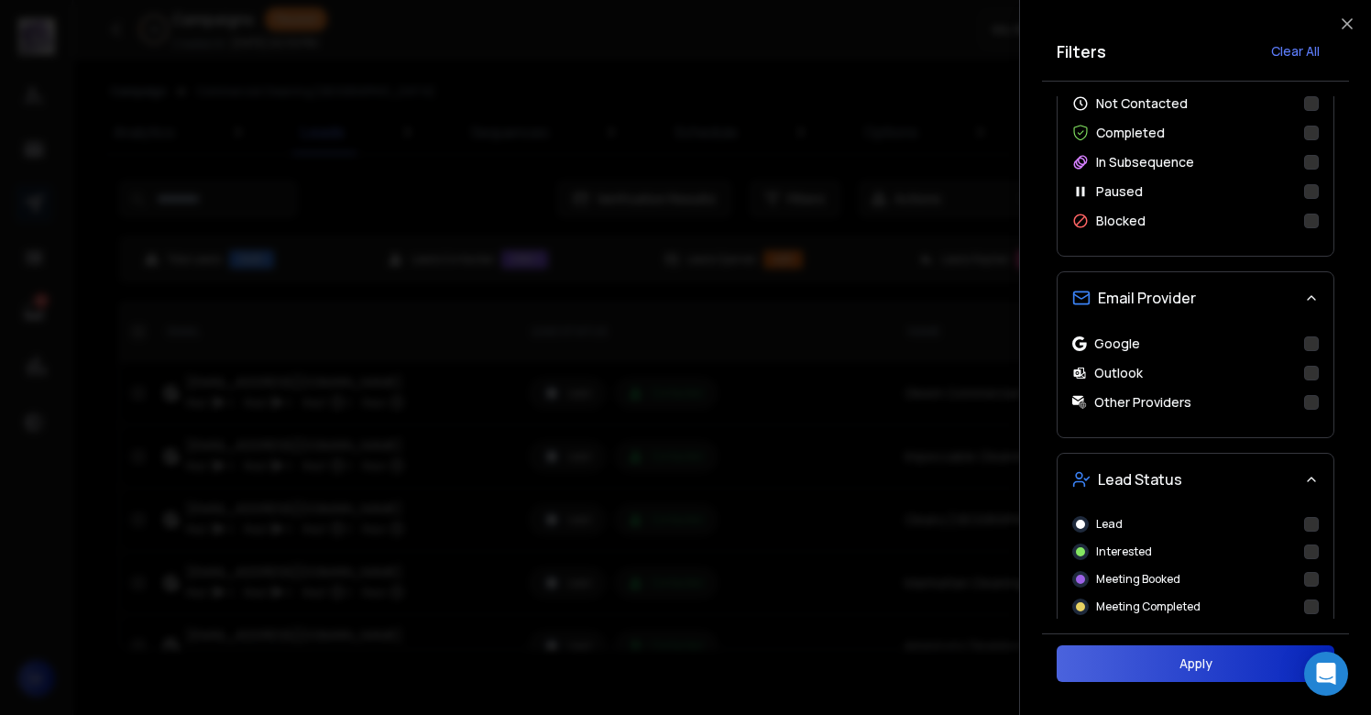
scroll to position [462, 0]
click at [1307, 546] on button "Interested" at bounding box center [1311, 549] width 15 height 15
click at [1169, 676] on button "Apply" at bounding box center [1196, 663] width 278 height 37
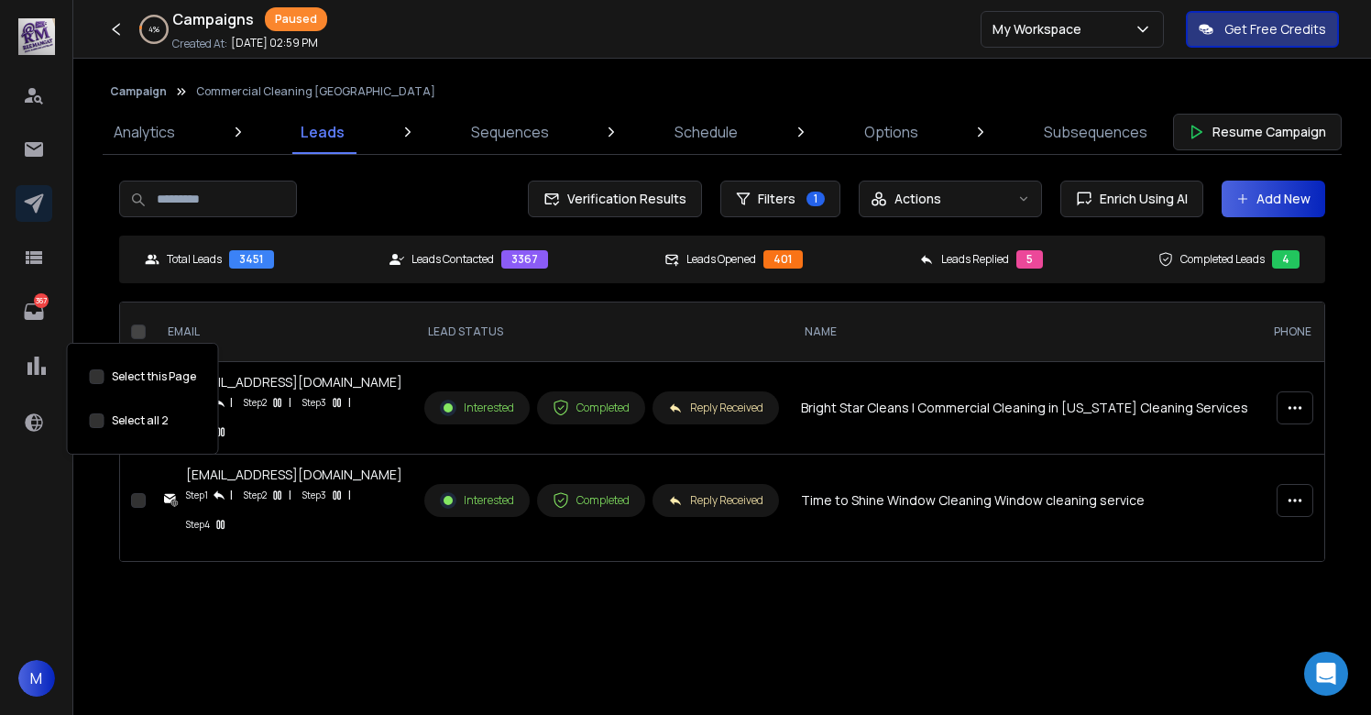
click at [96, 422] on button "Select this Page" at bounding box center [97, 420] width 15 height 15
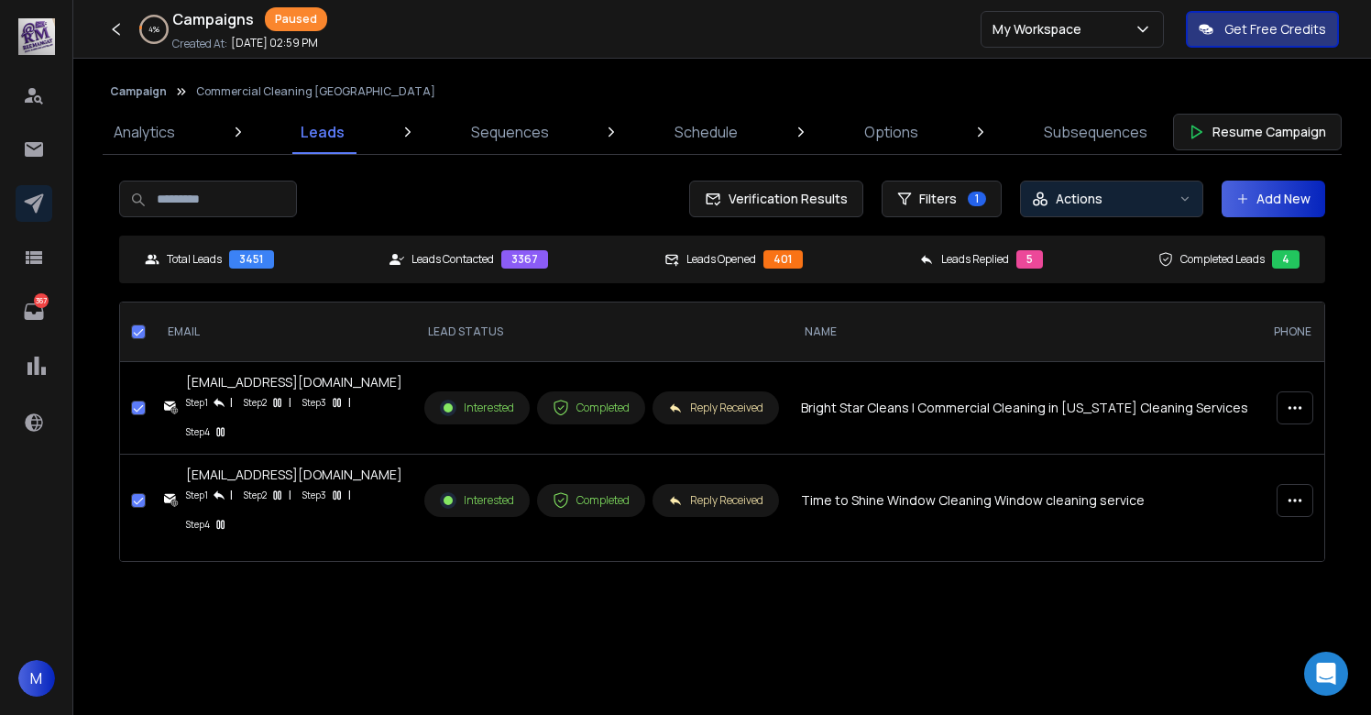
click at [1137, 209] on button "Actions" at bounding box center [1111, 199] width 183 height 37
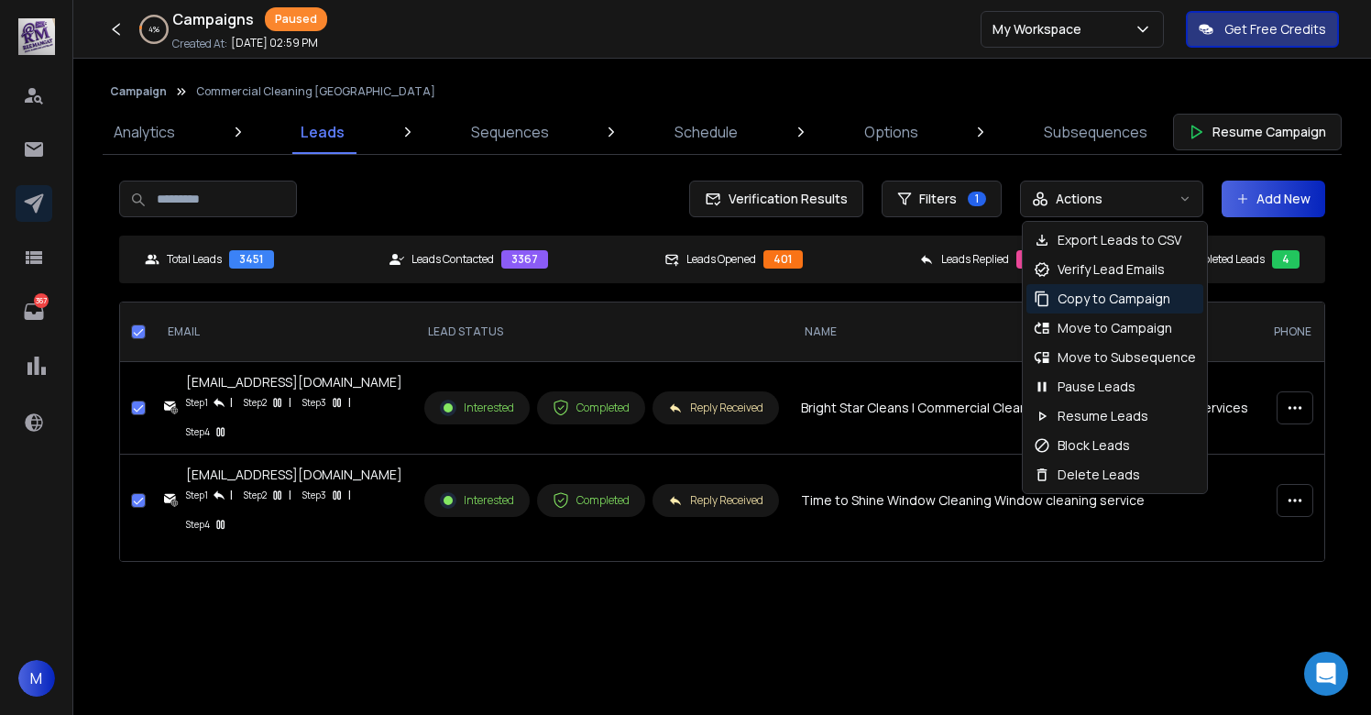
click at [1092, 292] on p "Copy to Campaign" at bounding box center [1114, 299] width 113 height 18
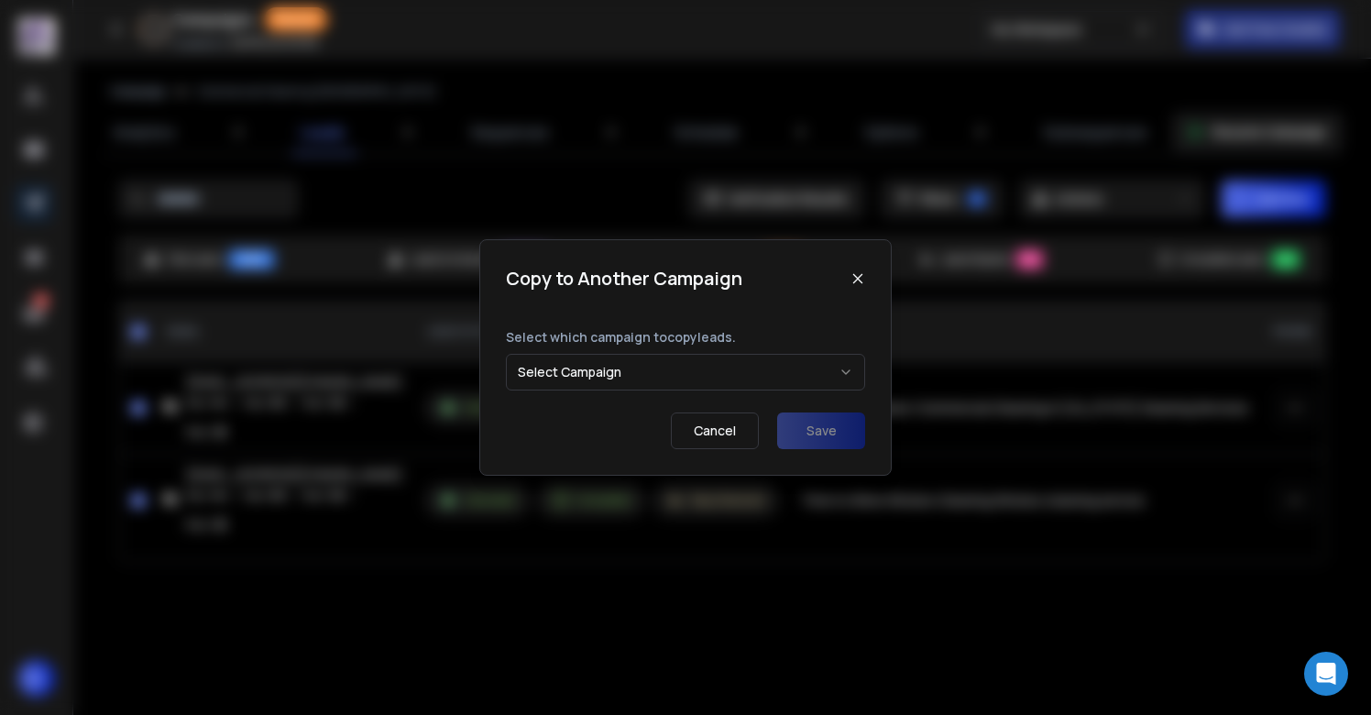
click at [612, 375] on button "Select Campaign" at bounding box center [685, 372] width 359 height 37
click at [821, 427] on button "Save" at bounding box center [821, 430] width 88 height 37
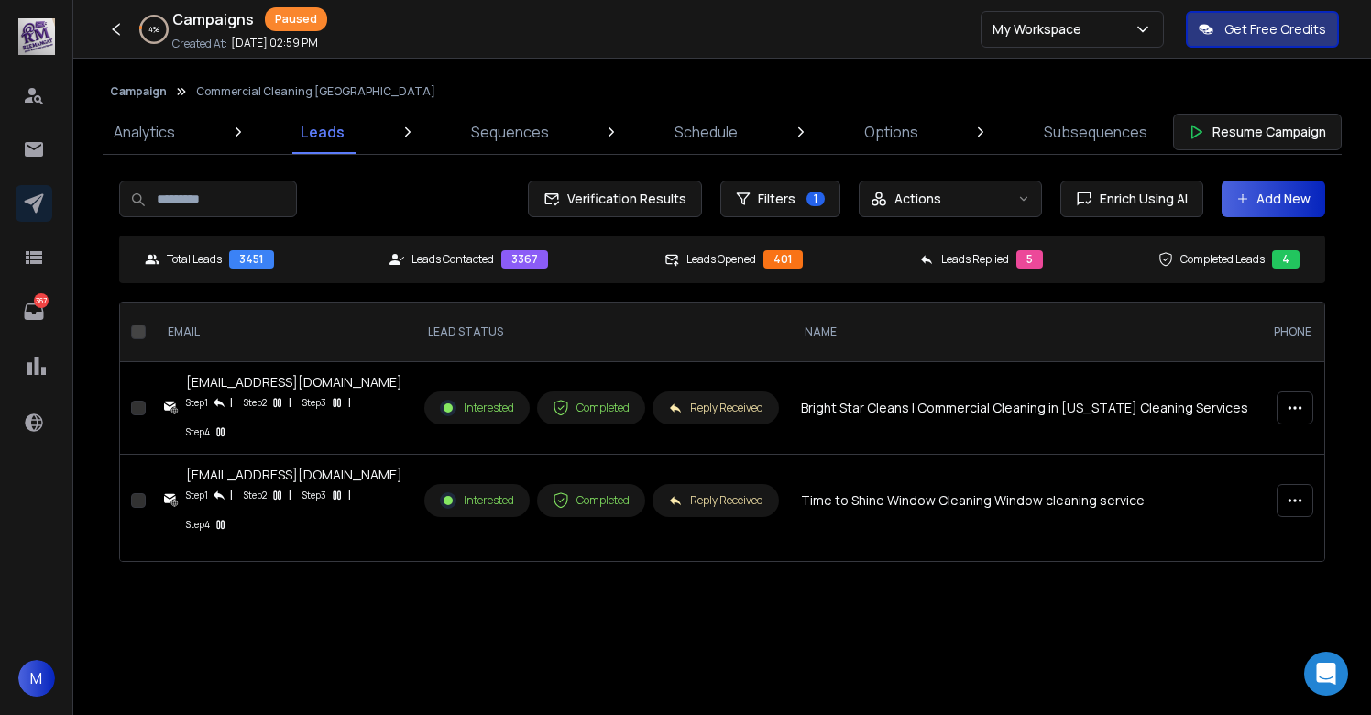
click at [137, 93] on button "Campaign" at bounding box center [138, 91] width 57 height 15
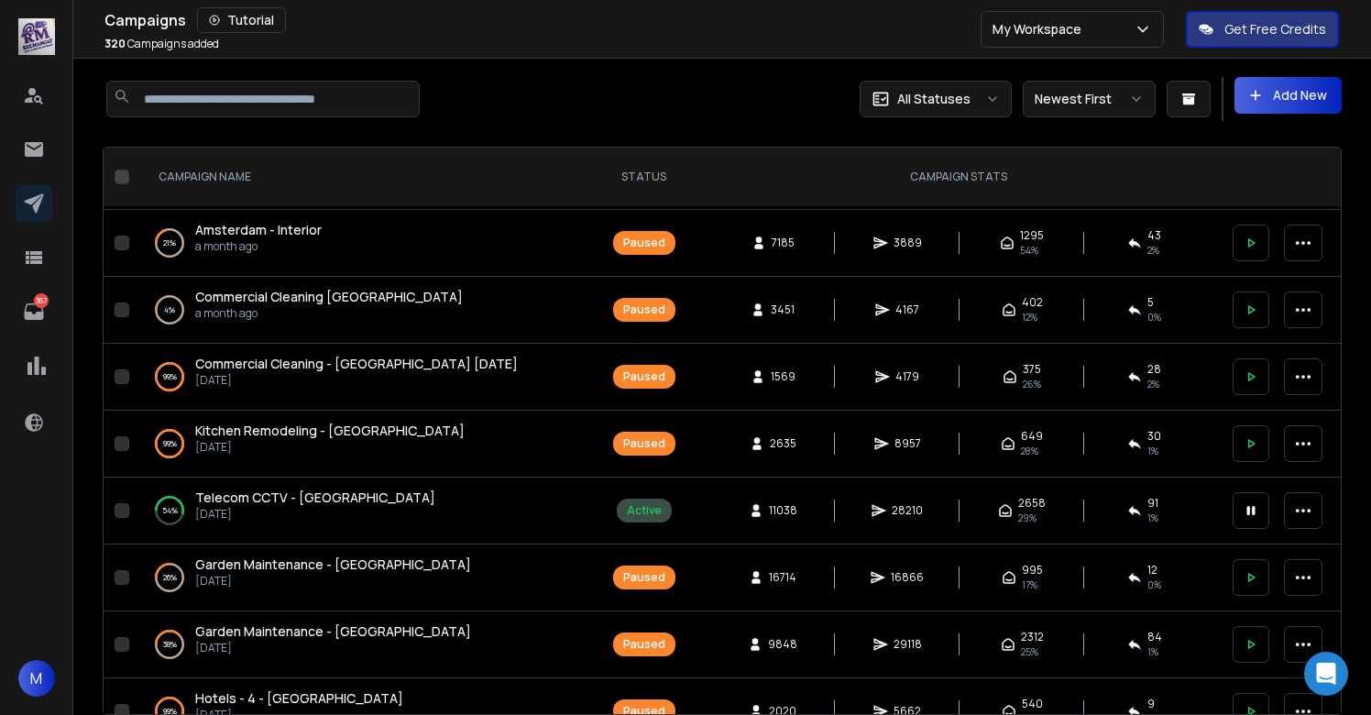
scroll to position [1069, 0]
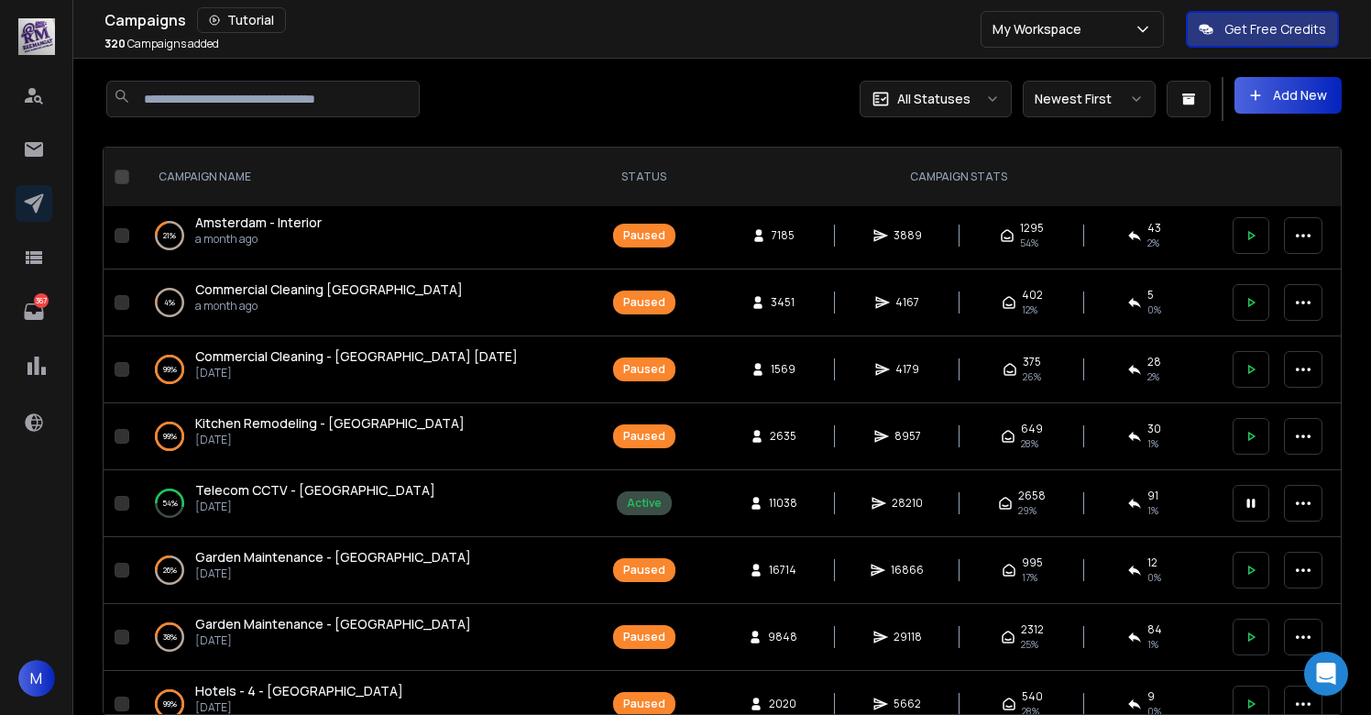
click at [320, 425] on span "Kitchen Remodeling - [GEOGRAPHIC_DATA]" at bounding box center [329, 422] width 269 height 17
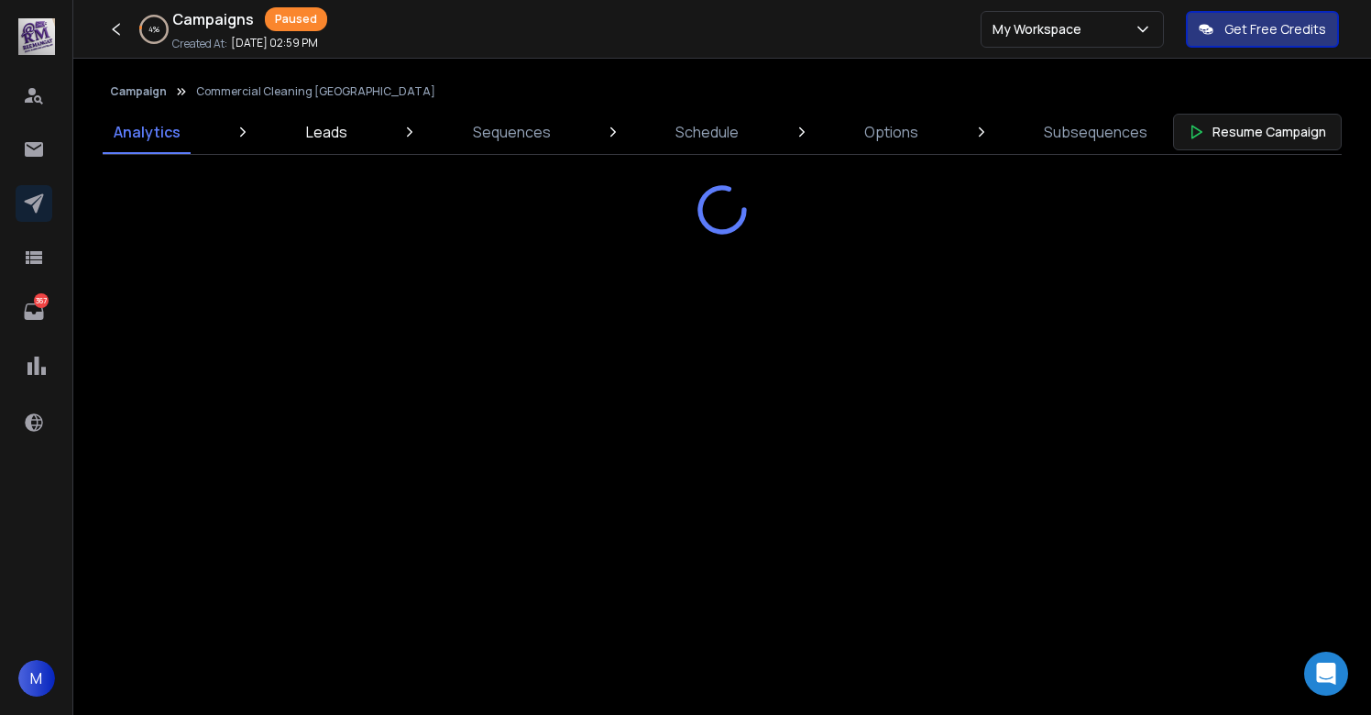
click at [316, 128] on p "Leads" at bounding box center [326, 132] width 41 height 22
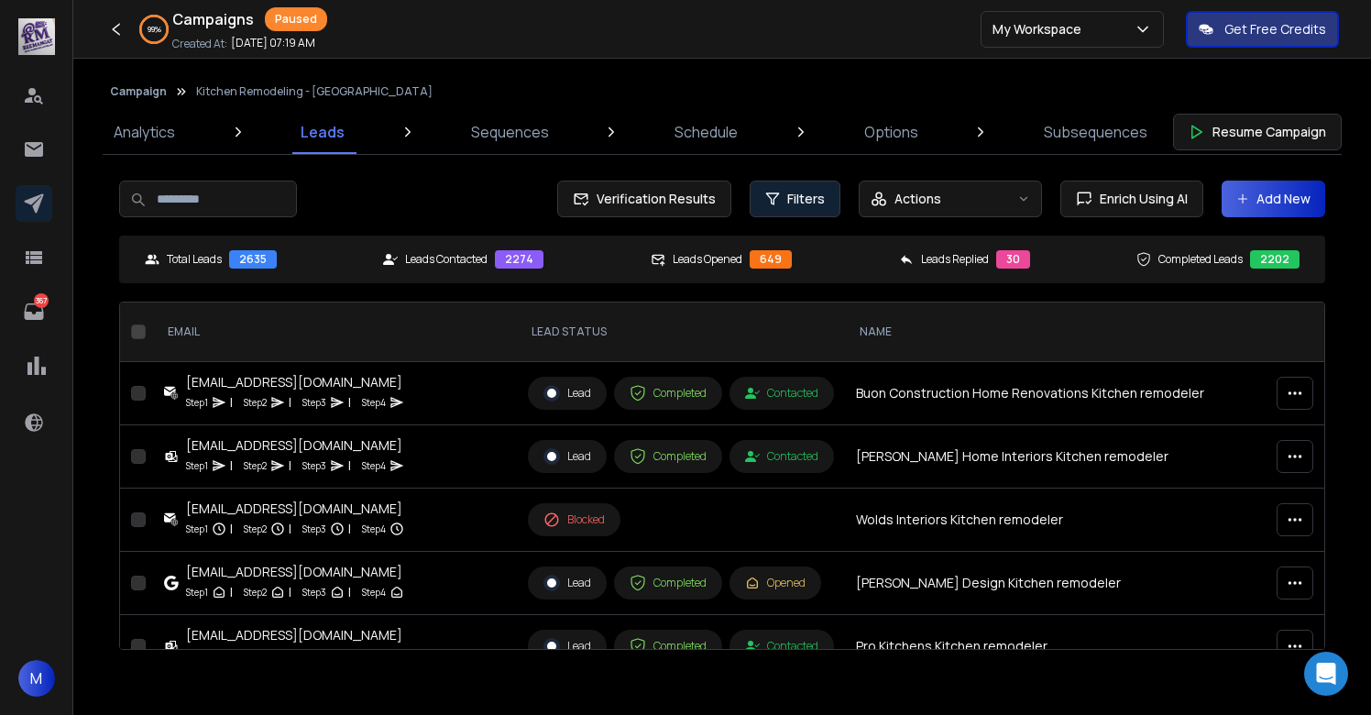
click at [800, 195] on span "Filters" at bounding box center [806, 199] width 38 height 18
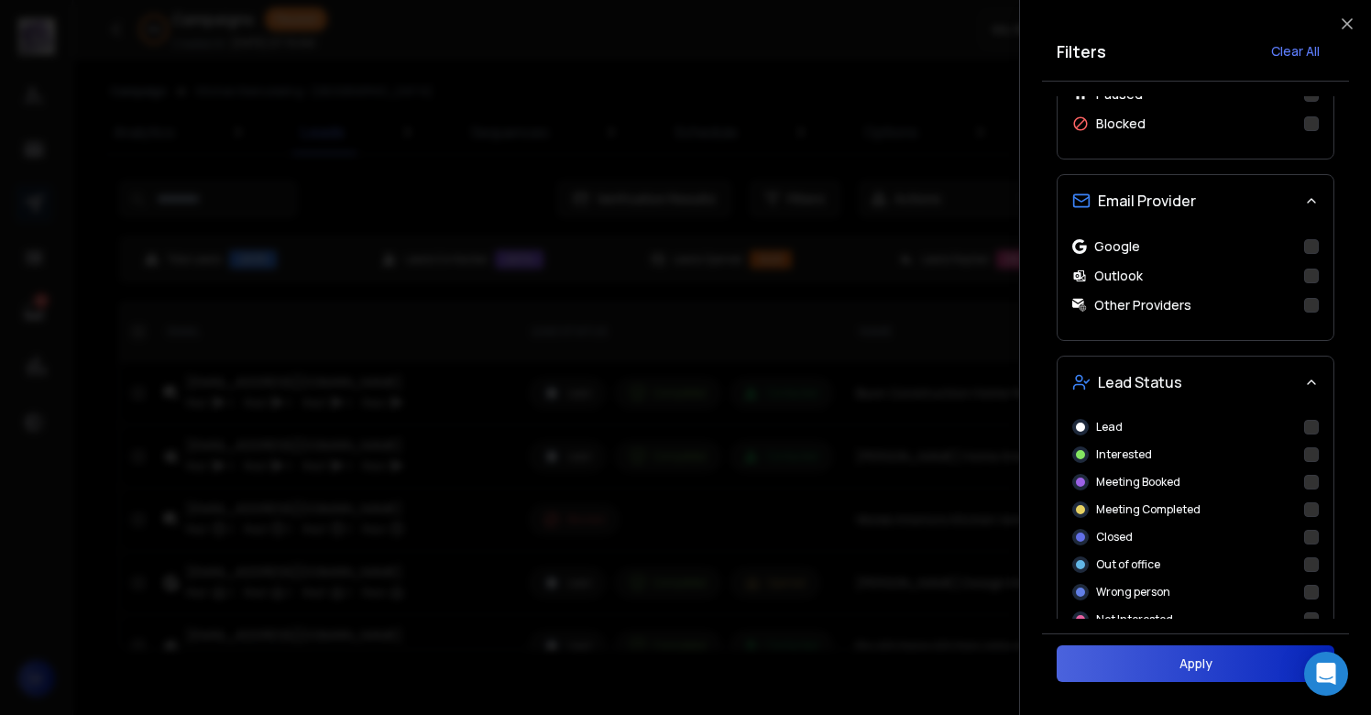
scroll to position [577, 0]
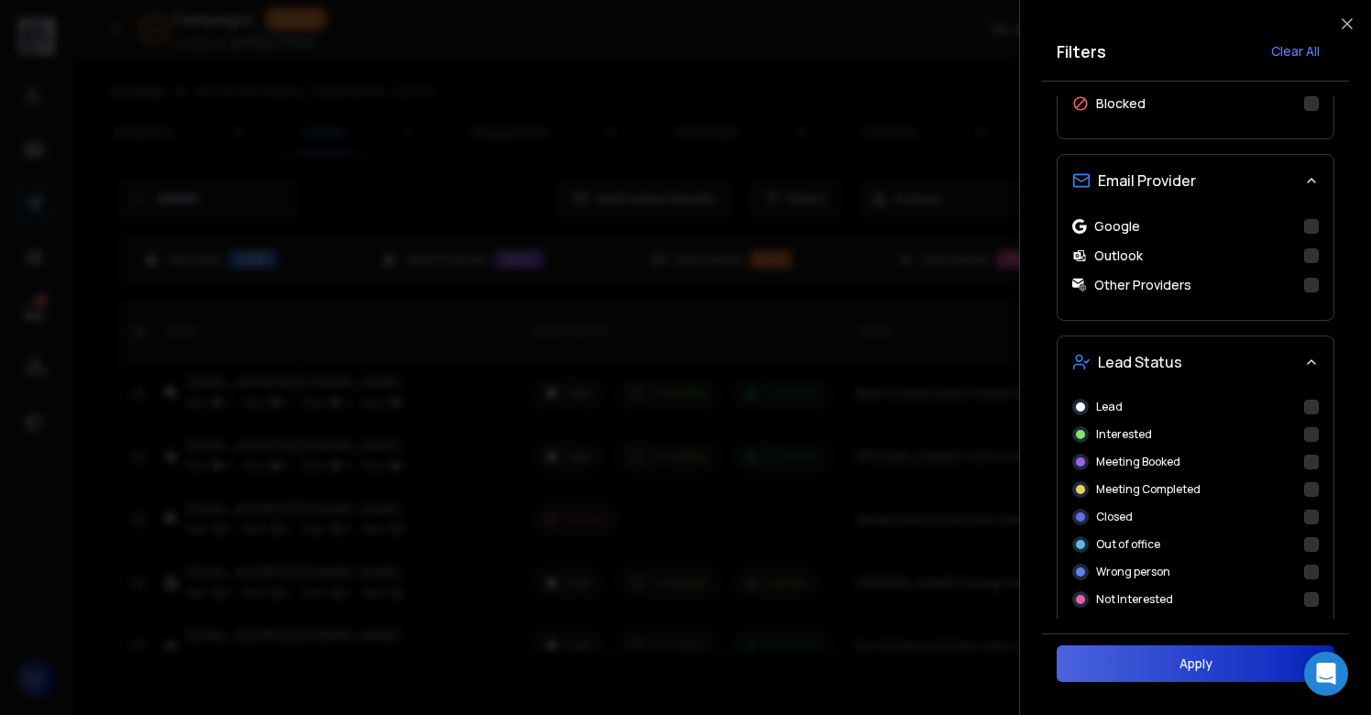
click at [1310, 437] on button "Interested" at bounding box center [1311, 434] width 15 height 15
click at [1190, 667] on button "Apply" at bounding box center [1196, 663] width 278 height 37
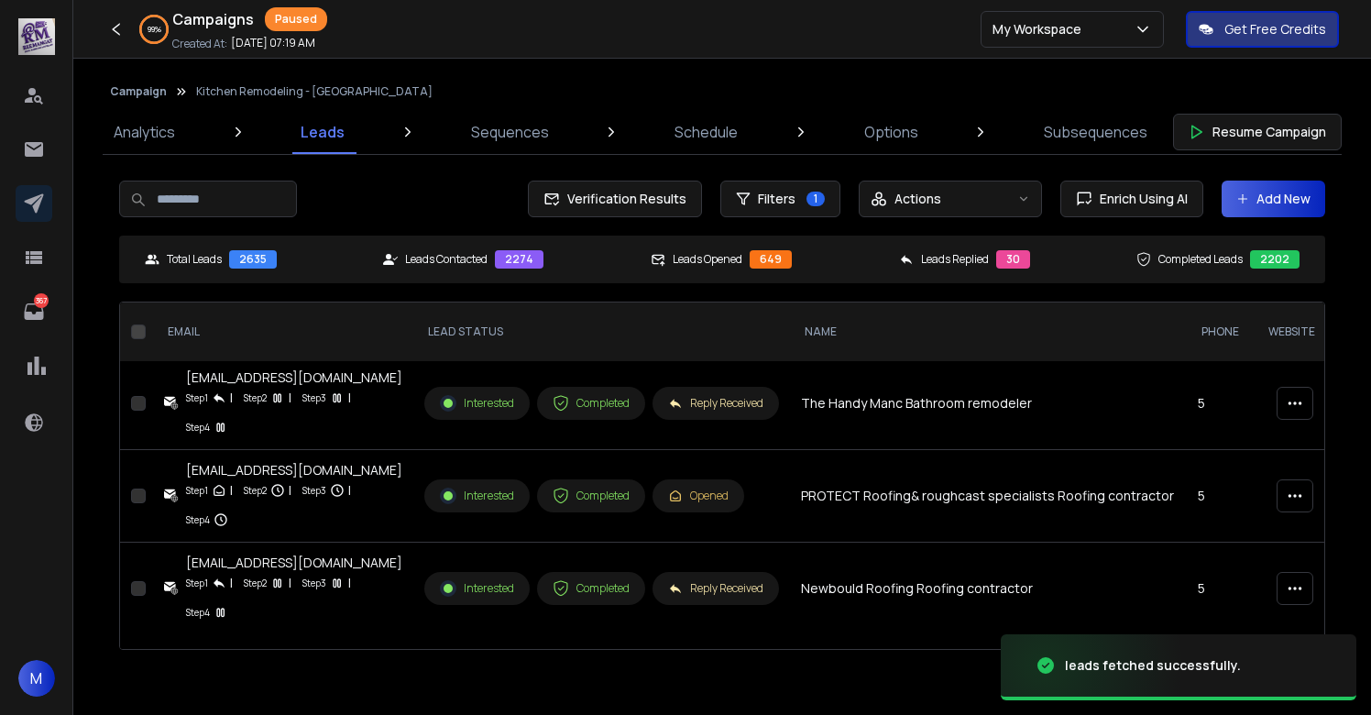
scroll to position [0, 0]
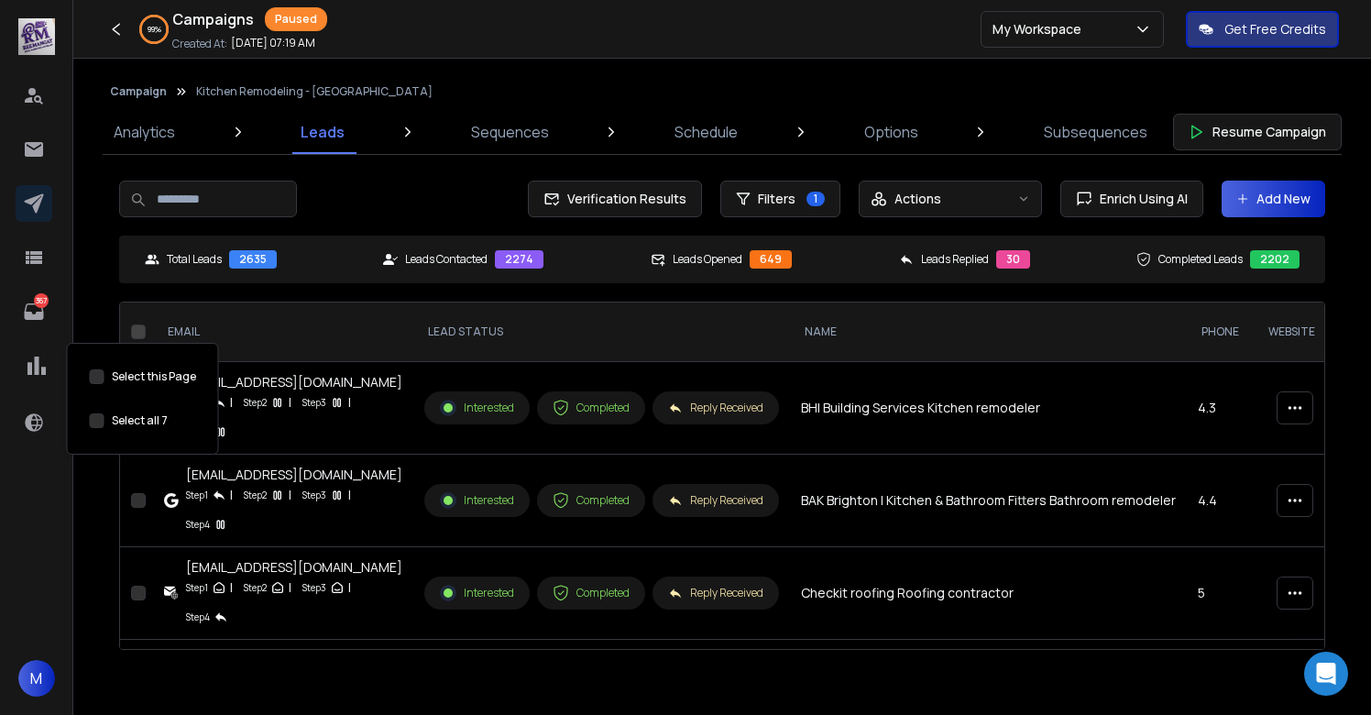
click at [97, 427] on button "Select this Page" at bounding box center [97, 420] width 15 height 15
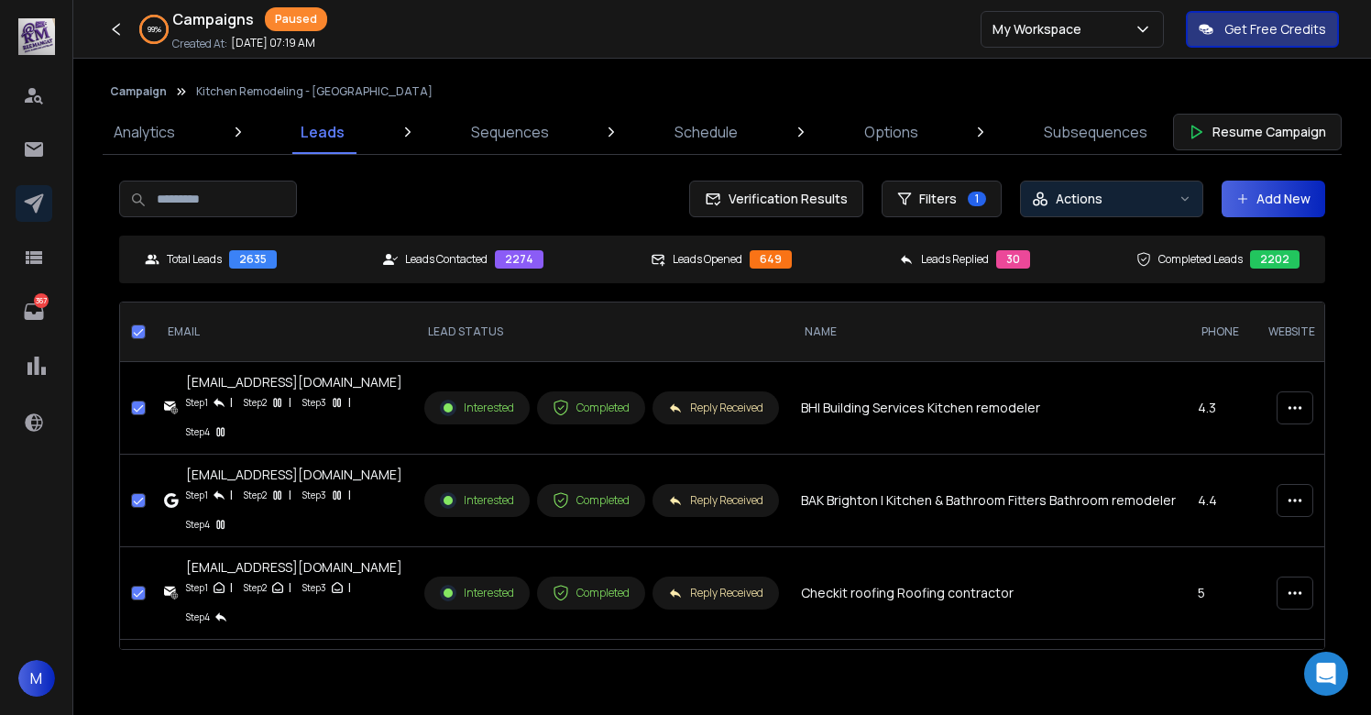
click at [1115, 194] on div "Actions" at bounding box center [1101, 199] width 139 height 18
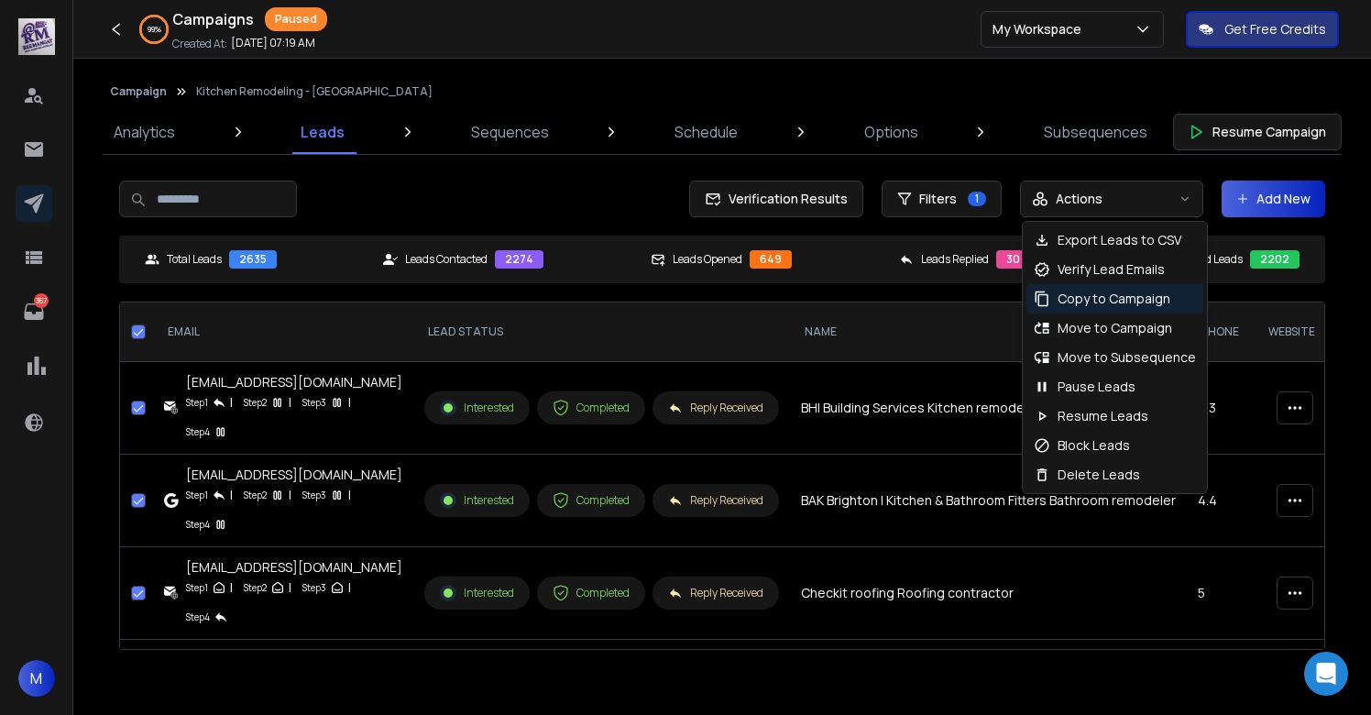
click at [1076, 294] on p "Copy to Campaign" at bounding box center [1114, 299] width 113 height 18
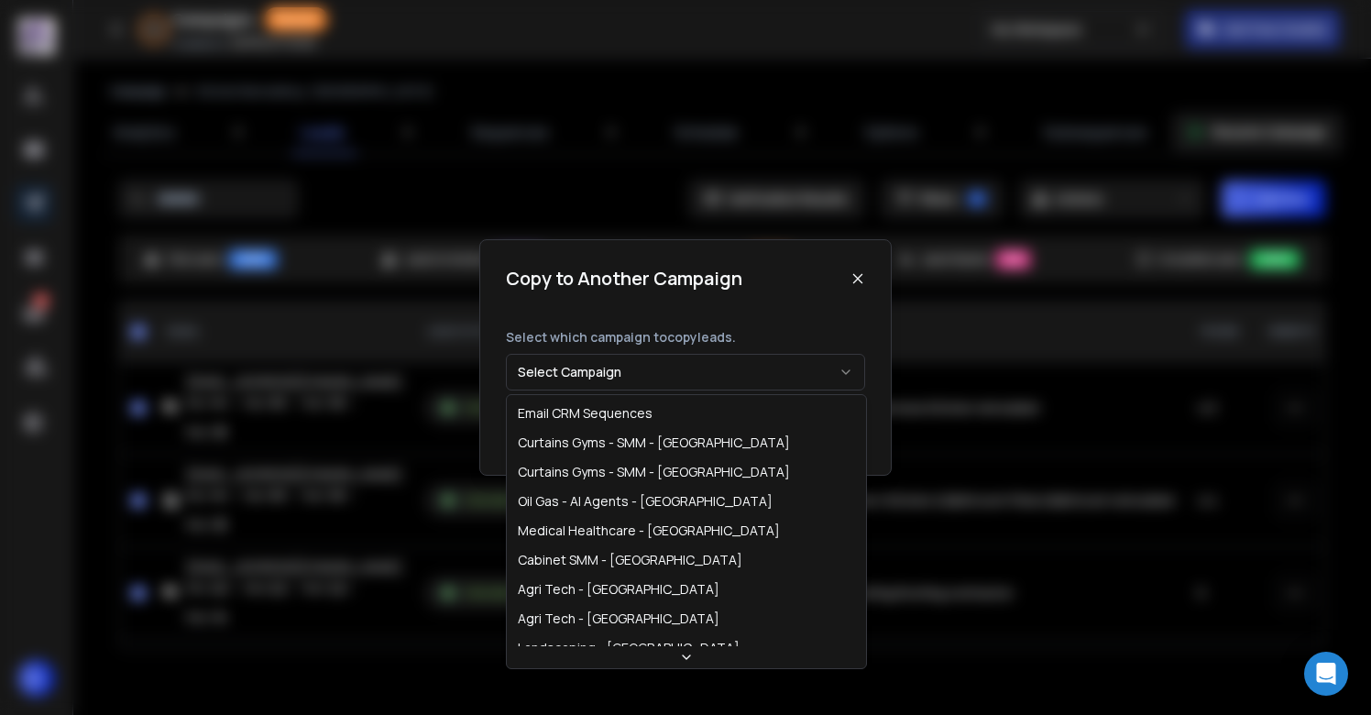
click at [627, 361] on button "Select Campaign" at bounding box center [685, 372] width 359 height 37
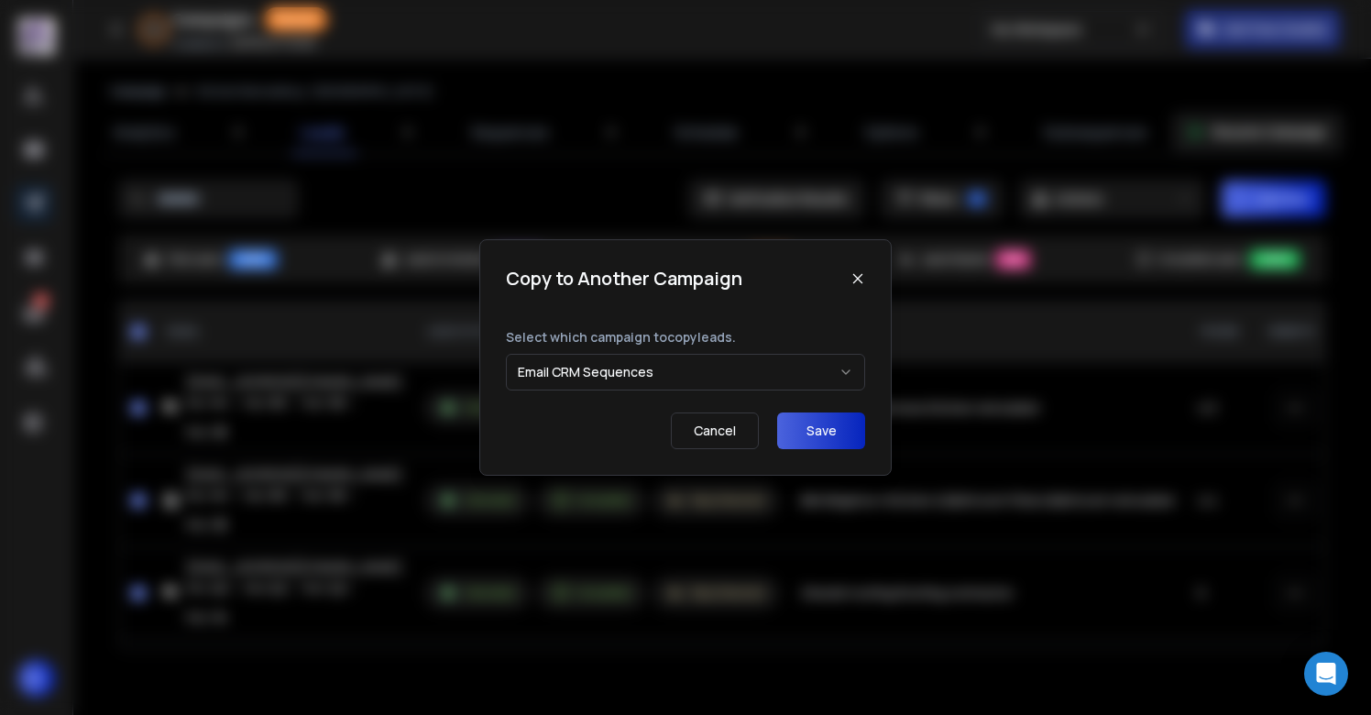
click at [813, 418] on button "Save" at bounding box center [821, 430] width 88 height 37
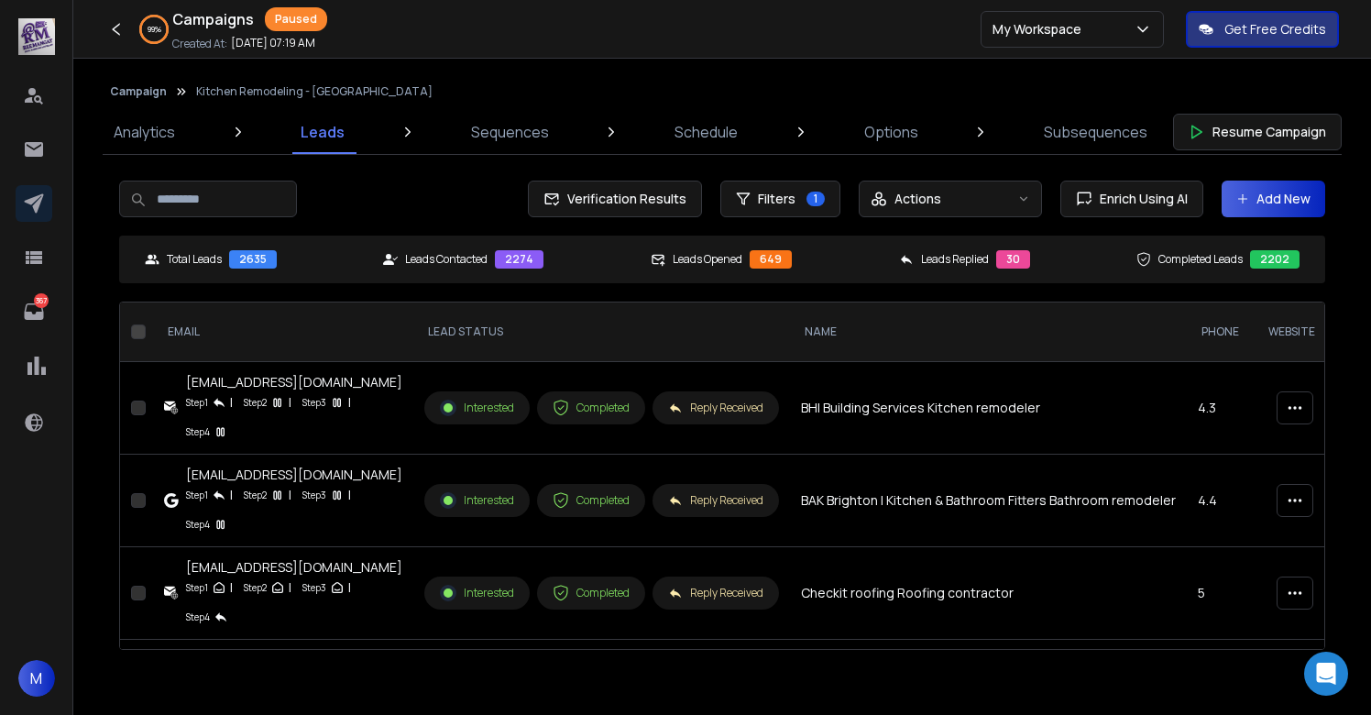
click at [140, 88] on button "Campaign" at bounding box center [138, 91] width 57 height 15
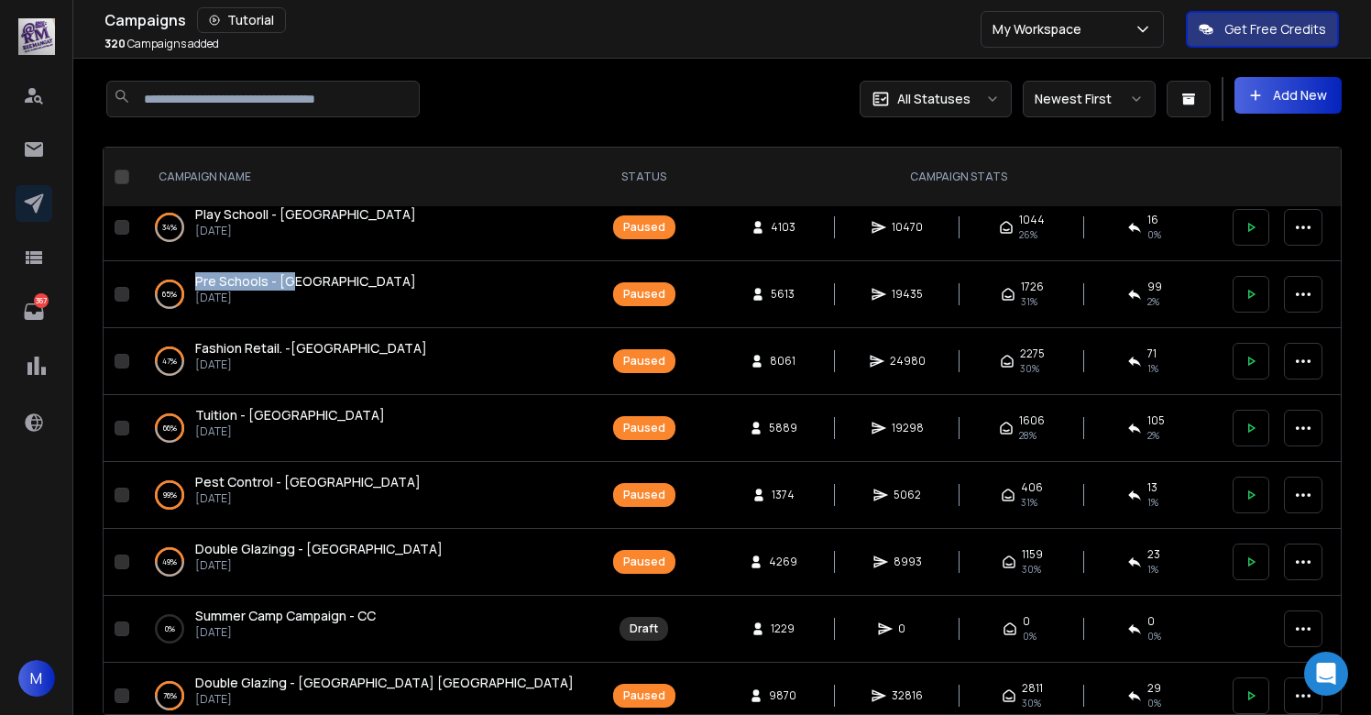
scroll to position [1816, 0]
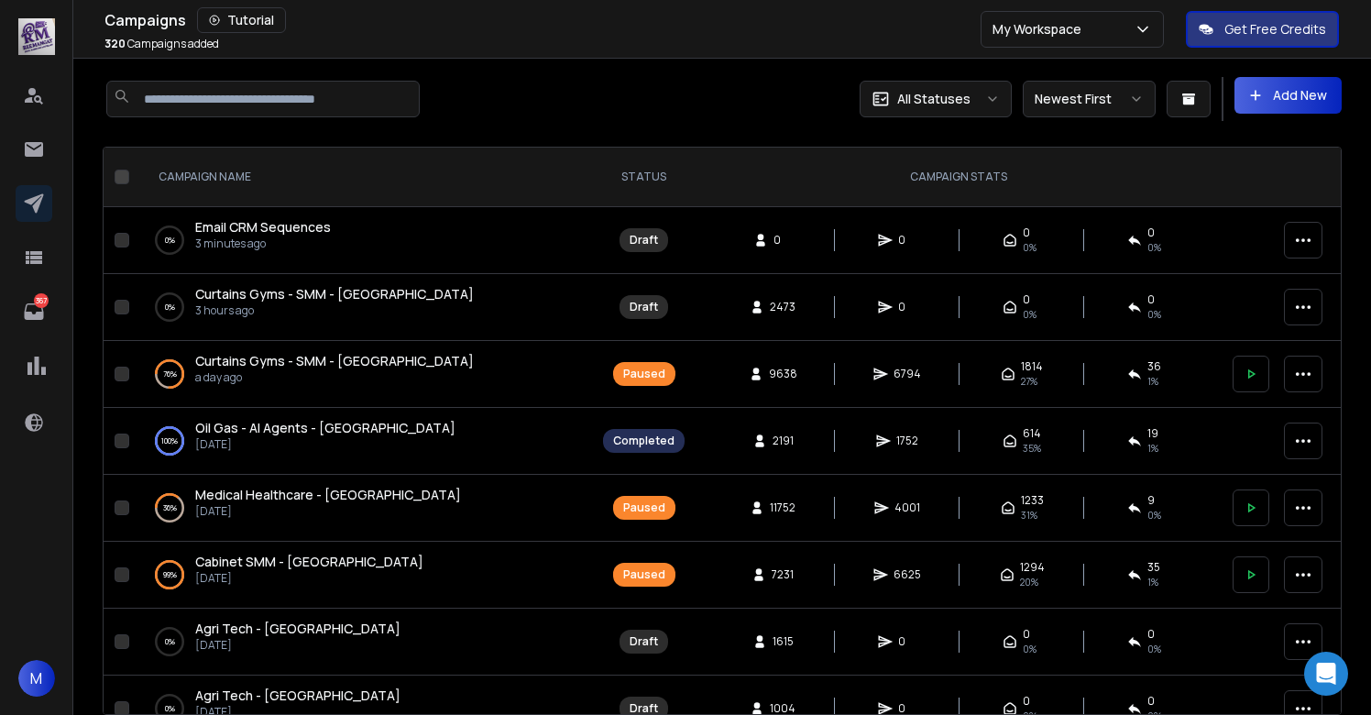
click at [276, 221] on span "Email CRM Sequences" at bounding box center [263, 226] width 136 height 17
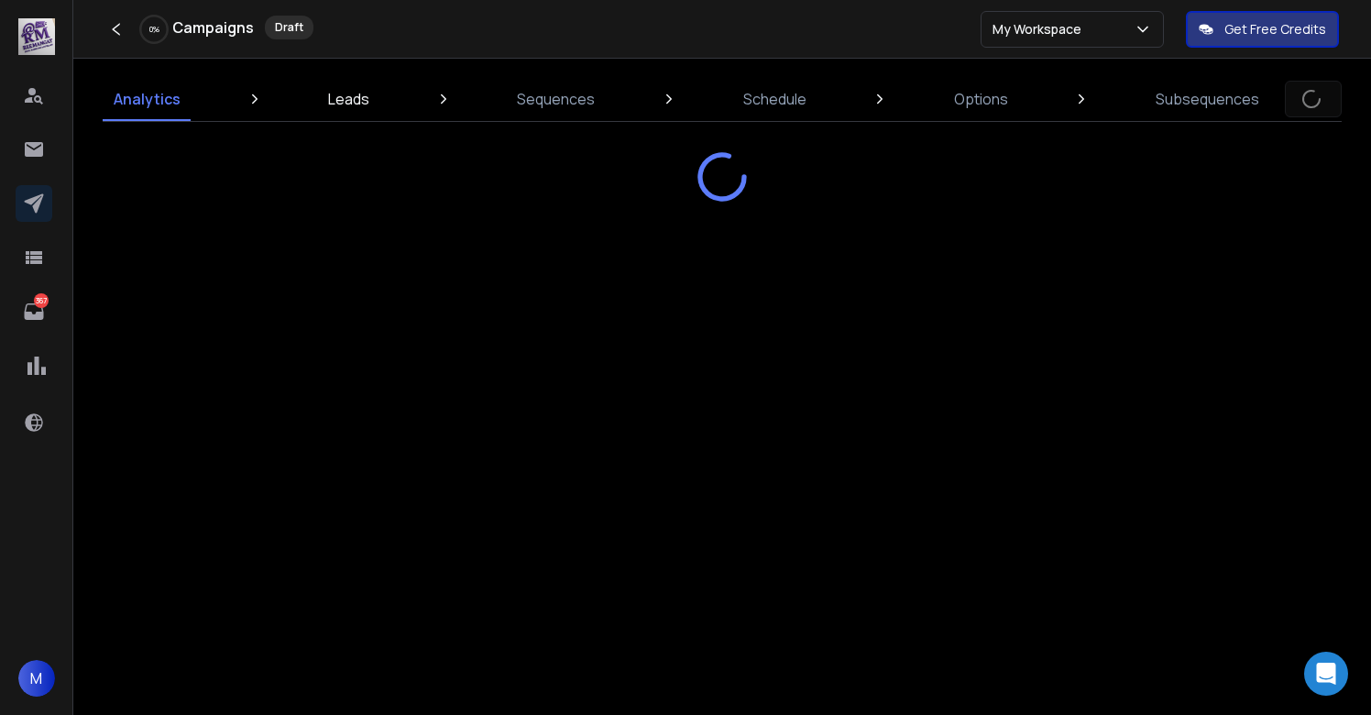
click at [340, 115] on link "Leads" at bounding box center [348, 99] width 63 height 44
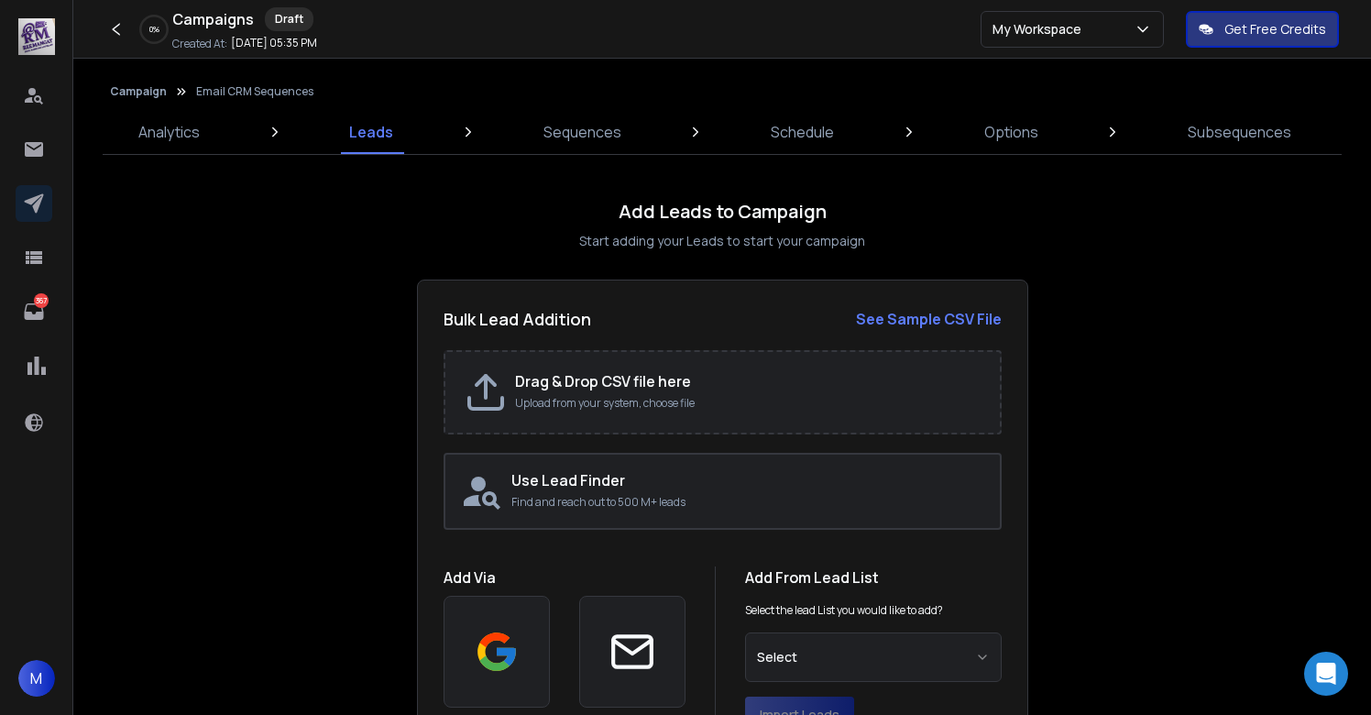
scroll to position [74, 0]
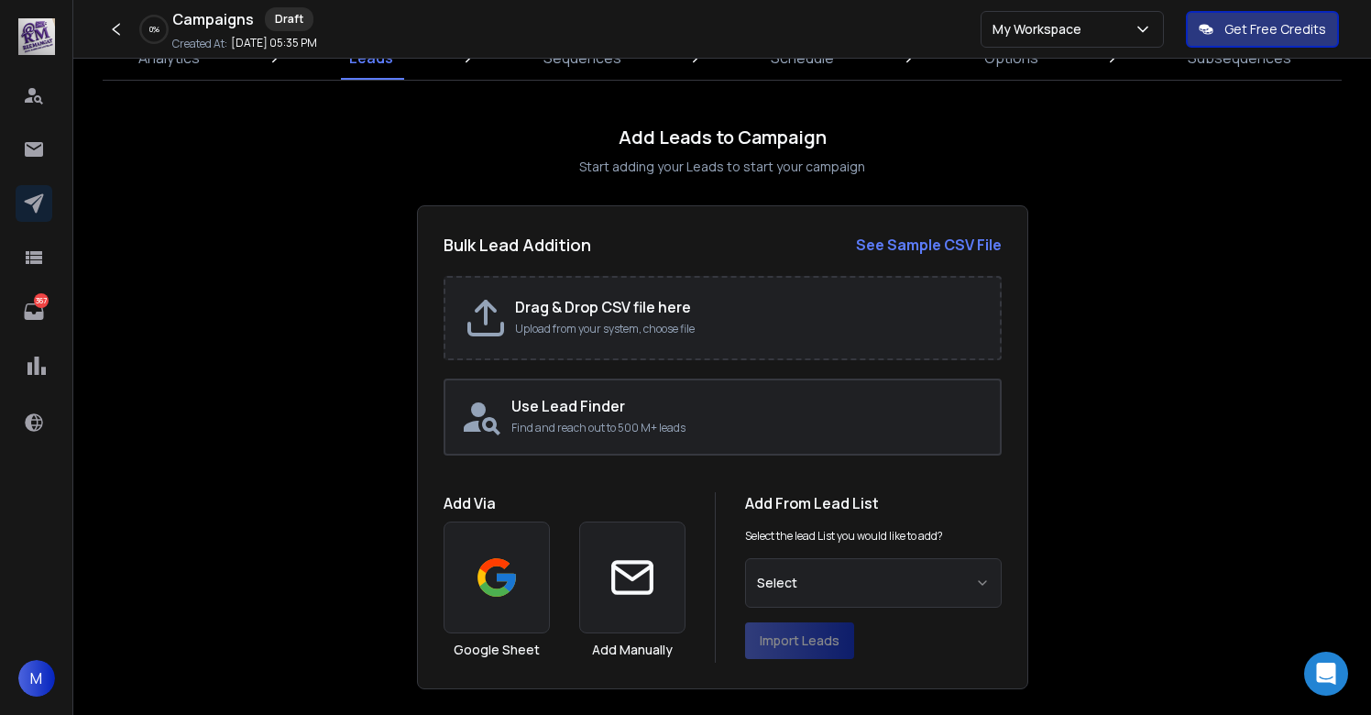
click at [814, 587] on button "Select" at bounding box center [873, 582] width 257 height 49
click at [1087, 506] on div "Add Leads to Campaign Start adding your Leads to start your campaign Bulk Lead …" at bounding box center [722, 397] width 1225 height 583
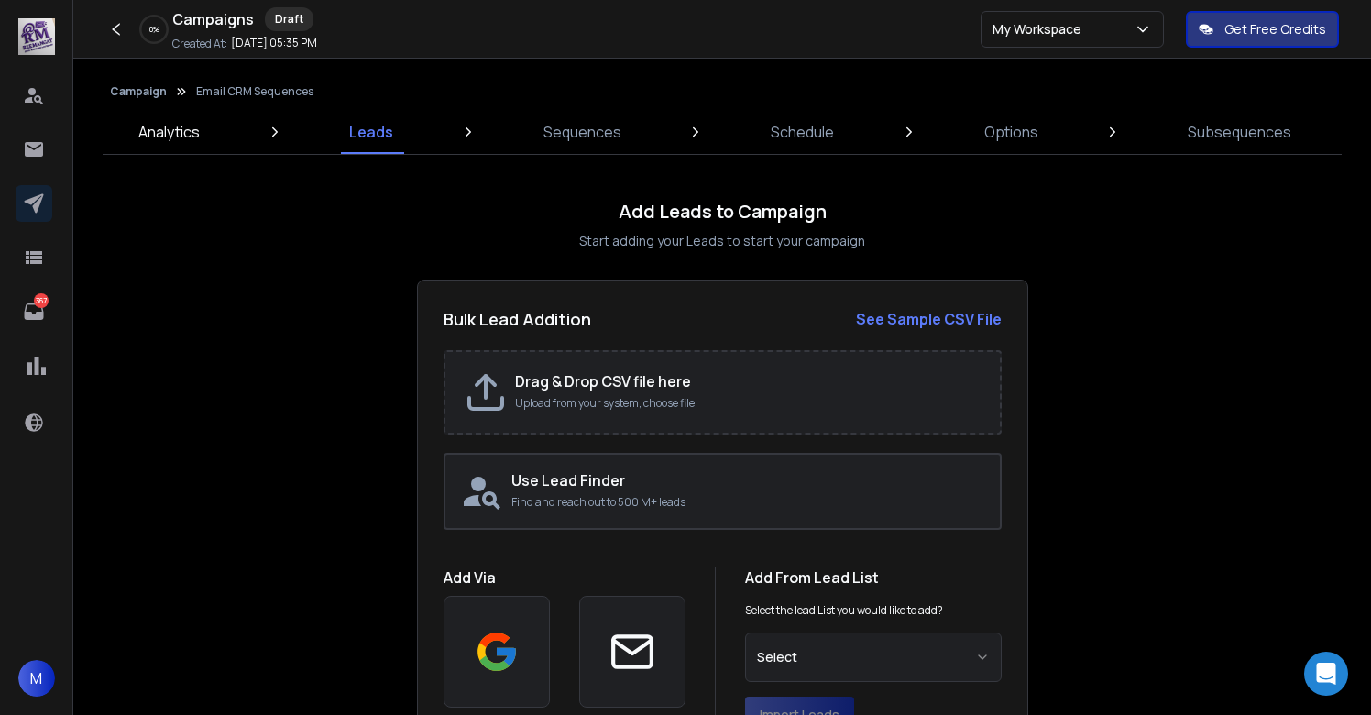
click at [178, 137] on p "Analytics" at bounding box center [168, 132] width 61 height 22
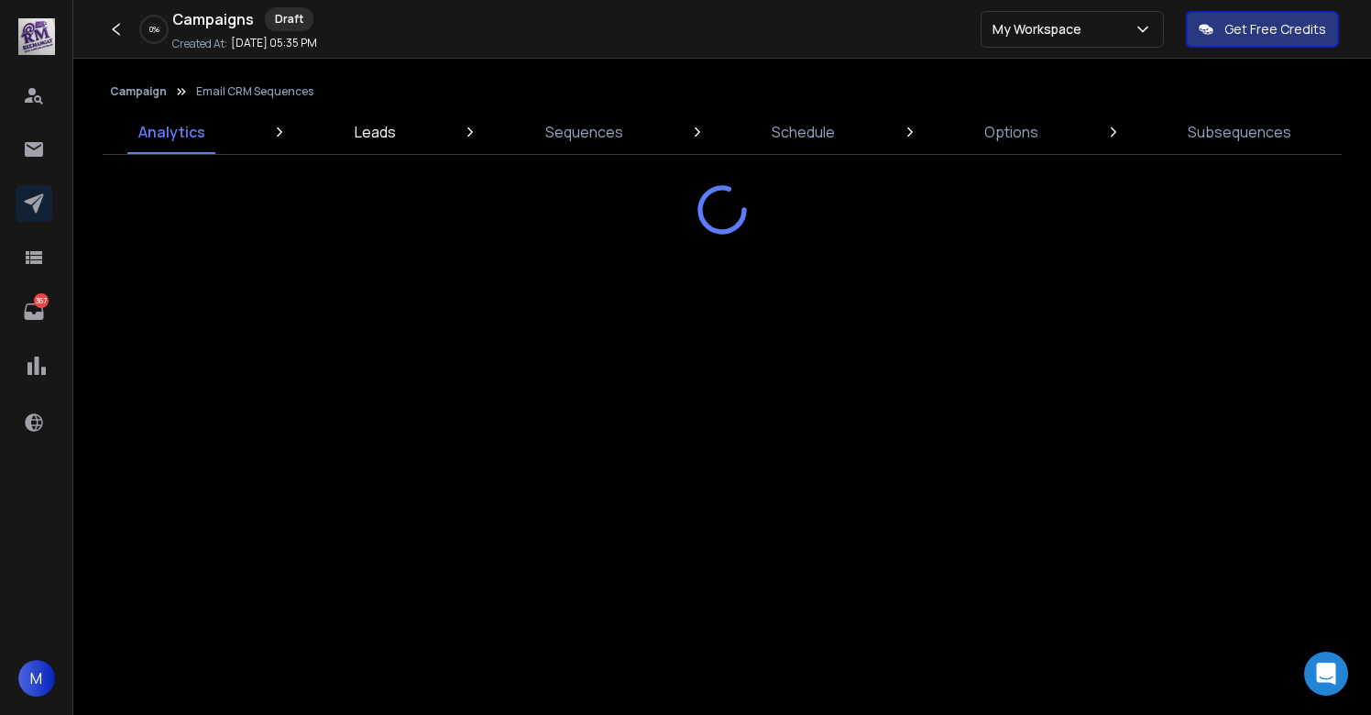
click at [393, 136] on p "Leads" at bounding box center [375, 132] width 41 height 22
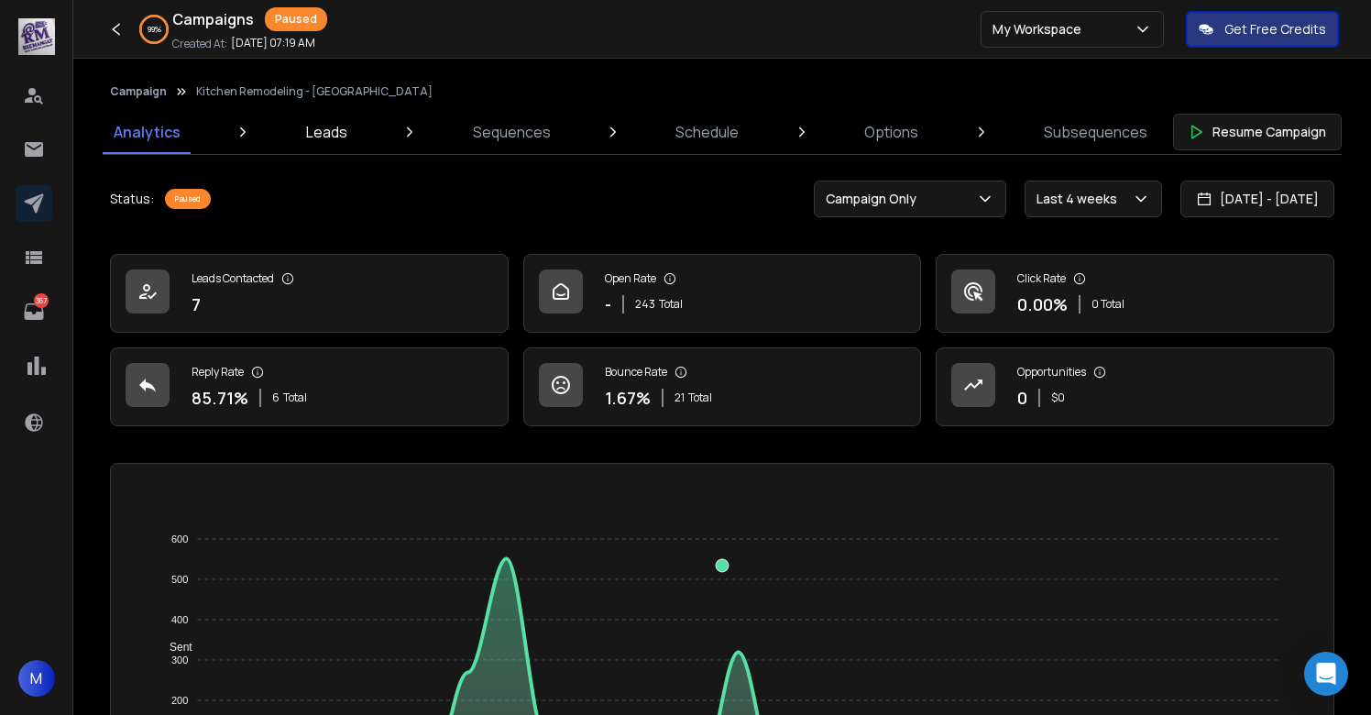
click at [325, 133] on p "Leads" at bounding box center [326, 132] width 41 height 22
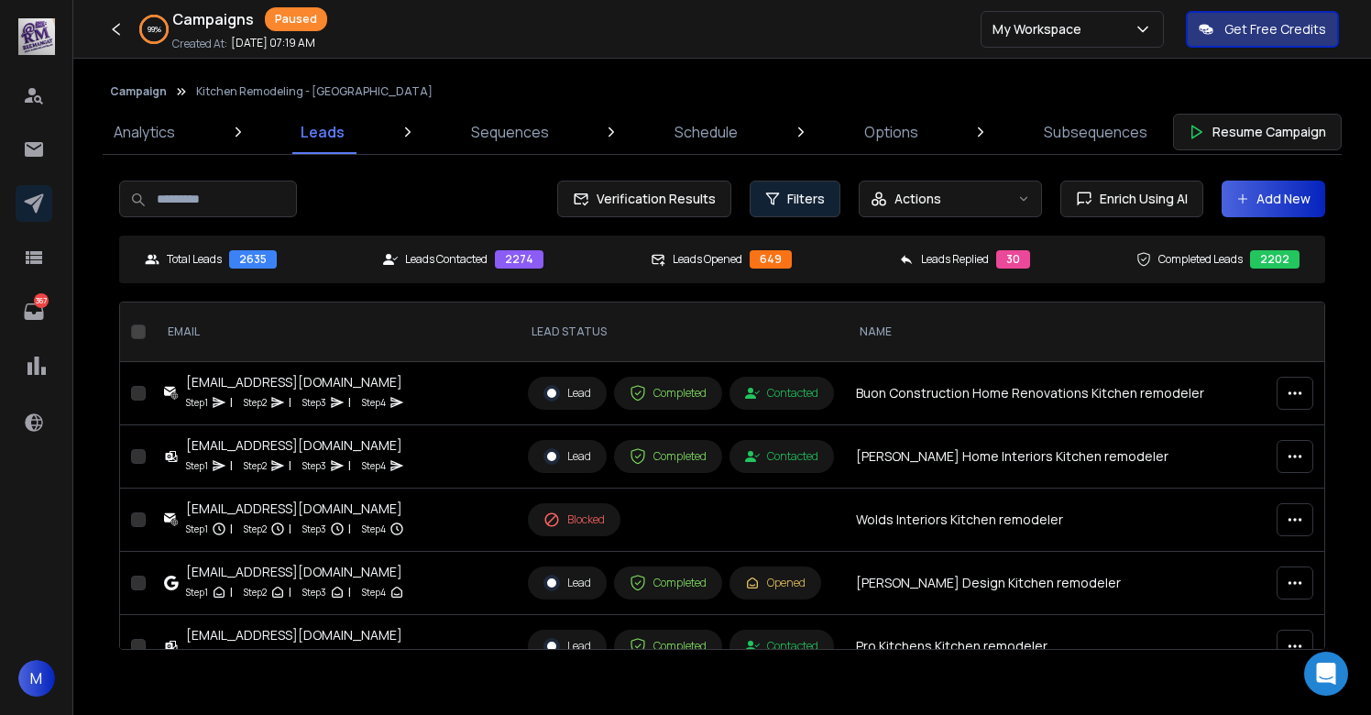
click at [786, 199] on button "Filters" at bounding box center [795, 199] width 91 height 37
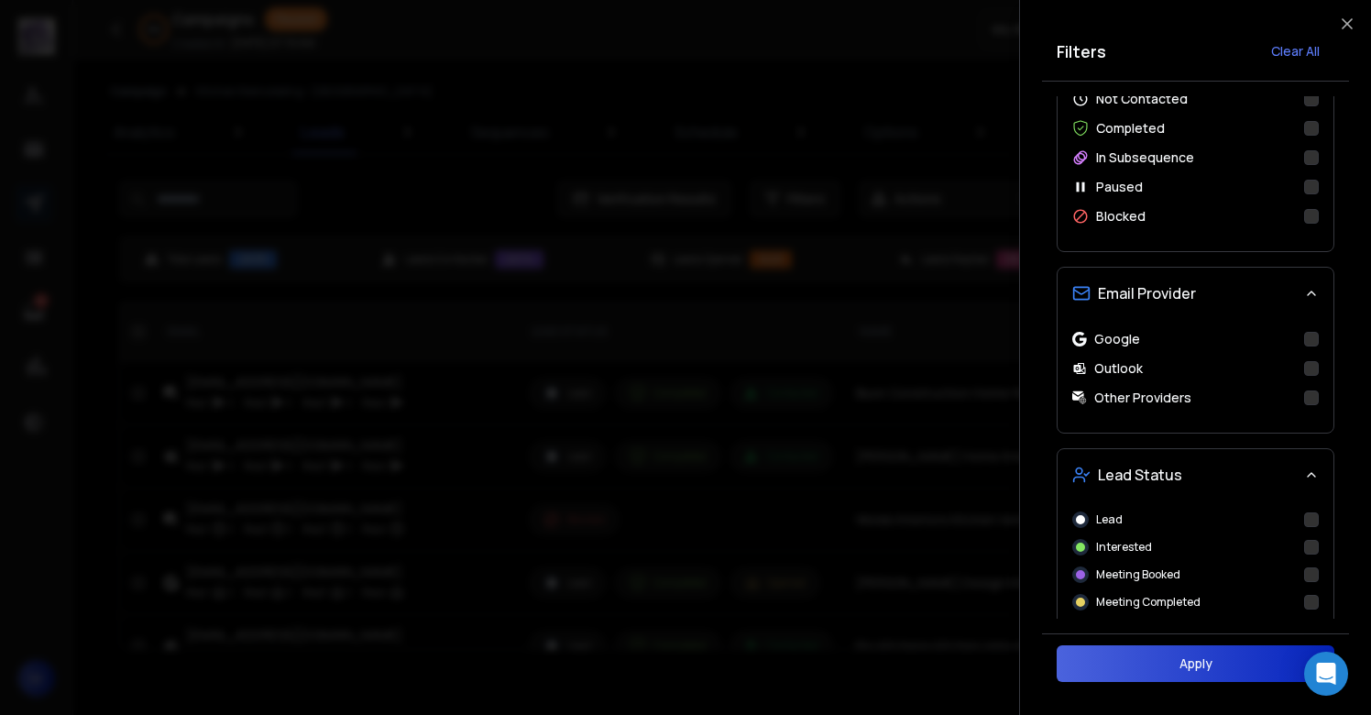
scroll to position [473, 0]
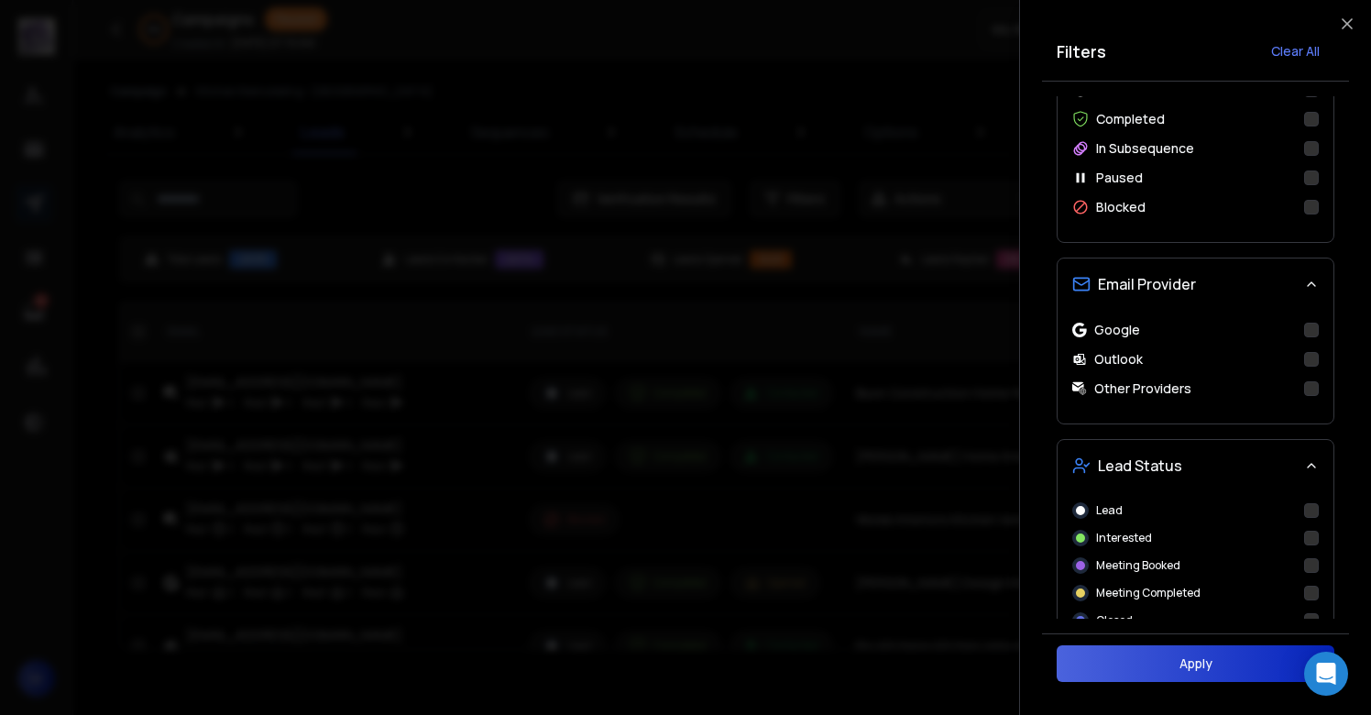
click at [1310, 538] on button "Interested" at bounding box center [1311, 538] width 15 height 15
click at [1215, 660] on button "Apply" at bounding box center [1196, 663] width 278 height 37
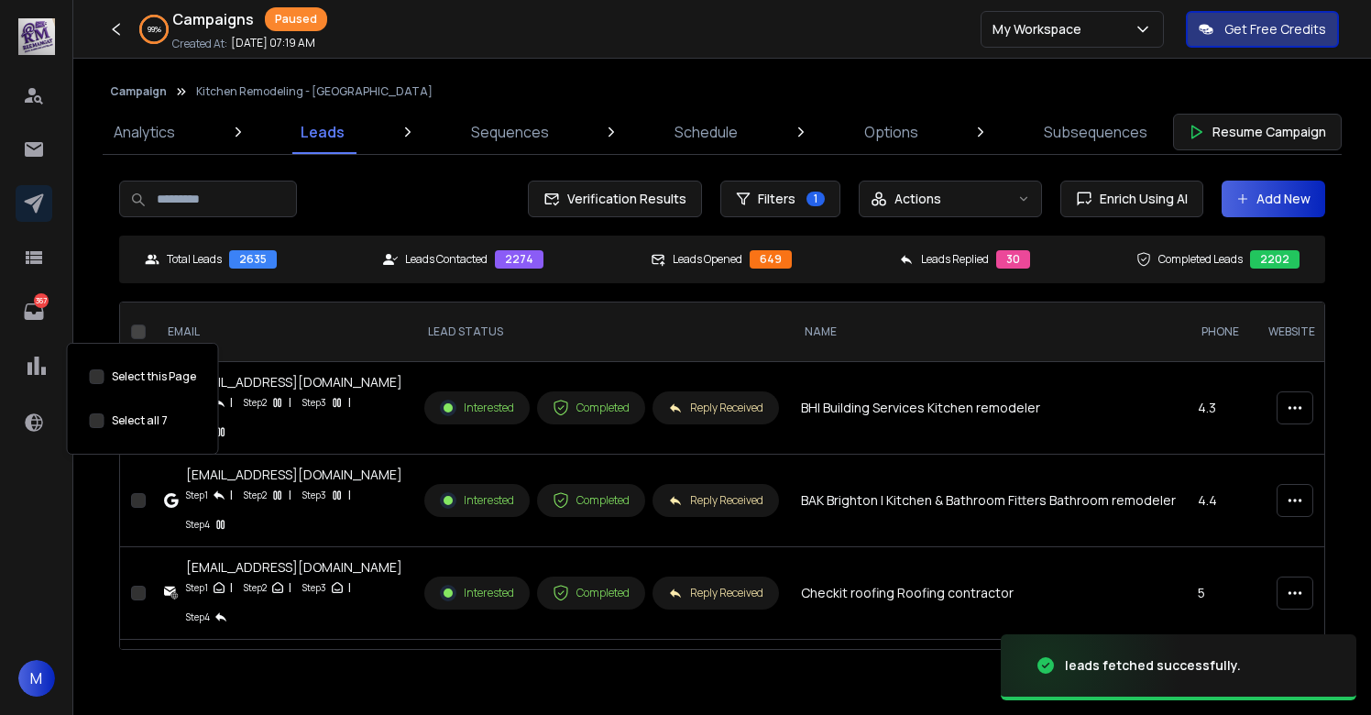
click at [98, 417] on button "Select this Page" at bounding box center [97, 420] width 15 height 15
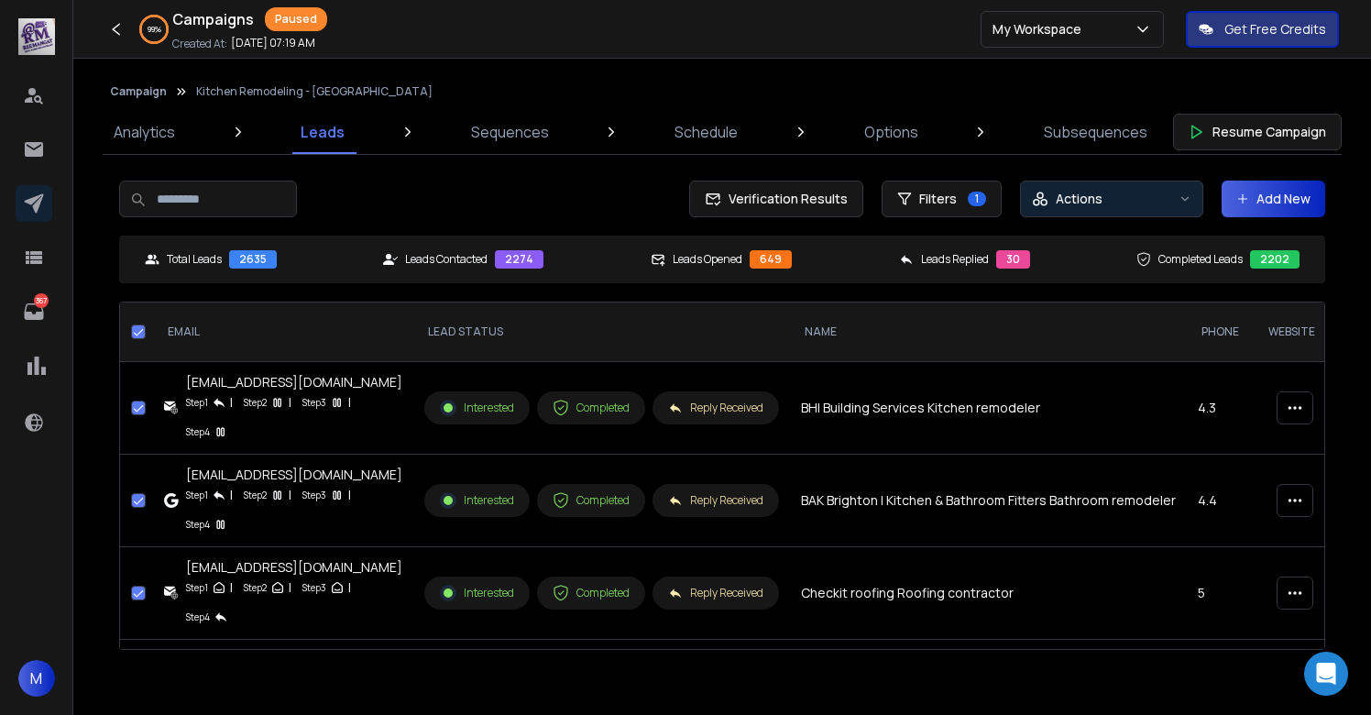
click at [1090, 203] on p "Actions" at bounding box center [1079, 199] width 47 height 18
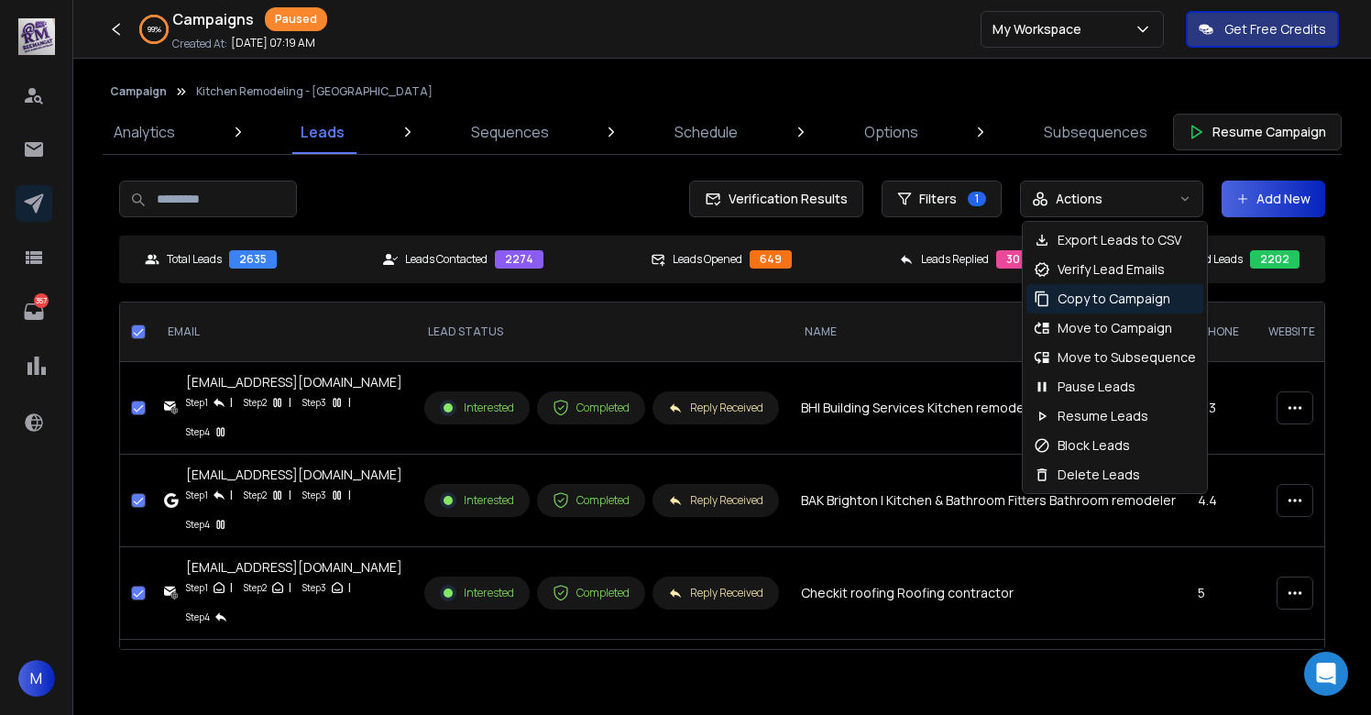
click at [1092, 294] on p "Copy to Campaign" at bounding box center [1114, 299] width 113 height 18
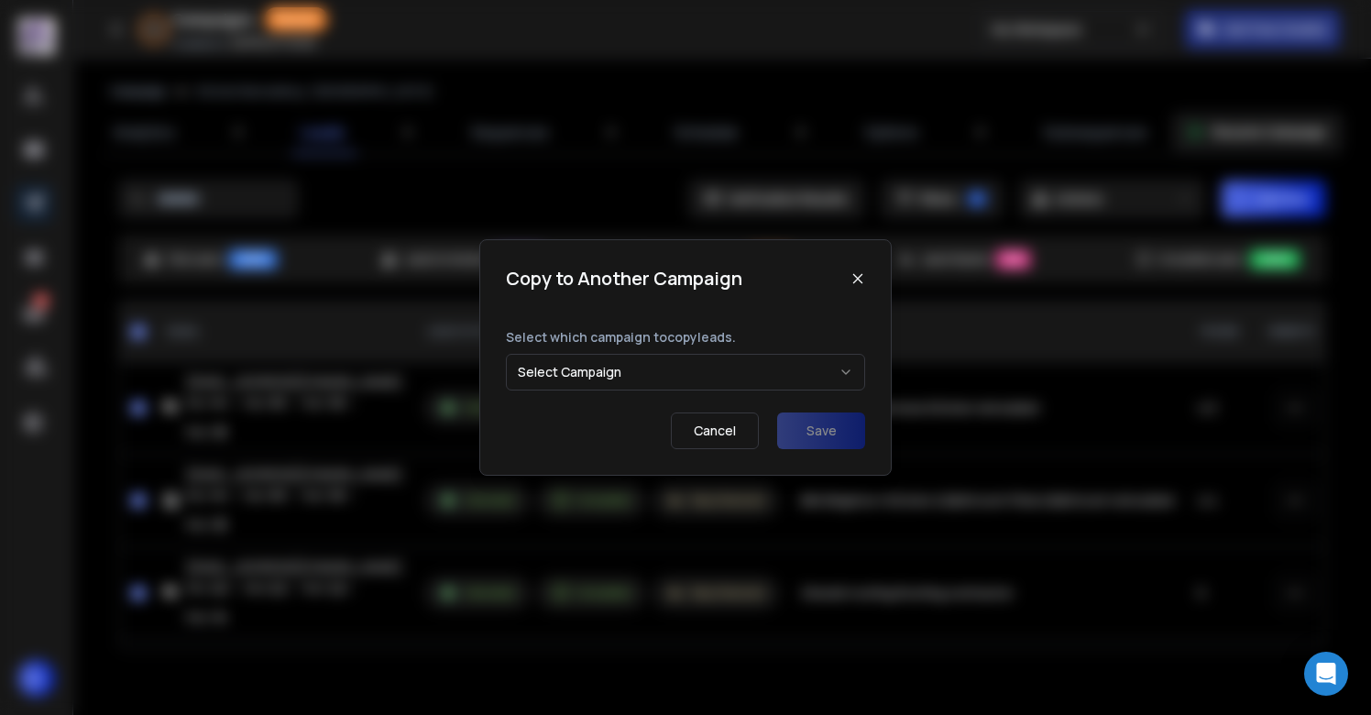
click at [643, 360] on button "Select Campaign" at bounding box center [685, 372] width 359 height 37
click at [618, 373] on button "Select Campaign" at bounding box center [685, 372] width 359 height 37
click at [730, 440] on p "Cancel" at bounding box center [715, 430] width 88 height 37
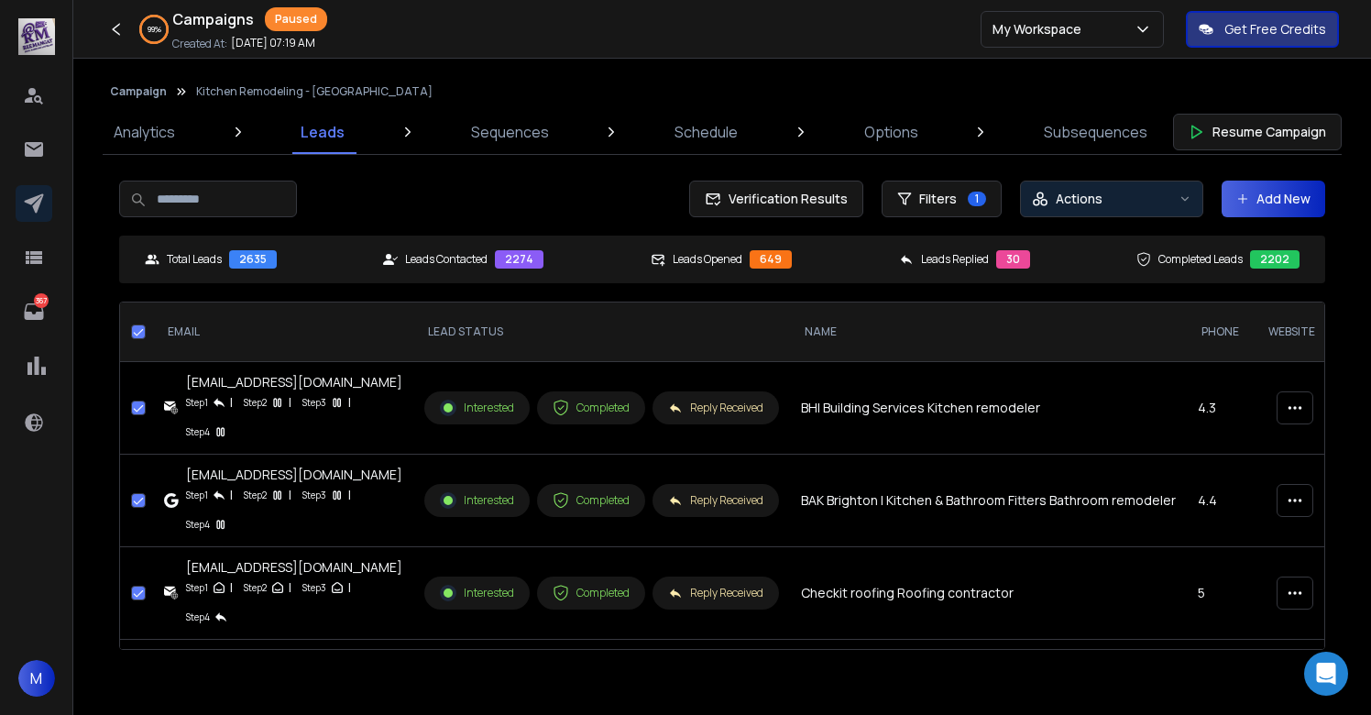
click at [1091, 196] on p "Actions" at bounding box center [1079, 199] width 47 height 18
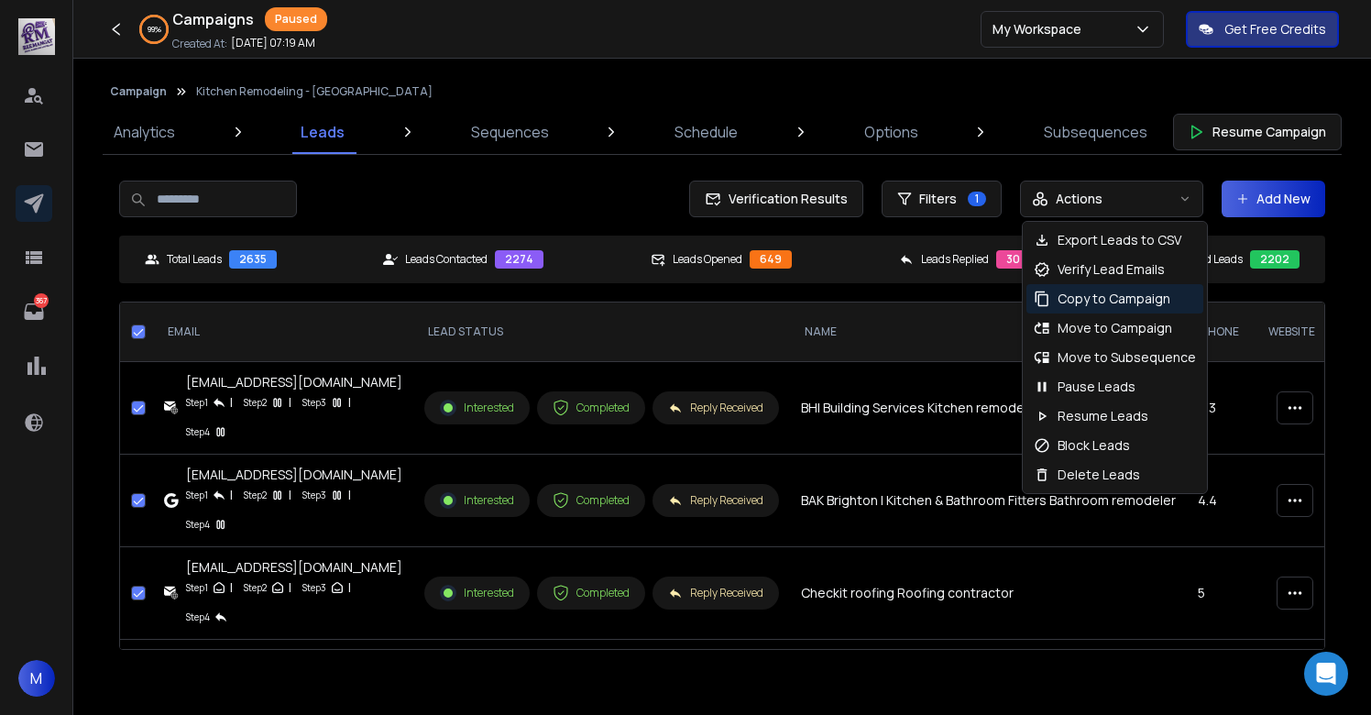
click at [1086, 302] on p "Copy to Campaign" at bounding box center [1114, 299] width 113 height 18
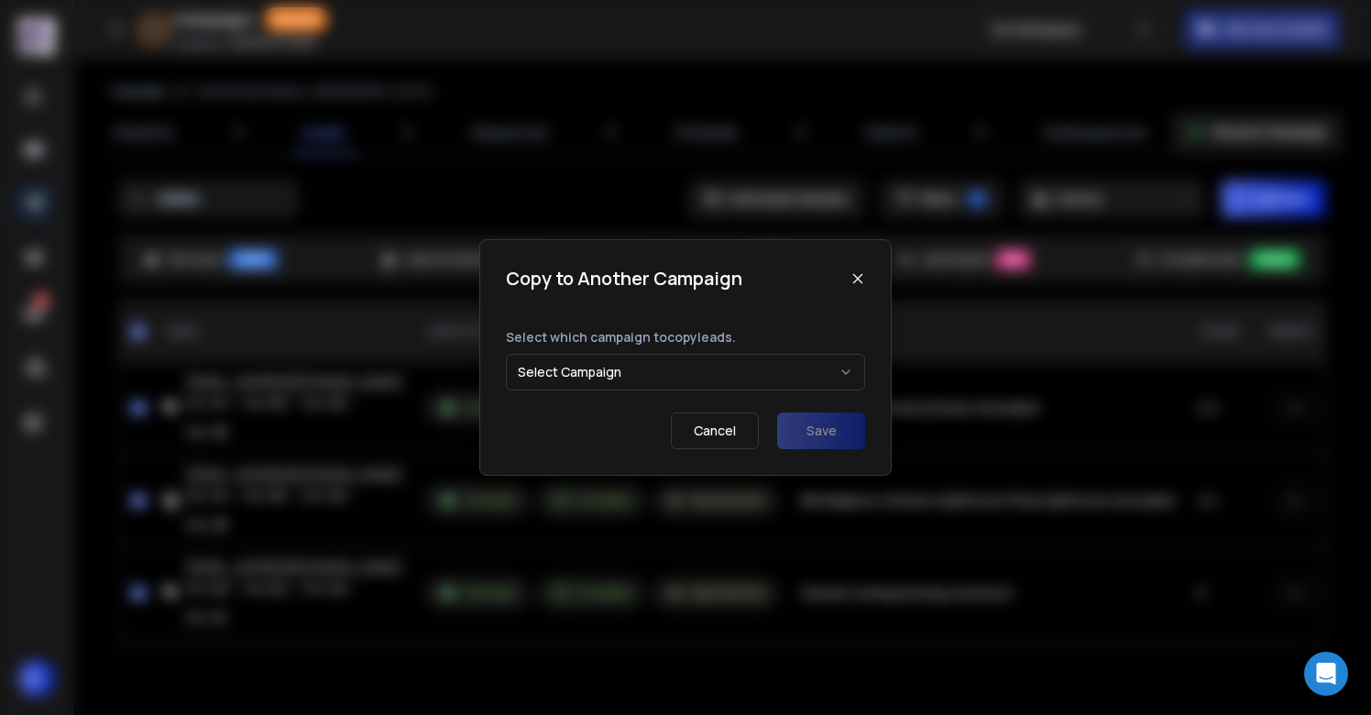
click at [679, 363] on button "Select Campaign" at bounding box center [685, 372] width 359 height 37
click at [649, 351] on div "Select which campaign to copy leads. Select Campaign" at bounding box center [685, 359] width 359 height 62
click at [639, 364] on button "Select Campaign" at bounding box center [685, 372] width 359 height 37
click at [731, 418] on p "Cancel" at bounding box center [715, 430] width 88 height 37
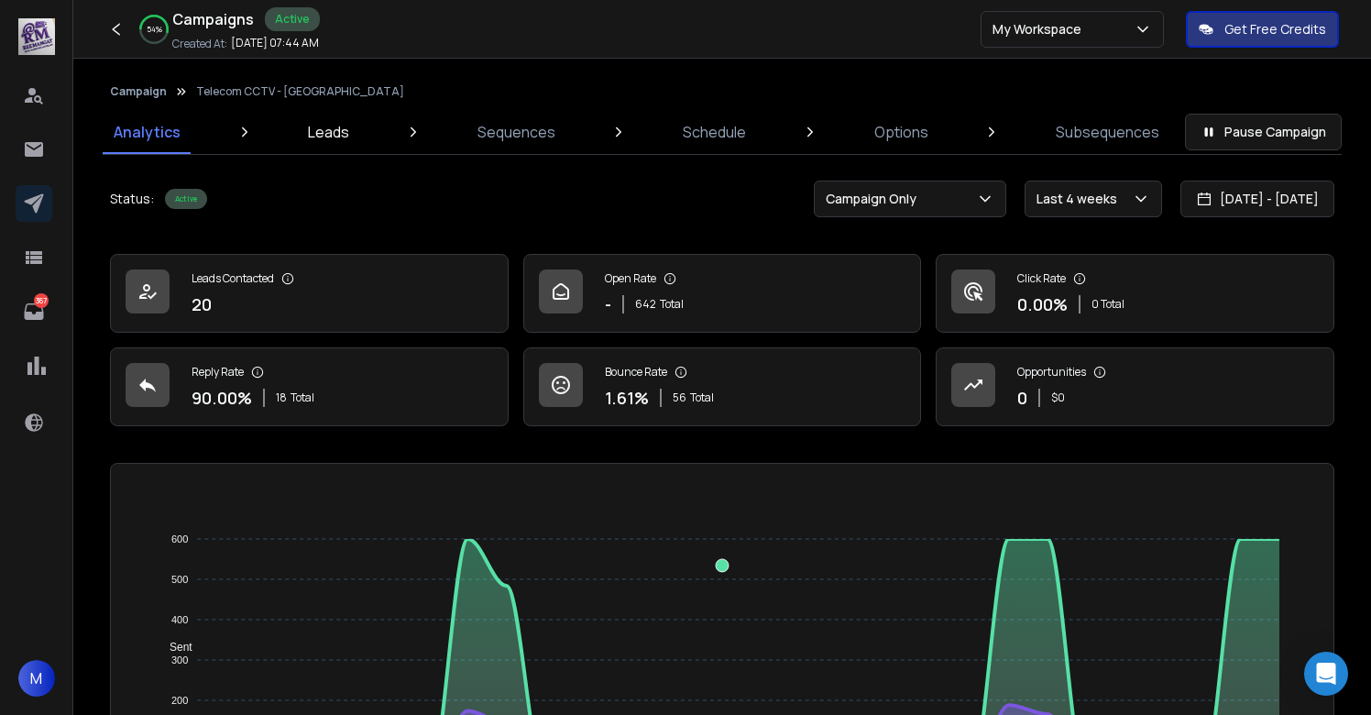
click at [338, 123] on p "Leads" at bounding box center [328, 132] width 41 height 22
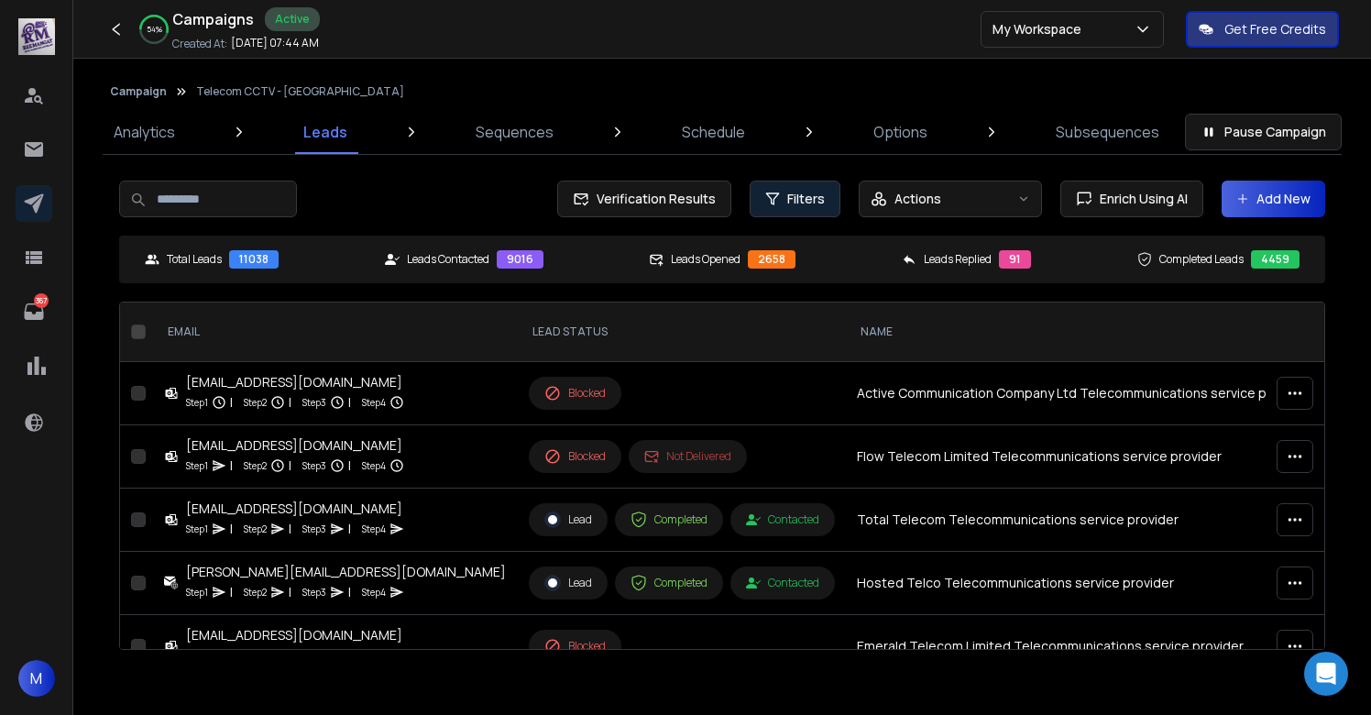
click at [792, 192] on span "Filters" at bounding box center [806, 199] width 38 height 18
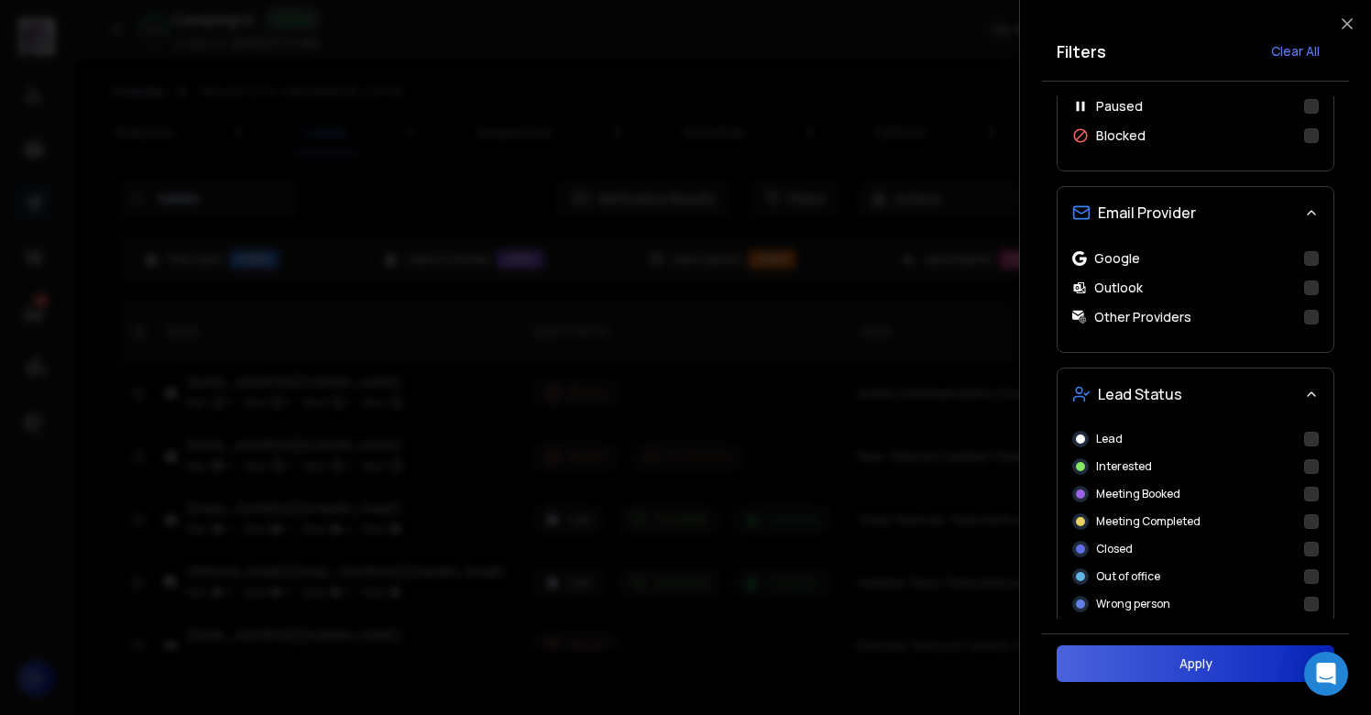
scroll to position [570, 0]
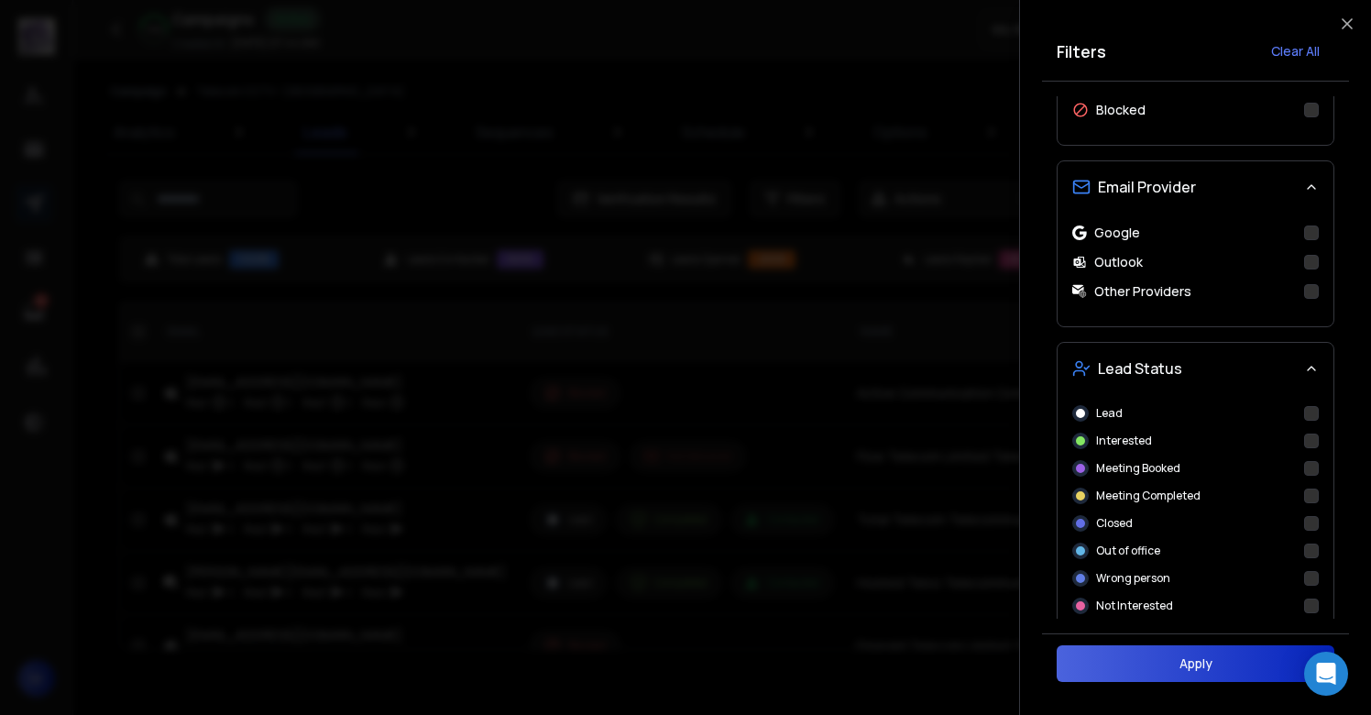
click at [1313, 443] on button "Interested" at bounding box center [1311, 441] width 15 height 15
click at [1209, 670] on button "Apply" at bounding box center [1196, 663] width 278 height 37
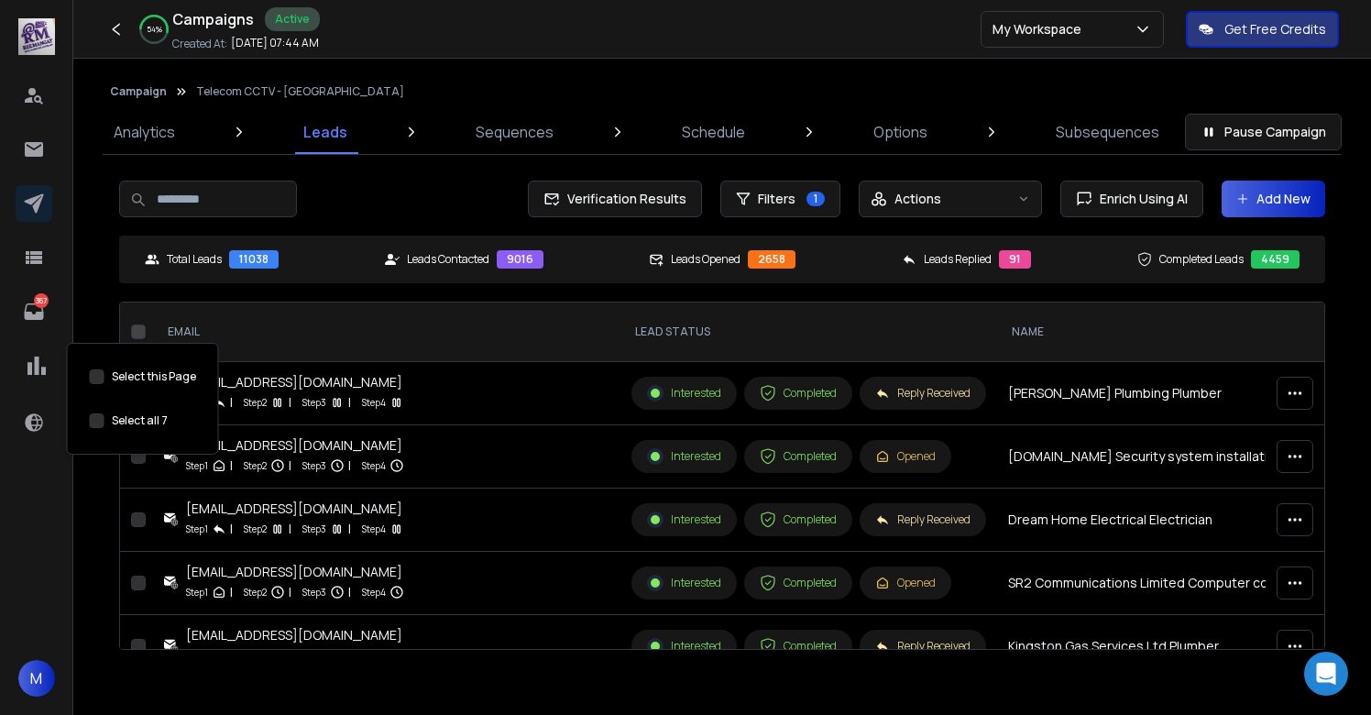
click at [100, 416] on button "Select this Page" at bounding box center [97, 420] width 15 height 15
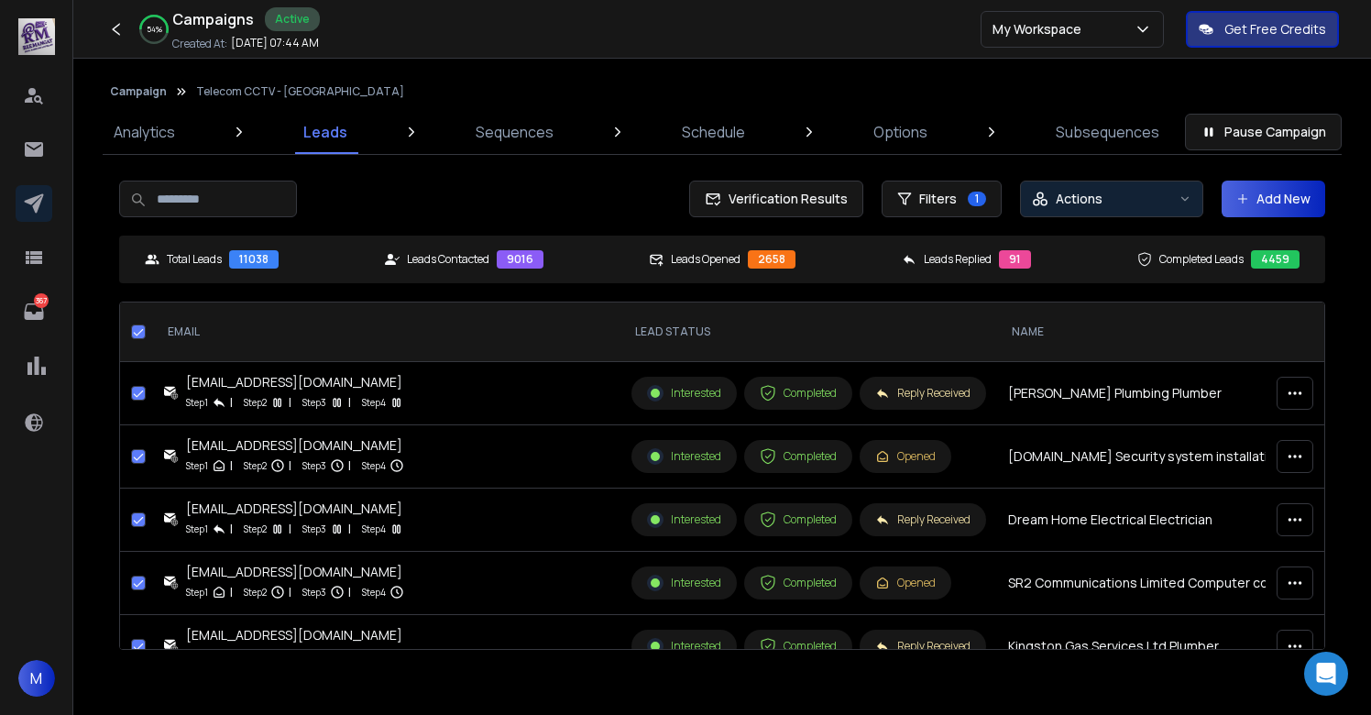
click at [1111, 205] on div "Actions" at bounding box center [1101, 199] width 139 height 18
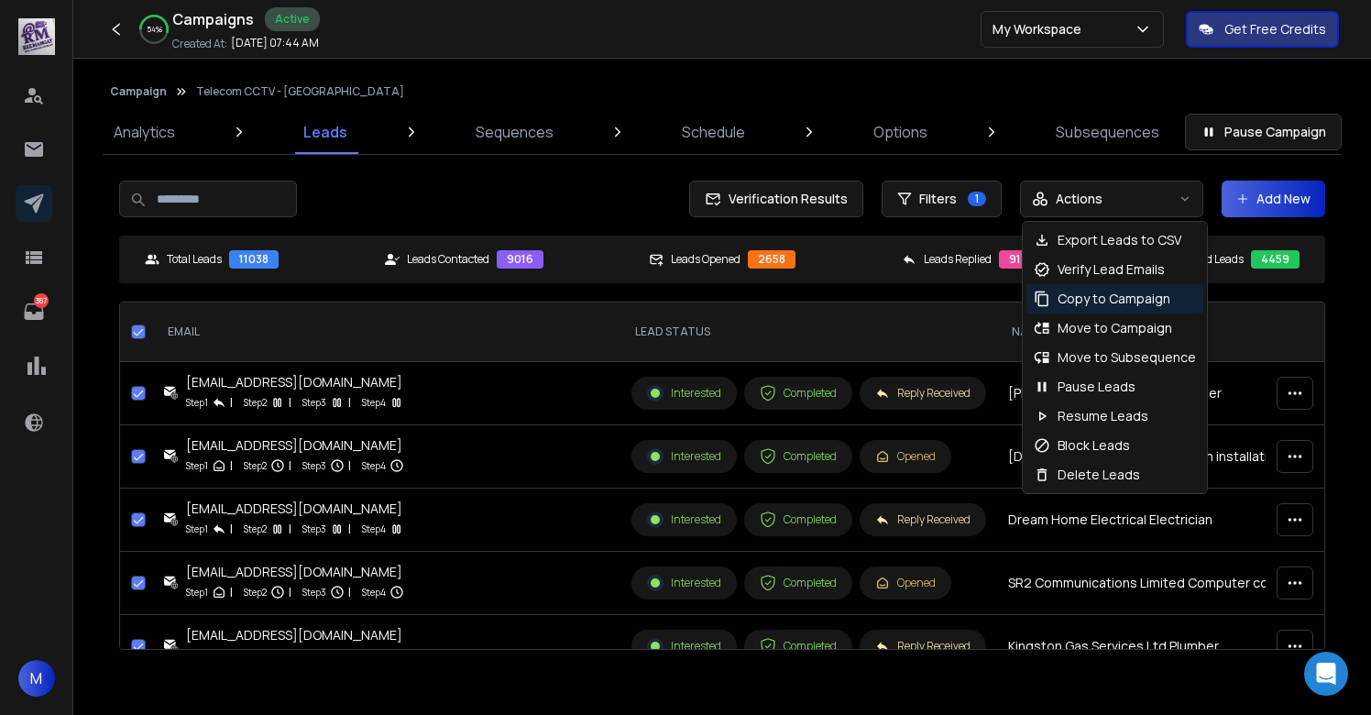
click at [1105, 299] on p "Copy to Campaign" at bounding box center [1114, 299] width 113 height 18
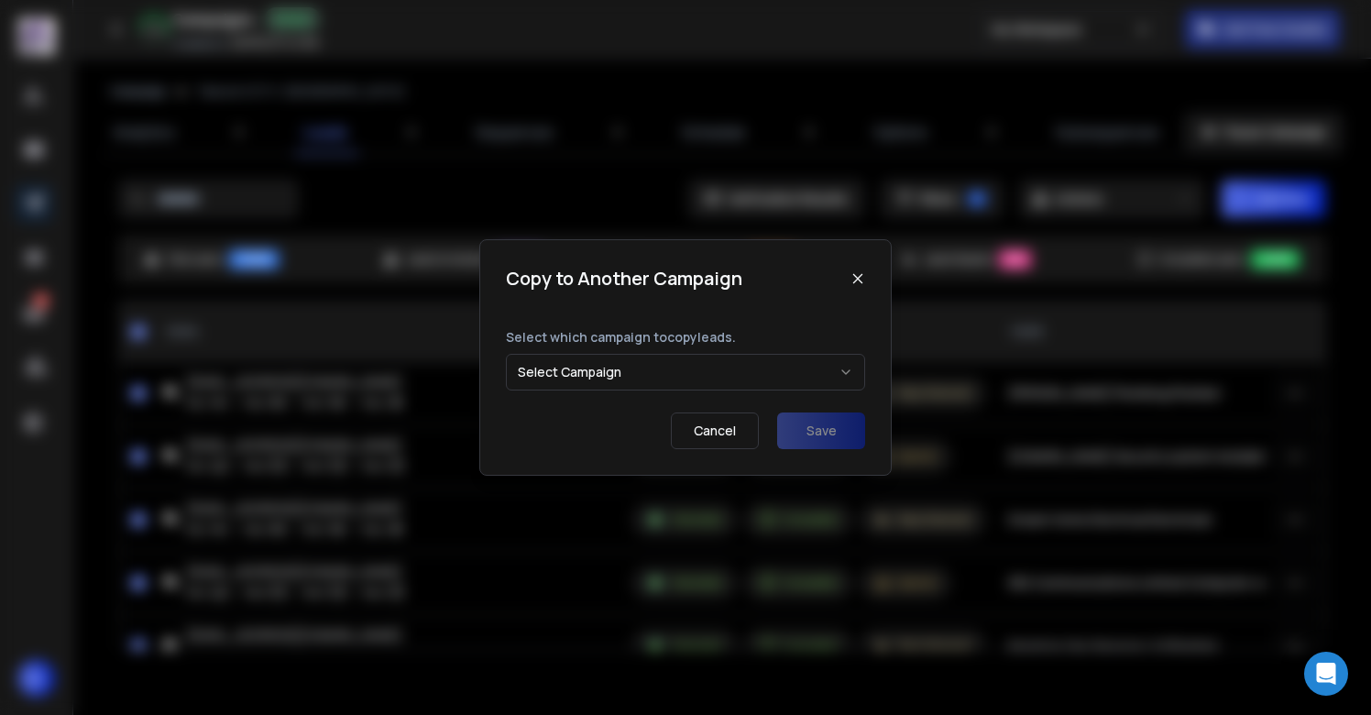
click at [665, 383] on button "Select Campaign" at bounding box center [685, 372] width 359 height 37
click at [649, 371] on button "Select Campaign" at bounding box center [685, 372] width 359 height 37
click at [704, 439] on p "Cancel" at bounding box center [715, 430] width 88 height 37
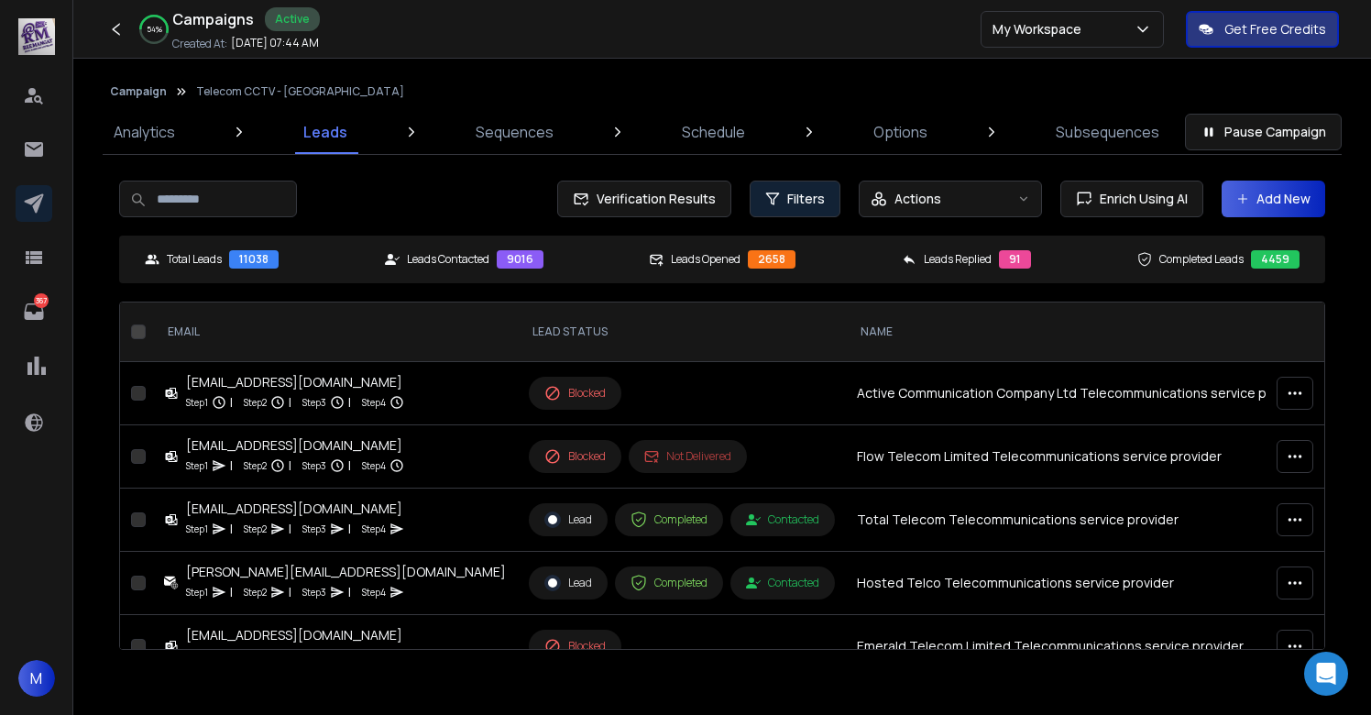
click at [805, 202] on span "Filters" at bounding box center [806, 199] width 38 height 18
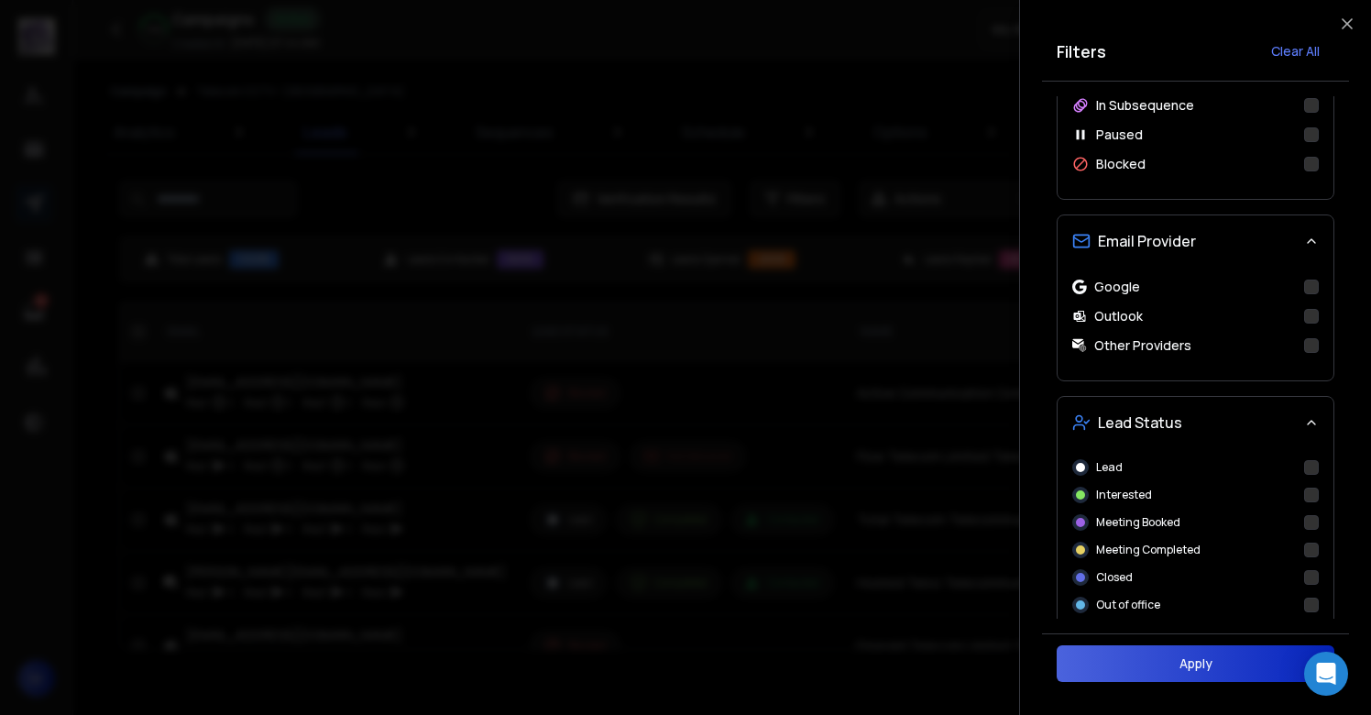
scroll to position [518, 0]
click at [1314, 496] on button "Interested" at bounding box center [1311, 493] width 15 height 15
click at [1184, 665] on button "Apply" at bounding box center [1196, 663] width 278 height 37
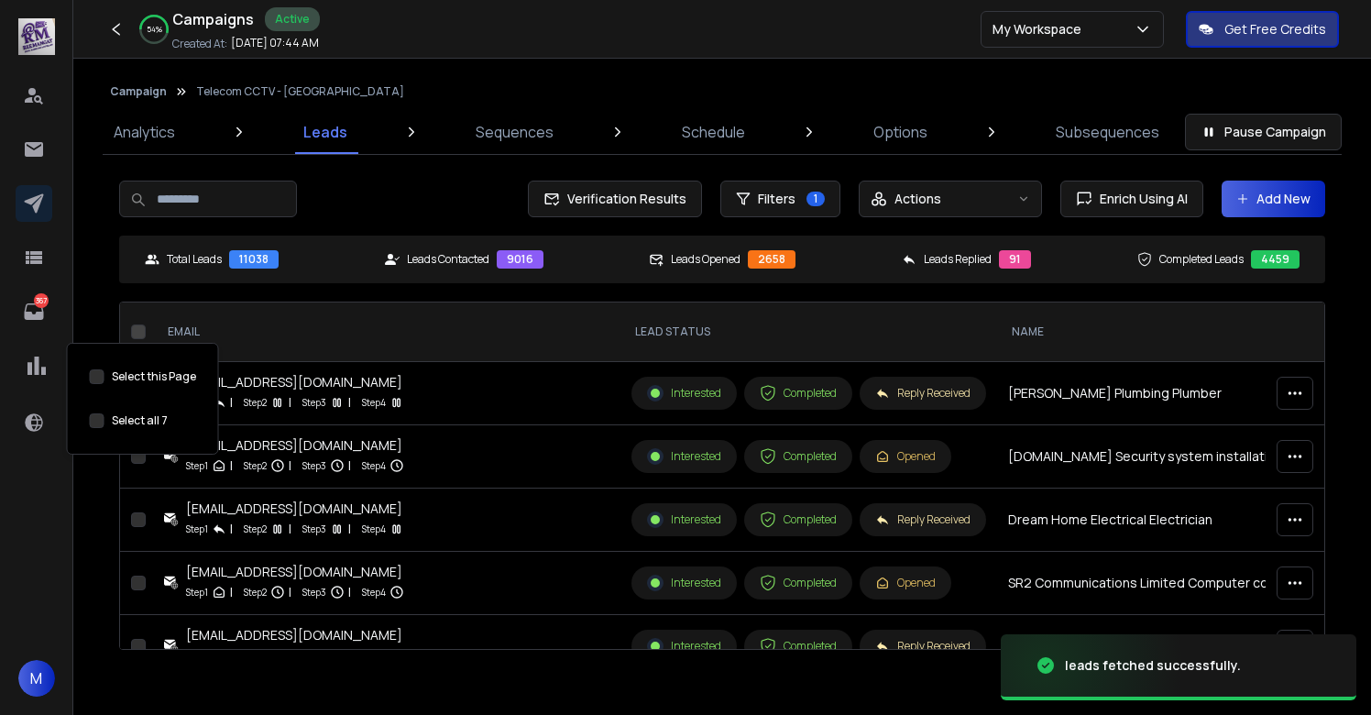
click at [97, 423] on button "Select this Page" at bounding box center [97, 420] width 15 height 15
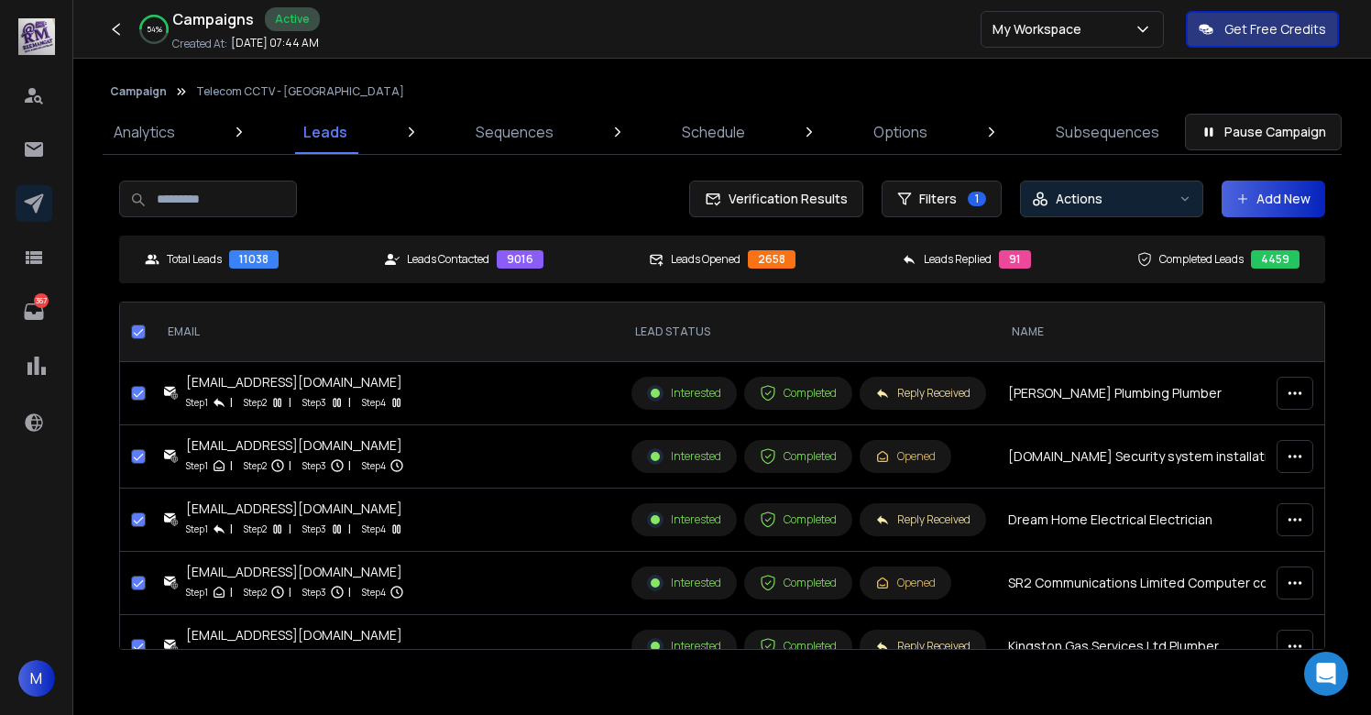
click at [1098, 203] on p "Actions" at bounding box center [1079, 199] width 47 height 18
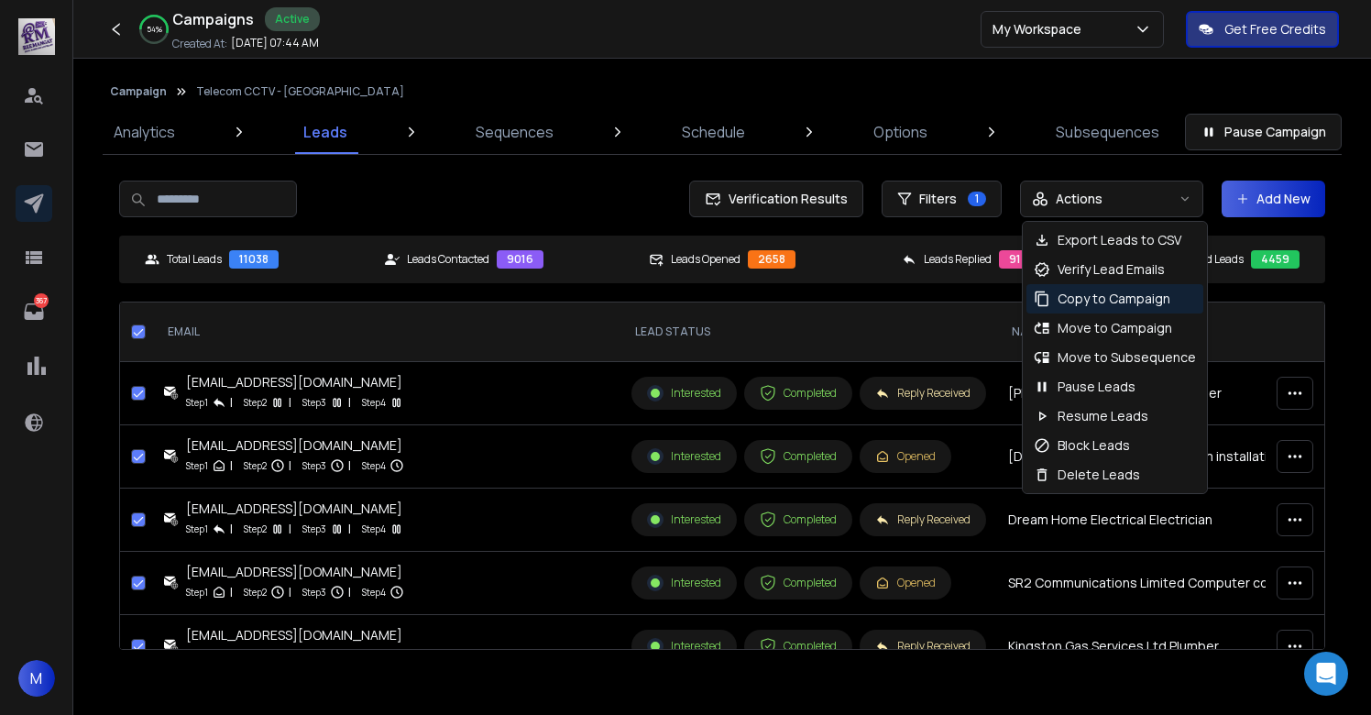
click at [1086, 303] on p "Copy to Campaign" at bounding box center [1114, 299] width 113 height 18
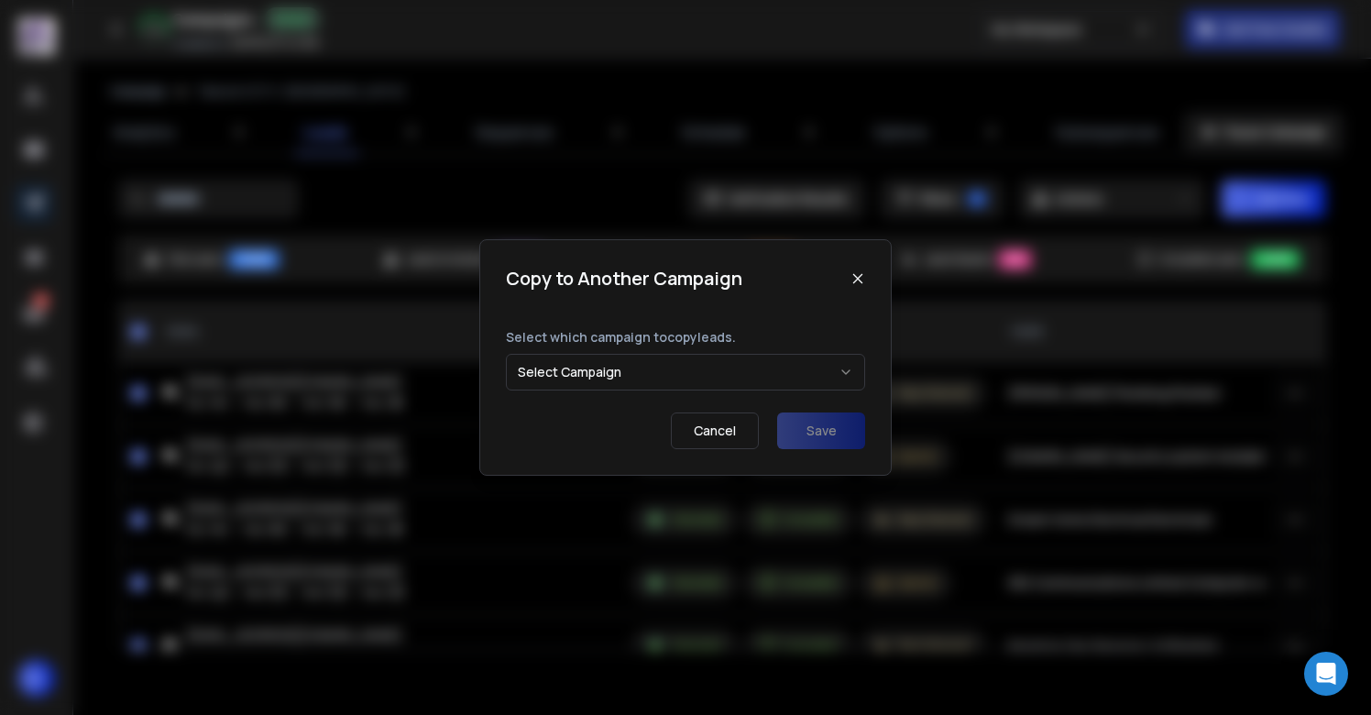
click at [602, 367] on button "Select Campaign" at bounding box center [685, 372] width 359 height 37
click at [824, 429] on button "Save" at bounding box center [821, 430] width 88 height 37
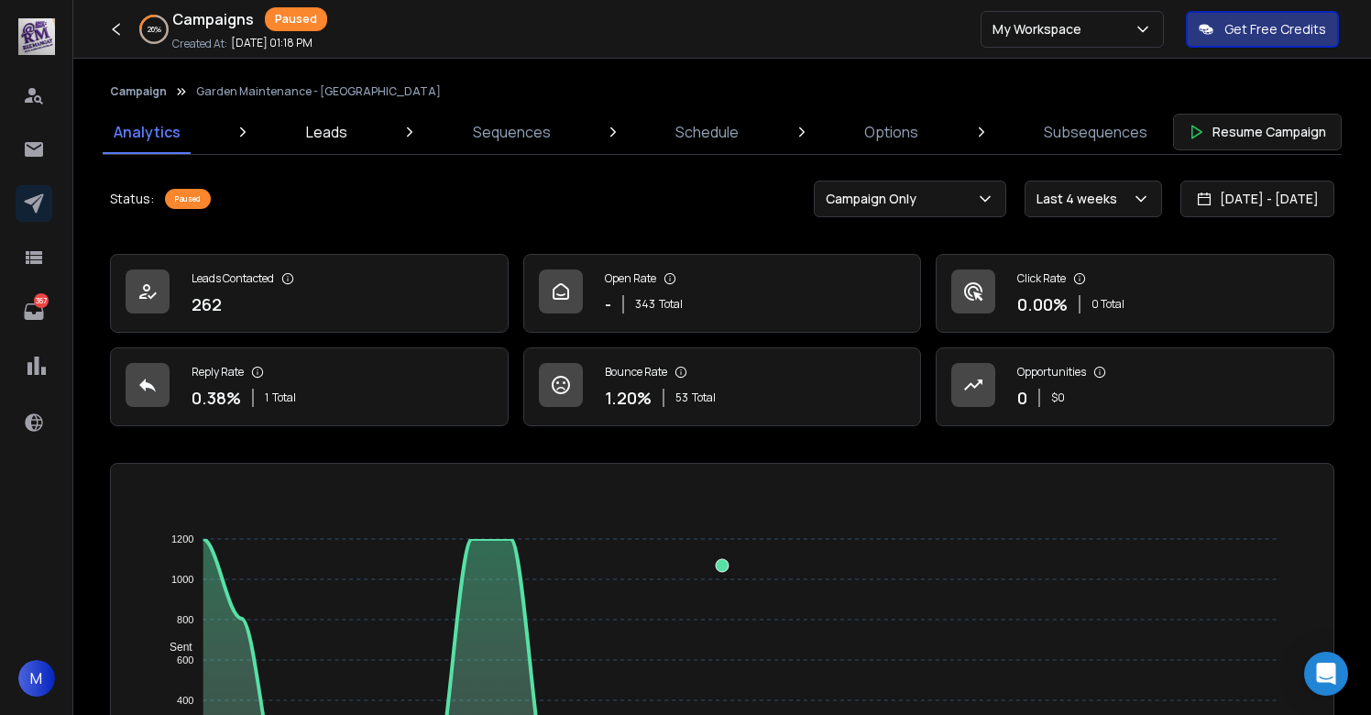
click at [333, 121] on p "Leads" at bounding box center [326, 132] width 41 height 22
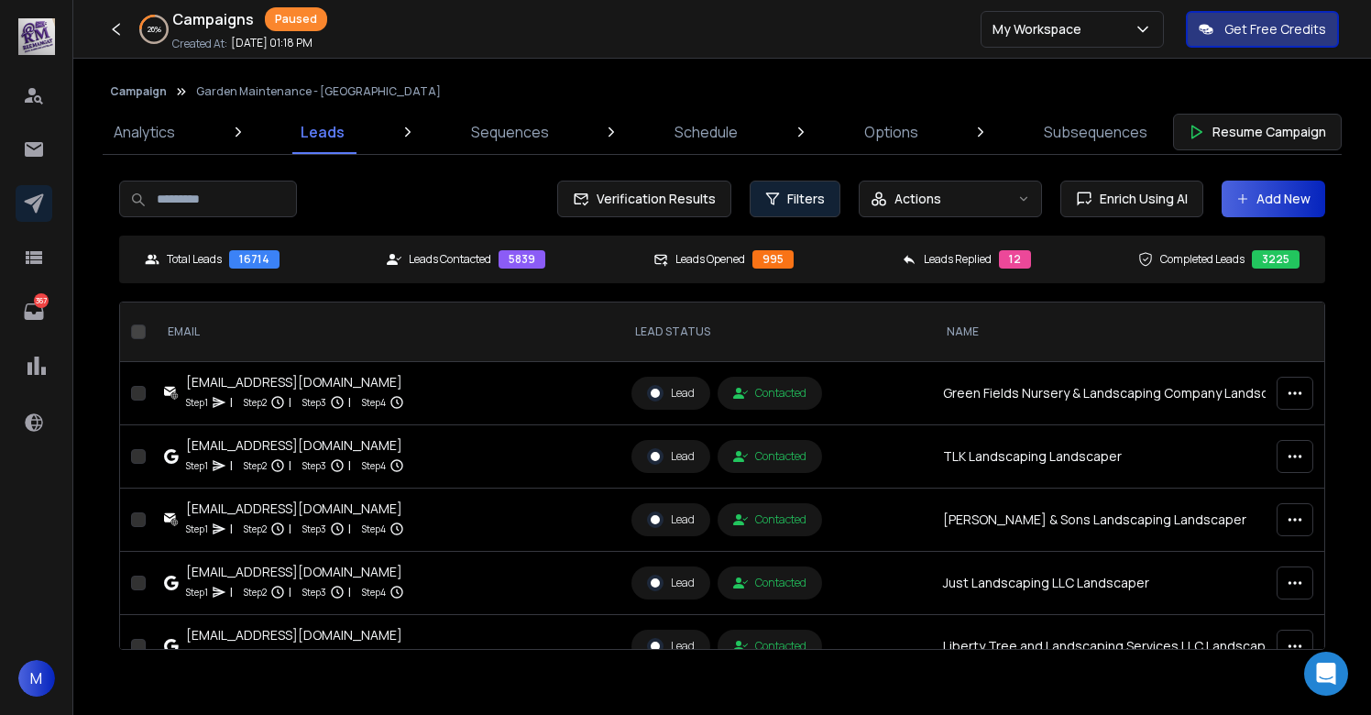
click at [837, 202] on button "Filters" at bounding box center [795, 199] width 91 height 37
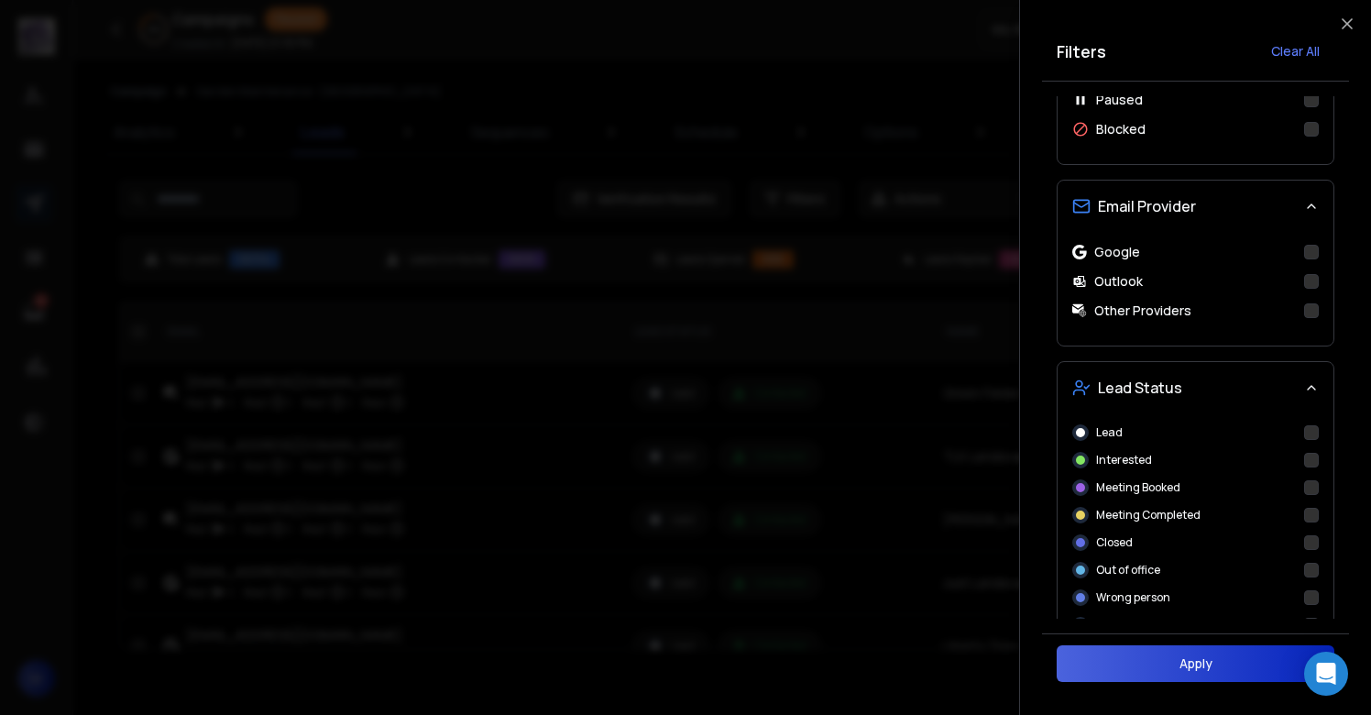
scroll to position [555, 0]
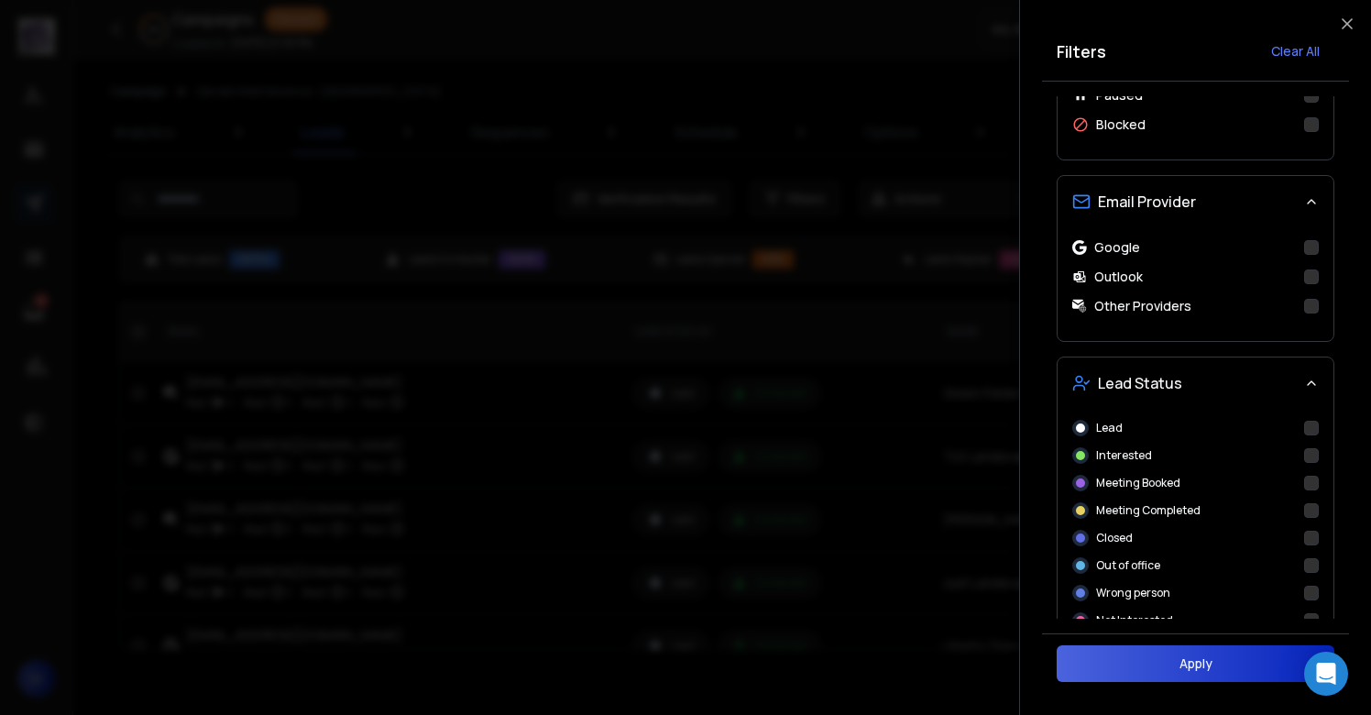
click at [1314, 448] on button "Interested" at bounding box center [1311, 455] width 15 height 15
click at [1176, 669] on button "Apply" at bounding box center [1196, 663] width 278 height 37
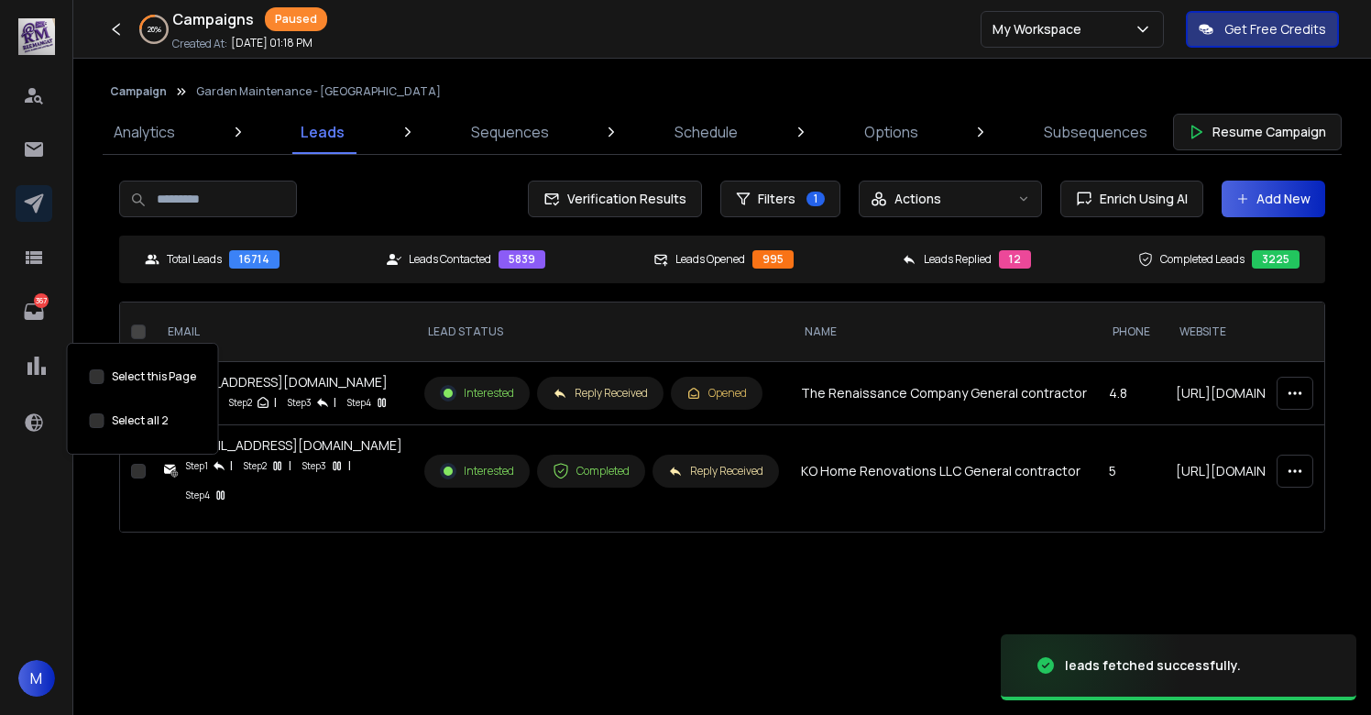
click at [97, 417] on button "Select this Page" at bounding box center [97, 420] width 15 height 15
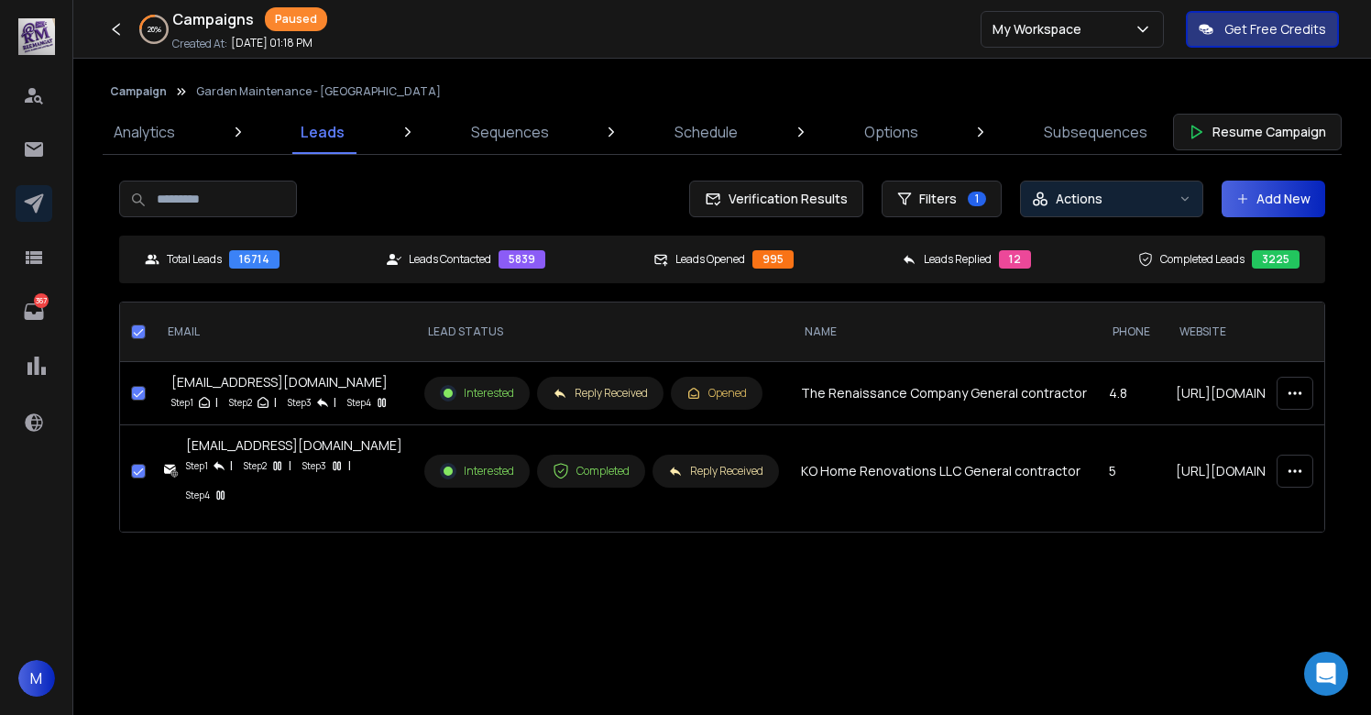
click at [1112, 192] on div "Actions" at bounding box center [1101, 199] width 139 height 18
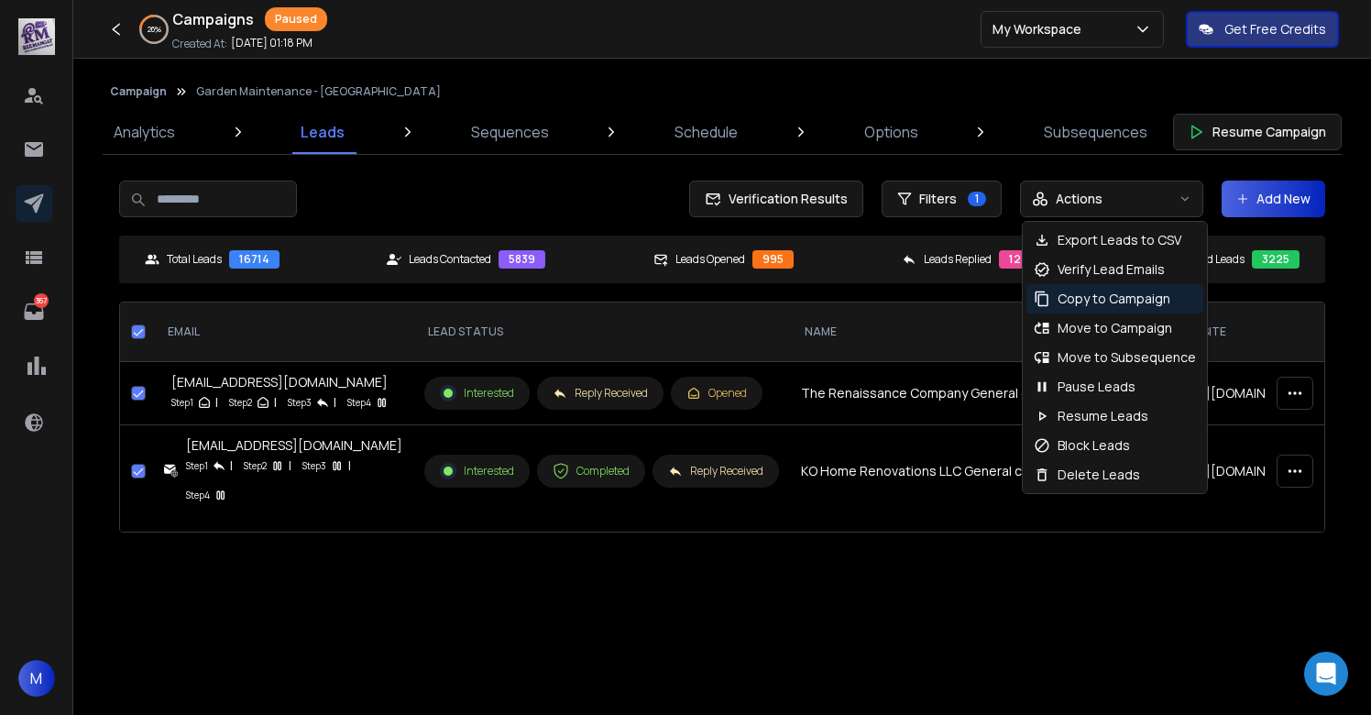
click at [1075, 292] on p "Copy to Campaign" at bounding box center [1114, 299] width 113 height 18
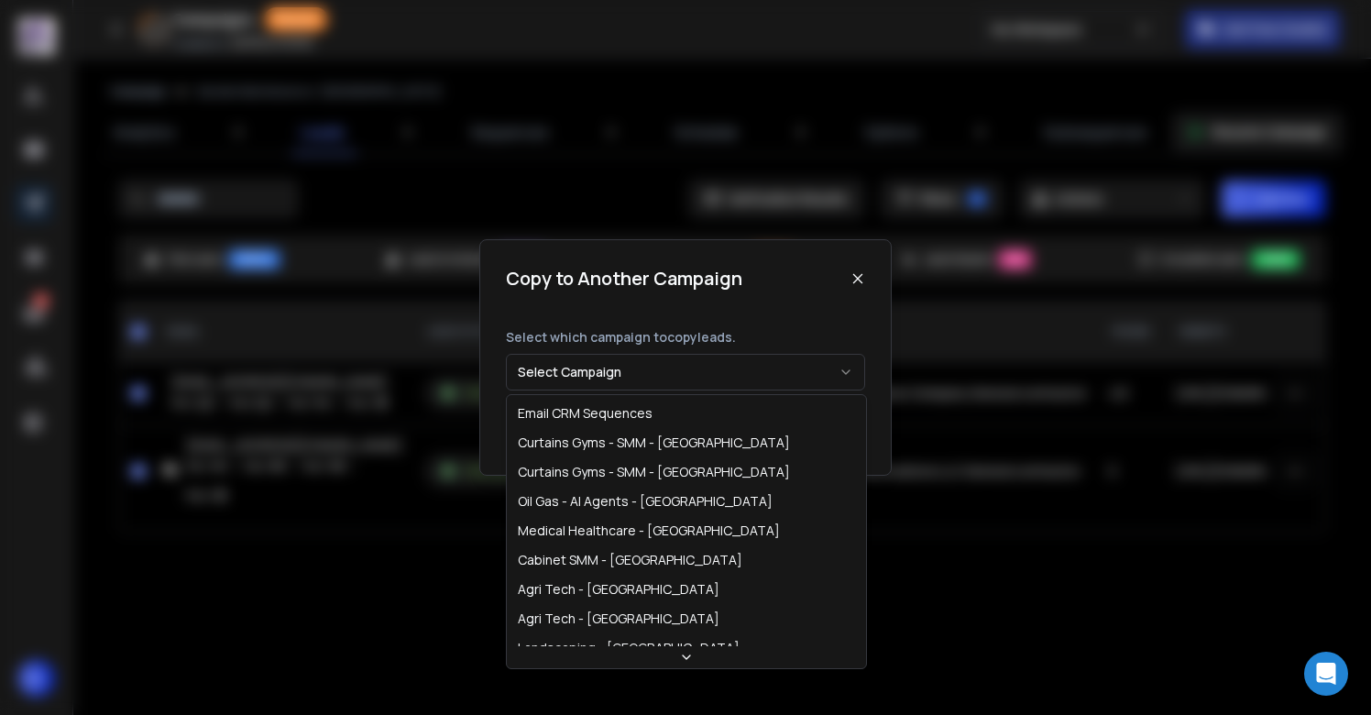
click at [671, 373] on button "Select Campaign" at bounding box center [685, 372] width 359 height 37
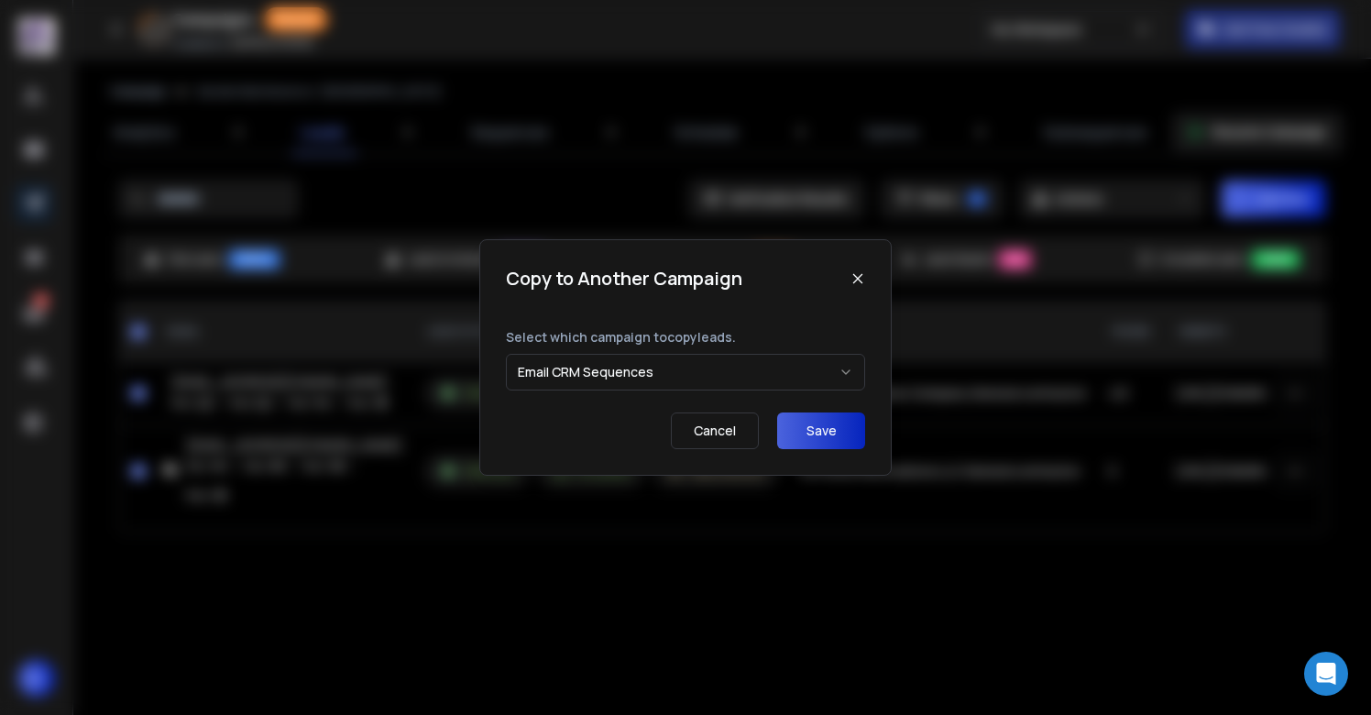
click at [852, 423] on button "Save" at bounding box center [821, 430] width 88 height 37
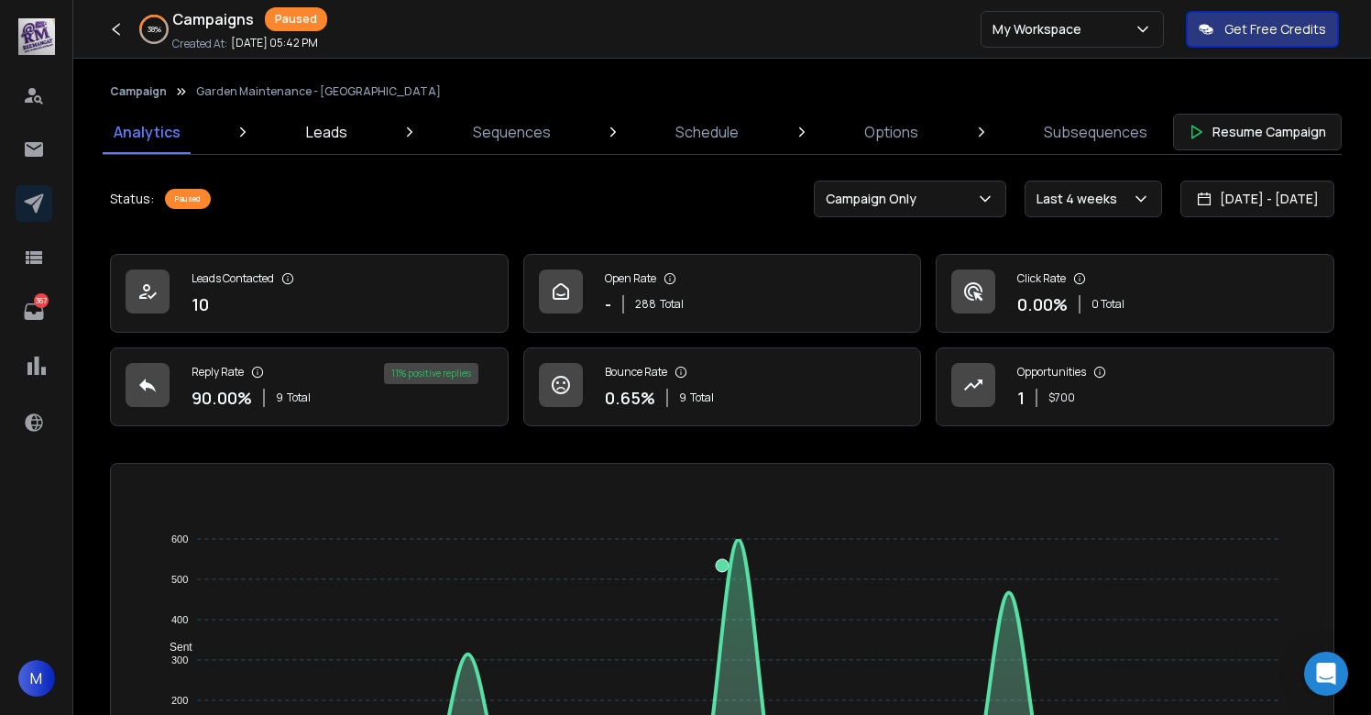
click at [321, 119] on link "Leads" at bounding box center [326, 132] width 63 height 44
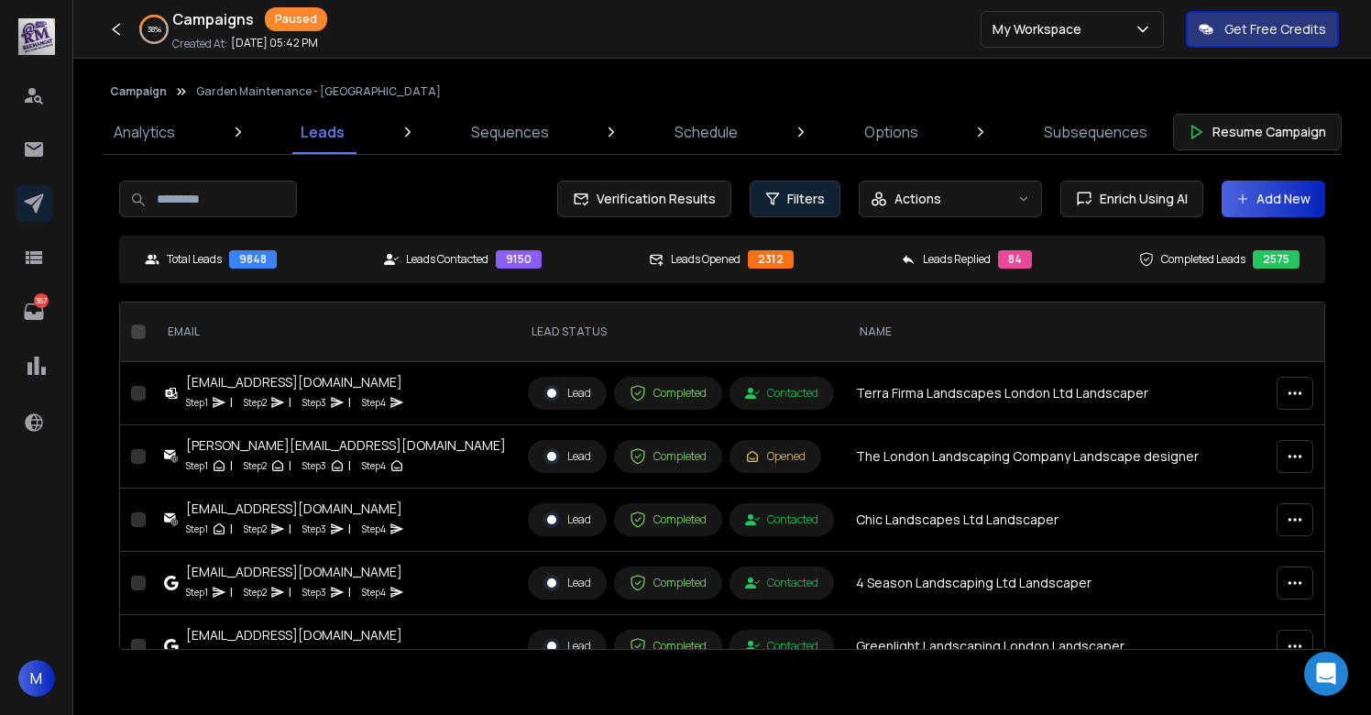
click at [818, 194] on span "Filters" at bounding box center [806, 199] width 38 height 18
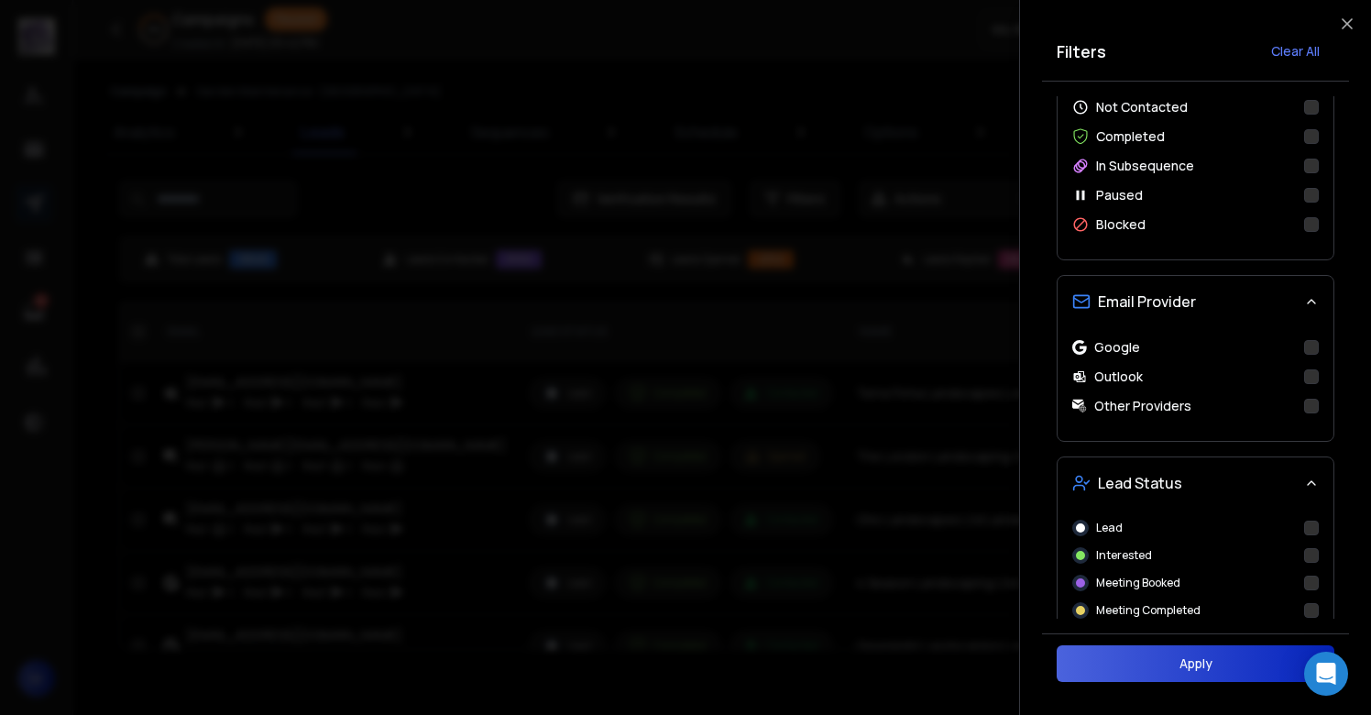
scroll to position [457, 0]
click at [1309, 554] on button "Interested" at bounding box center [1311, 553] width 15 height 15
click at [1116, 677] on button "Apply" at bounding box center [1196, 663] width 278 height 37
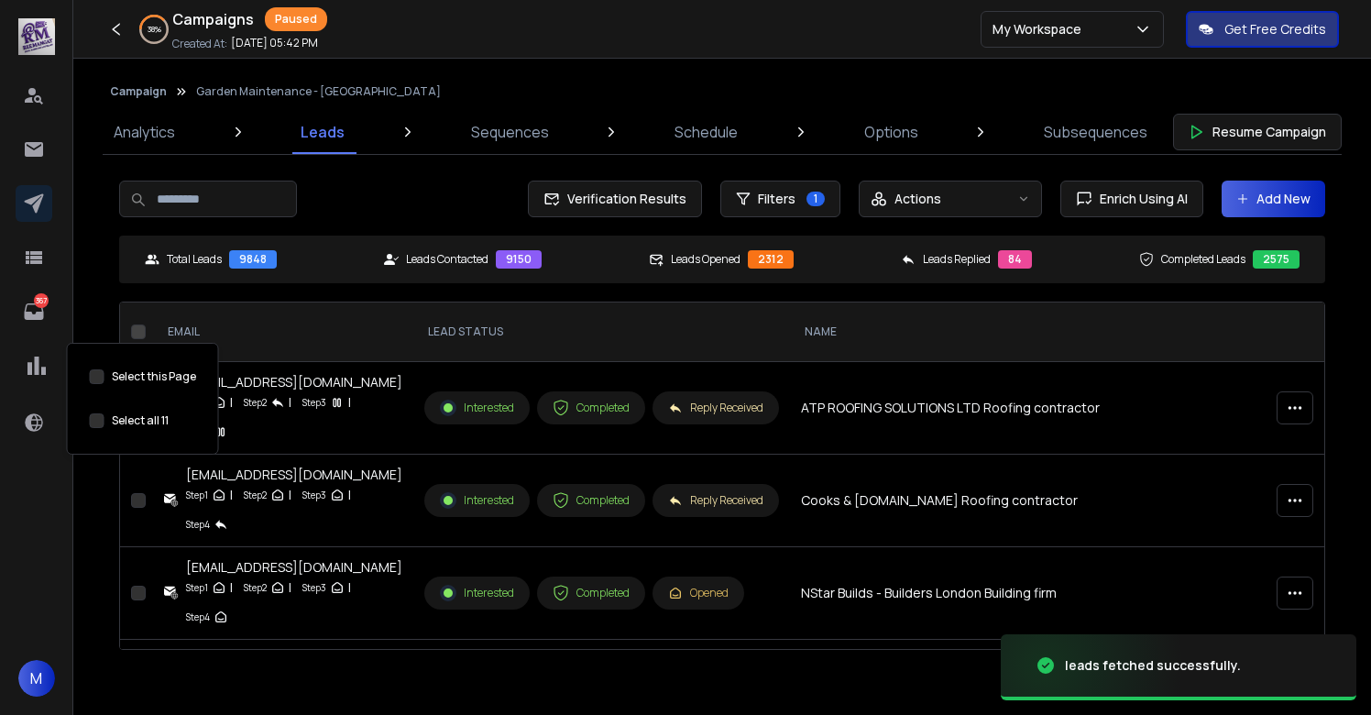
click at [100, 419] on button "Select this Page" at bounding box center [97, 420] width 15 height 15
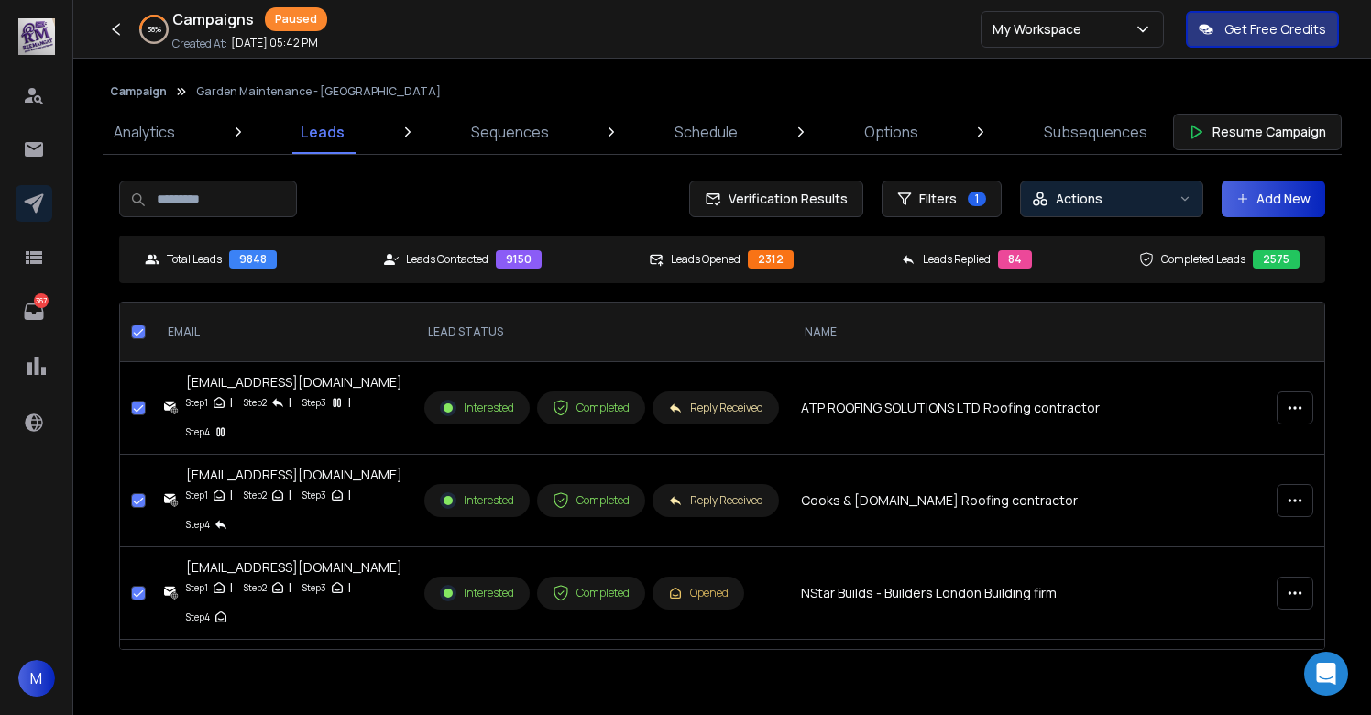
click at [1093, 192] on p "Actions" at bounding box center [1079, 199] width 47 height 18
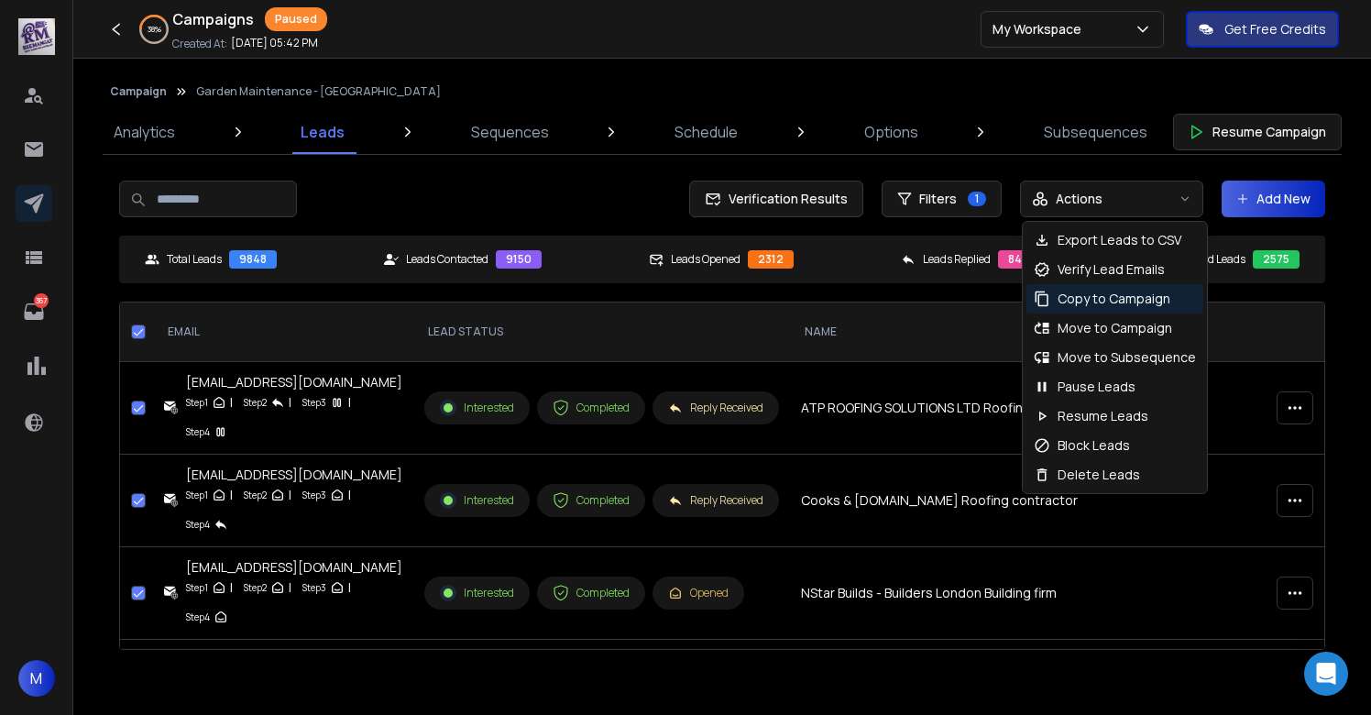
click at [1085, 298] on p "Copy to Campaign" at bounding box center [1114, 299] width 113 height 18
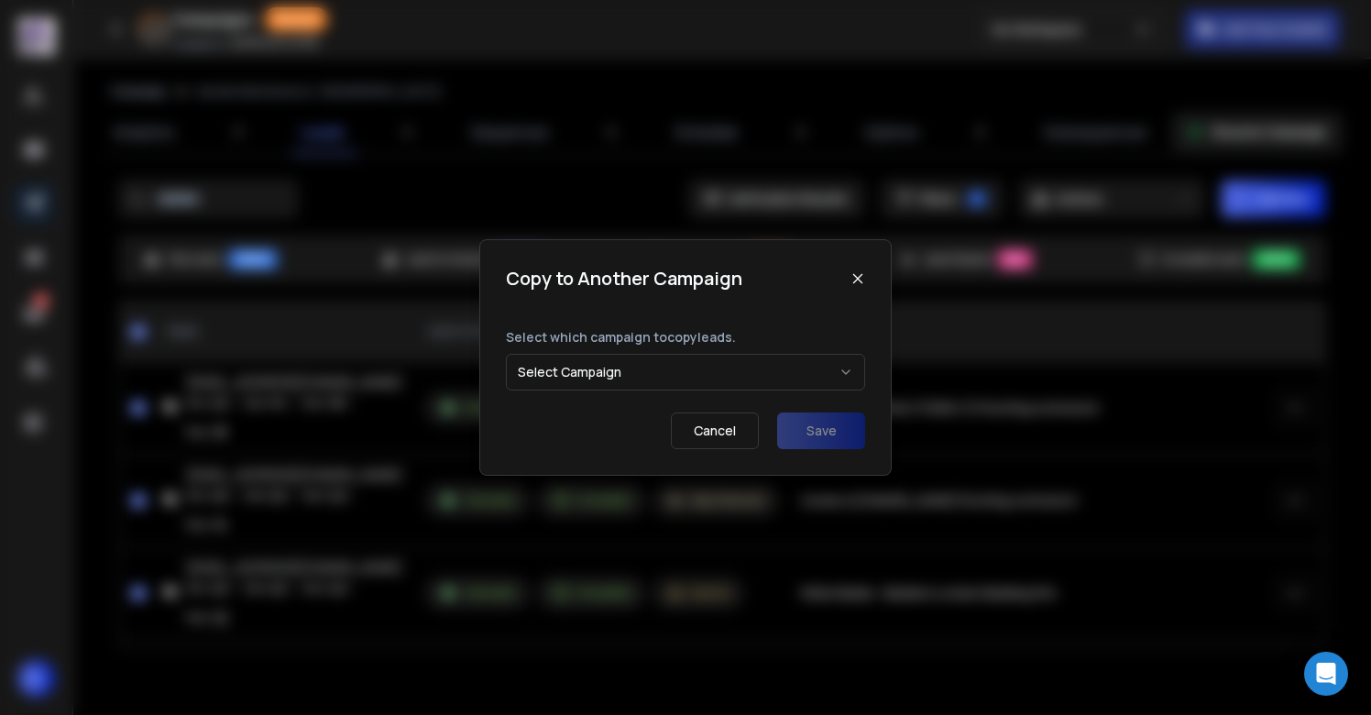
click at [683, 378] on button "Select Campaign" at bounding box center [685, 372] width 359 height 37
click at [826, 420] on button "Save" at bounding box center [821, 430] width 88 height 37
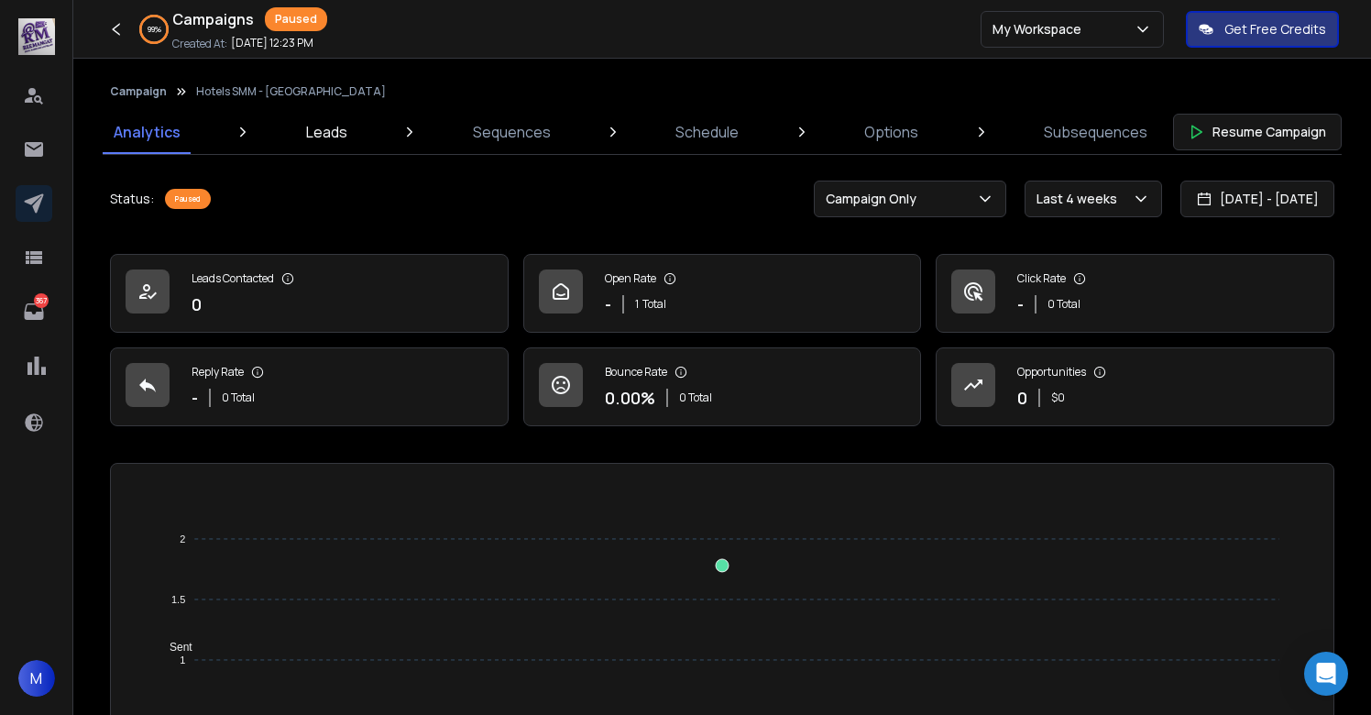
click at [327, 126] on p "Leads" at bounding box center [326, 132] width 41 height 22
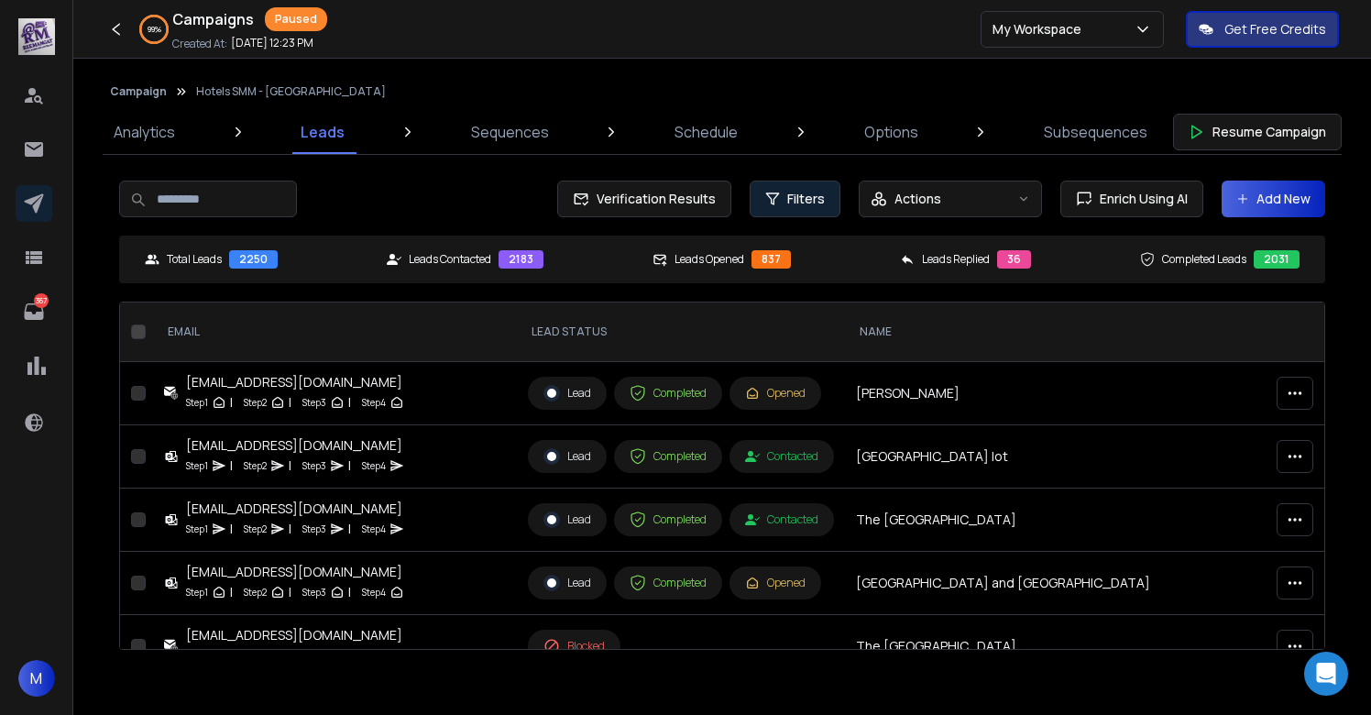
click at [805, 203] on span "Filters" at bounding box center [806, 199] width 38 height 18
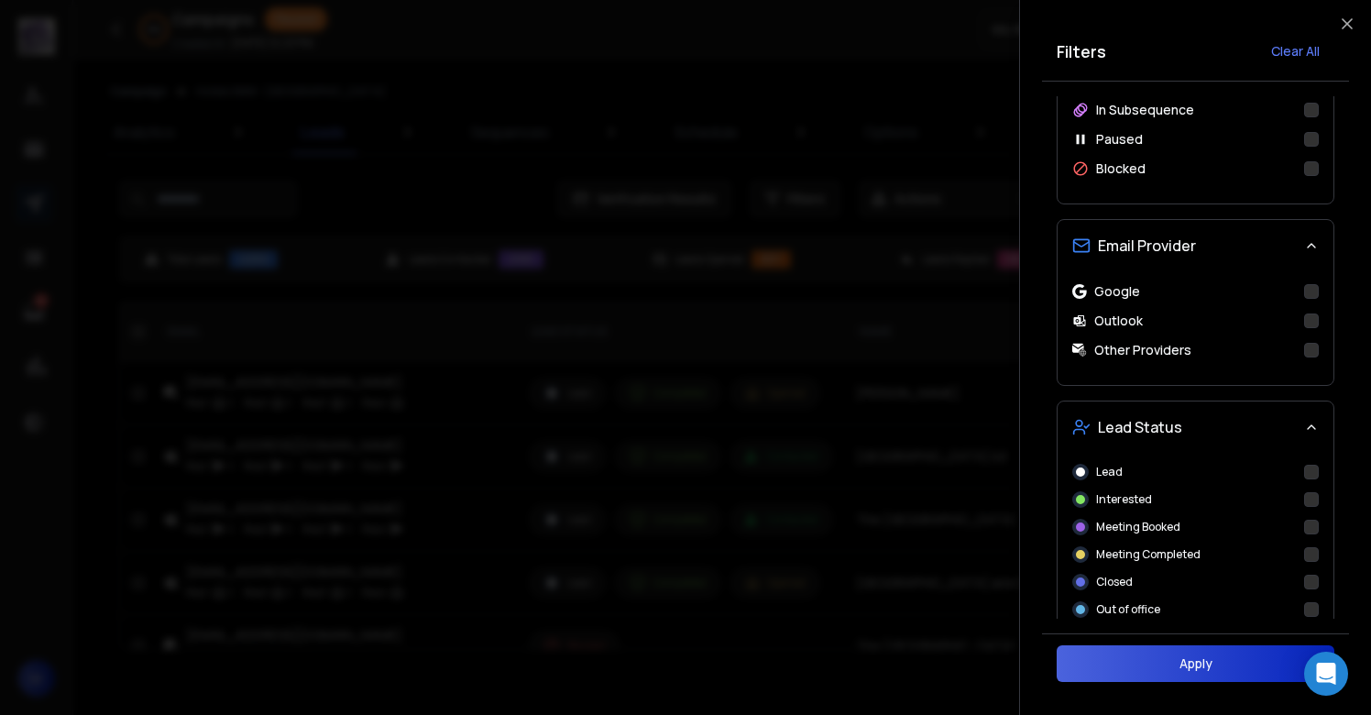
scroll to position [513, 0]
click at [1316, 499] on button "Interested" at bounding box center [1311, 497] width 15 height 15
click at [1183, 665] on button "Apply" at bounding box center [1196, 663] width 278 height 37
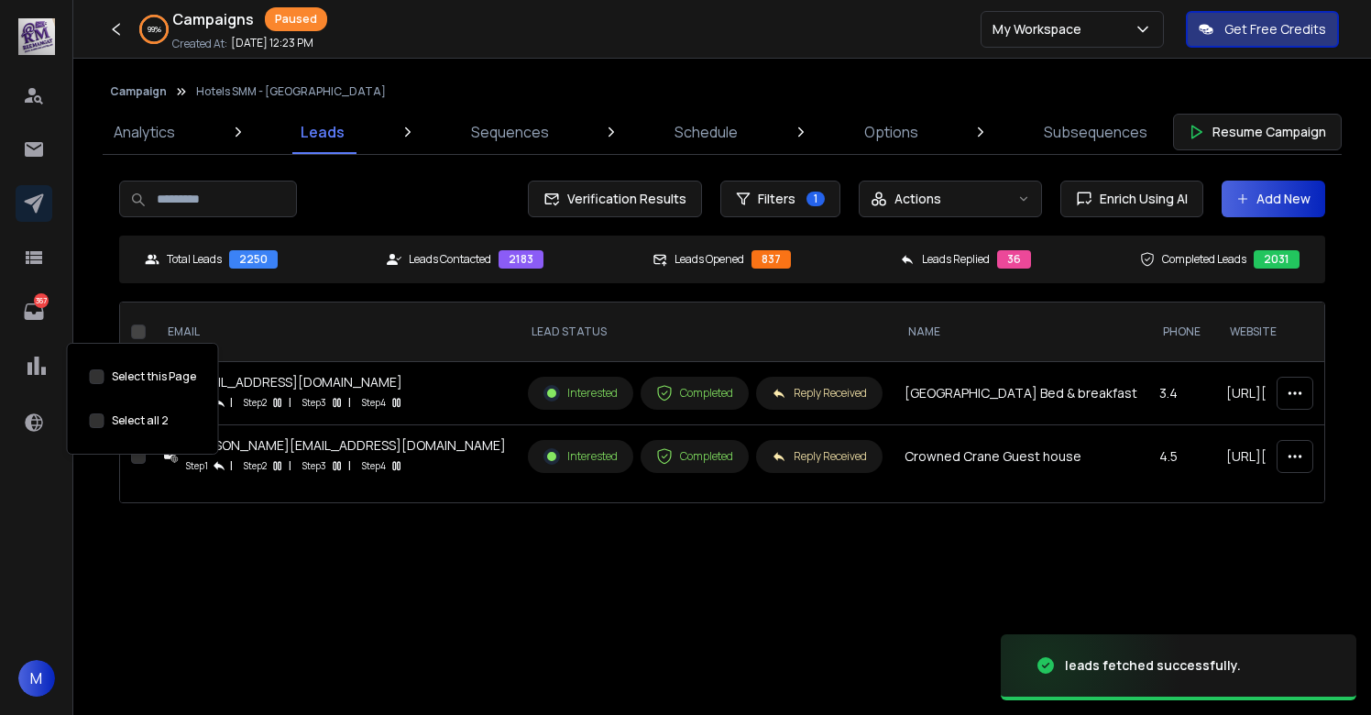
click at [95, 421] on button "Select this Page" at bounding box center [97, 420] width 15 height 15
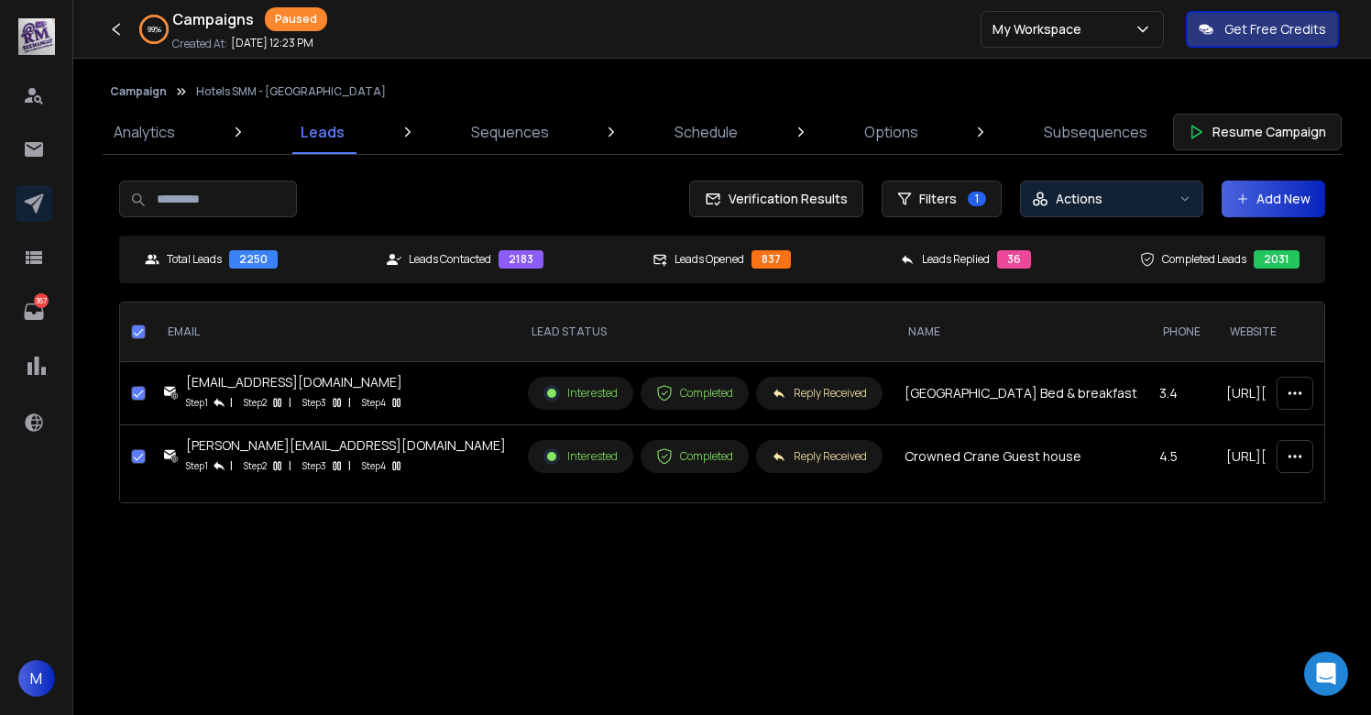
click at [1101, 195] on p "Actions" at bounding box center [1079, 199] width 47 height 18
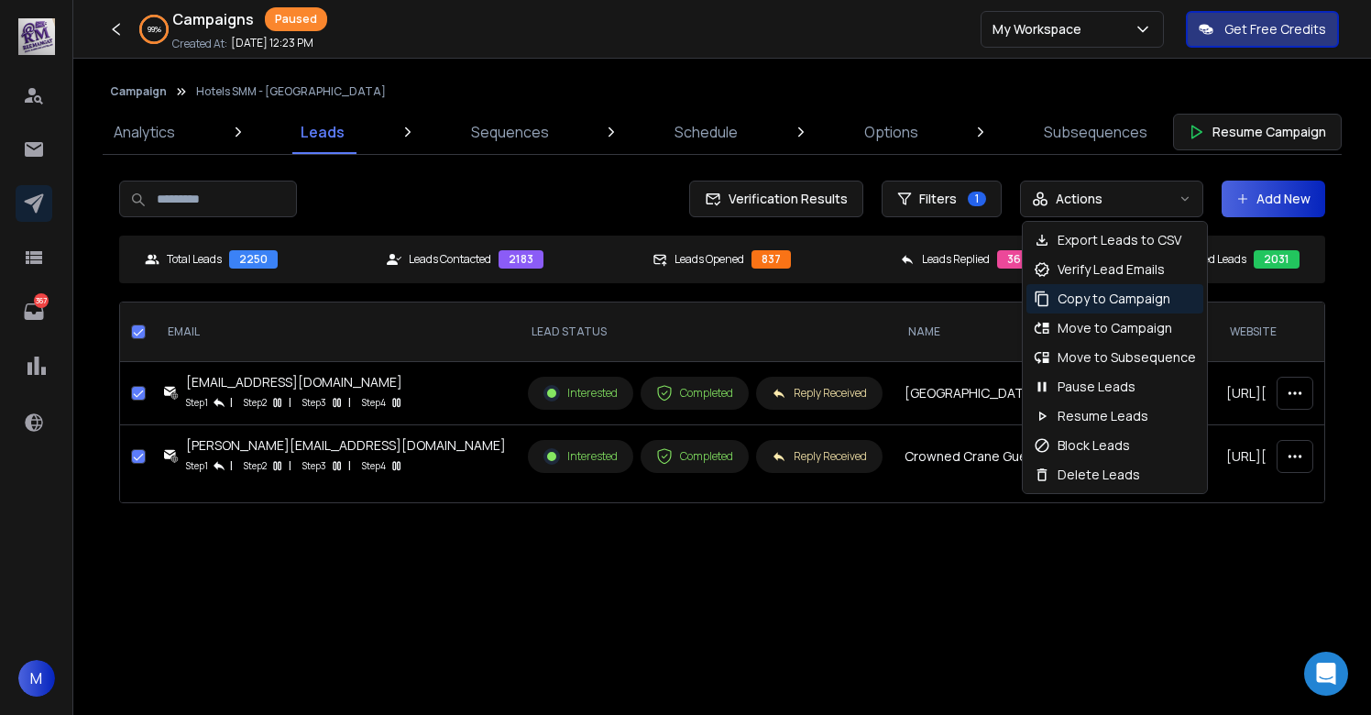
click at [1105, 292] on p "Copy to Campaign" at bounding box center [1114, 299] width 113 height 18
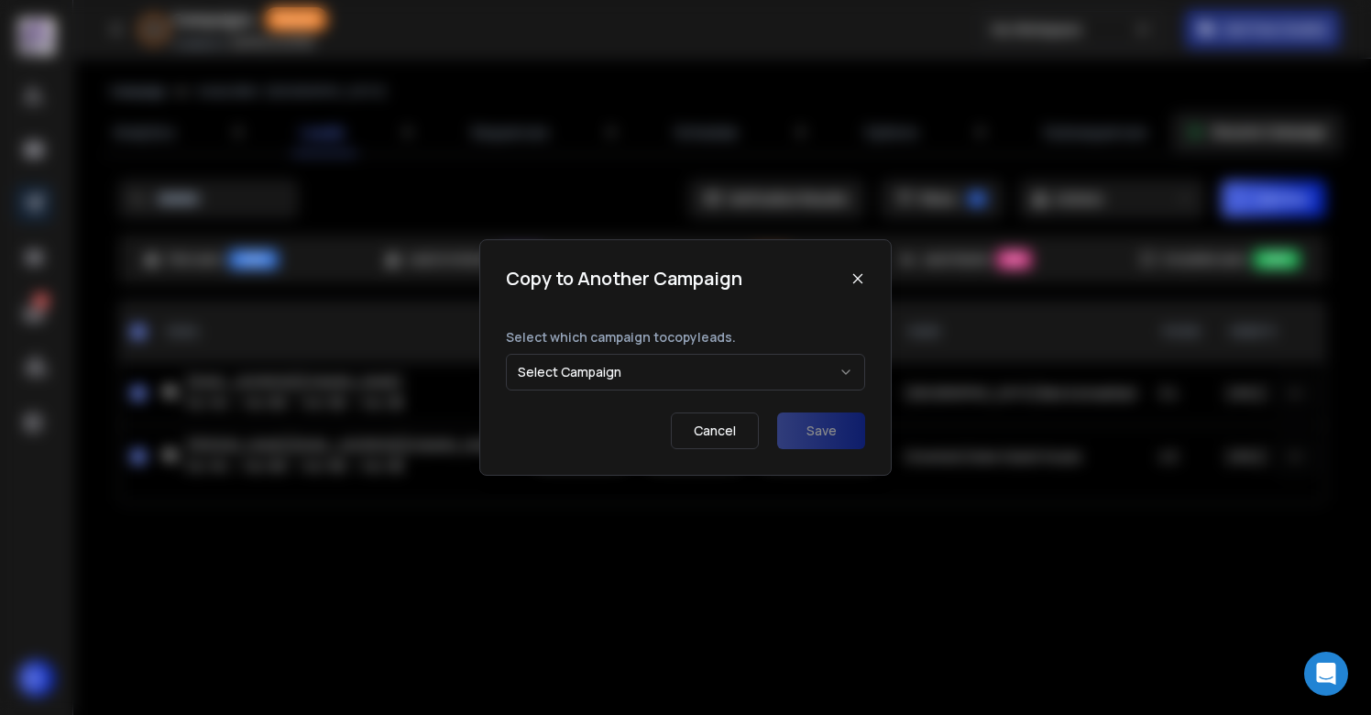
click at [642, 370] on button "Select Campaign" at bounding box center [685, 372] width 359 height 37
click at [856, 431] on button "Save" at bounding box center [821, 430] width 88 height 37
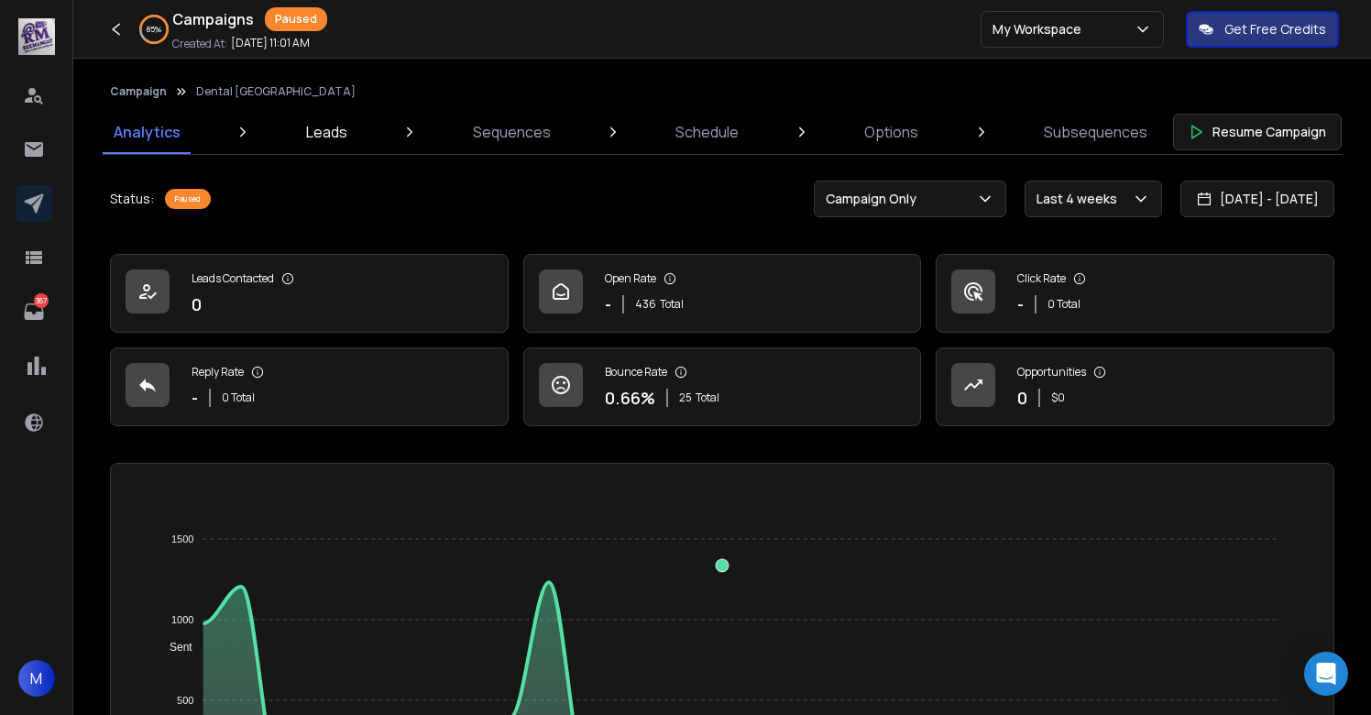
click at [323, 127] on p "Leads" at bounding box center [326, 132] width 41 height 22
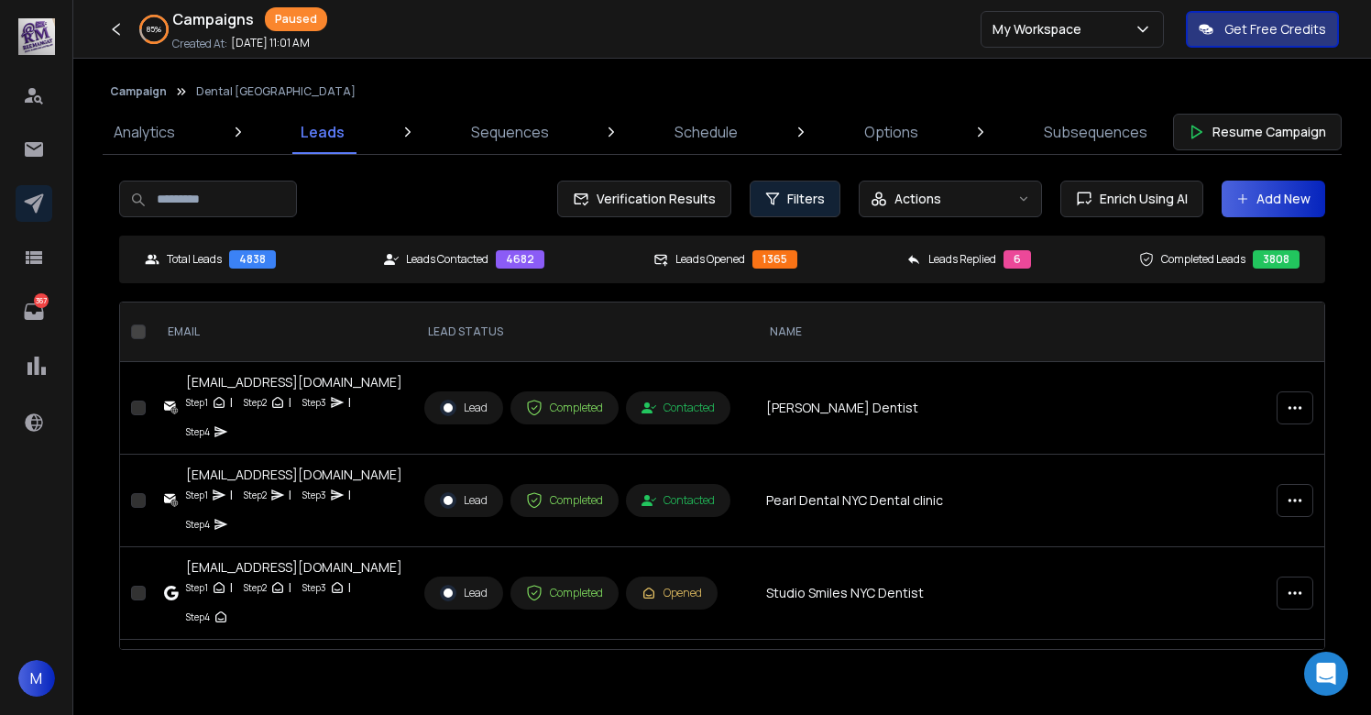
click at [815, 193] on span "Filters" at bounding box center [806, 199] width 38 height 18
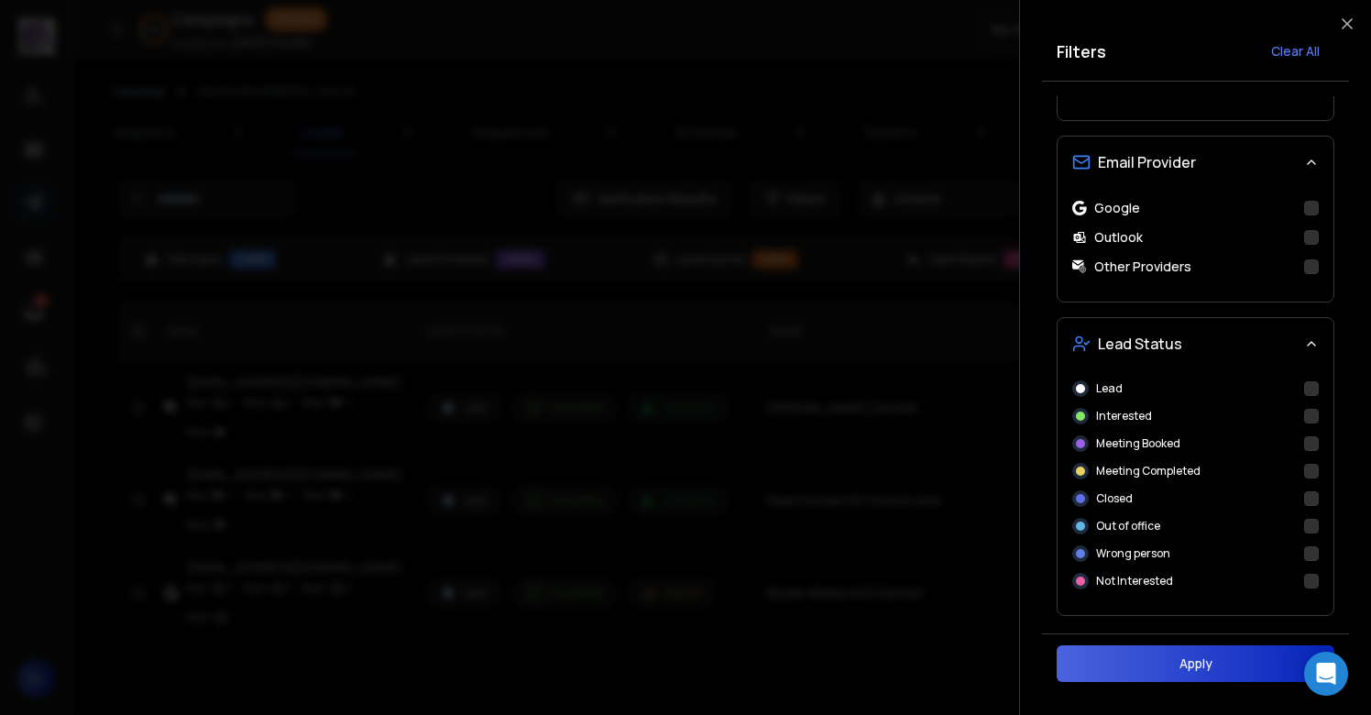
scroll to position [598, 0]
click at [1309, 413] on button "Interested" at bounding box center [1311, 413] width 15 height 15
click at [1194, 654] on button "Apply" at bounding box center [1196, 663] width 278 height 37
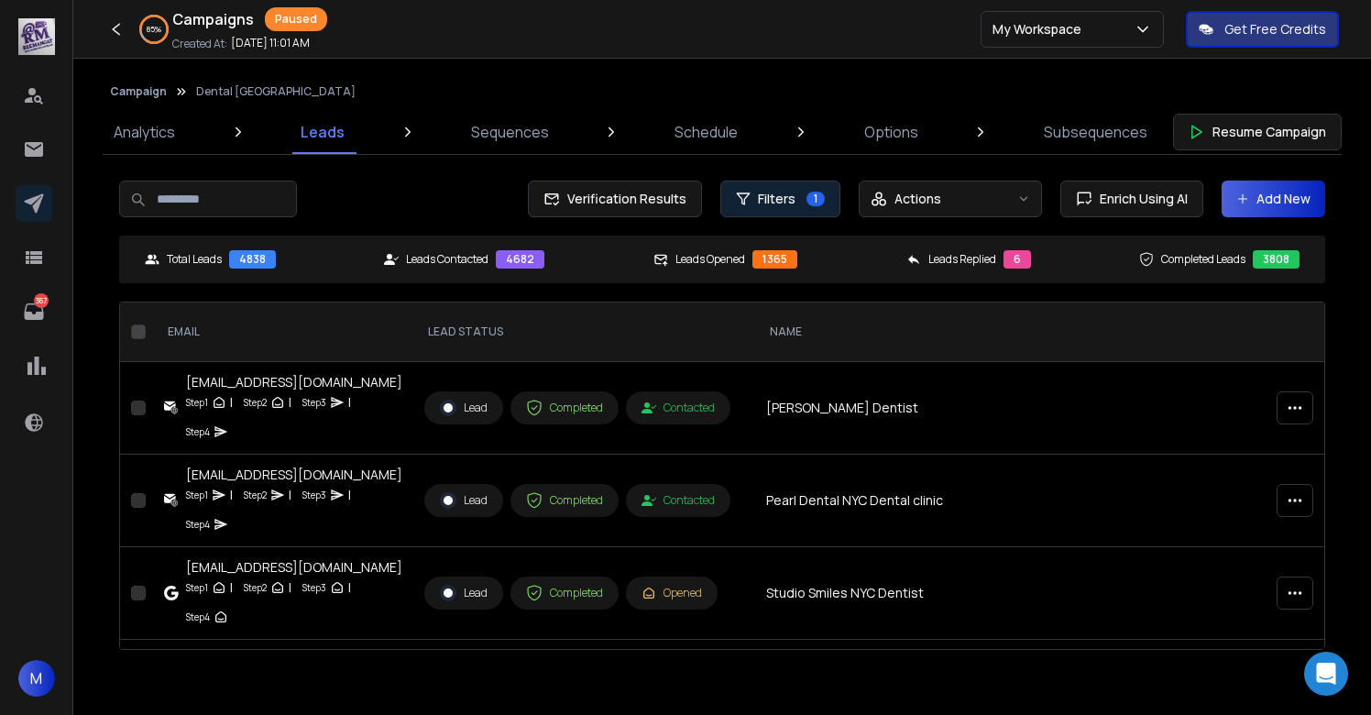
click at [778, 192] on span "Filters" at bounding box center [777, 199] width 38 height 18
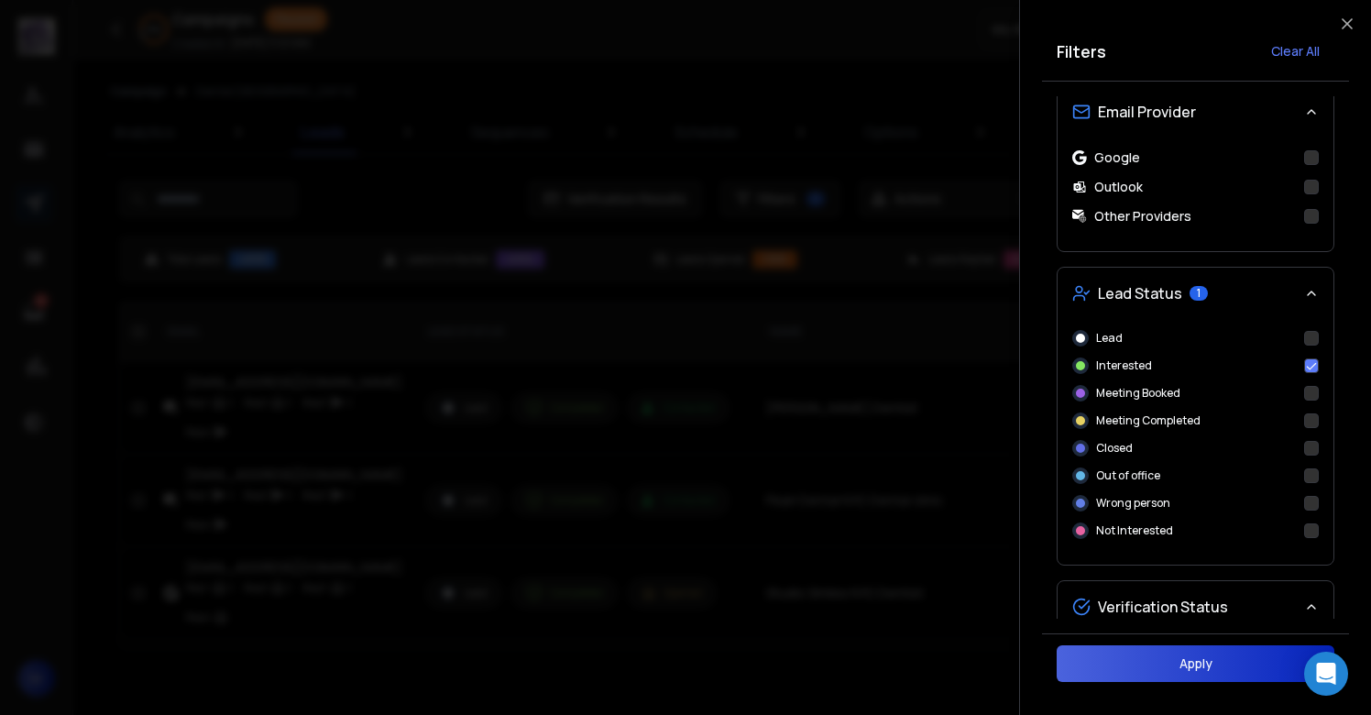
scroll to position [623, 0]
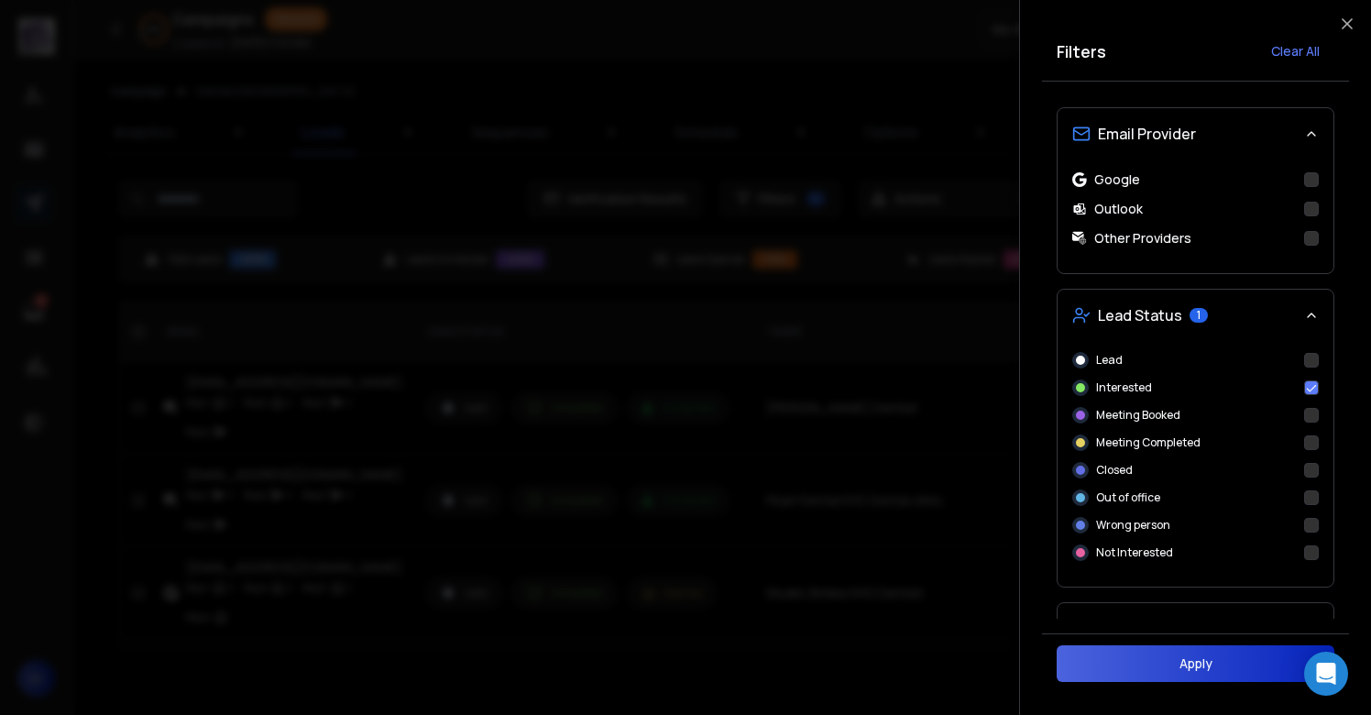
click at [1306, 353] on button "Lead" at bounding box center [1311, 360] width 15 height 15
click at [1171, 657] on button "Apply" at bounding box center [1196, 663] width 278 height 37
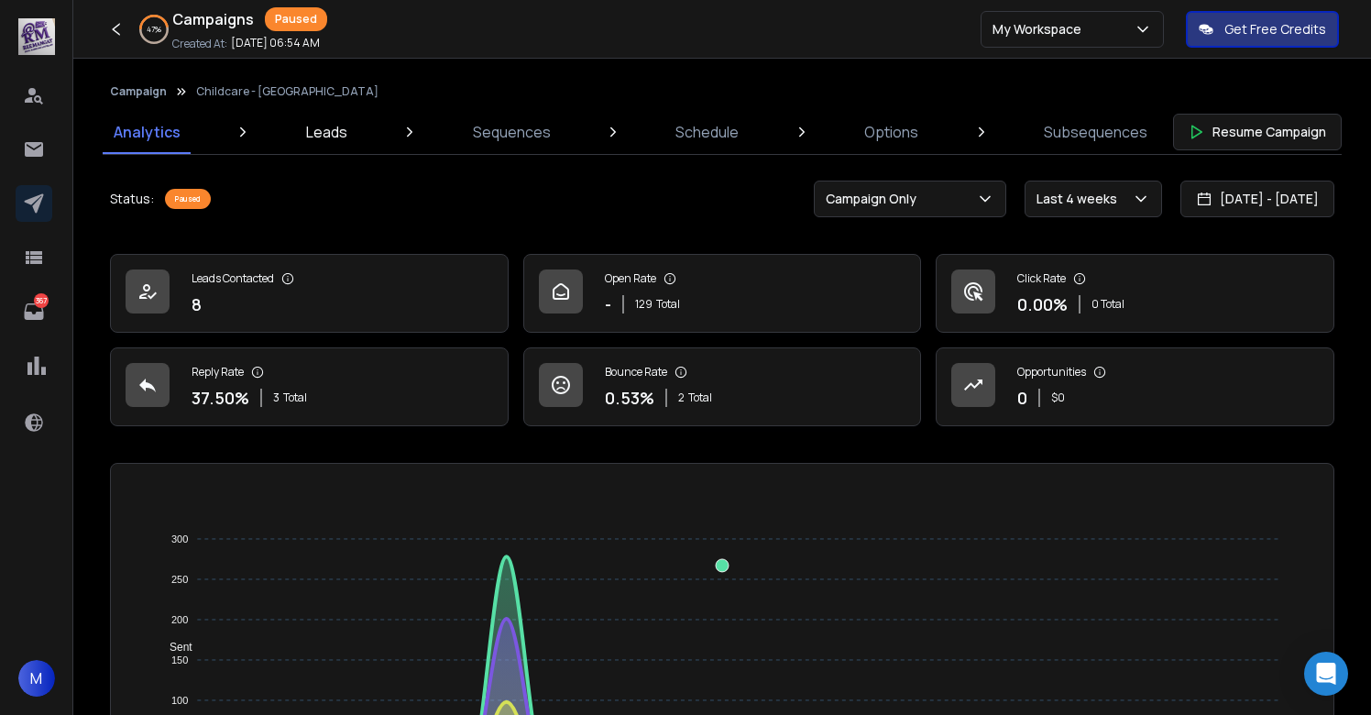
click at [334, 126] on p "Leads" at bounding box center [326, 132] width 41 height 22
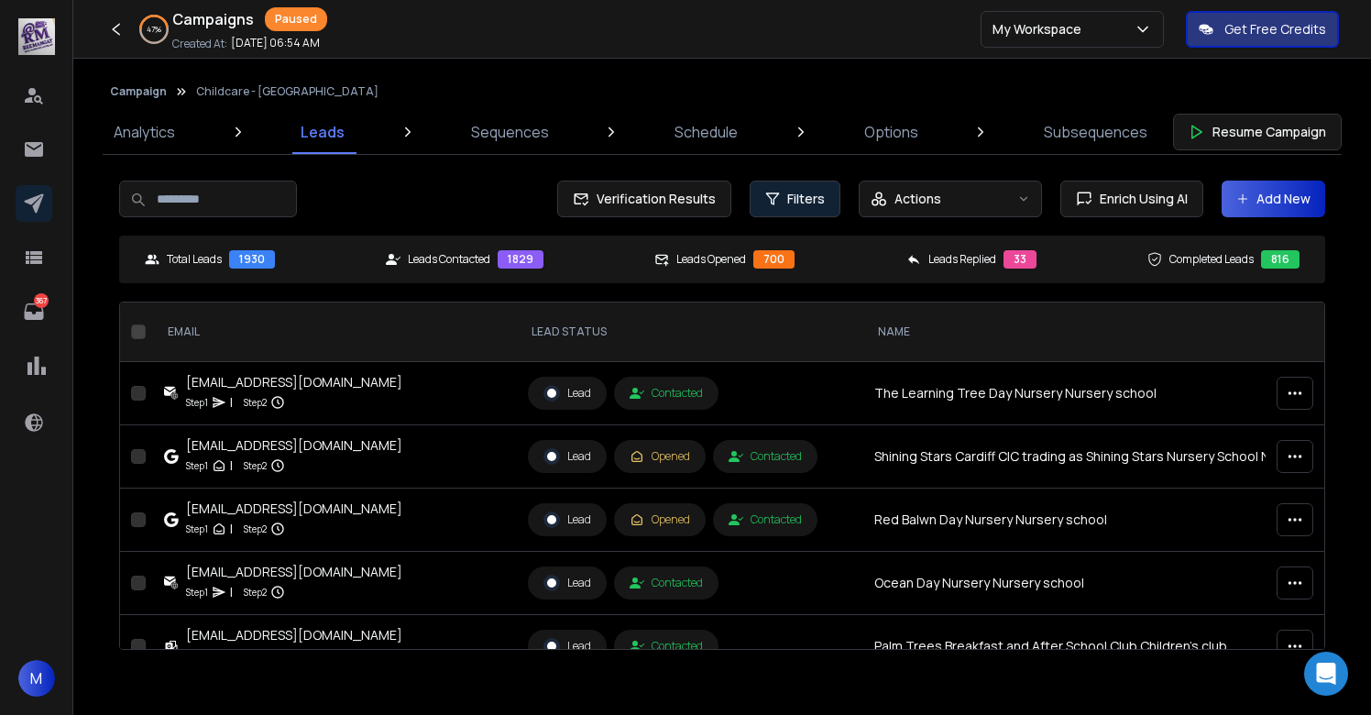
click at [788, 203] on span "Filters" at bounding box center [806, 199] width 38 height 18
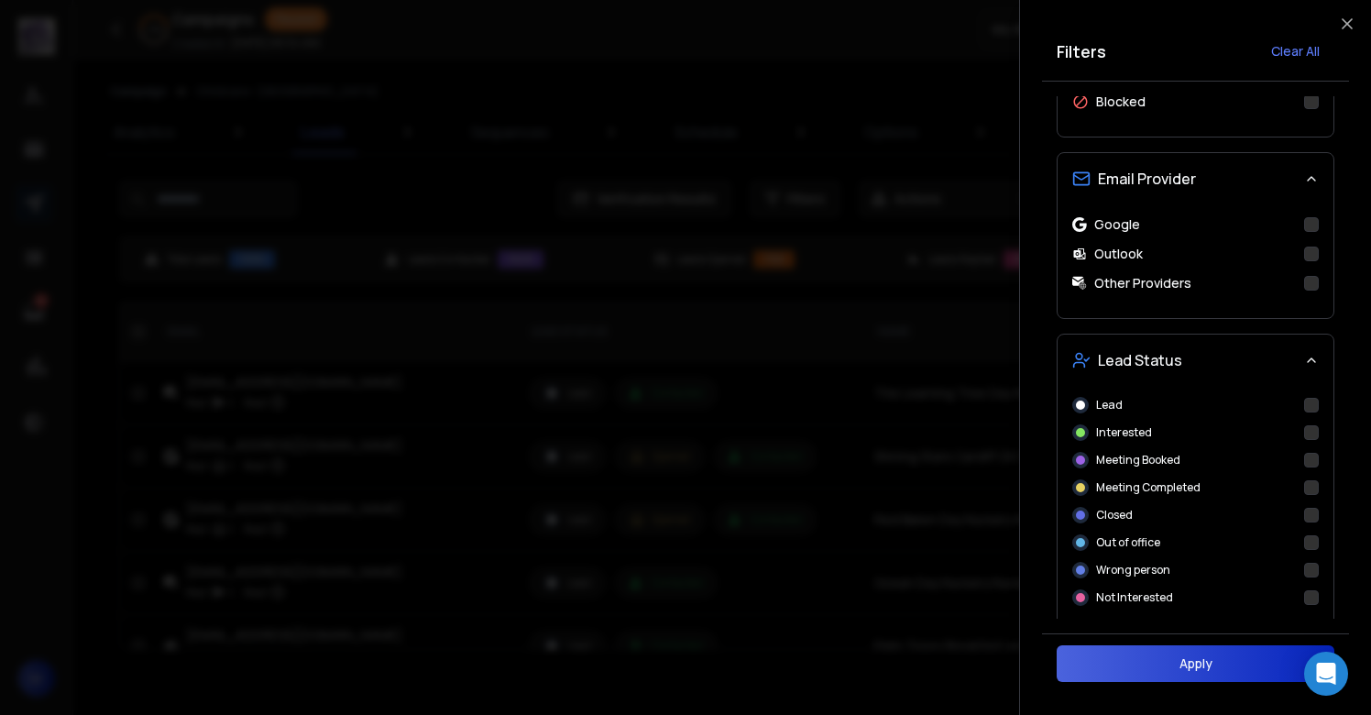
scroll to position [589, 0]
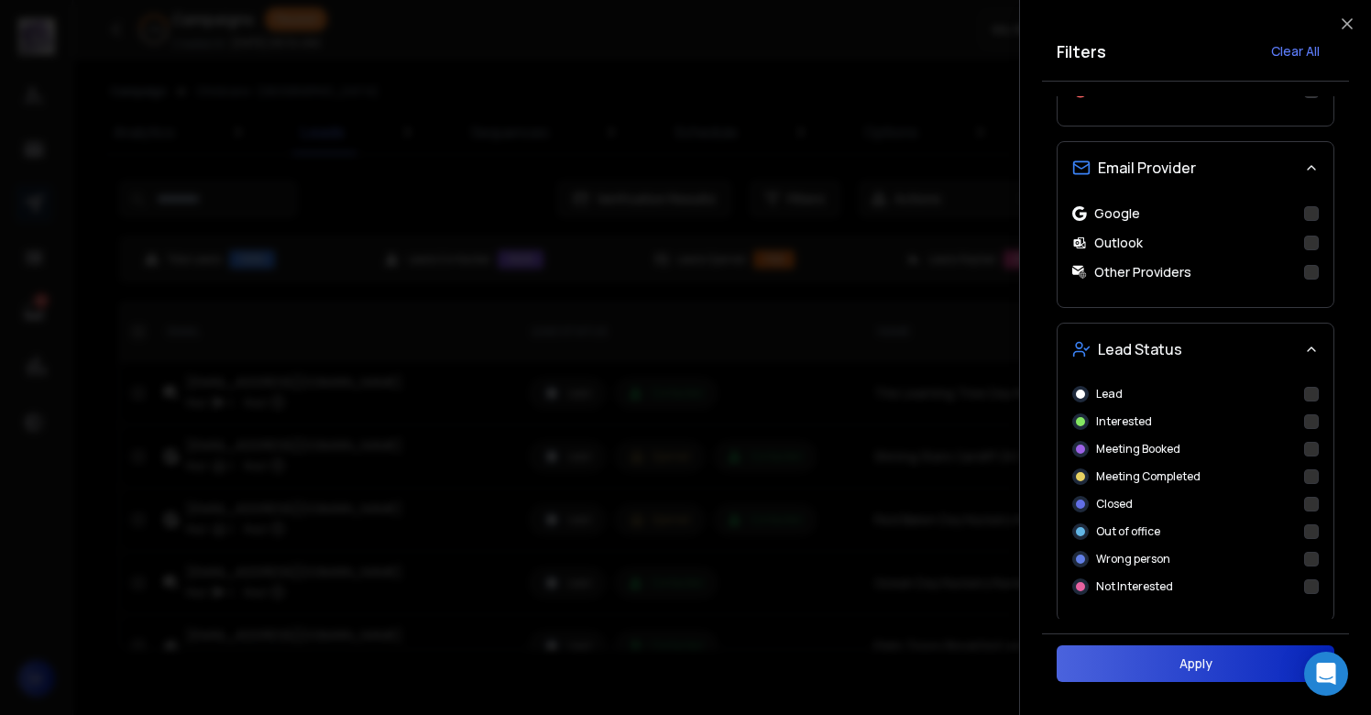
click at [1314, 424] on button "Interested" at bounding box center [1311, 421] width 15 height 15
click at [1171, 677] on button "Apply" at bounding box center [1196, 663] width 278 height 37
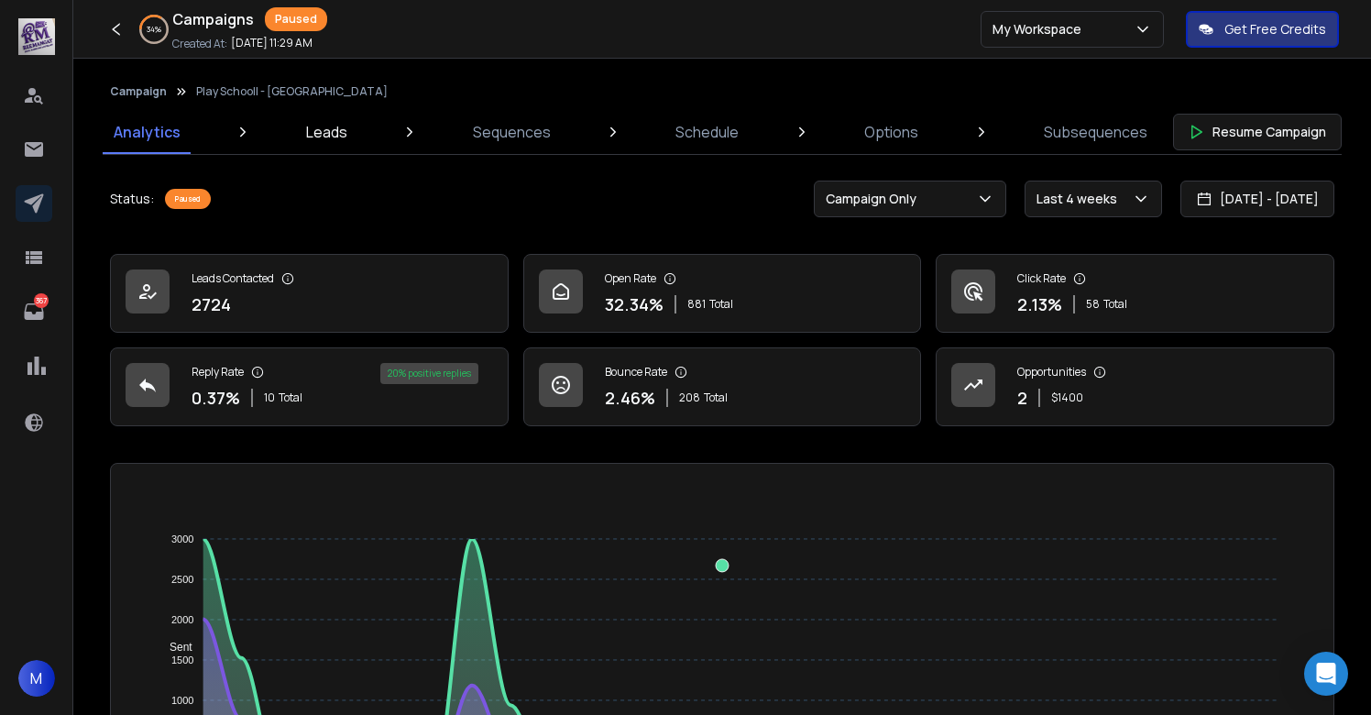
click at [330, 137] on p "Leads" at bounding box center [326, 132] width 41 height 22
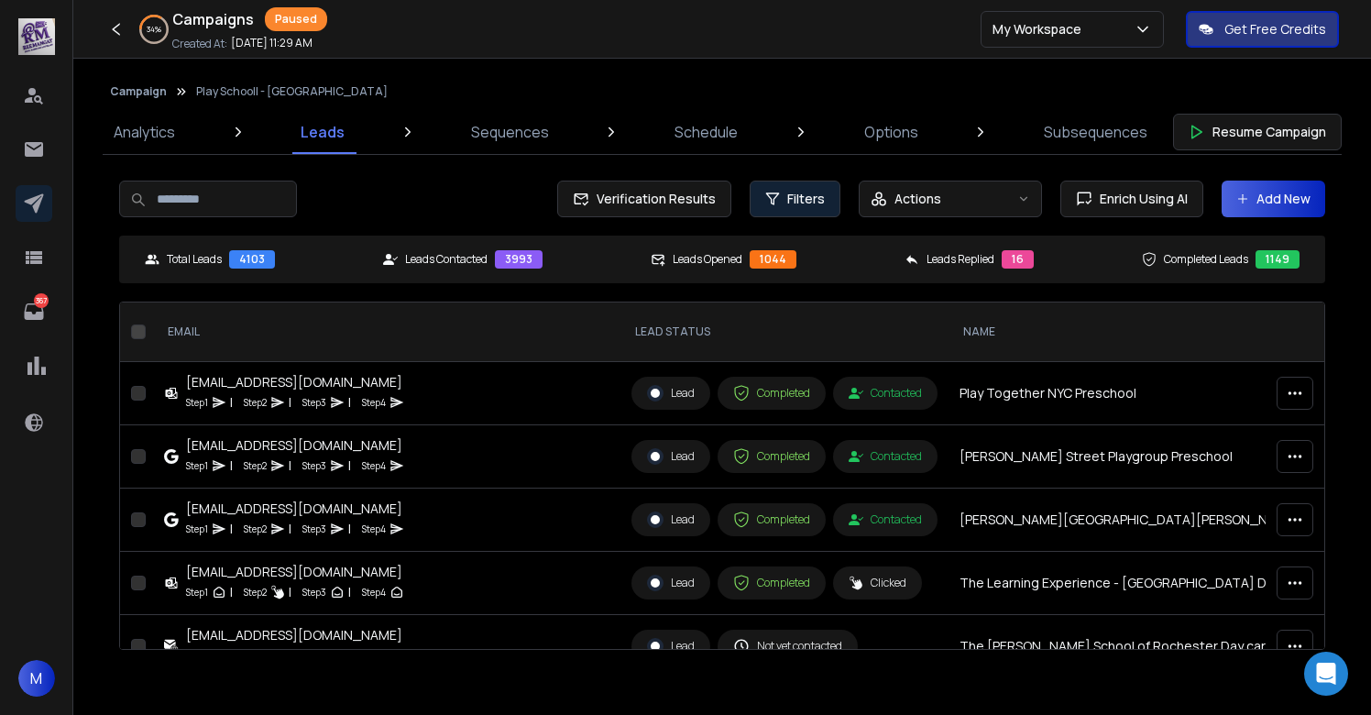
click at [803, 196] on span "Filters" at bounding box center [806, 199] width 38 height 18
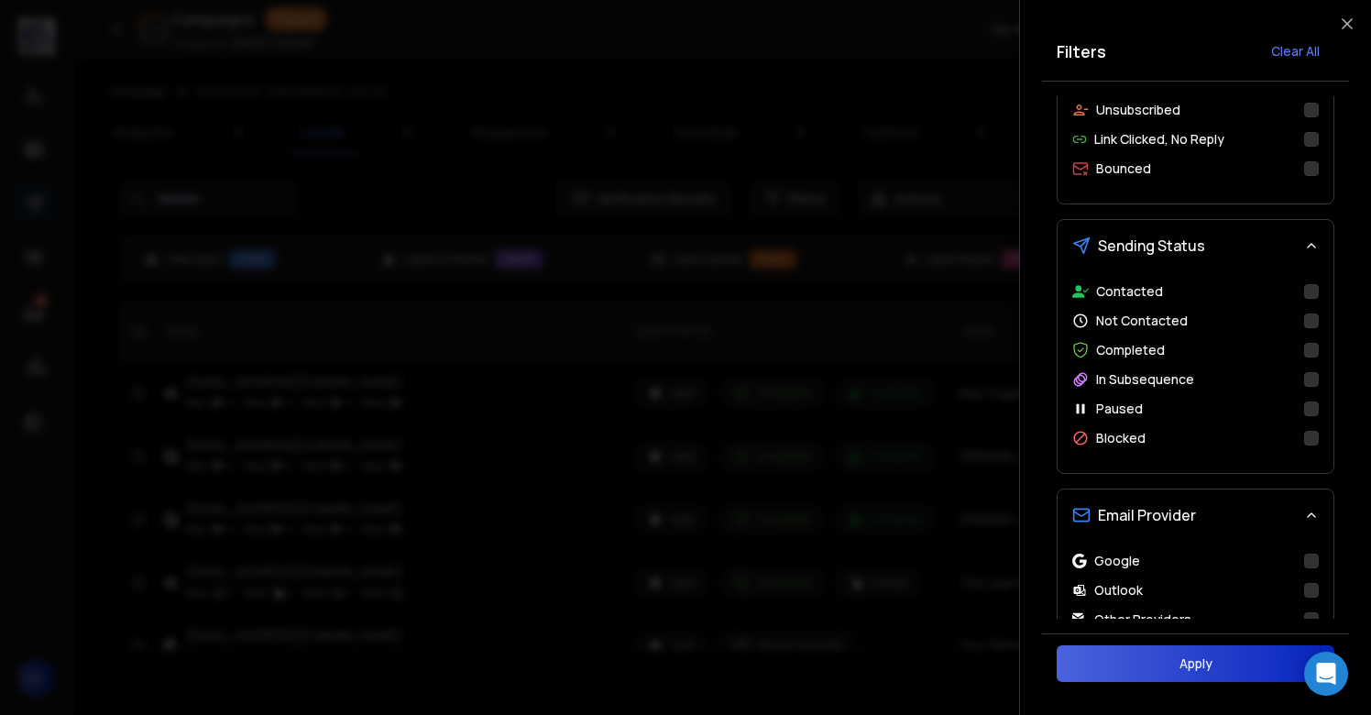
scroll to position [675, 0]
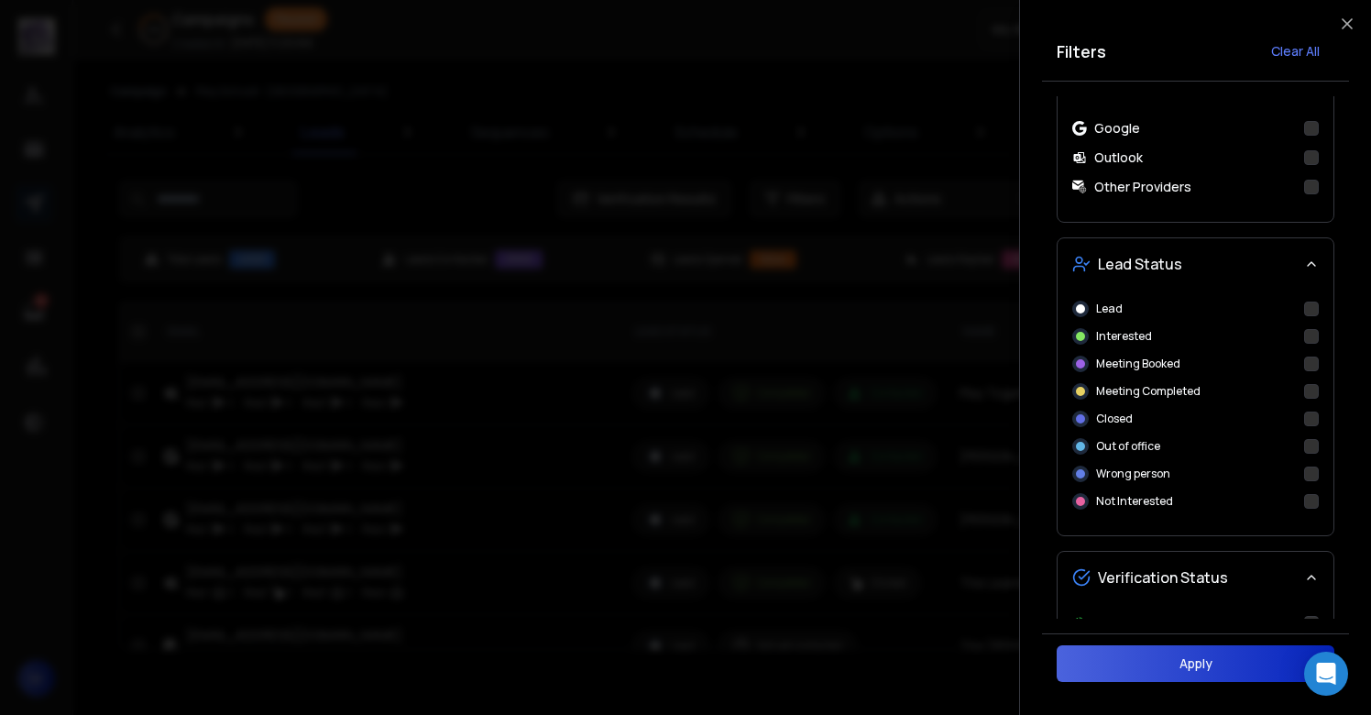
click at [1310, 335] on button "Interested" at bounding box center [1311, 336] width 15 height 15
click at [1143, 665] on button "Apply" at bounding box center [1196, 663] width 278 height 37
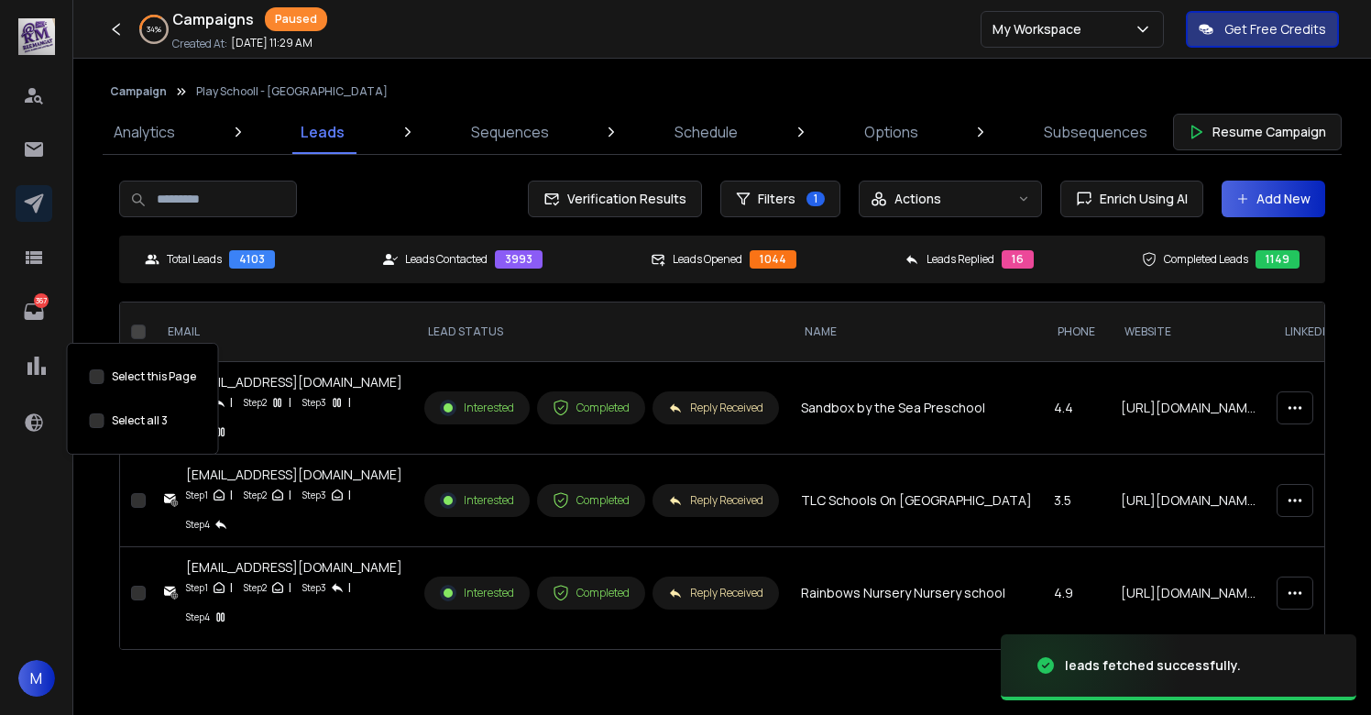
click at [91, 423] on button "Select this Page" at bounding box center [97, 420] width 15 height 15
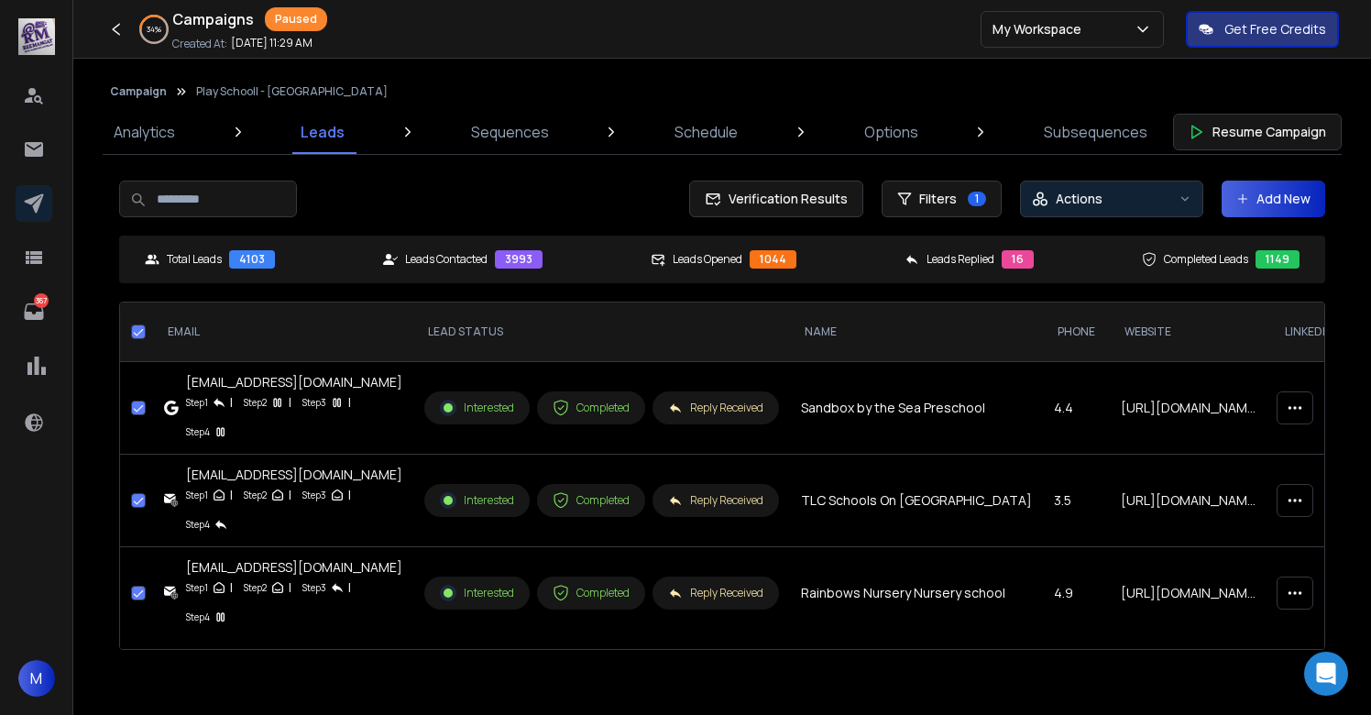
click at [1113, 198] on div "Actions" at bounding box center [1101, 199] width 139 height 18
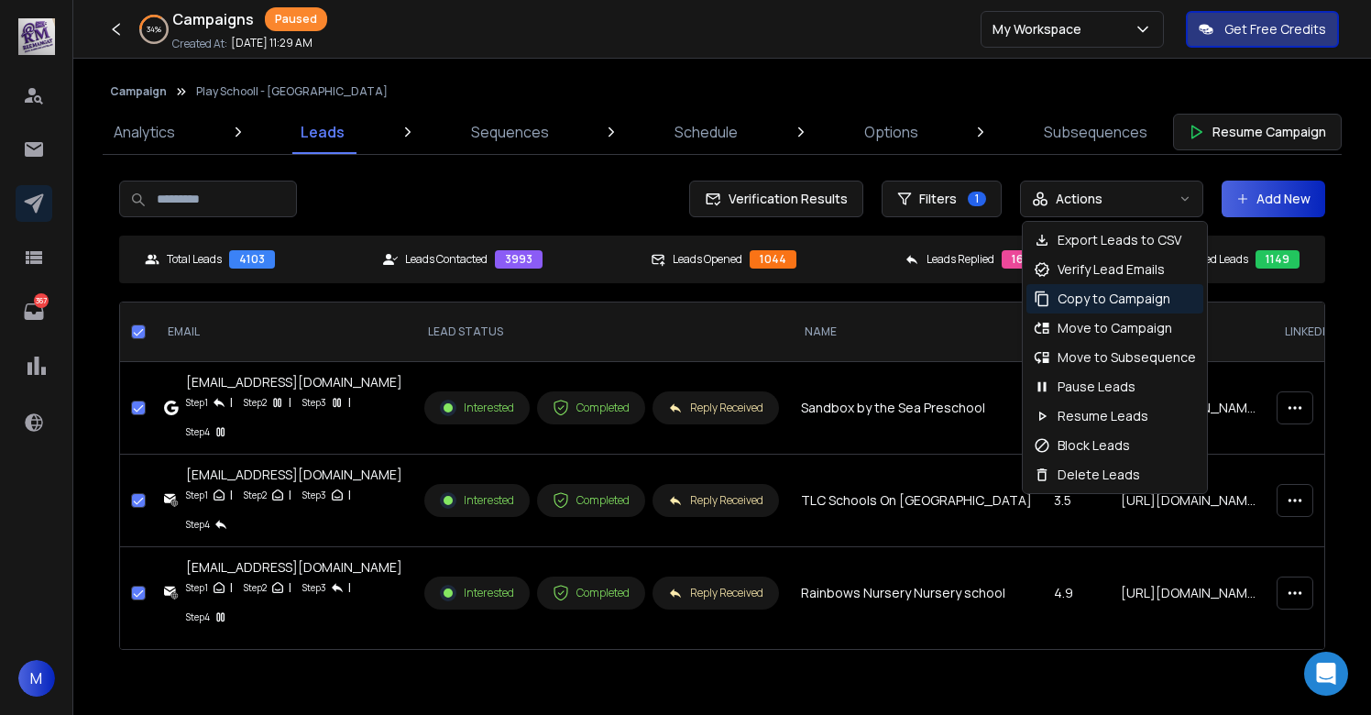
click at [1105, 302] on p "Copy to Campaign" at bounding box center [1114, 299] width 113 height 18
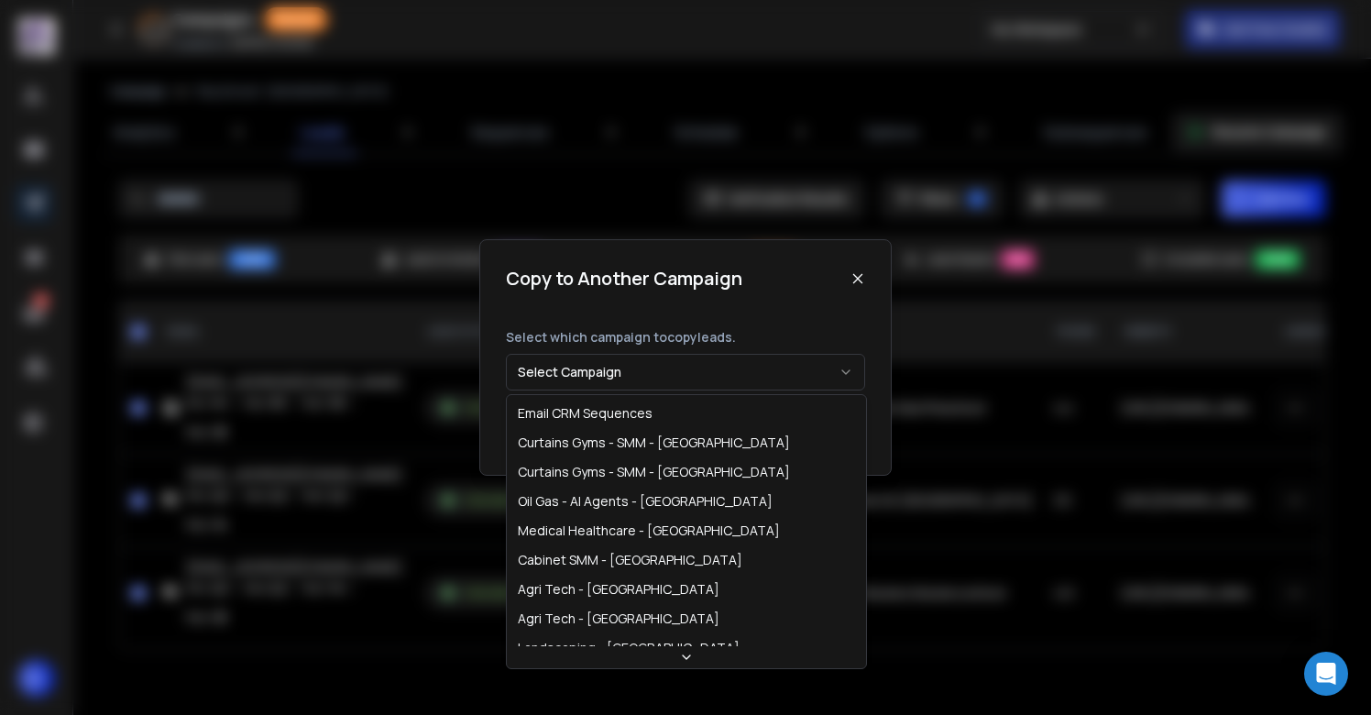
click at [615, 383] on button "Select Campaign" at bounding box center [685, 372] width 359 height 37
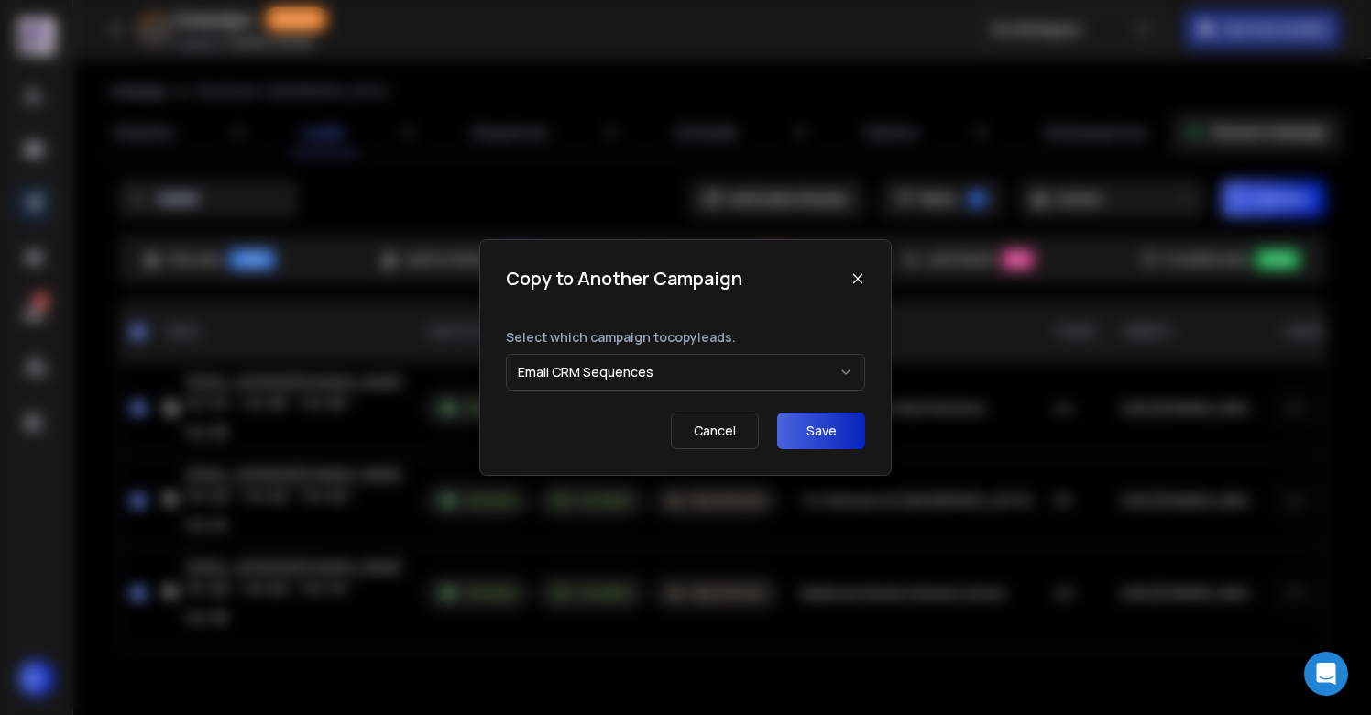
click at [820, 422] on button "Save" at bounding box center [821, 430] width 88 height 37
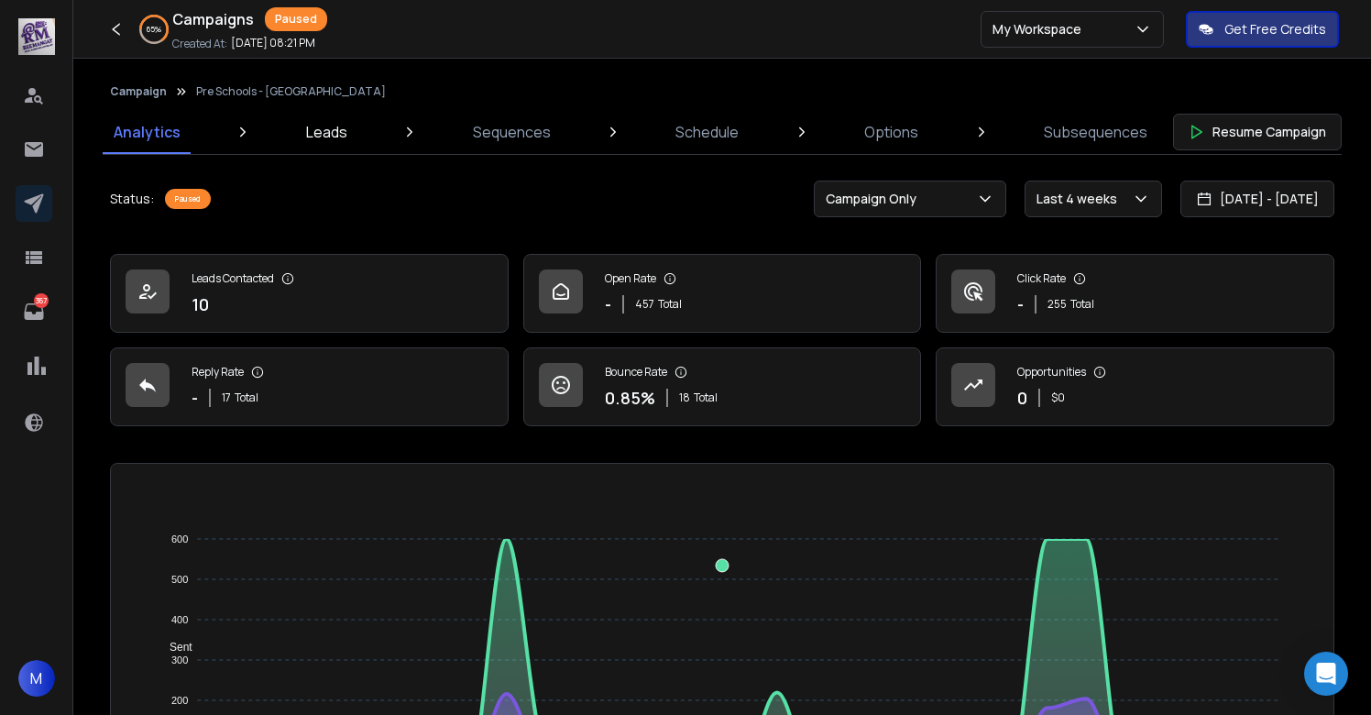
click at [302, 127] on link "Leads" at bounding box center [326, 132] width 63 height 44
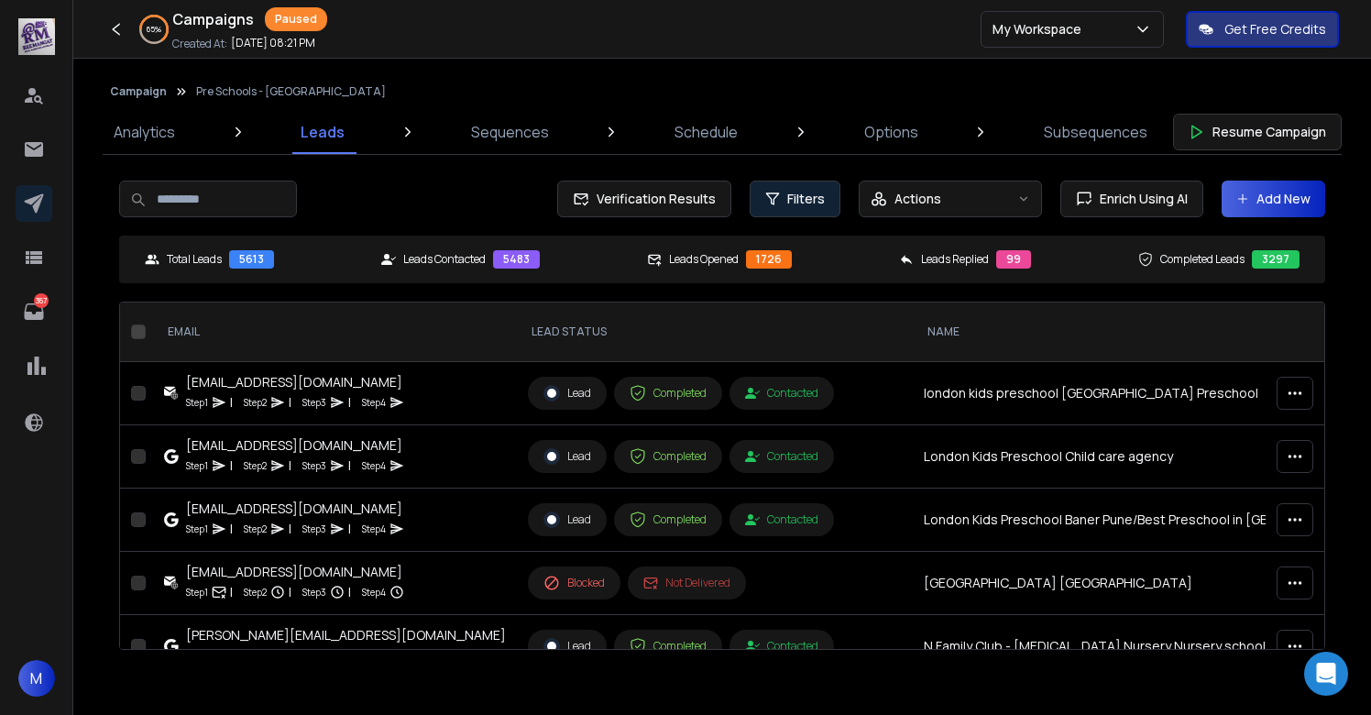
click at [799, 206] on span "Filters" at bounding box center [806, 199] width 38 height 18
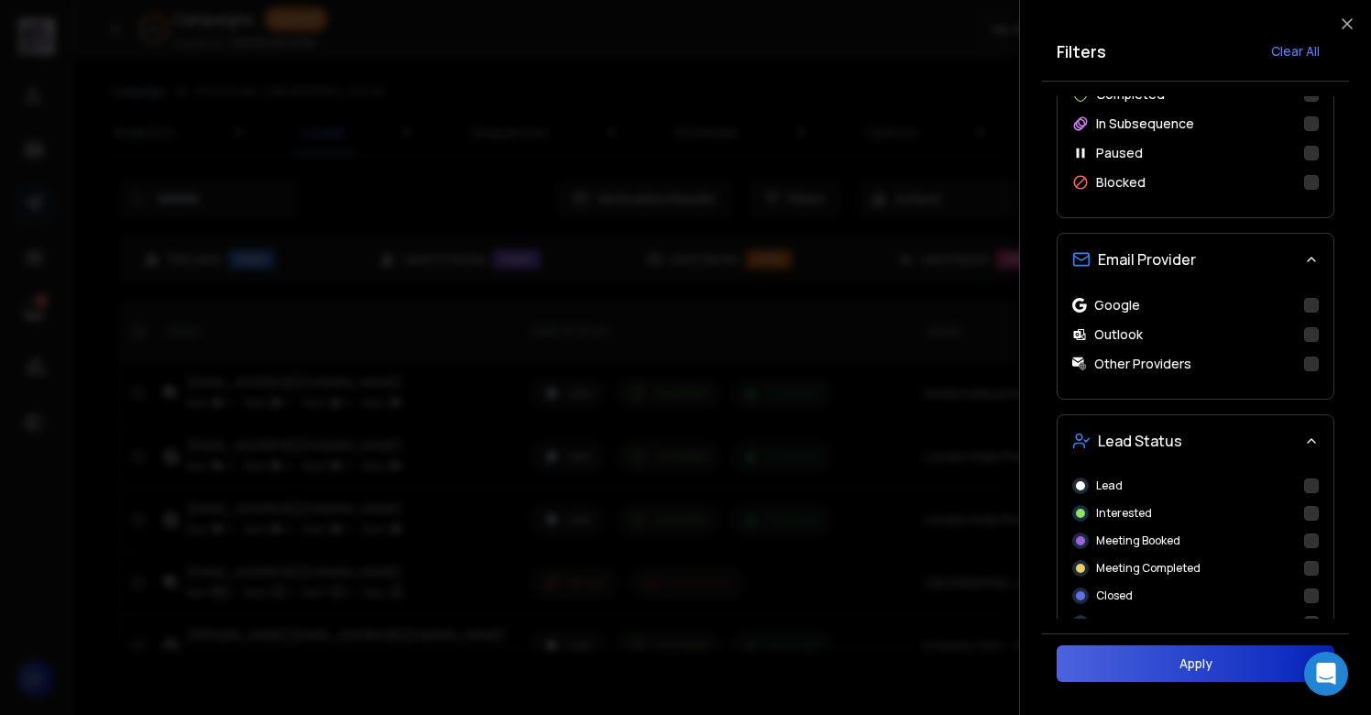
scroll to position [499, 0]
click at [1317, 516] on button "Interested" at bounding box center [1311, 512] width 15 height 15
click at [1179, 674] on button "Apply" at bounding box center [1196, 663] width 278 height 37
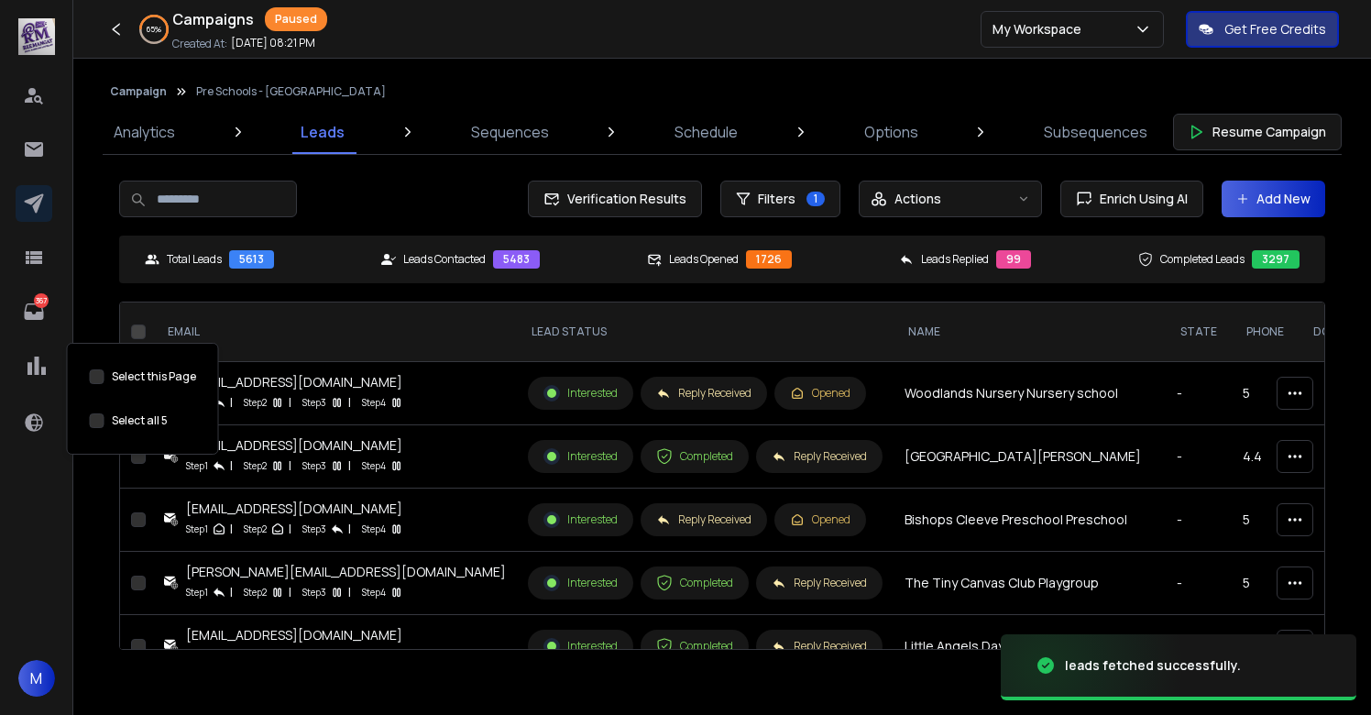
click at [101, 417] on button "Select this Page" at bounding box center [97, 420] width 15 height 15
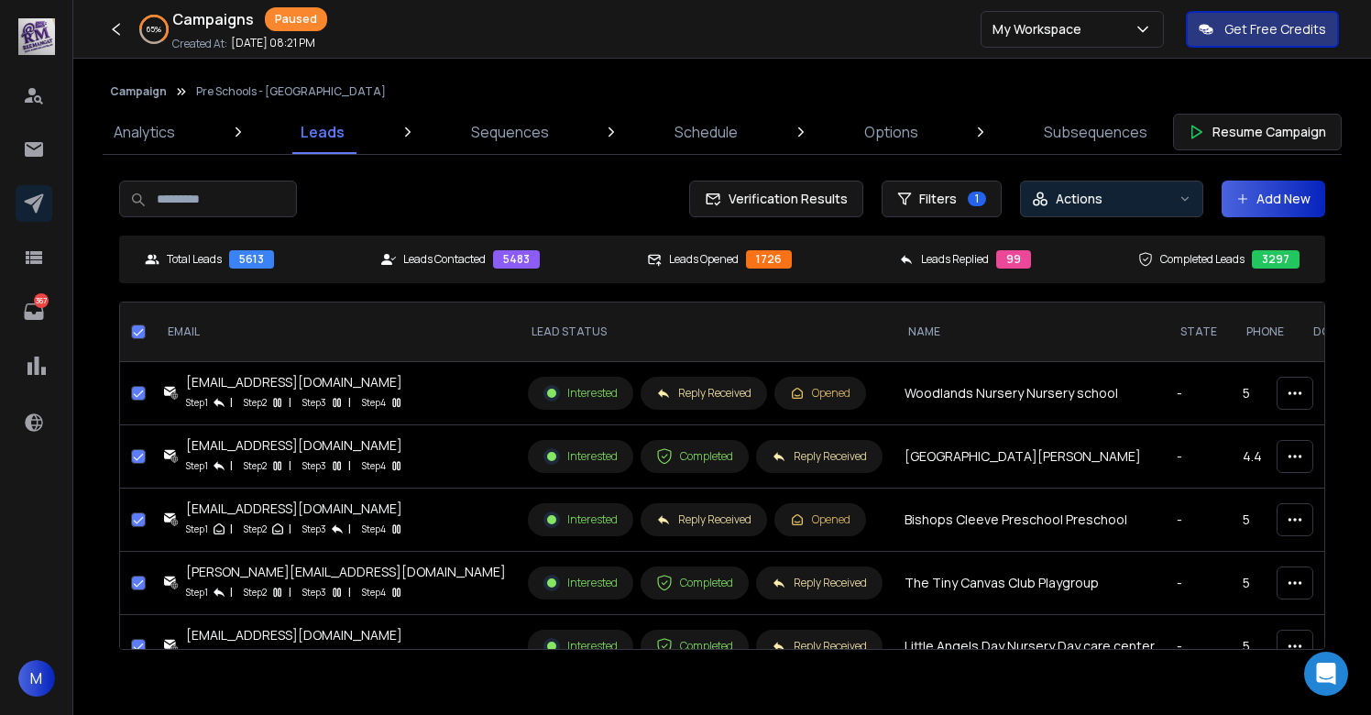
click at [1073, 195] on p "Actions" at bounding box center [1079, 199] width 47 height 18
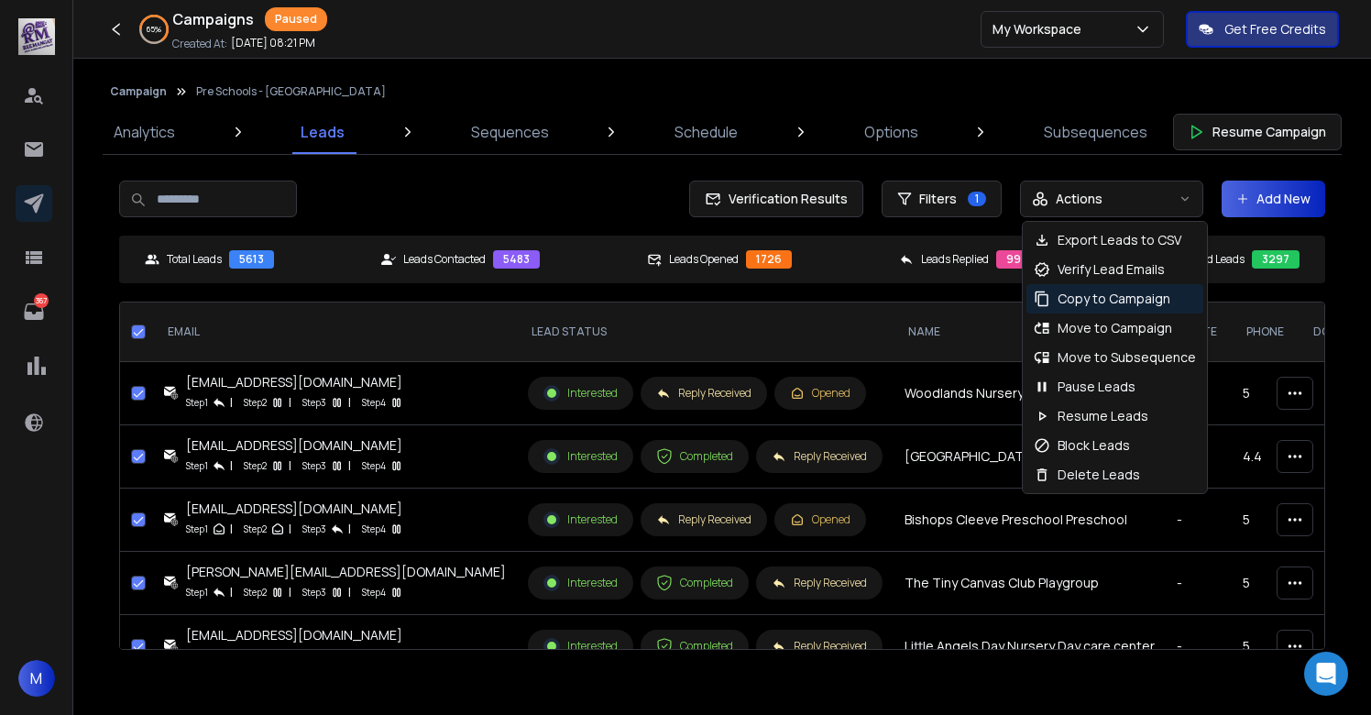
click at [1083, 302] on p "Copy to Campaign" at bounding box center [1114, 299] width 113 height 18
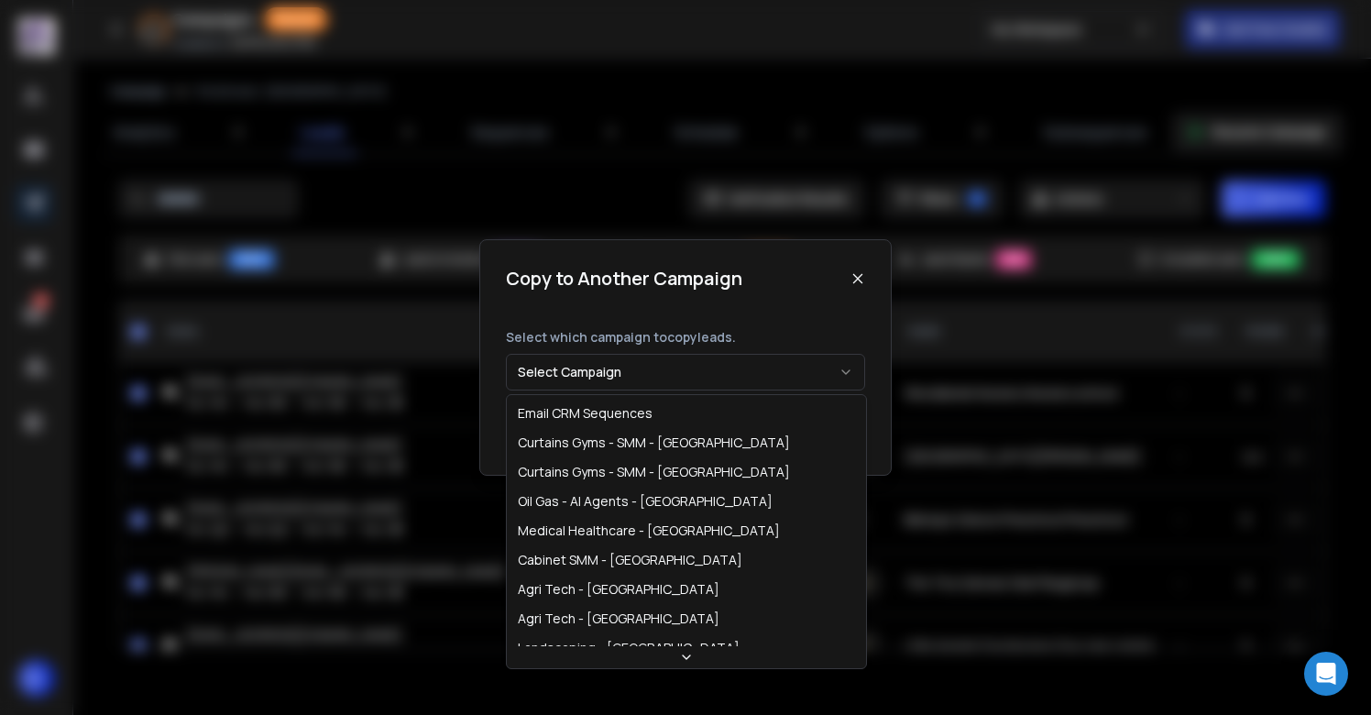
click at [644, 384] on button "Select Campaign" at bounding box center [685, 372] width 359 height 37
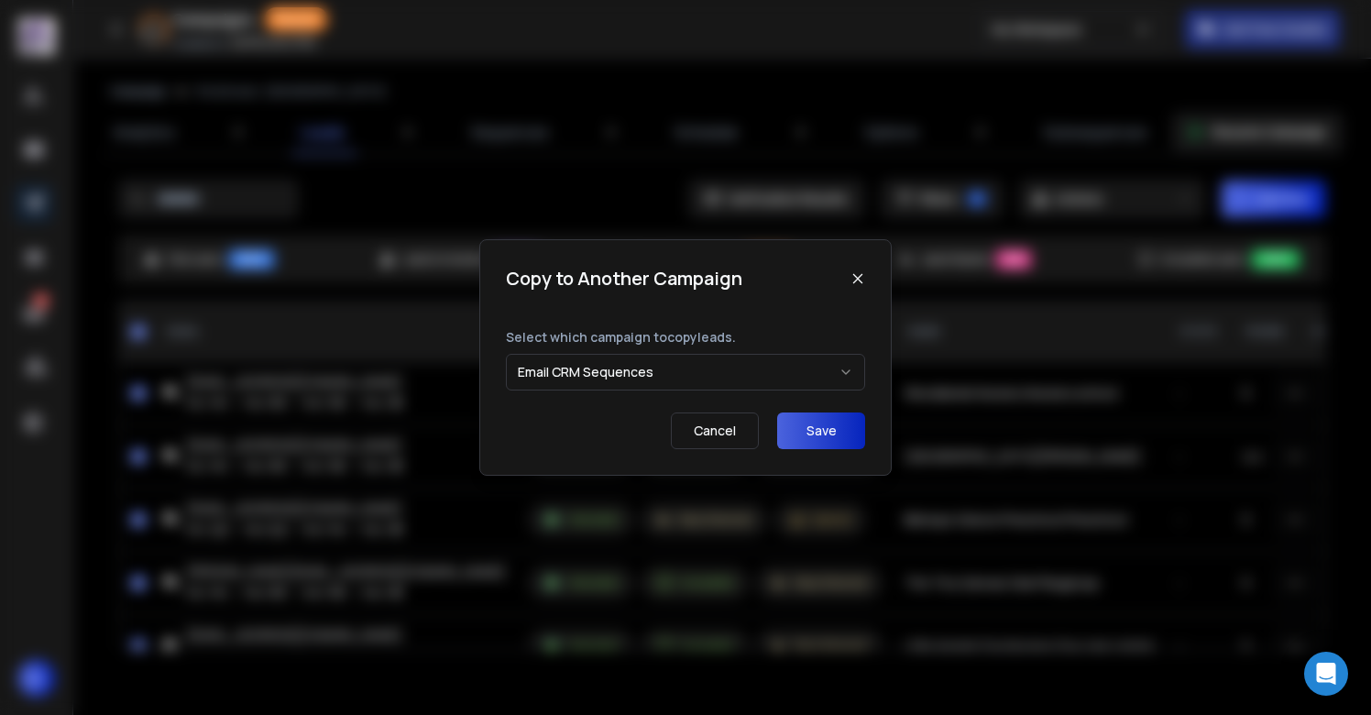
click at [830, 434] on button "Save" at bounding box center [821, 430] width 88 height 37
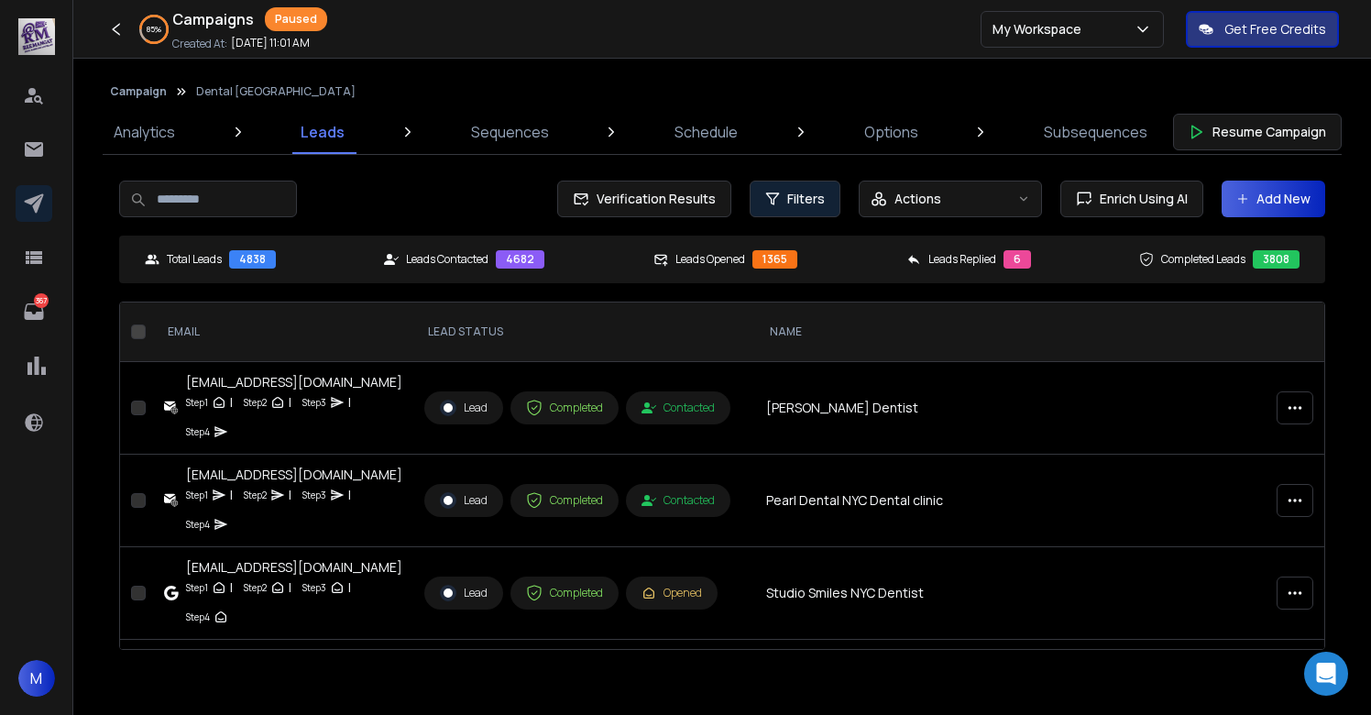
click at [808, 199] on span "Filters" at bounding box center [806, 199] width 38 height 18
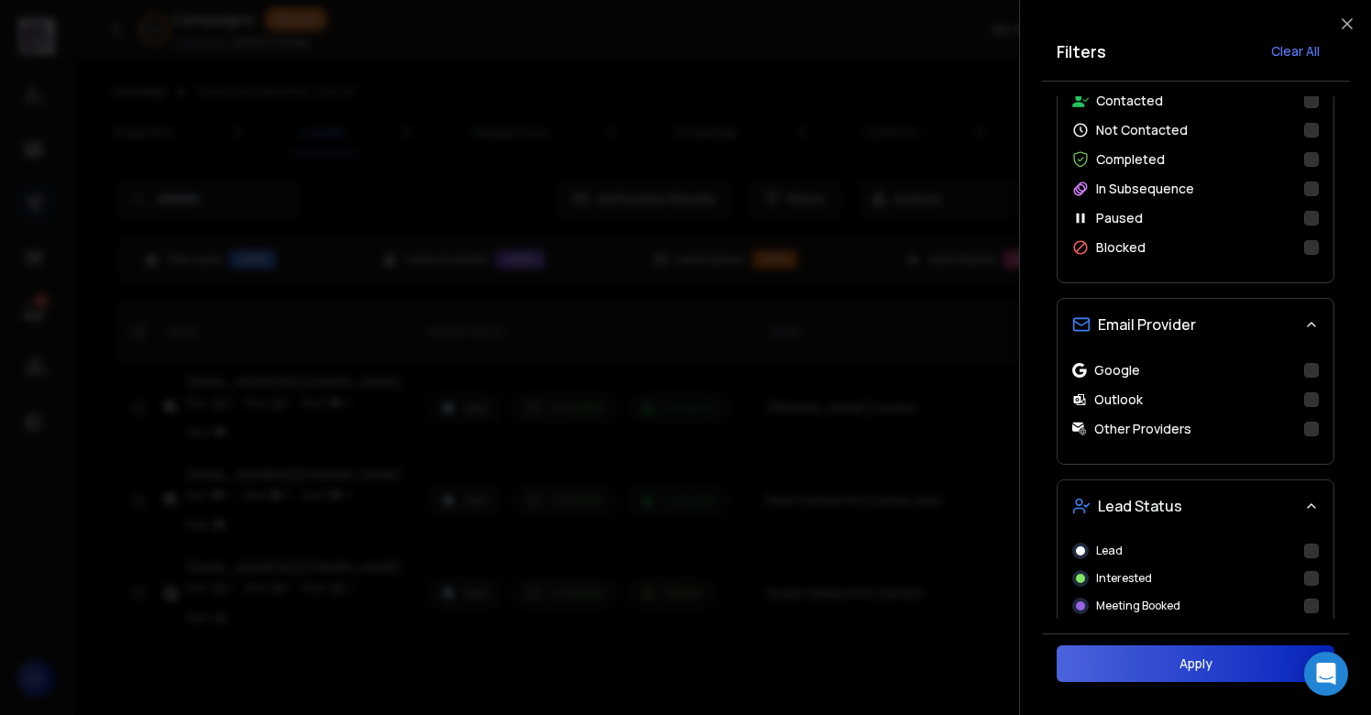
scroll to position [550, 0]
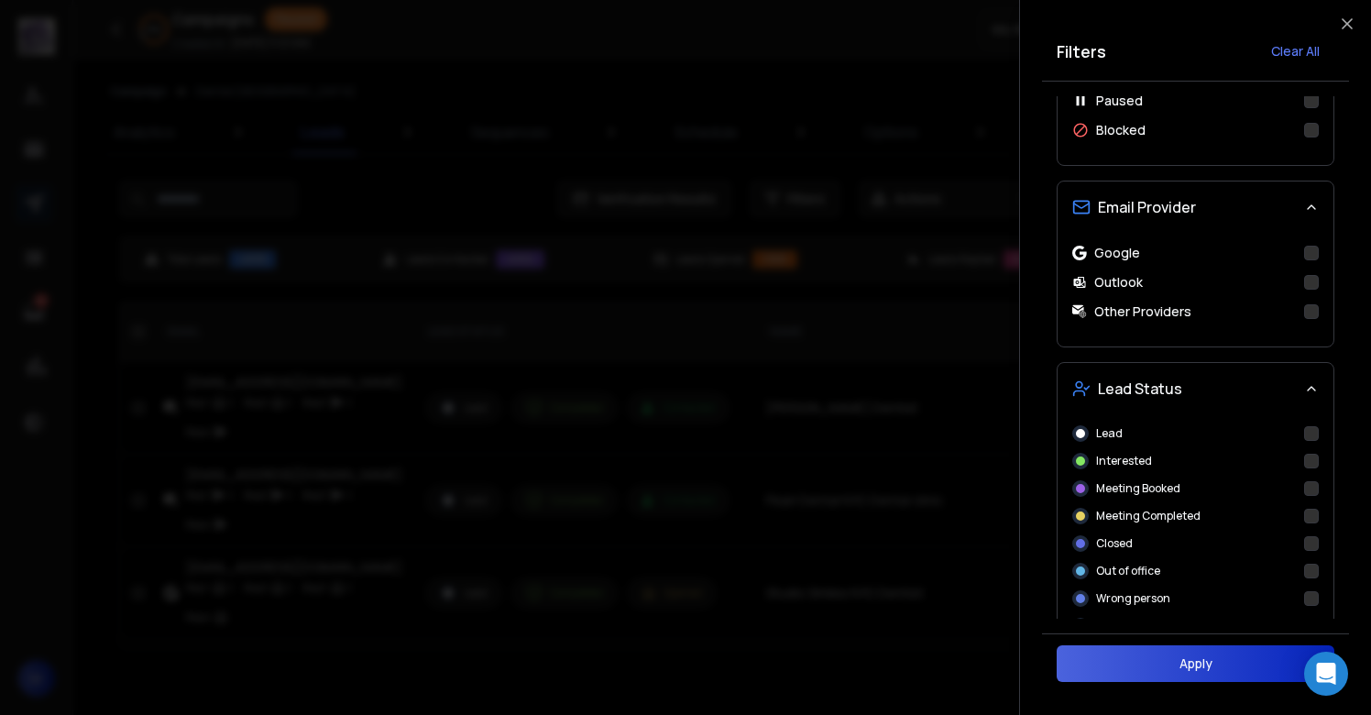
click at [1315, 460] on button "Interested" at bounding box center [1311, 461] width 15 height 15
click at [1169, 656] on button "Apply" at bounding box center [1196, 663] width 278 height 37
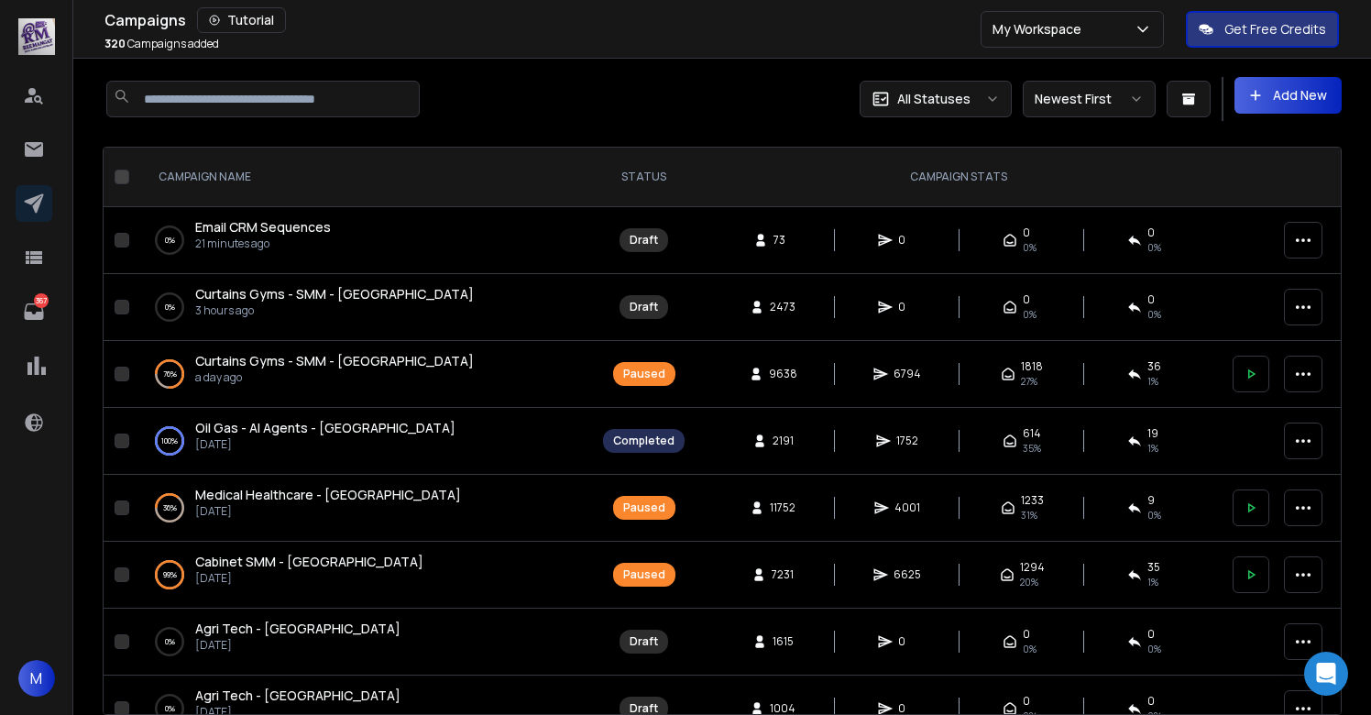
click at [291, 224] on span "Email CRM Sequences" at bounding box center [263, 226] width 136 height 17
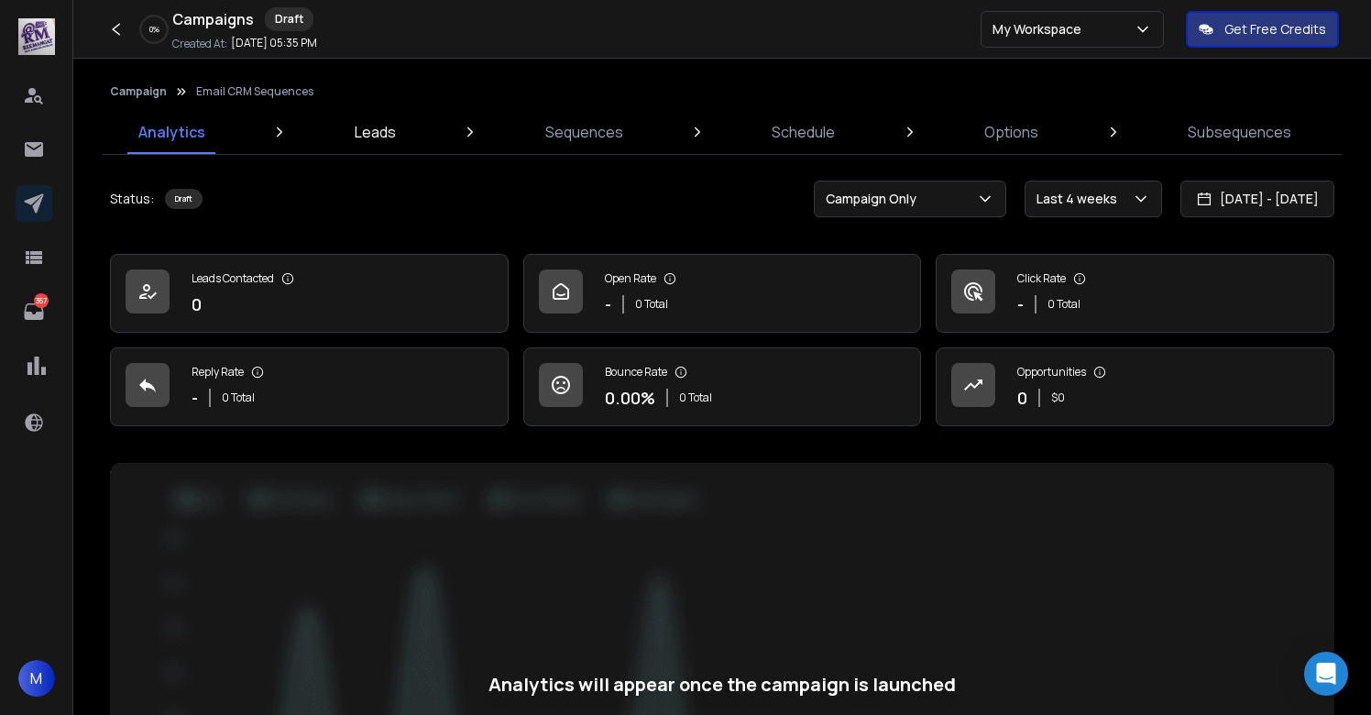
click at [370, 128] on p "Leads" at bounding box center [375, 132] width 41 height 22
